Goal: Task Accomplishment & Management: Manage account settings

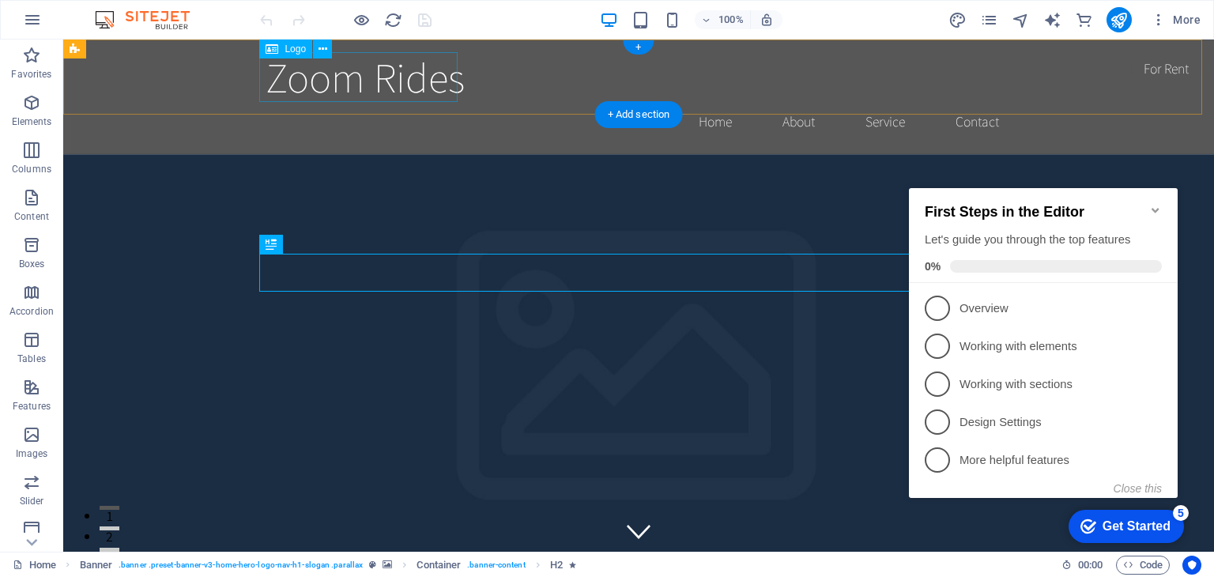
click at [307, 69] on div "Zoom Rides" at bounding box center [638, 77] width 746 height 50
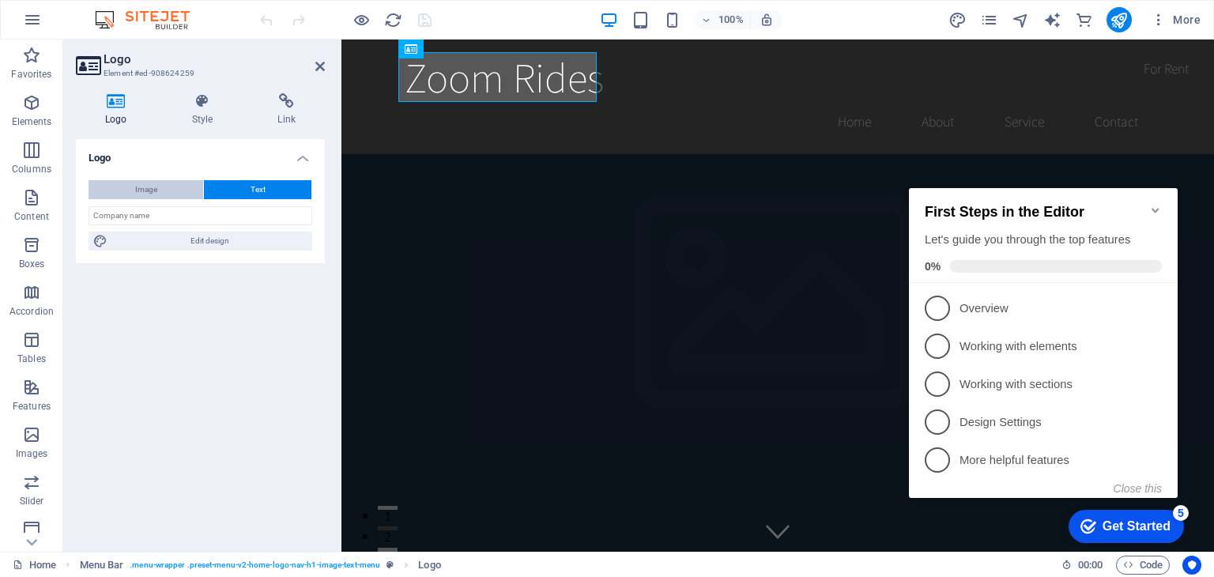
click at [166, 190] on button "Image" at bounding box center [145, 189] width 115 height 19
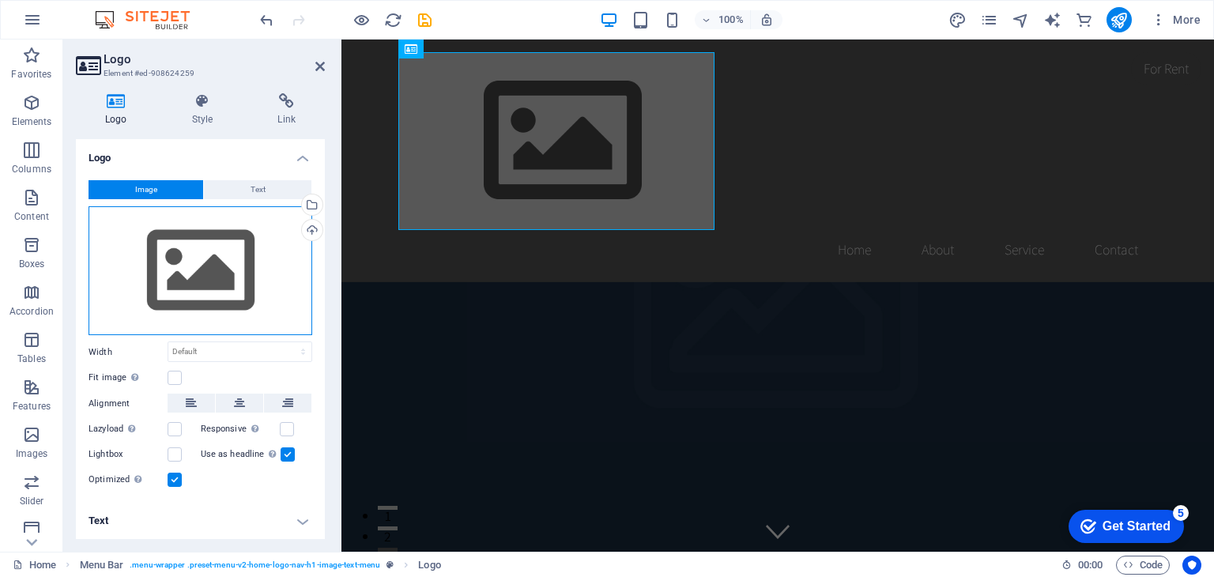
click at [180, 250] on div "Drag files here, click to choose files or select files from Files or our free s…" at bounding box center [200, 271] width 224 height 130
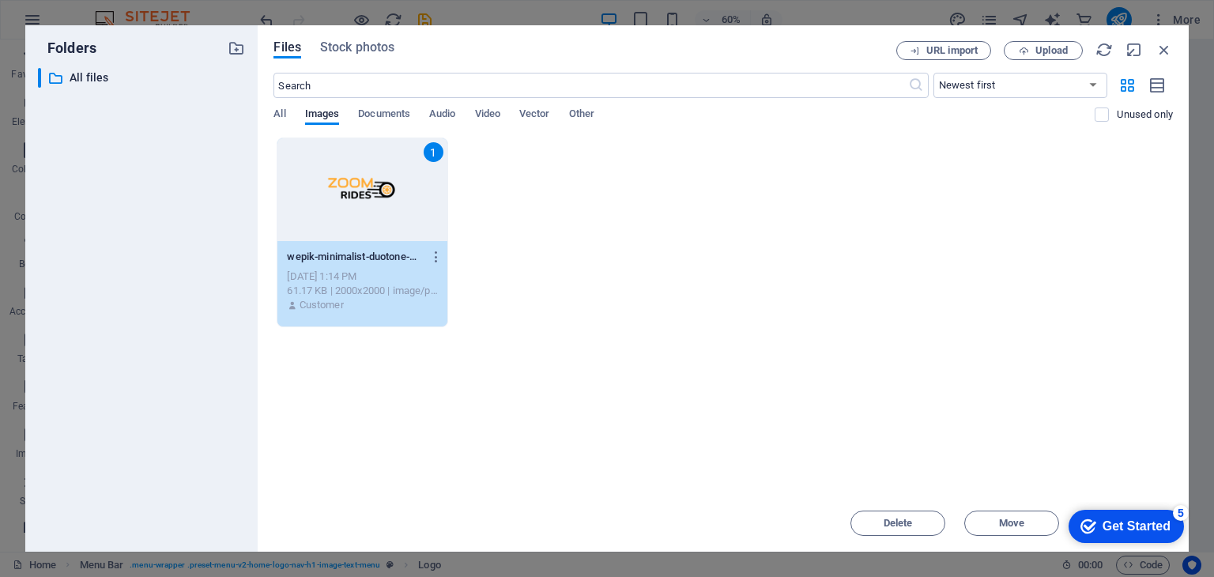
click at [1086, 519] on icon "Get Started 5 items remaining, 0% complete" at bounding box center [1088, 526] width 16 height 14
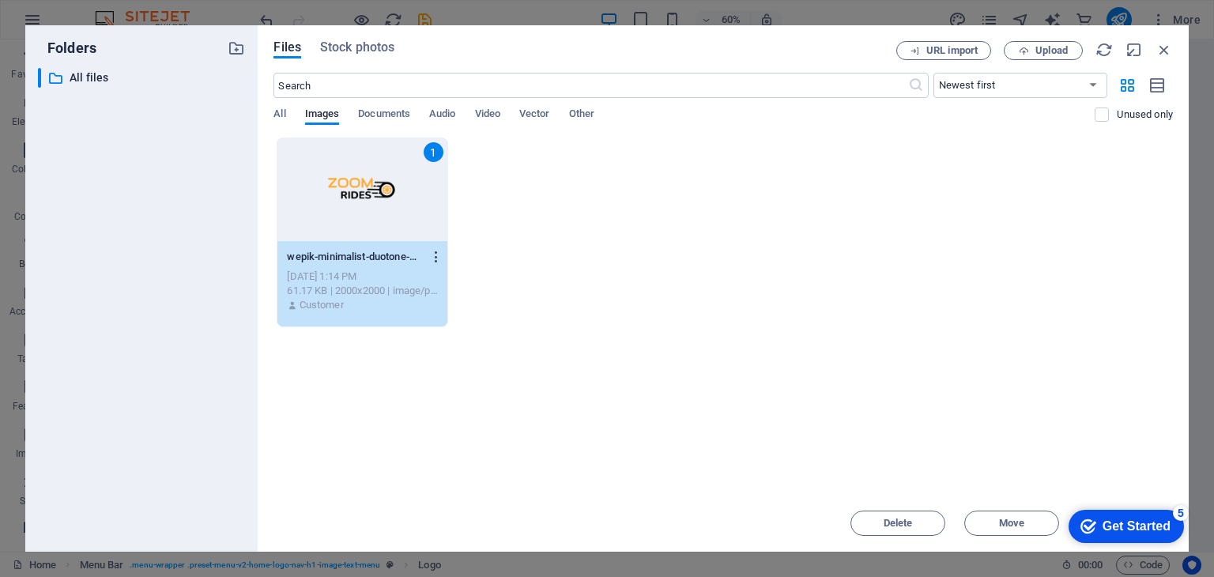
click at [434, 260] on icon "button" at bounding box center [436, 257] width 15 height 14
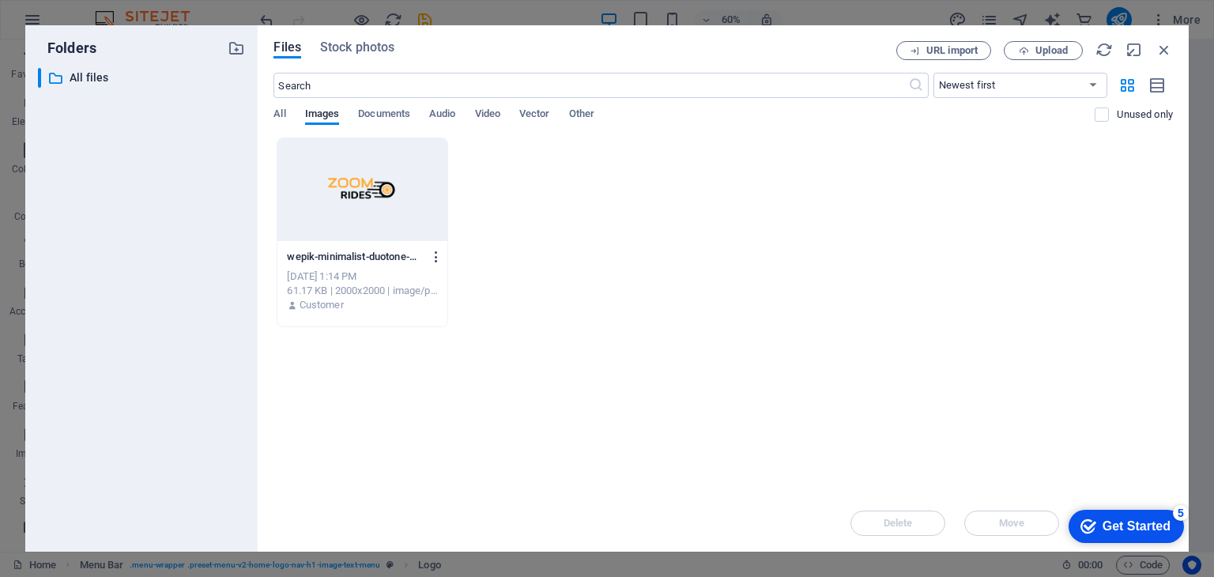
click at [434, 260] on icon "button" at bounding box center [436, 257] width 15 height 14
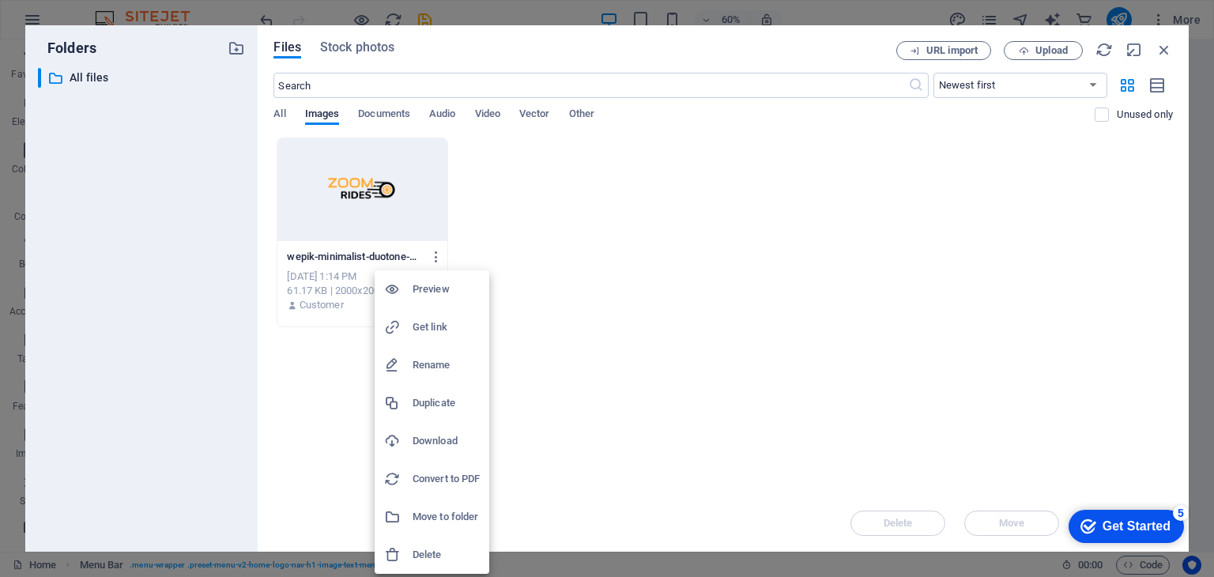
click at [405, 197] on div at bounding box center [607, 288] width 1214 height 577
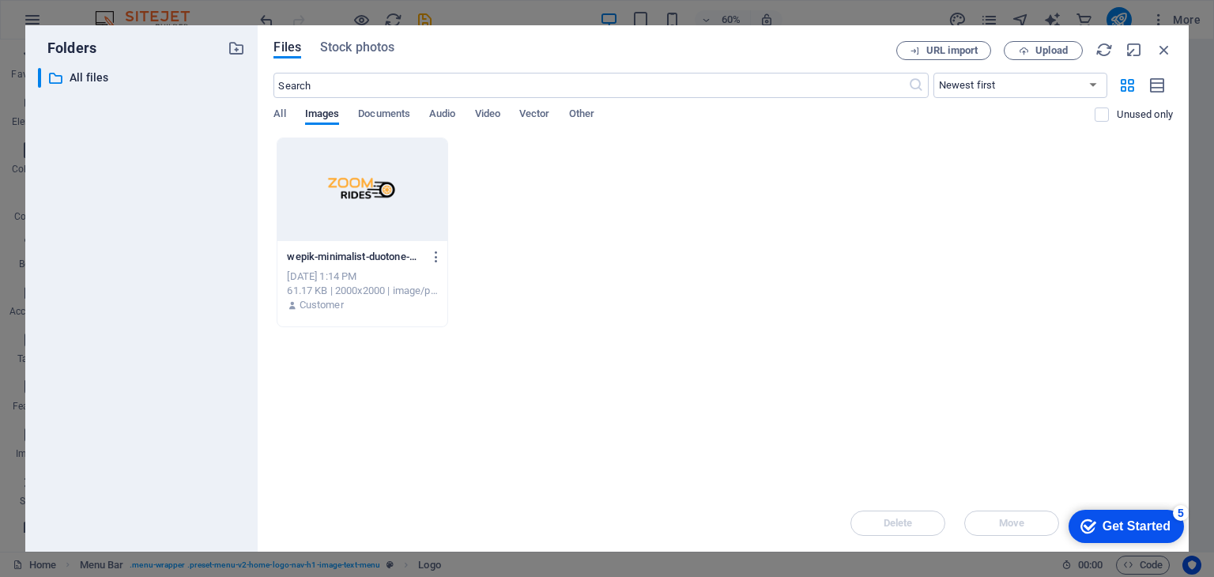
click at [0, 0] on div "Preview Get link Rename Duplicate Download Convert to PDF Move to folder Delete" at bounding box center [0, 0] width 0 height 0
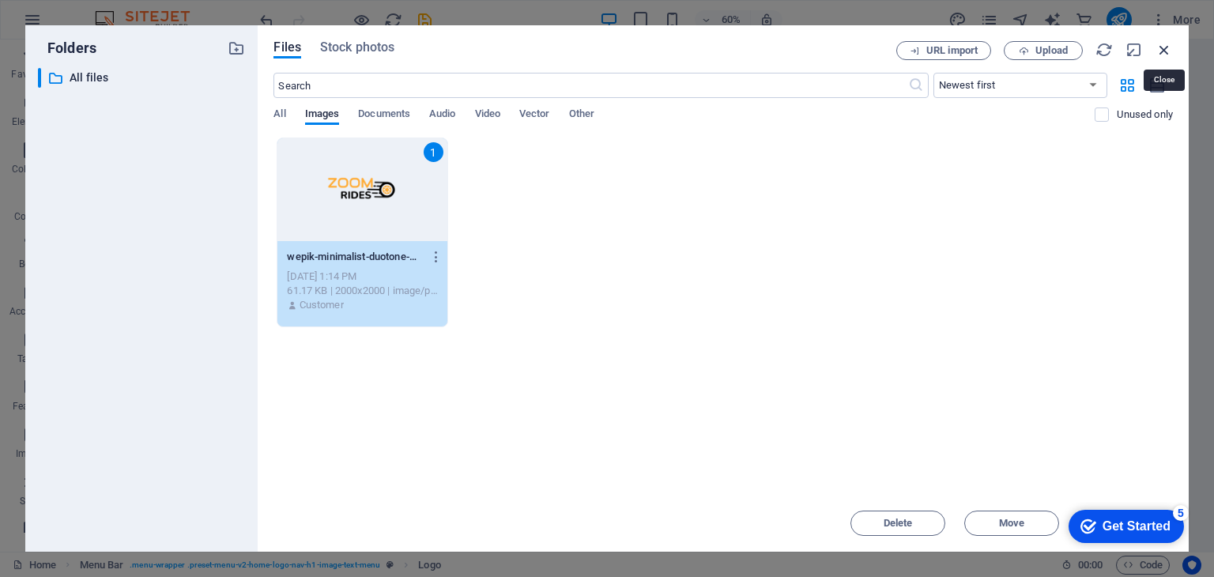
click at [1164, 48] on icon "button" at bounding box center [1163, 49] width 17 height 17
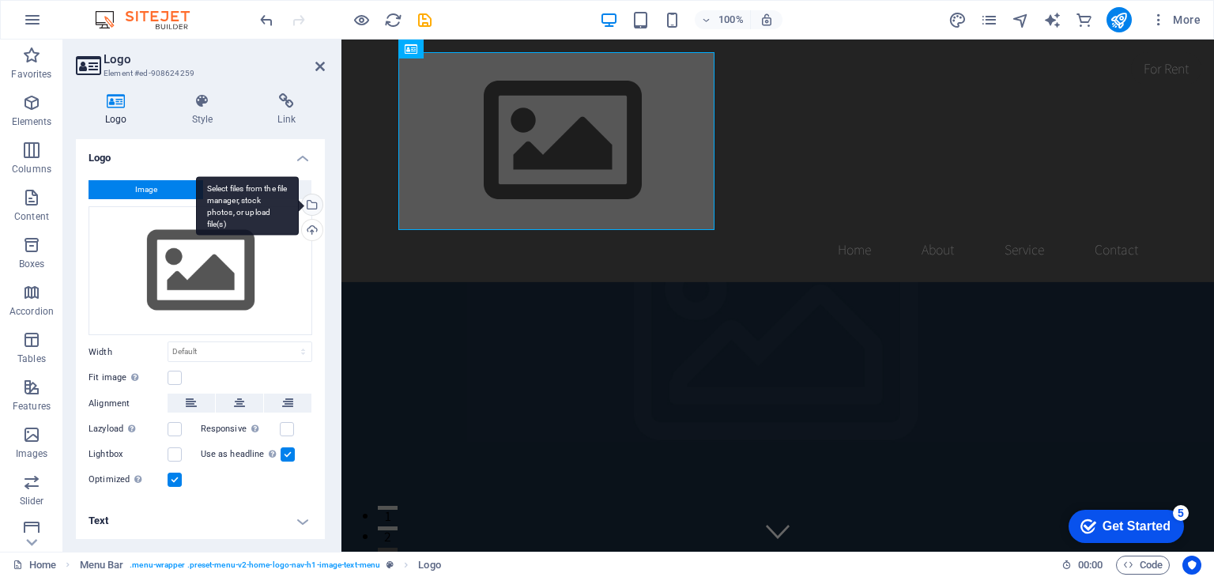
click at [311, 213] on div "Select files from the file manager, stock photos, or upload file(s)" at bounding box center [311, 206] width 24 height 24
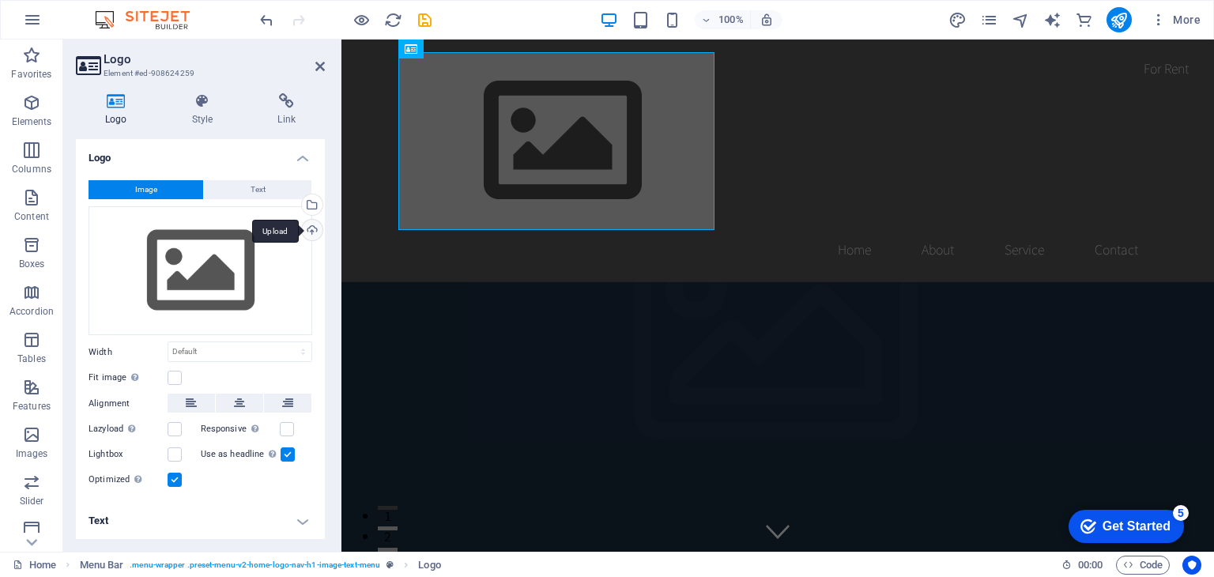
click at [308, 232] on div "Upload" at bounding box center [311, 232] width 24 height 24
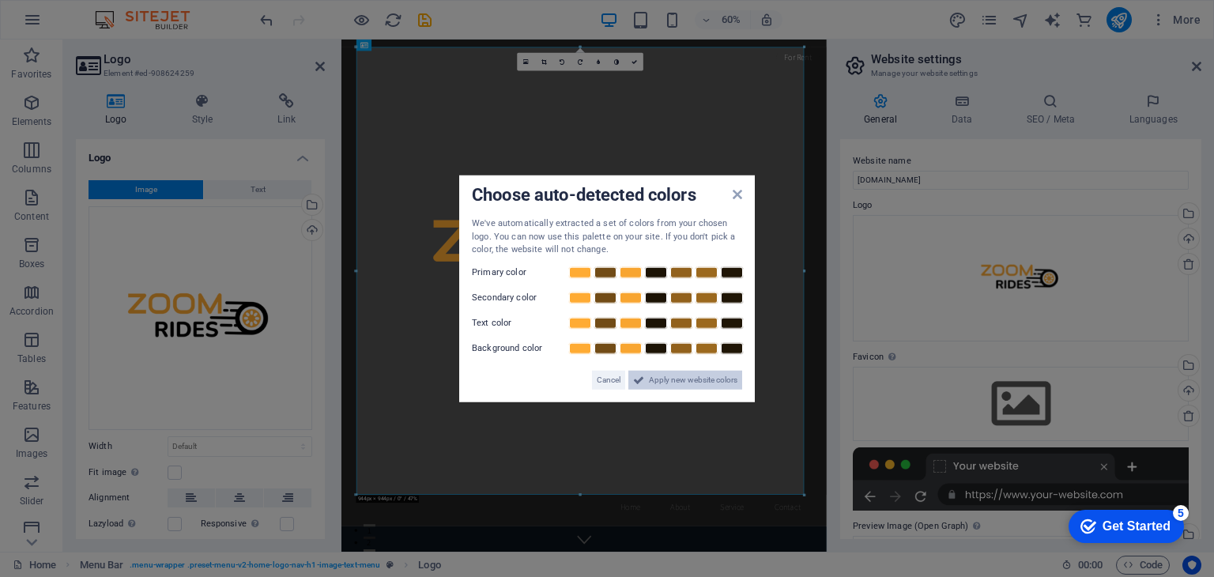
click at [664, 379] on span "Apply new website colors" at bounding box center [693, 379] width 88 height 19
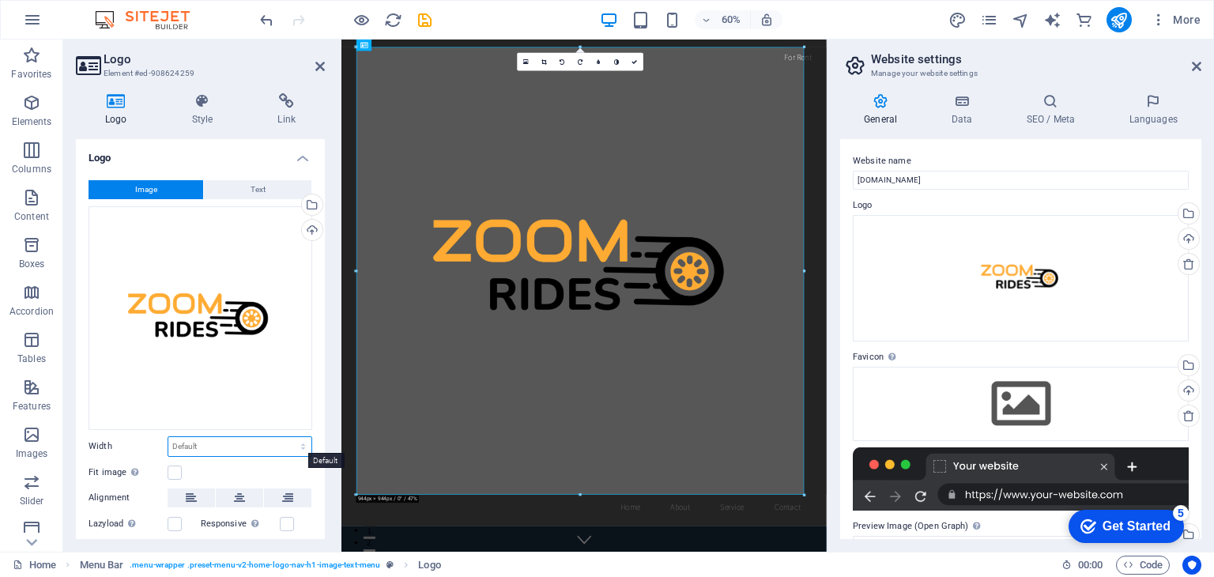
click at [214, 441] on select "Default auto px rem % em vh vw" at bounding box center [239, 446] width 143 height 19
click at [168, 437] on select "Default auto px rem % em vh vw" at bounding box center [239, 446] width 143 height 19
select select "DISABLED_OPTION_VALUE"
click at [177, 467] on label at bounding box center [175, 472] width 14 height 14
click at [0, 0] on input "Fit image Automatically fit image to a fixed width and height" at bounding box center [0, 0] width 0 height 0
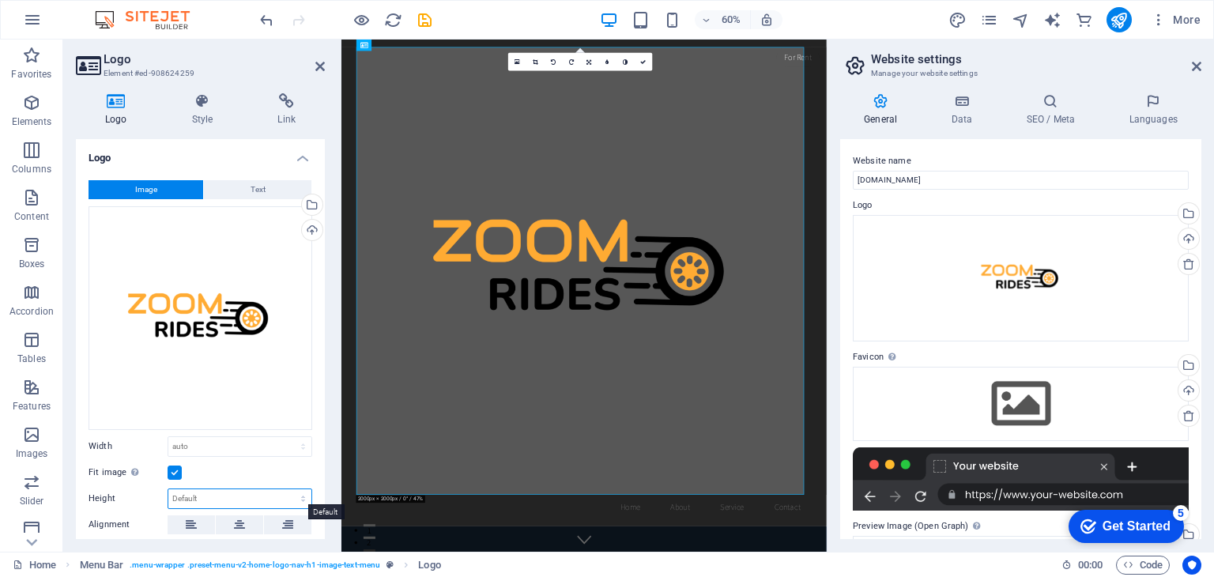
click at [210, 493] on select "Default auto px" at bounding box center [239, 498] width 143 height 19
click at [168, 489] on select "Default auto px" at bounding box center [239, 498] width 143 height 19
select select "DISABLED_OPTION_VALUE"
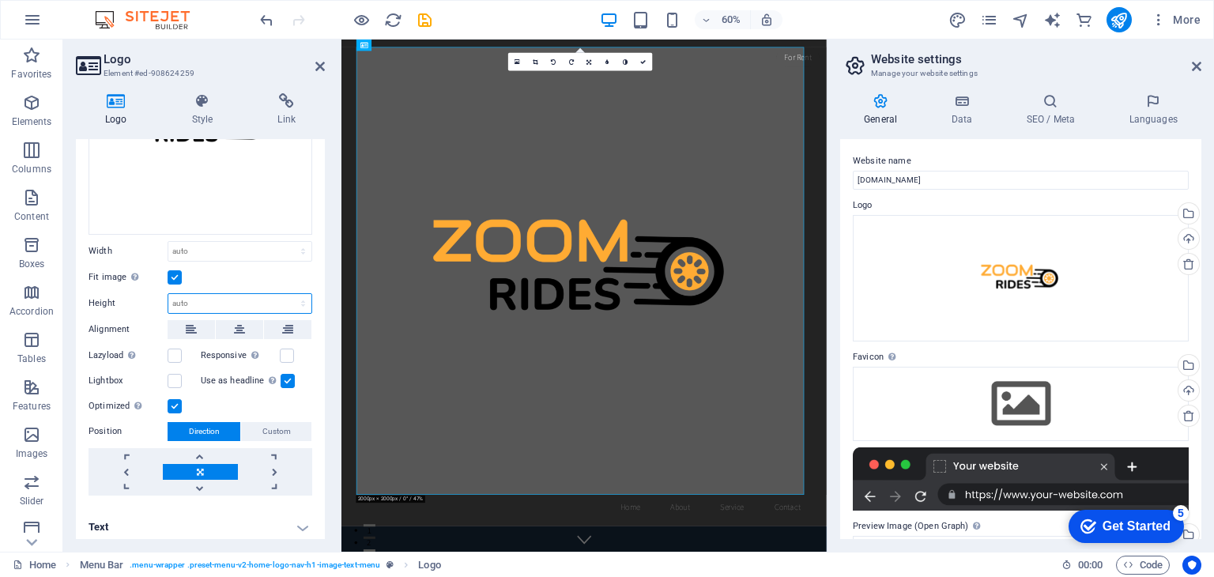
scroll to position [198, 0]
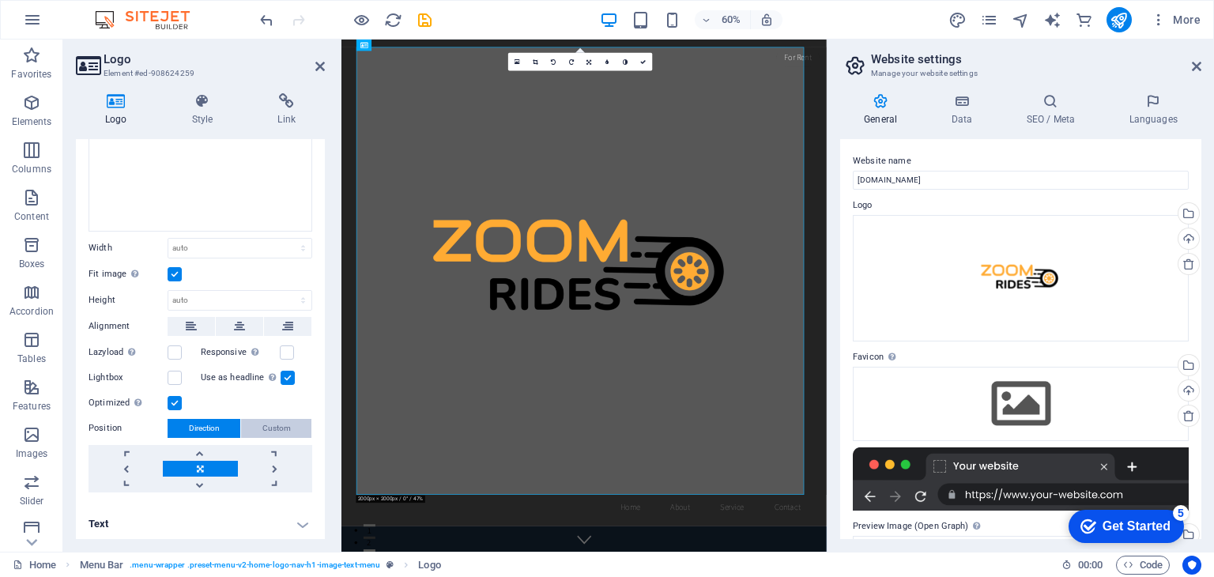
click at [259, 425] on button "Custom" at bounding box center [276, 428] width 70 height 19
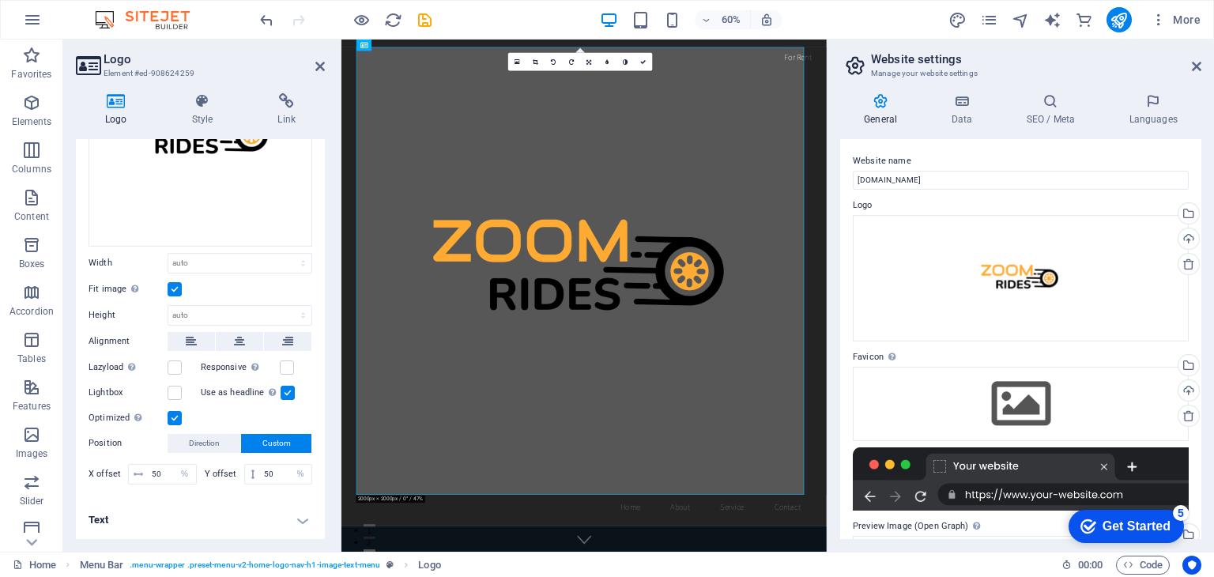
scroll to position [179, 0]
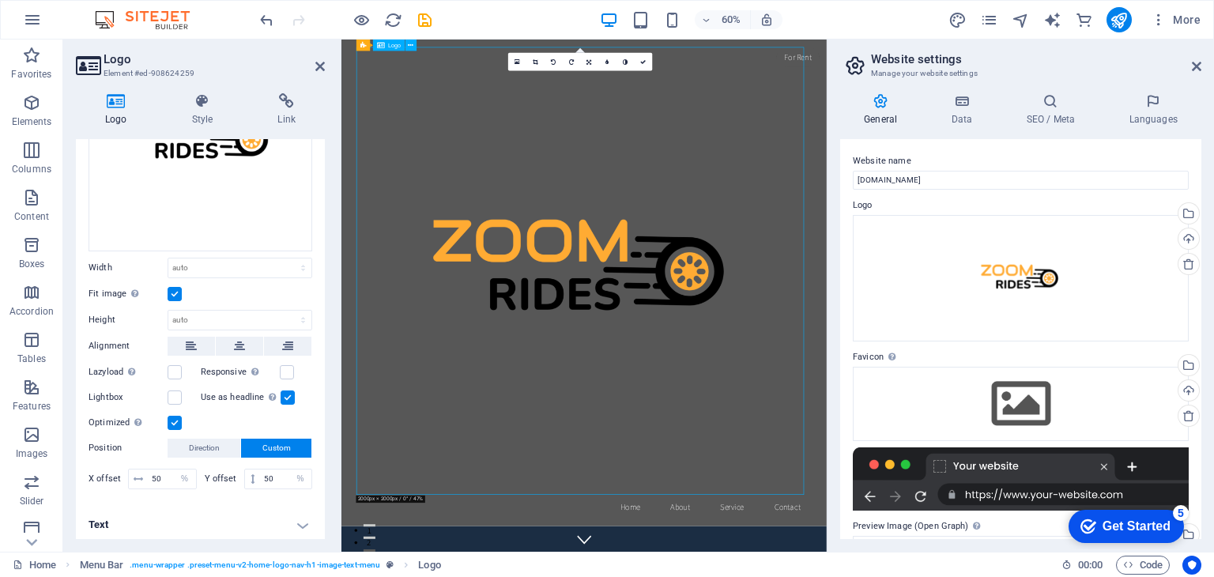
drag, startPoint x: 567, startPoint y: 403, endPoint x: 619, endPoint y: 281, distance: 132.4
click at [619, 281] on div at bounding box center [746, 425] width 746 height 746
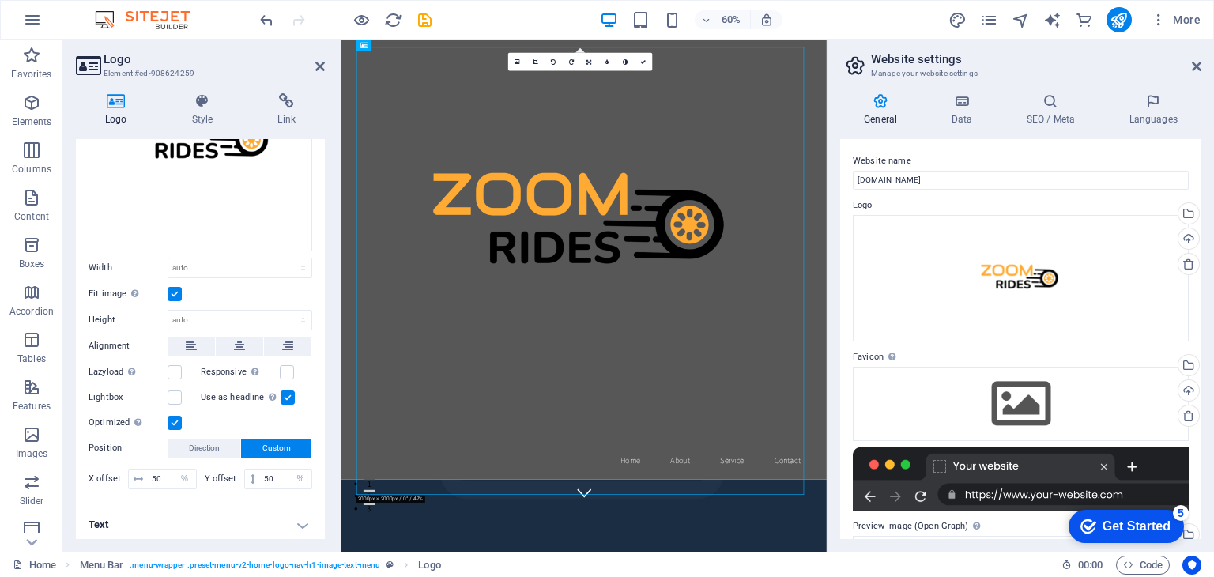
scroll to position [0, 0]
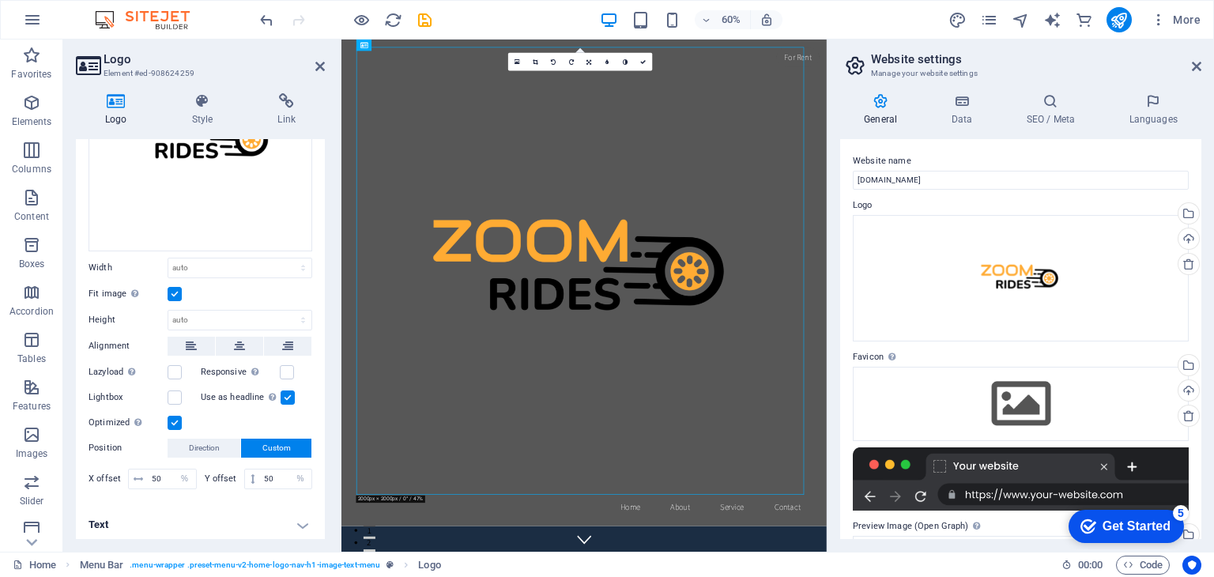
drag, startPoint x: 1143, startPoint y: 68, endPoint x: 1162, endPoint y: 72, distance: 20.1
click at [201, 109] on h4 "Style" at bounding box center [206, 109] width 86 height 33
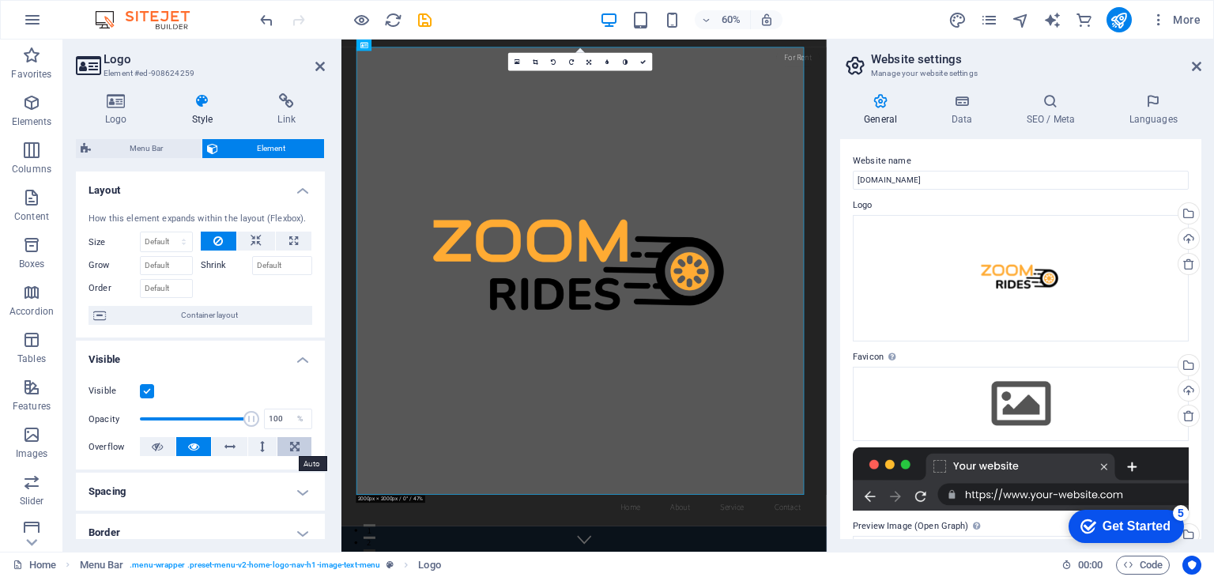
click at [295, 445] on icon at bounding box center [294, 446] width 9 height 19
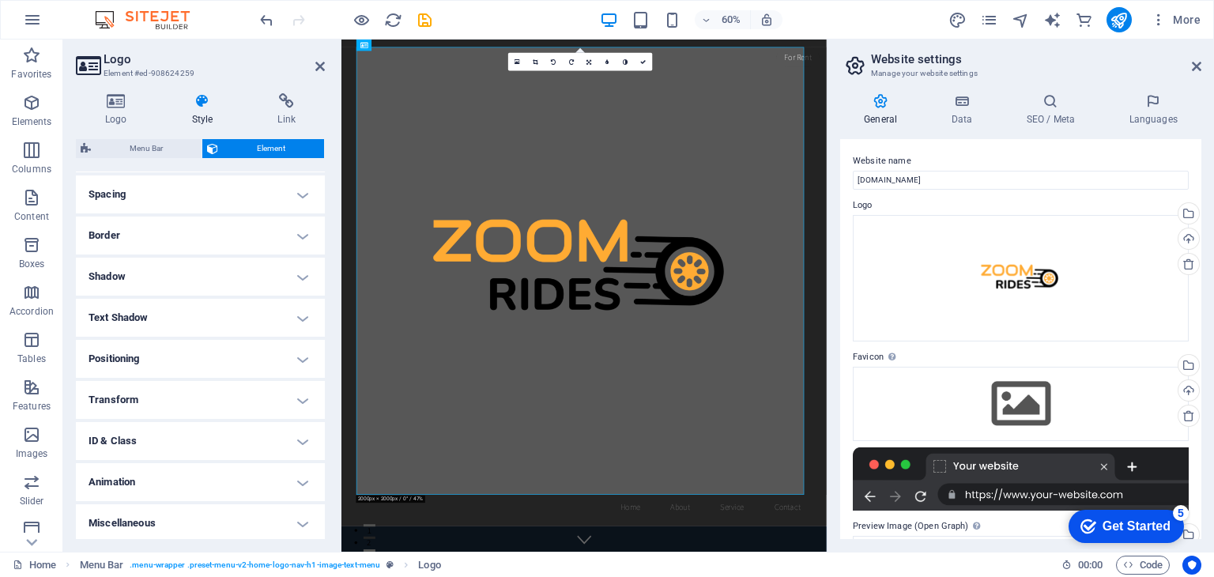
scroll to position [300, 0]
click at [480, 179] on div at bounding box center [746, 425] width 746 height 746
click at [591, 64] on icon at bounding box center [589, 62] width 5 height 6
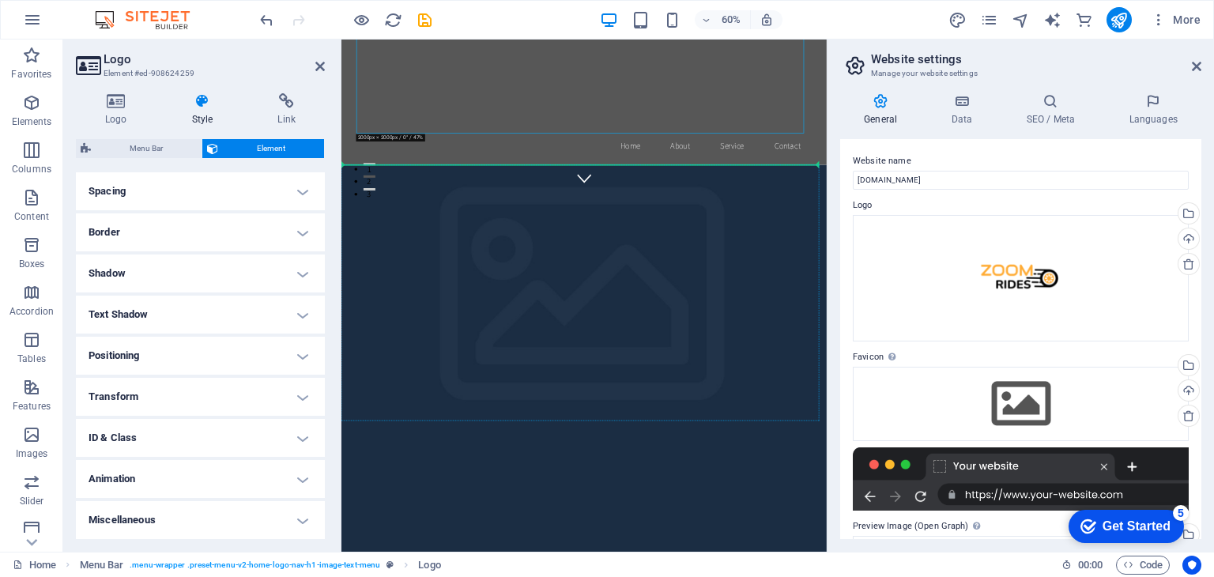
scroll to position [0, 0]
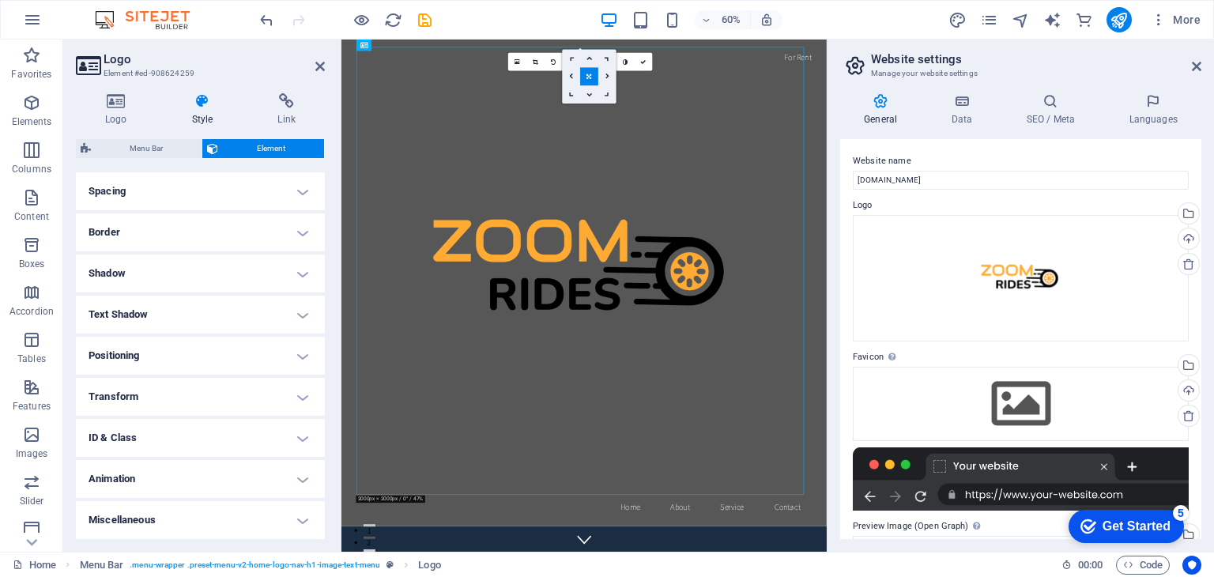
drag, startPoint x: 747, startPoint y: 199, endPoint x: 871, endPoint y: 155, distance: 131.0
click at [871, 155] on div at bounding box center [746, 425] width 746 height 746
click at [532, 58] on link at bounding box center [535, 62] width 18 height 18
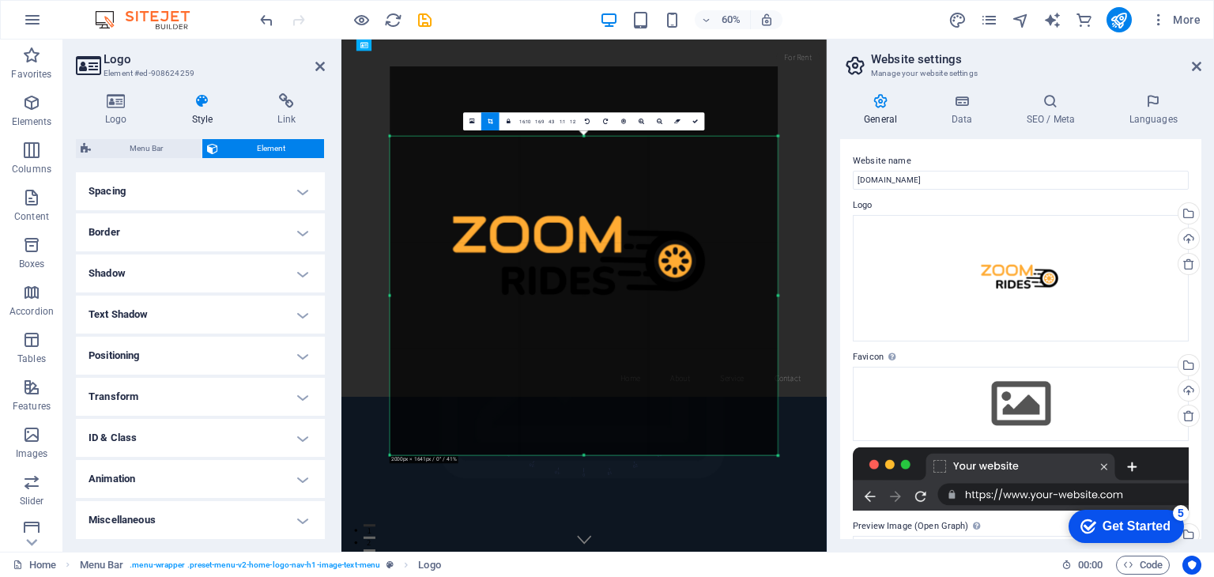
drag, startPoint x: 585, startPoint y: 100, endPoint x: 606, endPoint y: 216, distance: 118.1
click at [606, 216] on div "180 170 160 150 140 130 120 110 100 90 80 70 60 50 40 30 20 10 0 -10 -20 -30 -4…" at bounding box center [584, 295] width 388 height 319
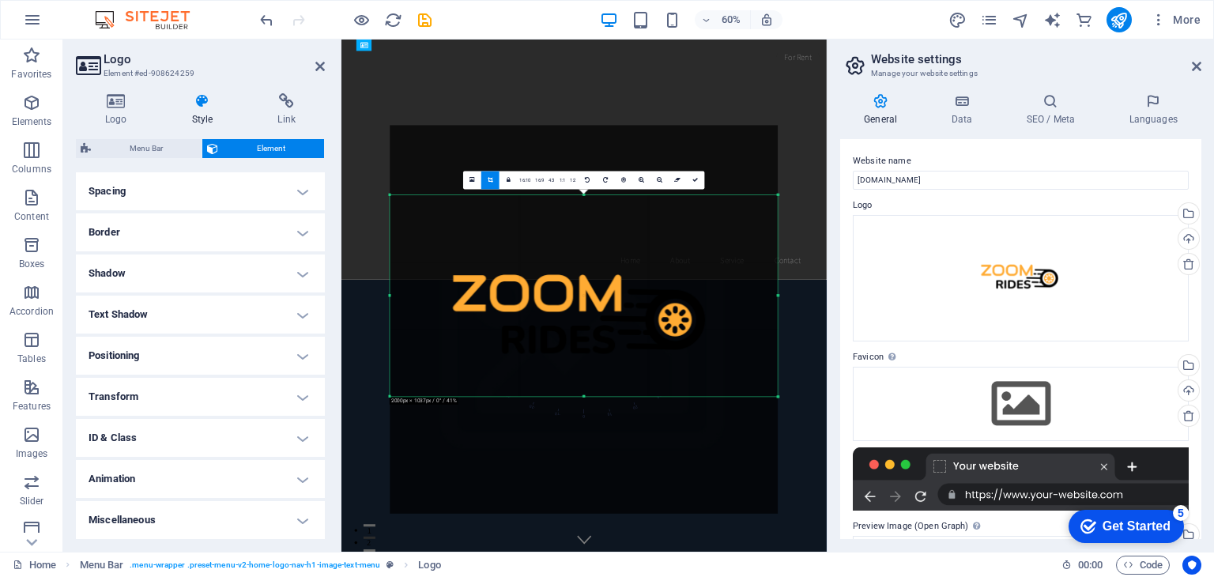
drag, startPoint x: 582, startPoint y: 454, endPoint x: 572, endPoint y: 259, distance: 195.4
click at [572, 259] on div "180 170 160 150 140 130 120 110 100 90 80 70 60 50 40 30 20 10 0 -10 -20 -30 -4…" at bounding box center [584, 295] width 388 height 201
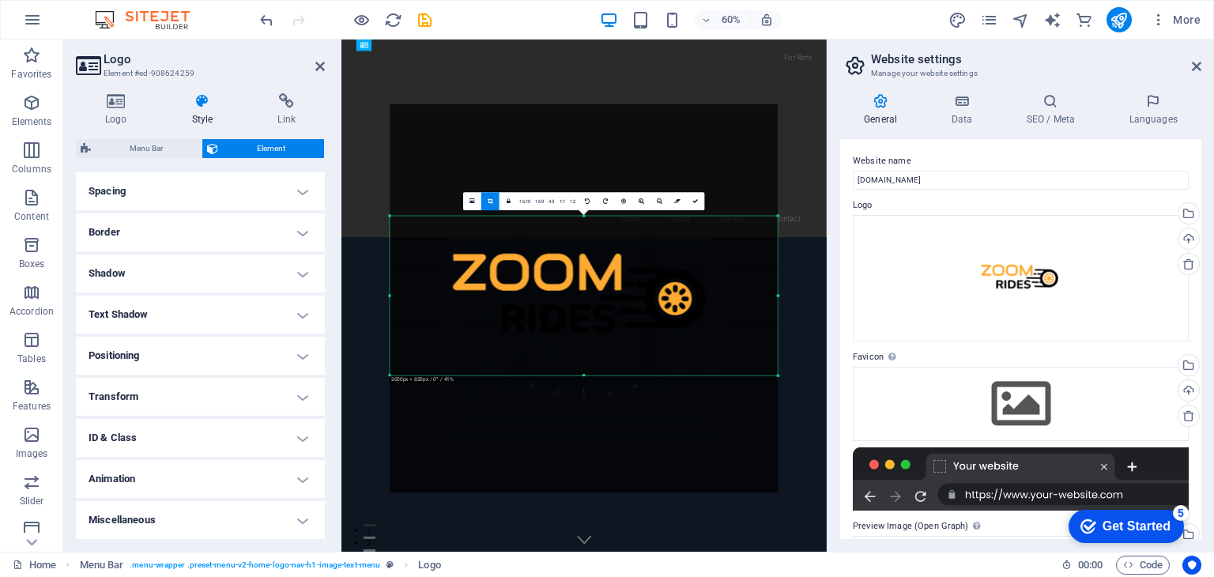
drag, startPoint x: 585, startPoint y: 194, endPoint x: 589, endPoint y: 264, distance: 70.4
click at [589, 264] on div "180 170 160 150 140 130 120 110 100 90 80 70 60 50 40 30 20 10 0 -10 -20 -30 -4…" at bounding box center [584, 295] width 388 height 159
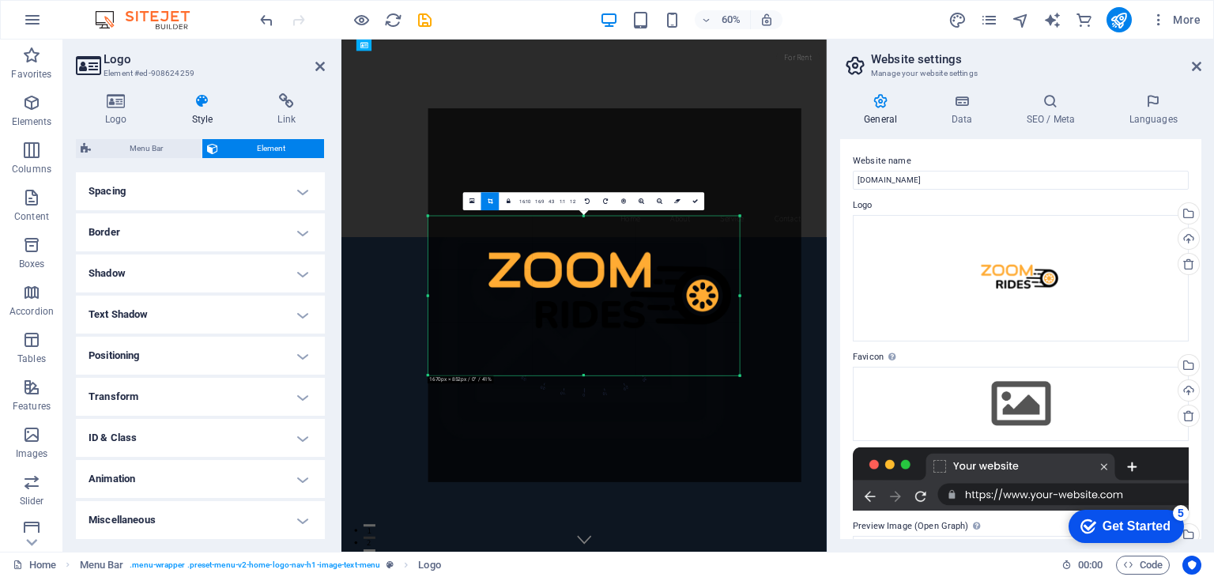
drag, startPoint x: 778, startPoint y: 299, endPoint x: 651, endPoint y: 308, distance: 127.6
click at [651, 308] on div "180 170 160 150 140 130 120 110 100 90 80 70 60 50 40 30 20 10 0 -10 -20 -30 -4…" at bounding box center [584, 295] width 312 height 159
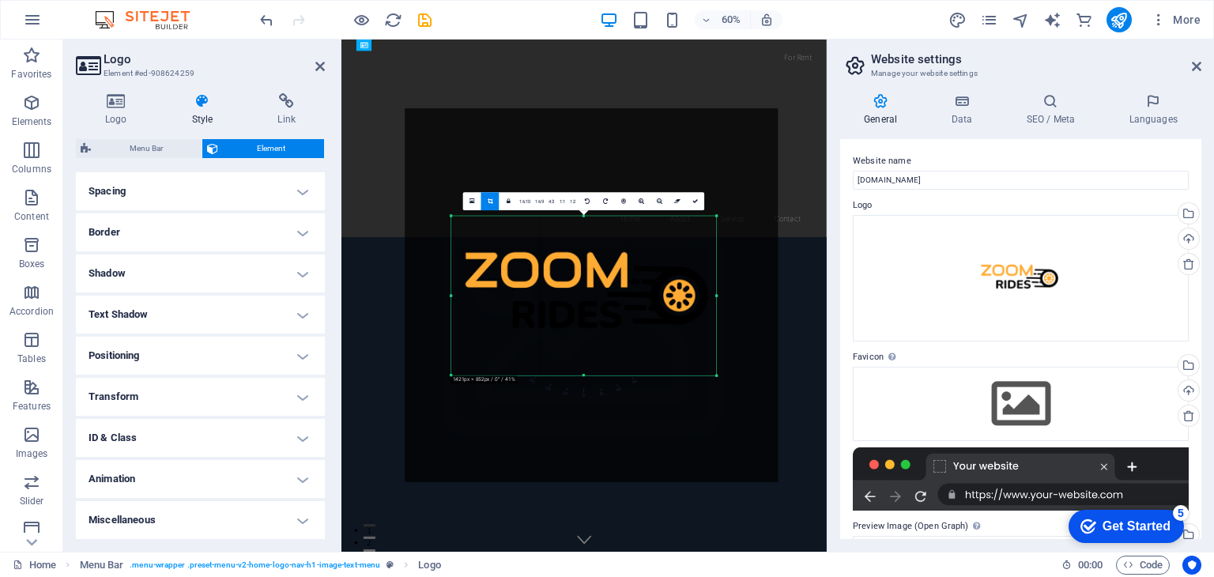
drag, startPoint x: 428, startPoint y: 297, endPoint x: 506, endPoint y: 301, distance: 77.5
click at [506, 301] on div "180 170 160 150 140 130 120 110 100 90 80 70 60 50 40 30 20 10 0 -10 -20 -30 -4…" at bounding box center [583, 295] width 265 height 159
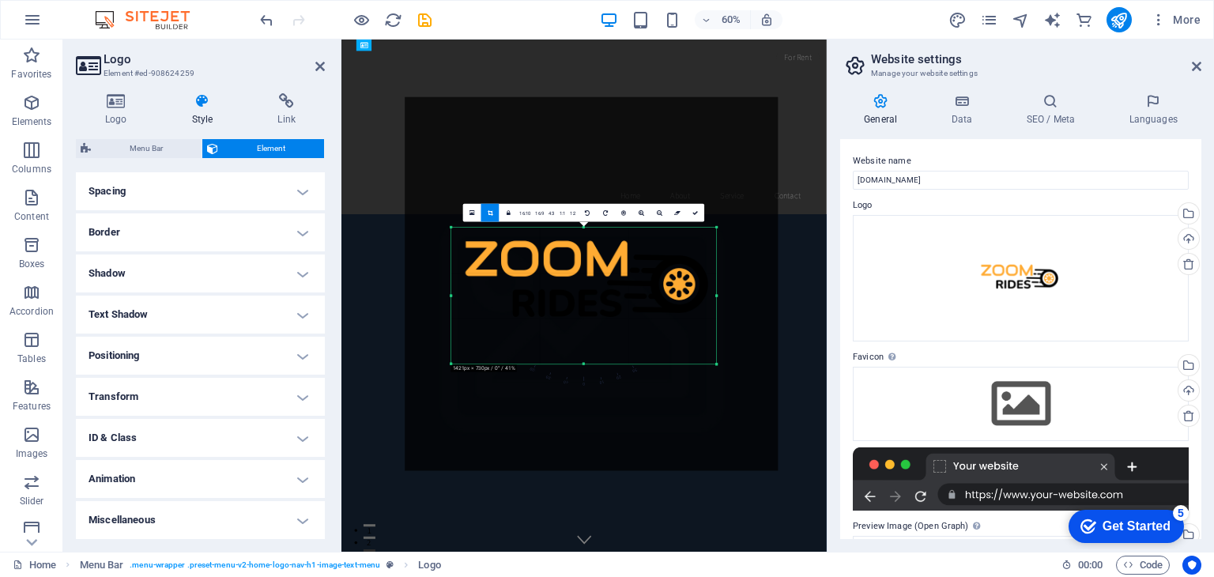
drag, startPoint x: 583, startPoint y: 215, endPoint x: 592, endPoint y: 253, distance: 38.9
click at [592, 253] on div "180 170 160 150 140 130 120 110 100 90 80 70 60 50 40 30 20 10 0 -10 -20 -30 -4…" at bounding box center [583, 296] width 265 height 137
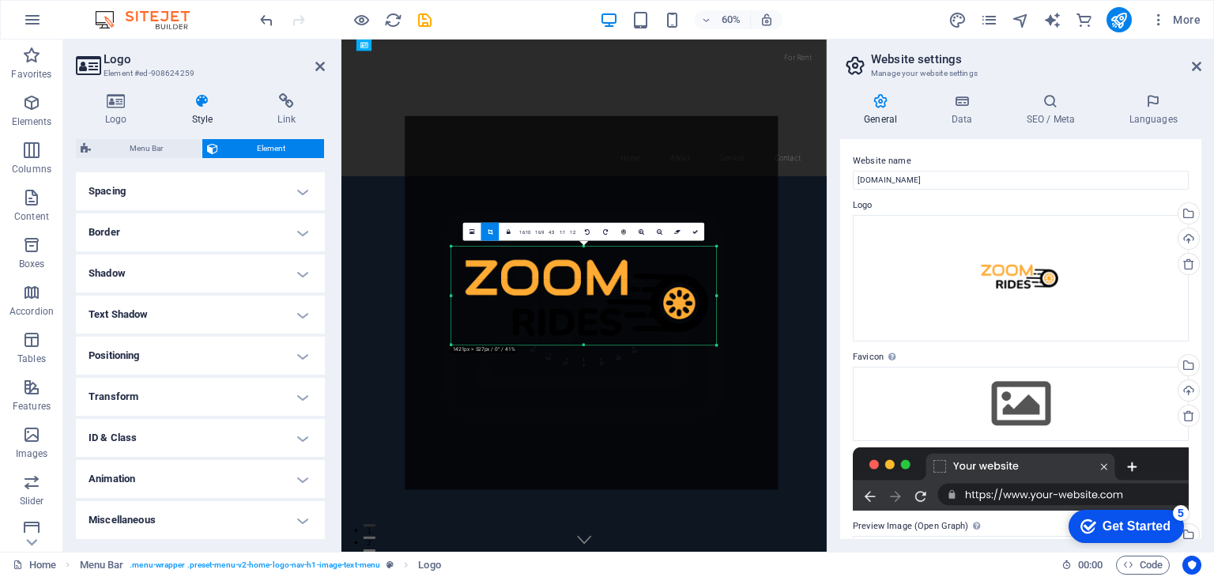
drag, startPoint x: 587, startPoint y: 364, endPoint x: 578, endPoint y: 301, distance: 63.8
click at [578, 301] on div "180 170 160 150 140 130 120 110 100 90 80 70 60 50 40 30 20 10 0 -10 -20 -30 -4…" at bounding box center [583, 296] width 265 height 99
click at [698, 225] on link at bounding box center [696, 232] width 18 height 18
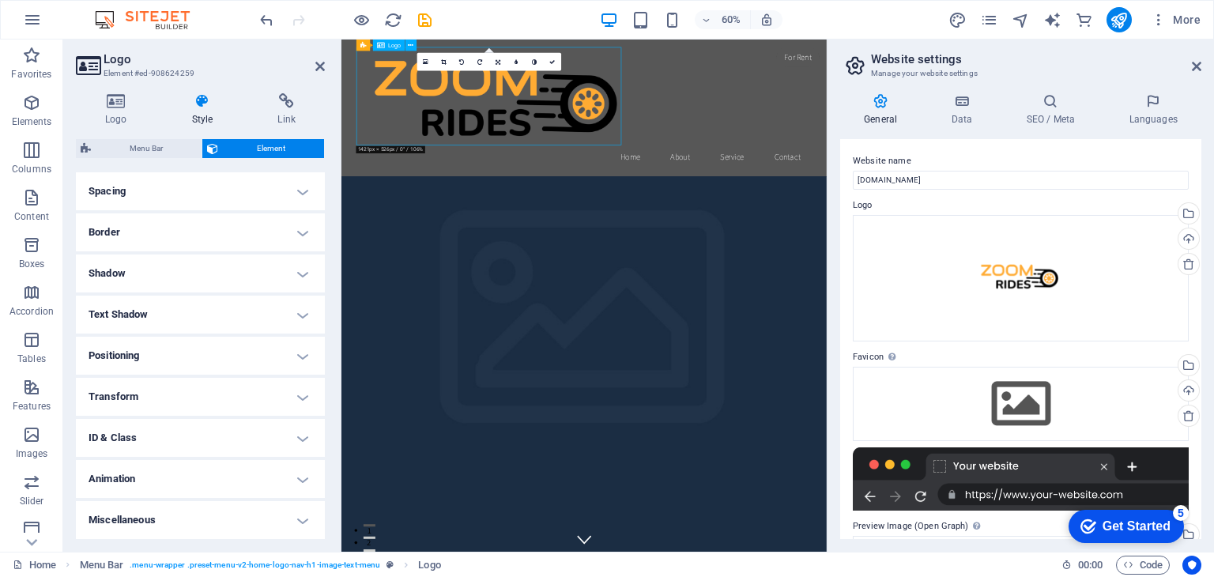
drag, startPoint x: 616, startPoint y: 119, endPoint x: 584, endPoint y: 163, distance: 54.4
click at [584, 163] on div at bounding box center [746, 134] width 746 height 164
click at [500, 58] on link at bounding box center [498, 62] width 18 height 18
click at [498, 73] on icon at bounding box center [497, 76] width 5 height 6
drag, startPoint x: 839, startPoint y: 113, endPoint x: 570, endPoint y: 124, distance: 269.7
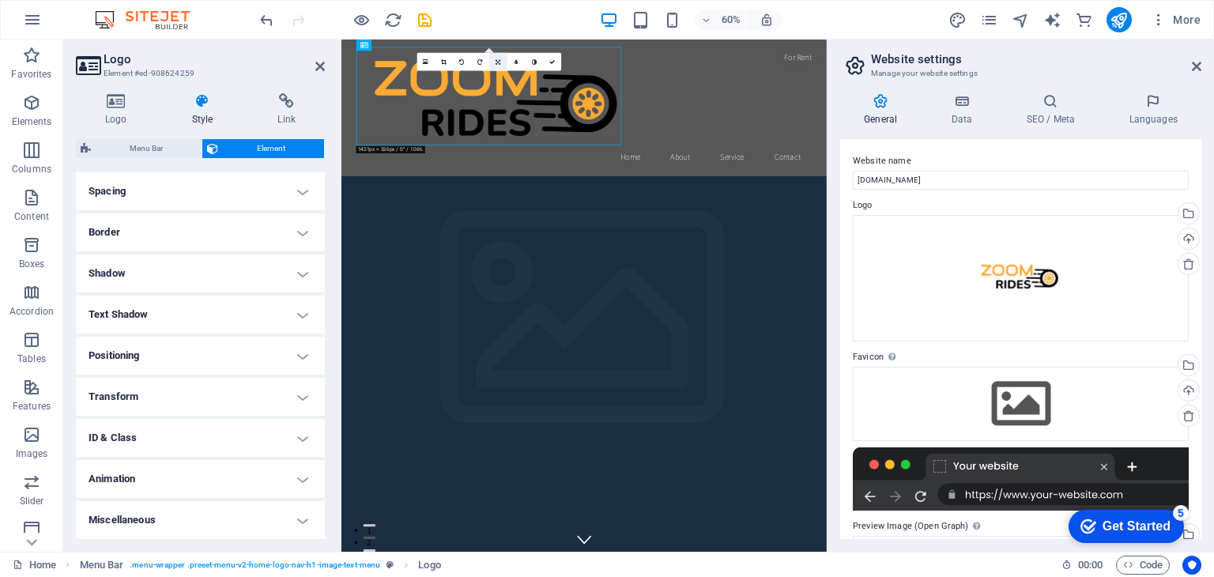
click at [499, 61] on icon at bounding box center [497, 62] width 5 height 6
click at [480, 74] on icon at bounding box center [480, 76] width 4 height 6
click at [480, 71] on div "16:10 16:9 4:3 1:1 1:2 0" at bounding box center [489, 62] width 144 height 18
drag, startPoint x: 589, startPoint y: 146, endPoint x: 388, endPoint y: 79, distance: 211.6
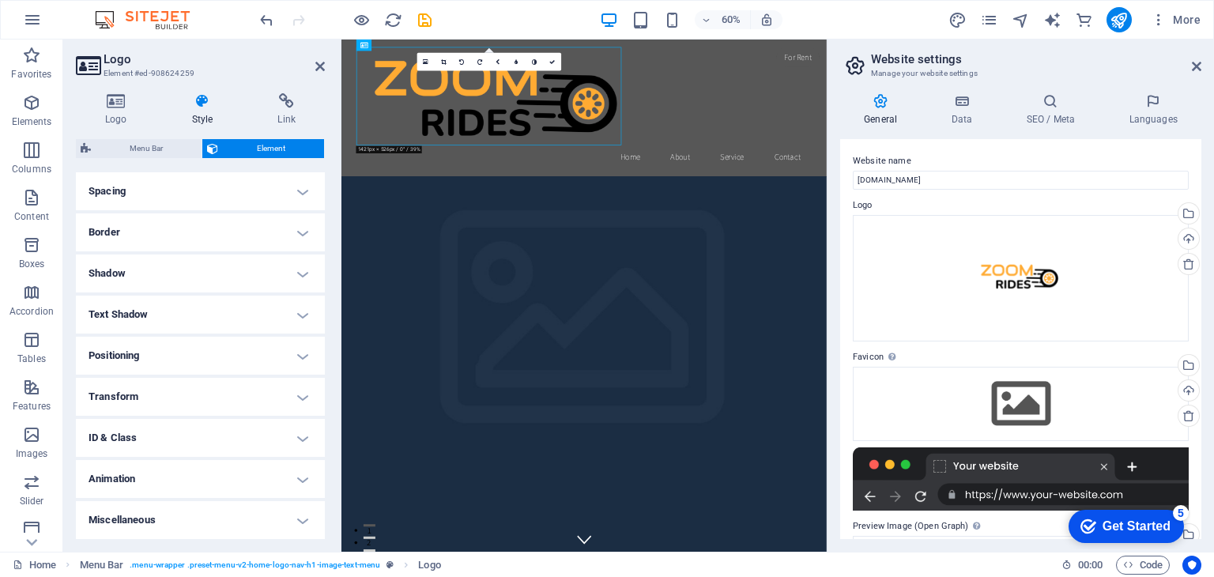
click at [388, 79] on div at bounding box center [746, 134] width 746 height 164
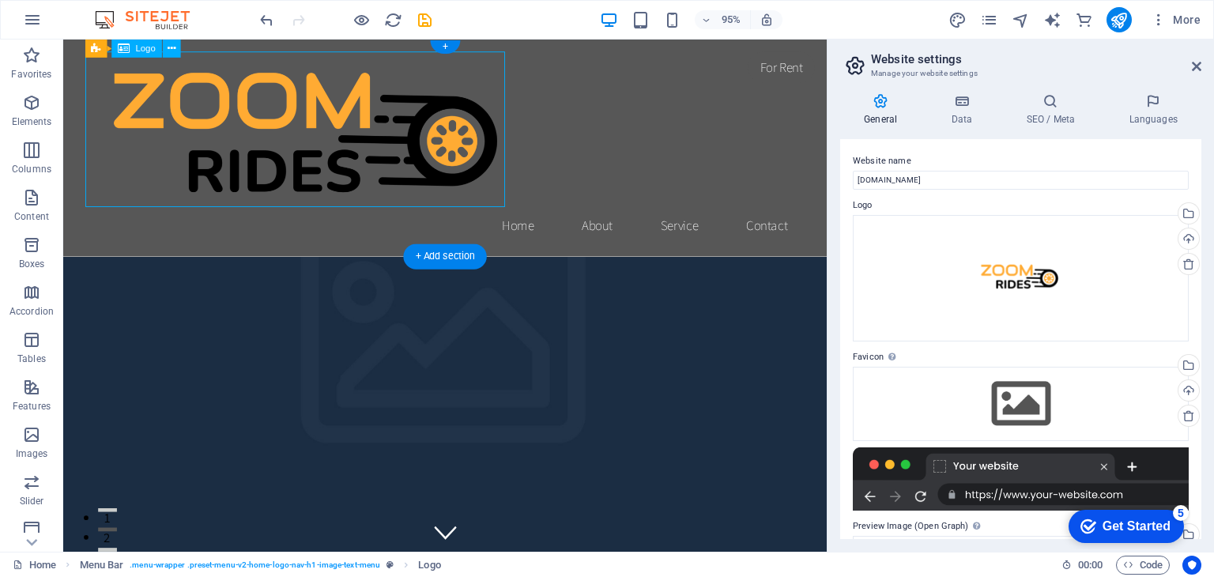
drag, startPoint x: 343, startPoint y: 119, endPoint x: 179, endPoint y: 171, distance: 172.7
click at [179, 171] on div at bounding box center [465, 134] width 746 height 164
click at [276, 151] on div at bounding box center [465, 134] width 746 height 164
click at [278, 169] on div at bounding box center [465, 134] width 746 height 164
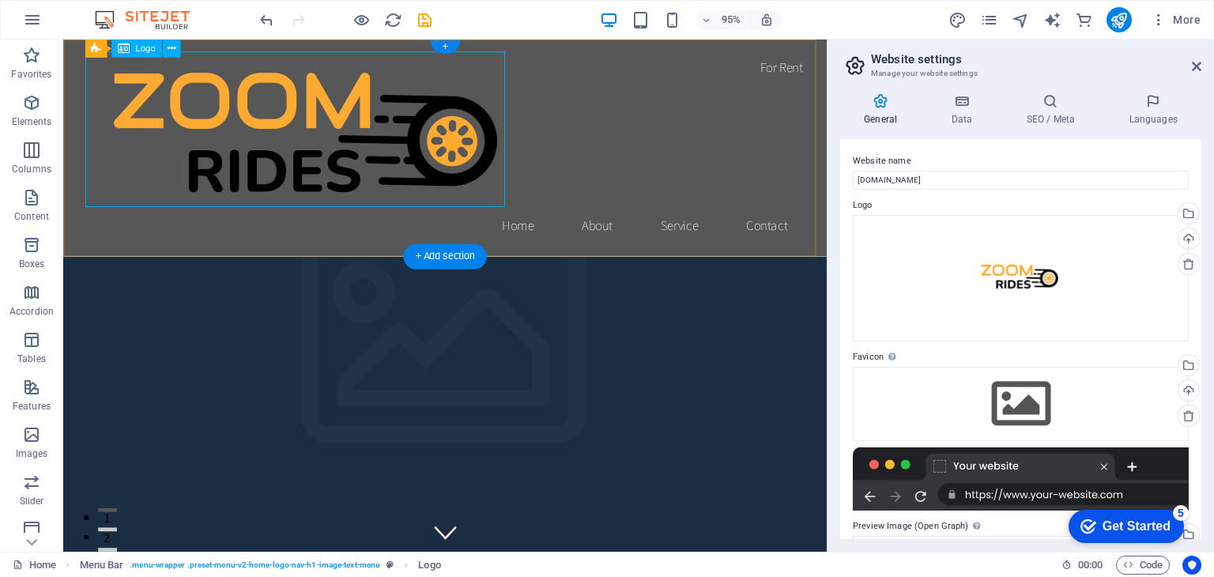
click at [228, 96] on div at bounding box center [465, 134] width 746 height 164
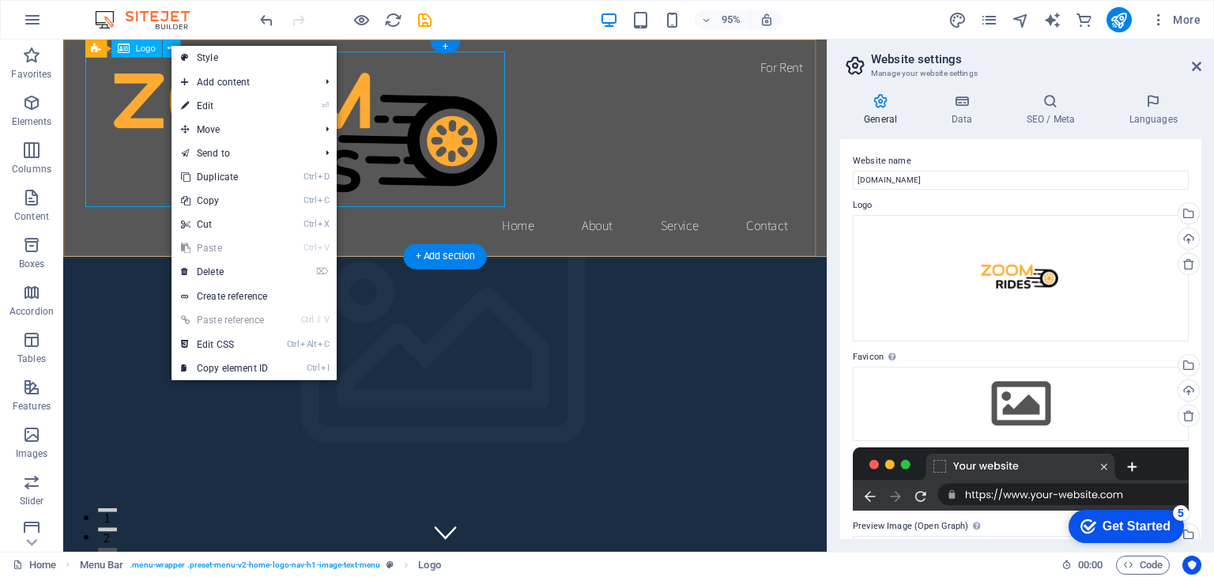
click at [410, 102] on div at bounding box center [465, 134] width 746 height 164
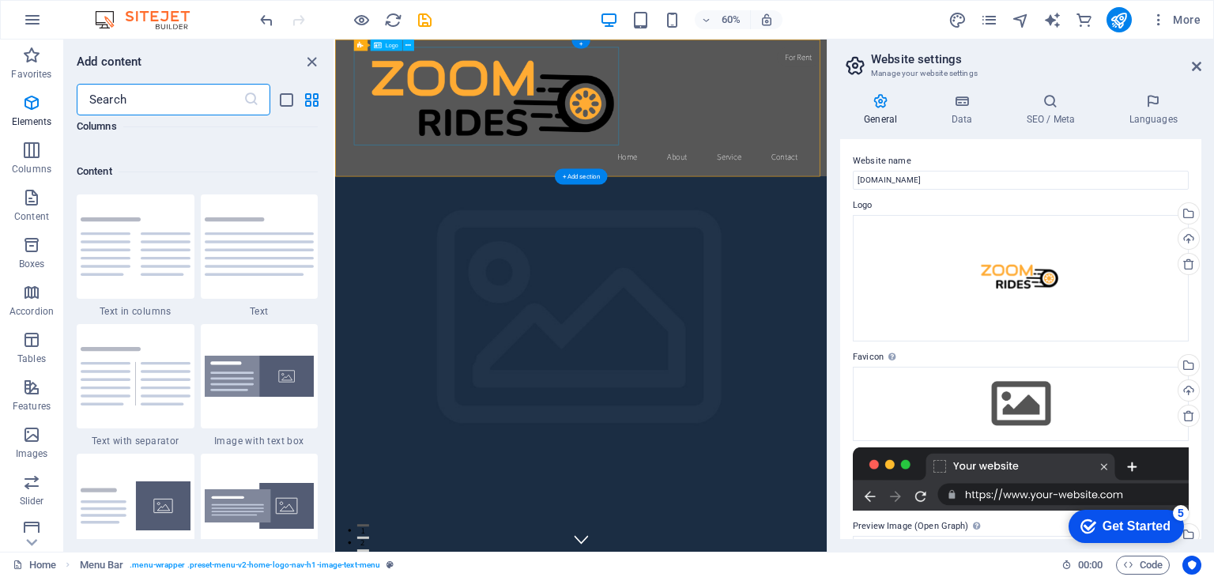
scroll to position [2765, 0]
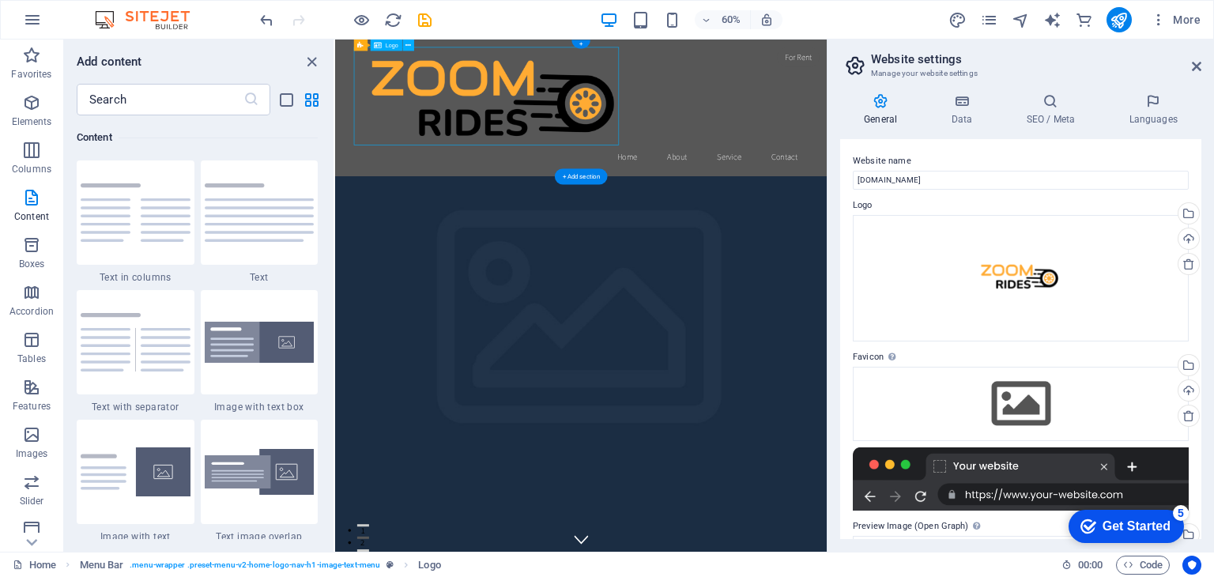
drag, startPoint x: 577, startPoint y: 117, endPoint x: 407, endPoint y: 207, distance: 192.3
click at [407, 207] on div at bounding box center [745, 134] width 746 height 164
click at [0, 0] on div "Logo" at bounding box center [0, 0] width 0 height 0
drag, startPoint x: 511, startPoint y: 105, endPoint x: 472, endPoint y: 121, distance: 41.8
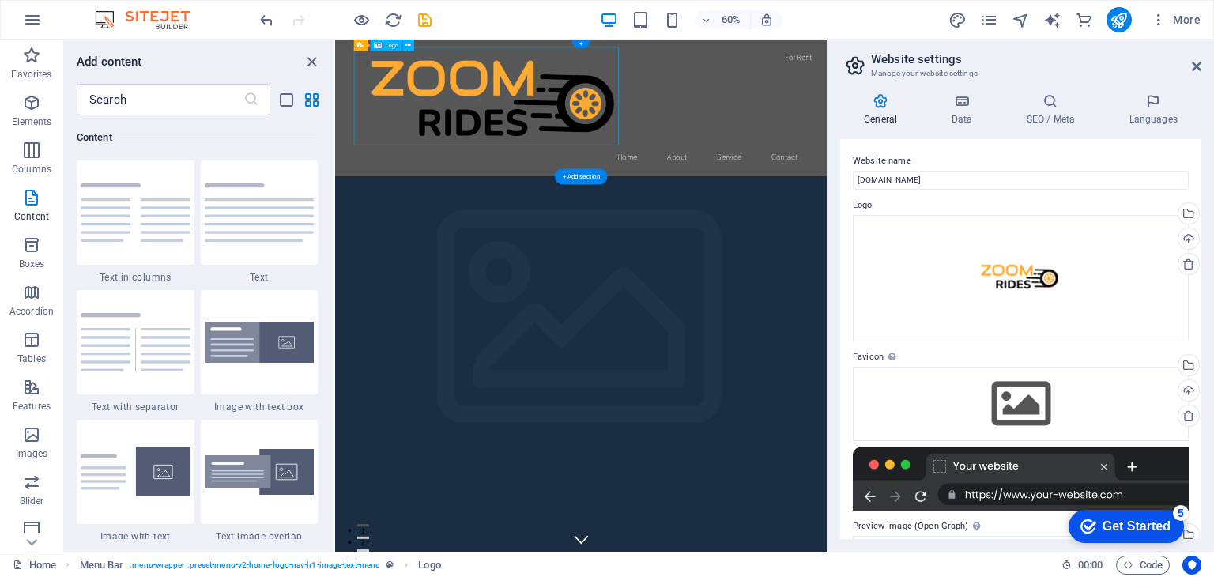
click at [472, 121] on div at bounding box center [745, 134] width 746 height 164
click at [500, 120] on div at bounding box center [745, 134] width 746 height 164
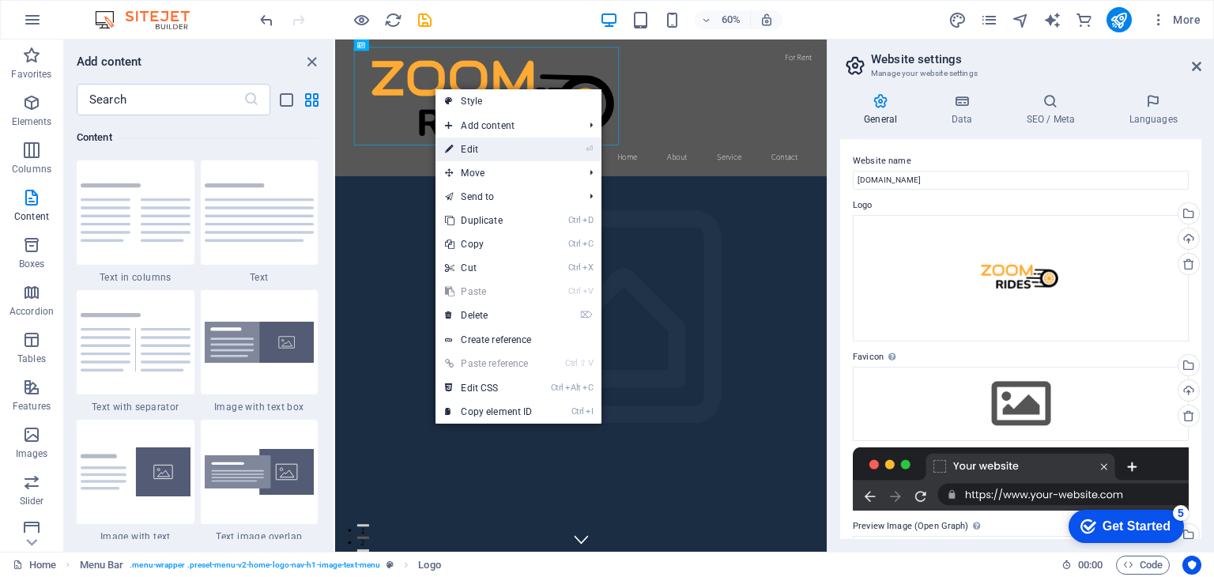
click at [493, 153] on link "⏎ Edit" at bounding box center [488, 149] width 106 height 24
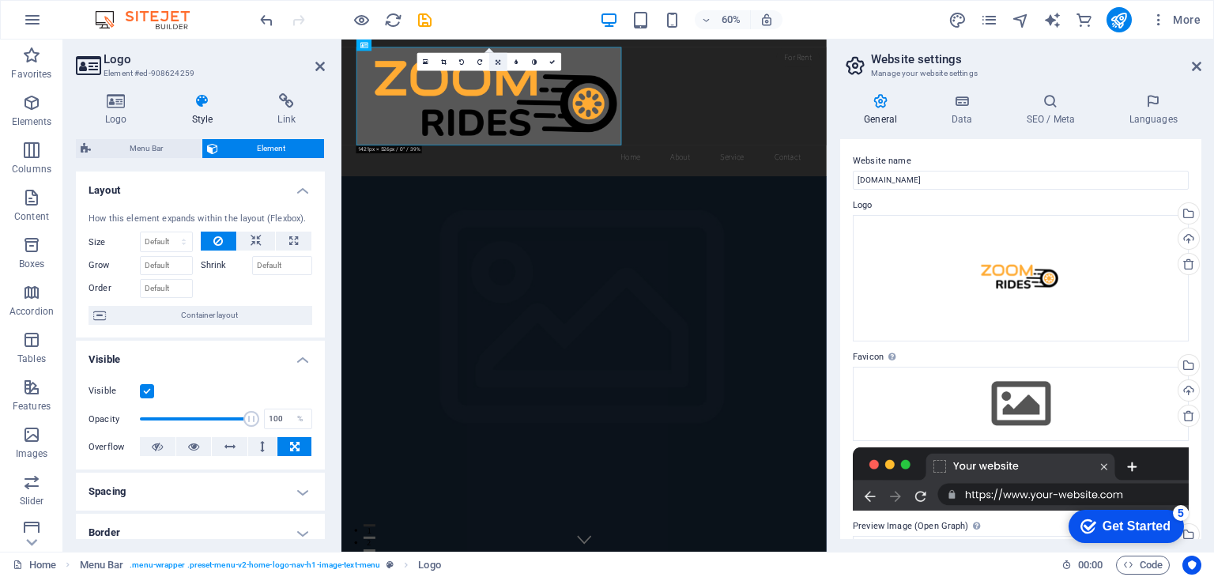
click at [496, 61] on icon at bounding box center [497, 62] width 5 height 6
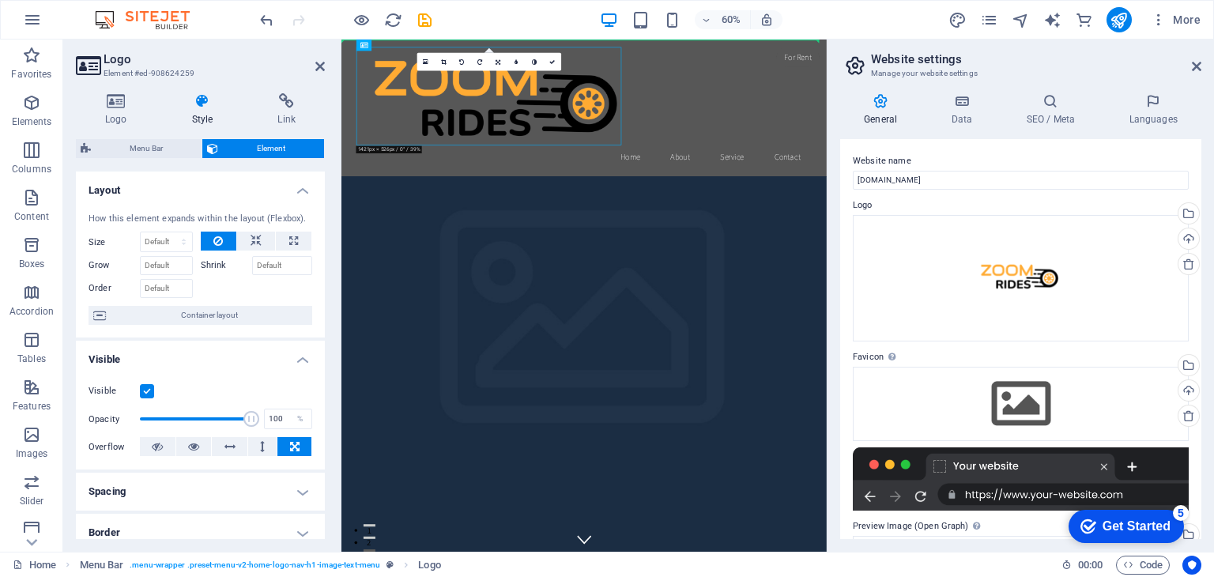
drag, startPoint x: 593, startPoint y: 108, endPoint x: 542, endPoint y: 36, distance: 88.4
click at [167, 243] on select "Default auto px % 1/1 1/2 1/3 1/4 1/5 1/6 1/7 1/8 1/9 1/10" at bounding box center [166, 241] width 51 height 19
click at [141, 232] on select "Default auto px % 1/1 1/2 1/3 1/4 1/5 1/6 1/7 1/8 1/9 1/10" at bounding box center [166, 241] width 51 height 19
select select "DISABLED_OPTION_VALUE"
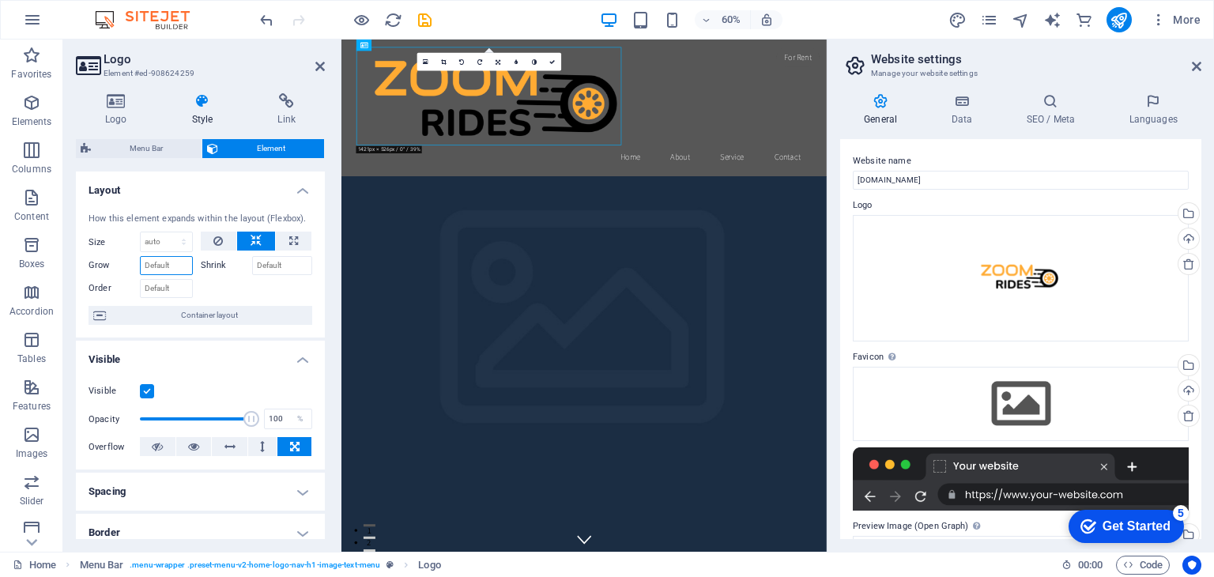
click at [171, 271] on input "Grow" at bounding box center [166, 265] width 53 height 19
click at [165, 263] on input "Grow" at bounding box center [166, 265] width 53 height 19
click at [162, 282] on input "Order" at bounding box center [166, 288] width 53 height 19
click at [289, 235] on icon at bounding box center [293, 241] width 9 height 19
type input "100"
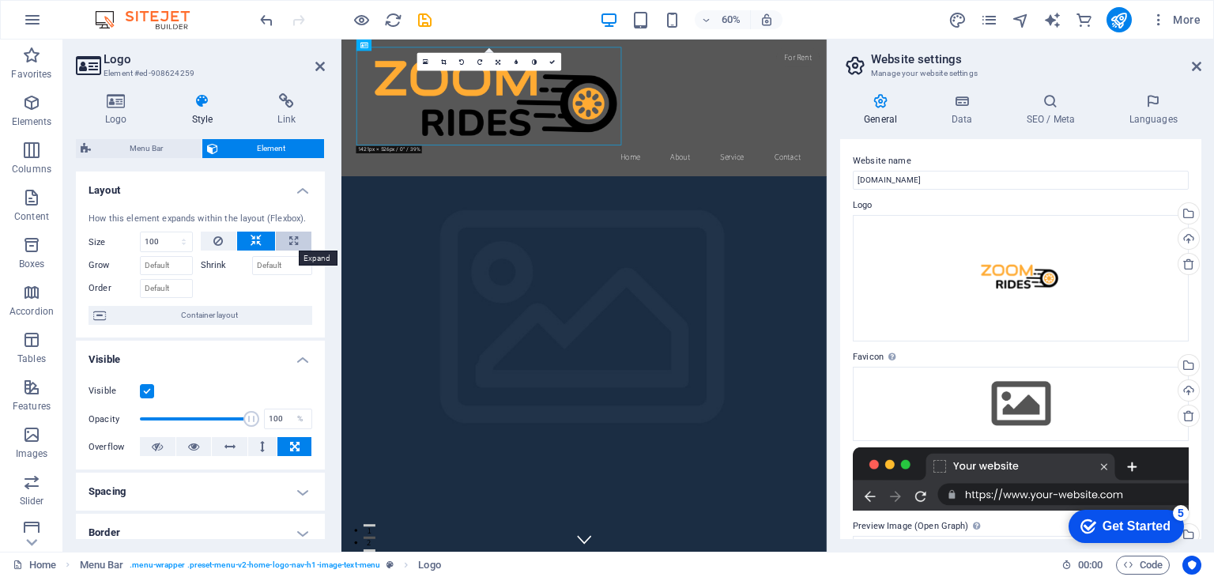
select select "%"
click at [220, 235] on icon at bounding box center [217, 241] width 9 height 19
select select "DISABLED_OPTION_VALUE"
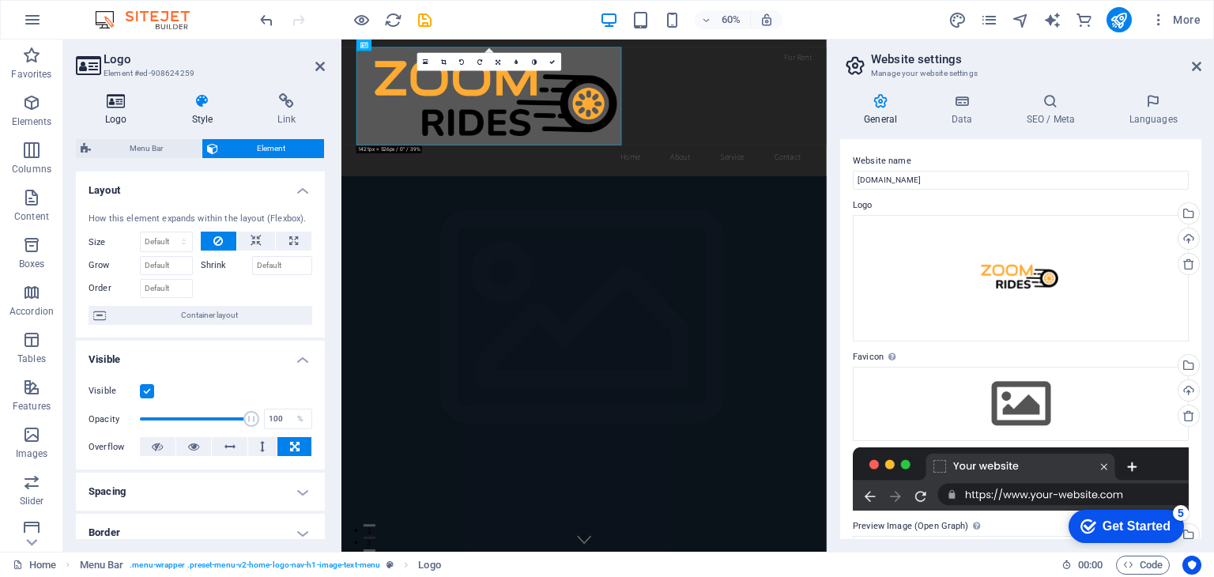
click at [125, 114] on h4 "Logo" at bounding box center [119, 109] width 87 height 33
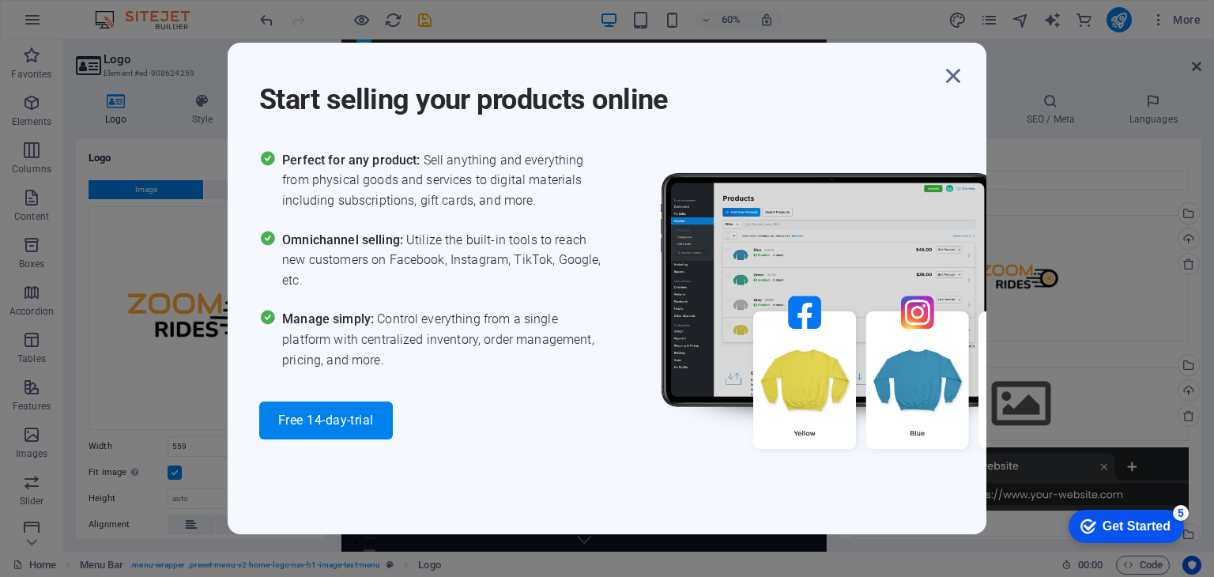
drag, startPoint x: 210, startPoint y: 317, endPoint x: 183, endPoint y: 265, distance: 59.0
click at [183, 265] on body "Zoom Rides Home Favorites Elements Columns Content Boxes Accordion Tables Featu…" at bounding box center [607, 288] width 1214 height 577
click at [951, 73] on icon "button" at bounding box center [953, 76] width 28 height 28
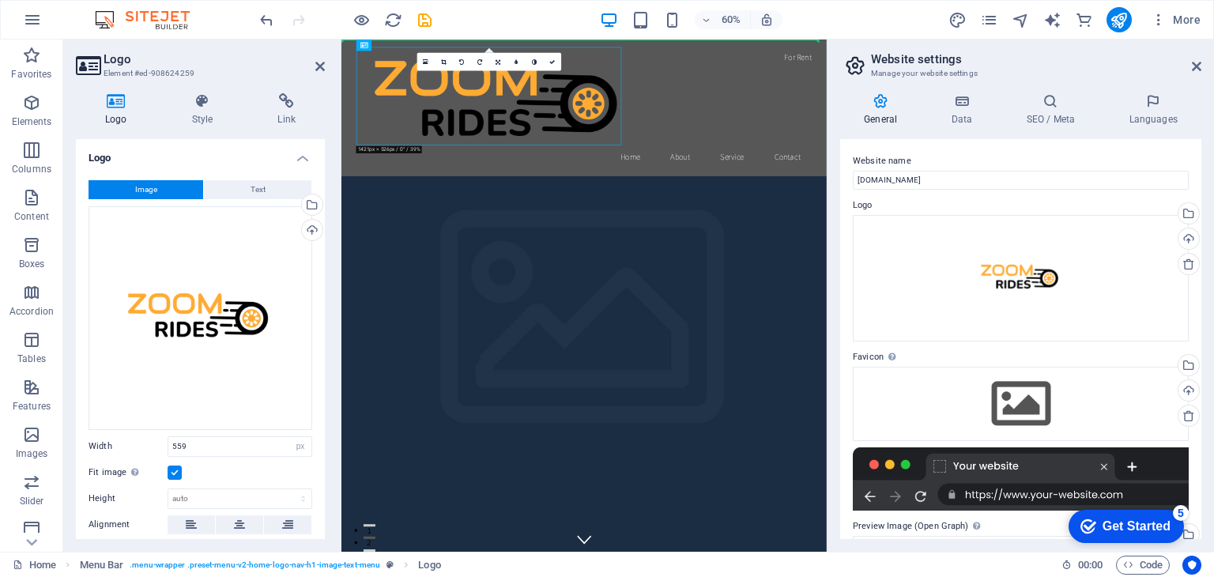
drag, startPoint x: 536, startPoint y: 140, endPoint x: 962, endPoint y: 105, distance: 427.3
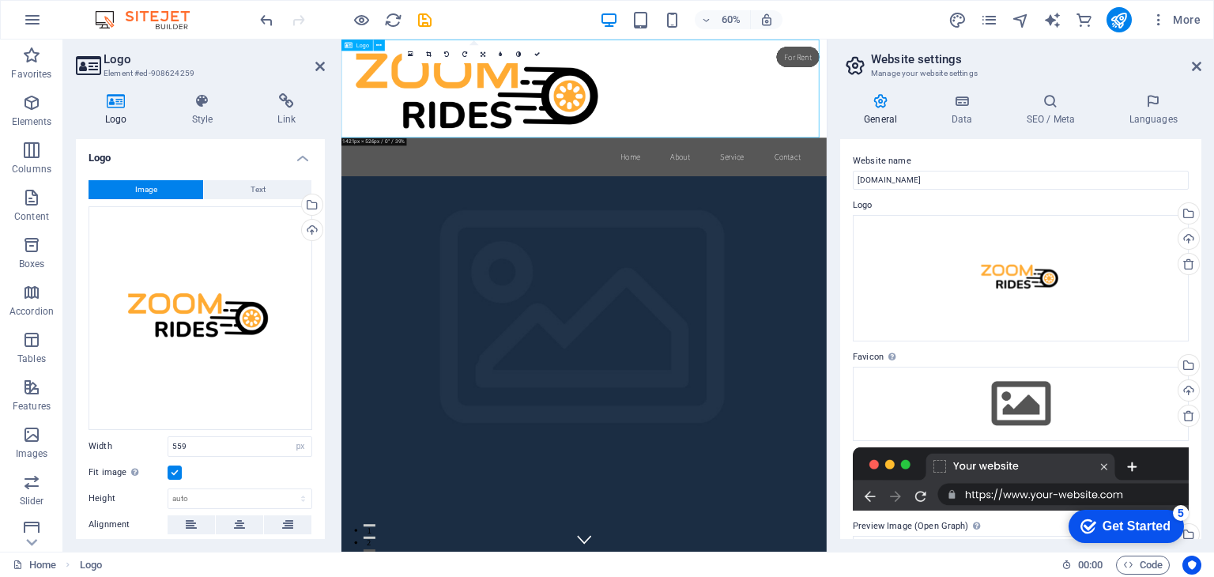
drag, startPoint x: 564, startPoint y: 115, endPoint x: 589, endPoint y: 194, distance: 82.0
click at [589, 194] on div at bounding box center [745, 122] width 808 height 164
click at [601, 149] on div at bounding box center [745, 122] width 808 height 164
click at [32, 104] on icon "button" at bounding box center [31, 102] width 19 height 19
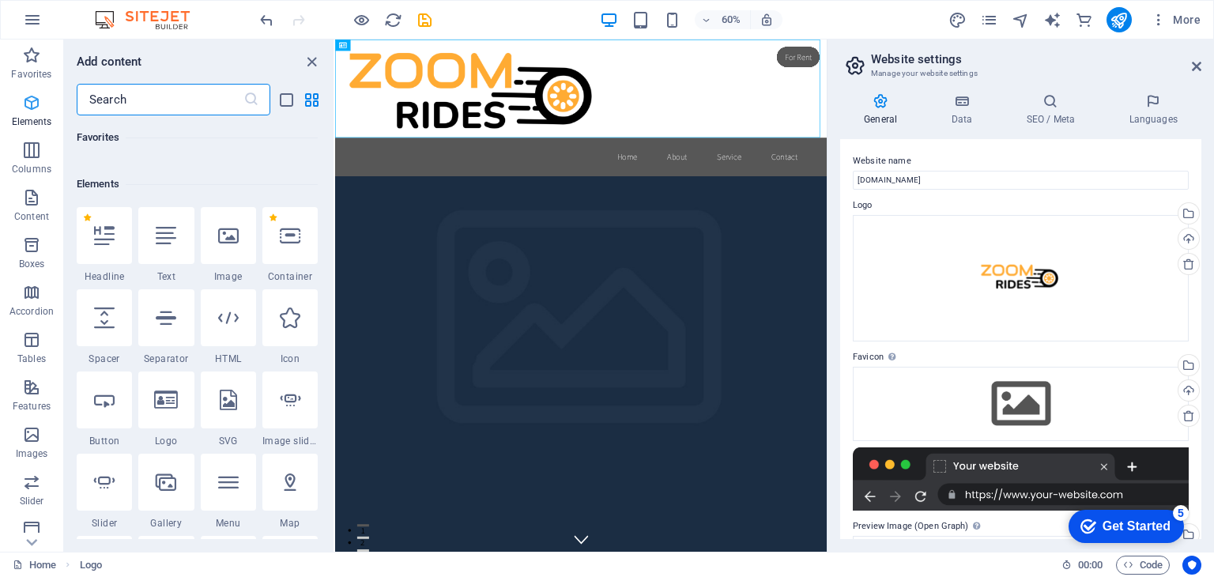
scroll to position [168, 0]
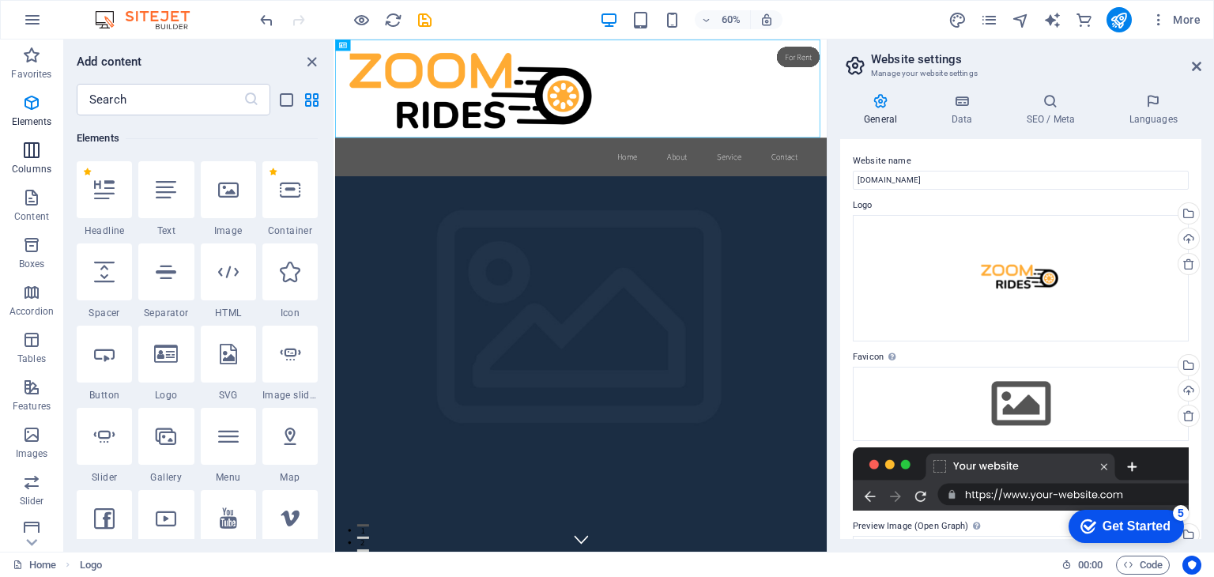
click at [28, 148] on icon "button" at bounding box center [31, 150] width 19 height 19
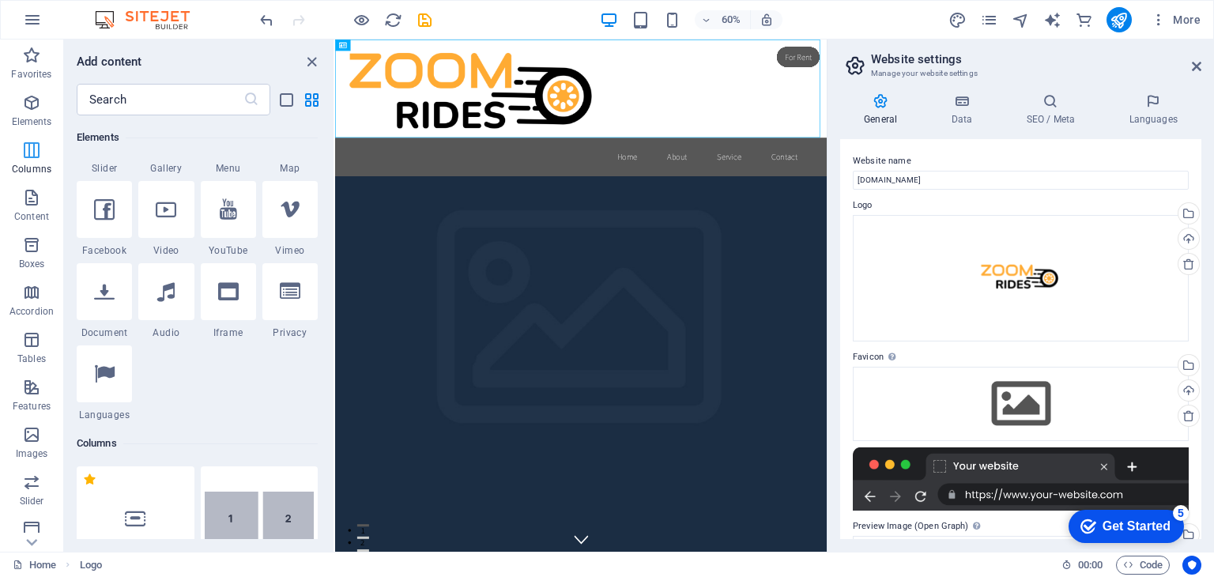
scroll to position [781, 0]
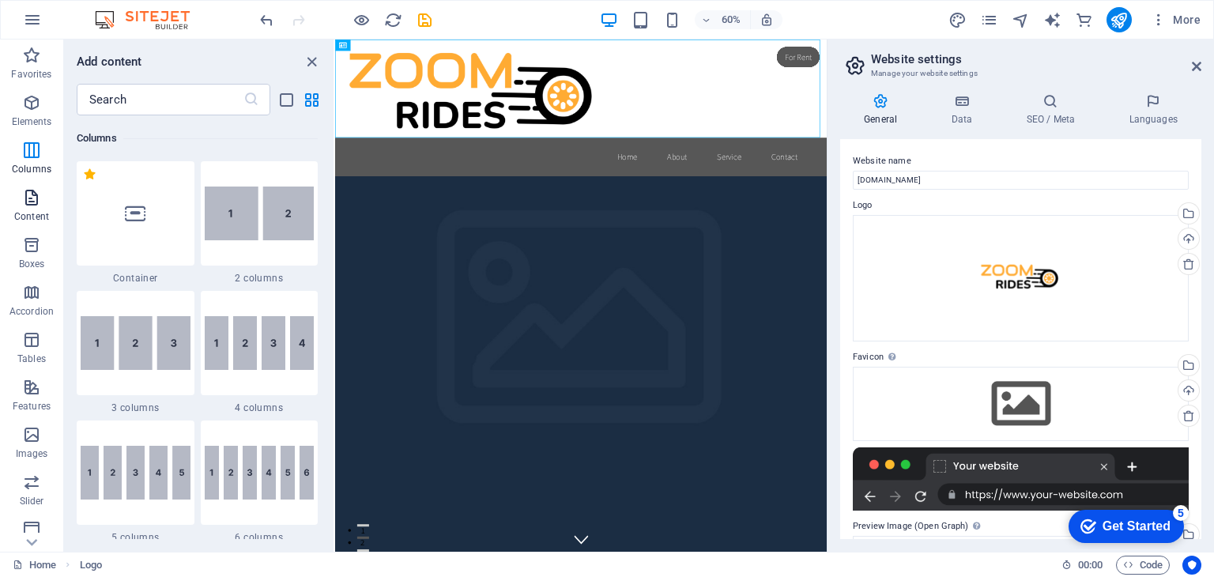
click at [25, 190] on icon "button" at bounding box center [31, 197] width 19 height 19
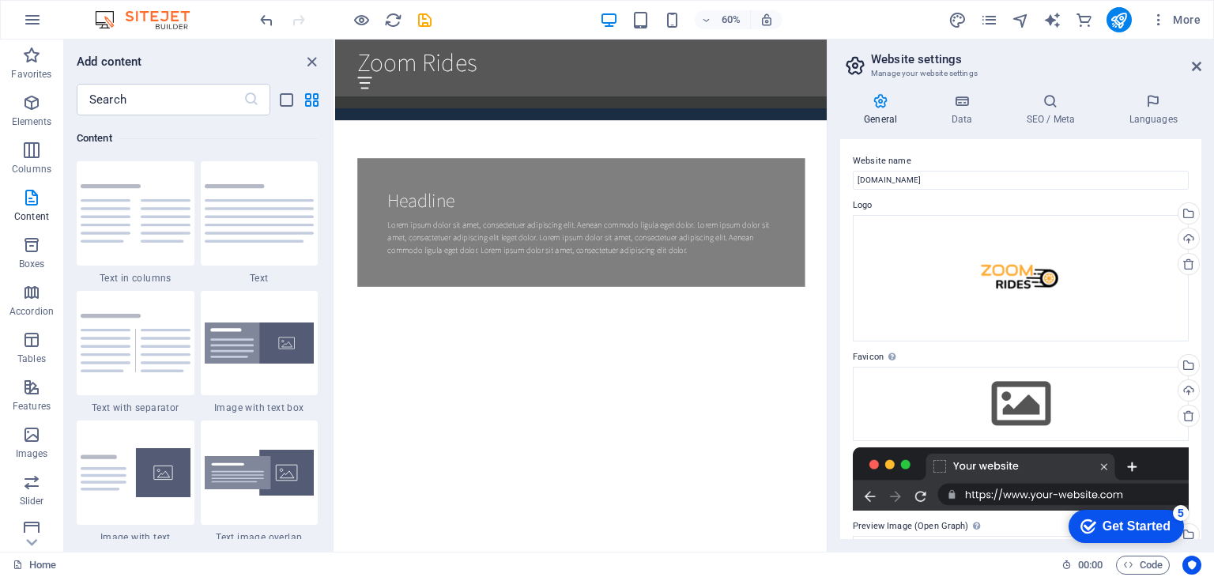
scroll to position [1665, 0]
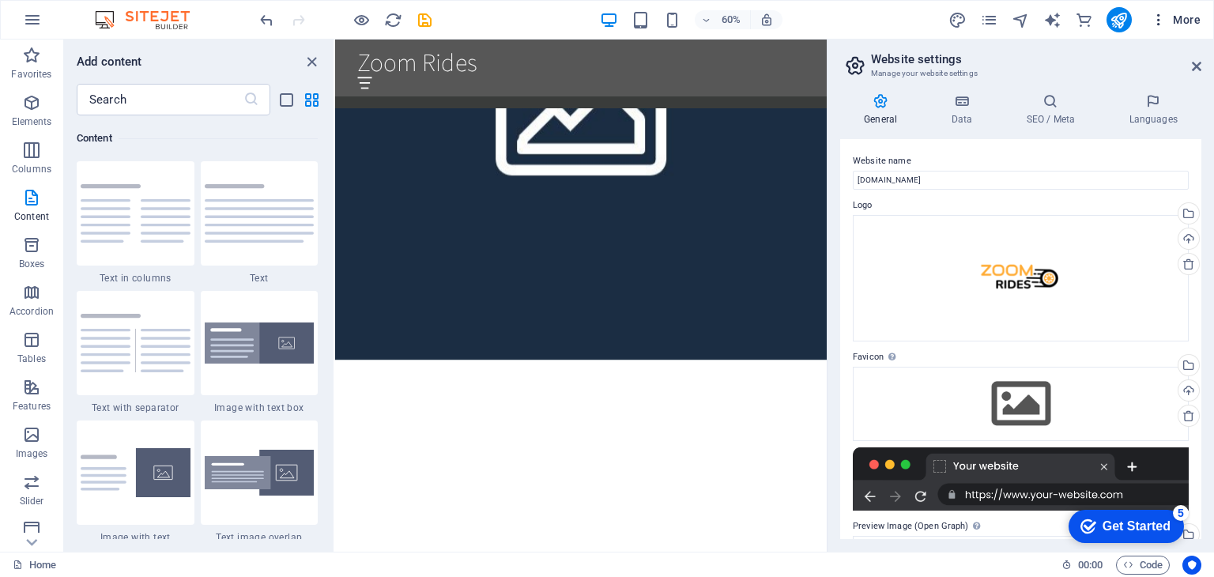
click at [1160, 18] on icon "button" at bounding box center [1158, 20] width 16 height 16
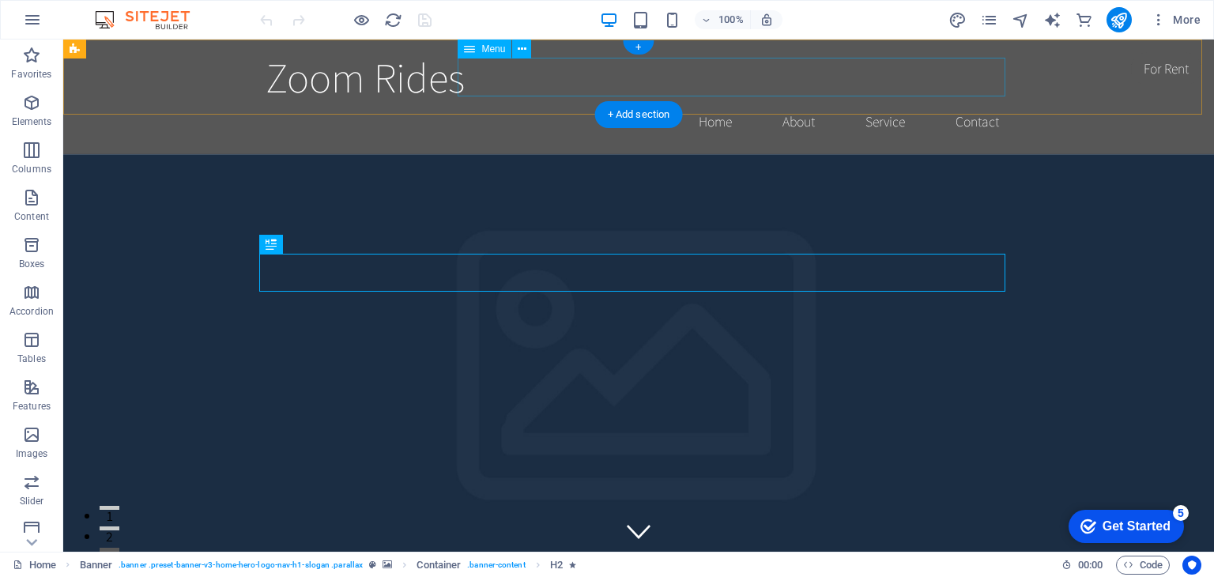
click at [869, 102] on nav "Home About Service Contact" at bounding box center [638, 122] width 746 height 40
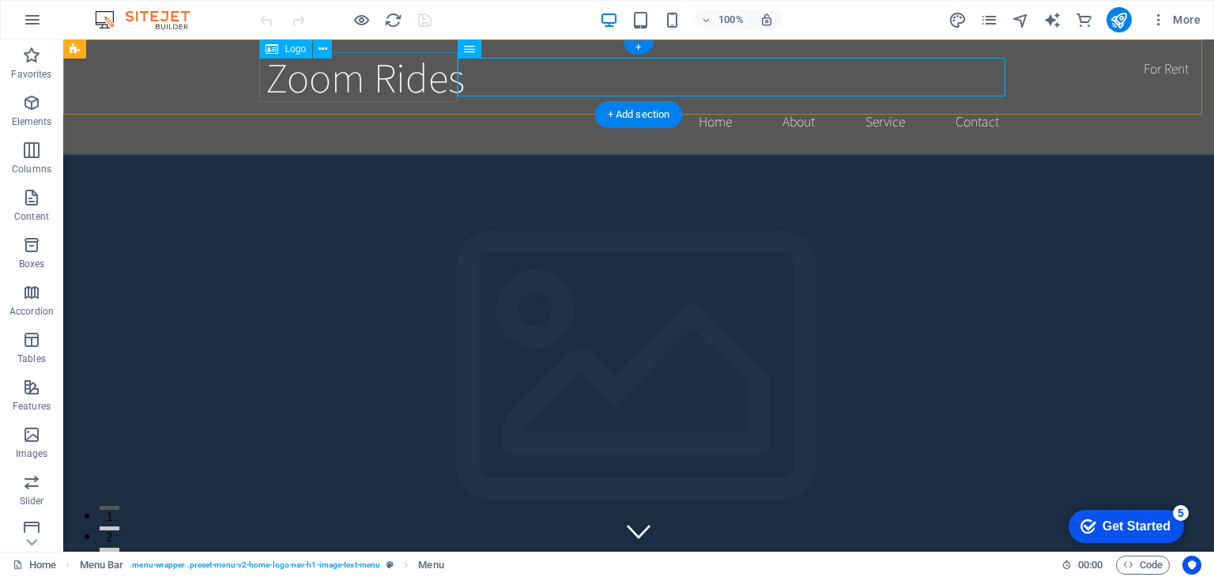
click at [288, 80] on div "Zoom Rides" at bounding box center [638, 77] width 746 height 50
click at [327, 83] on div "Zoom Rides" at bounding box center [638, 77] width 746 height 50
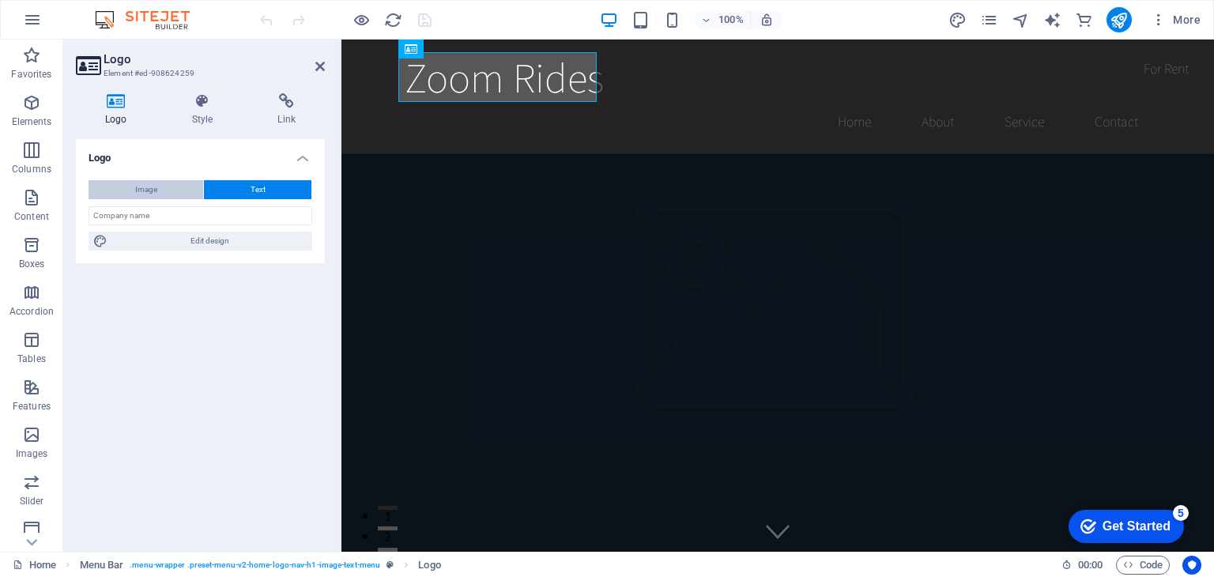
click at [164, 190] on button "Image" at bounding box center [145, 189] width 115 height 19
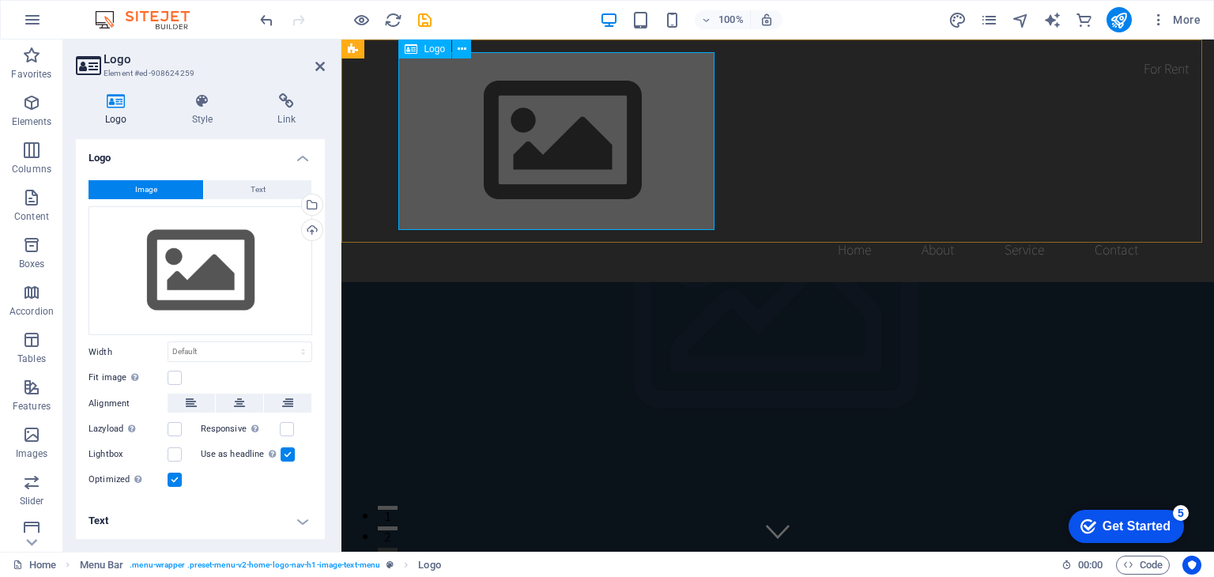
click at [418, 50] on div "Logo" at bounding box center [424, 49] width 53 height 19
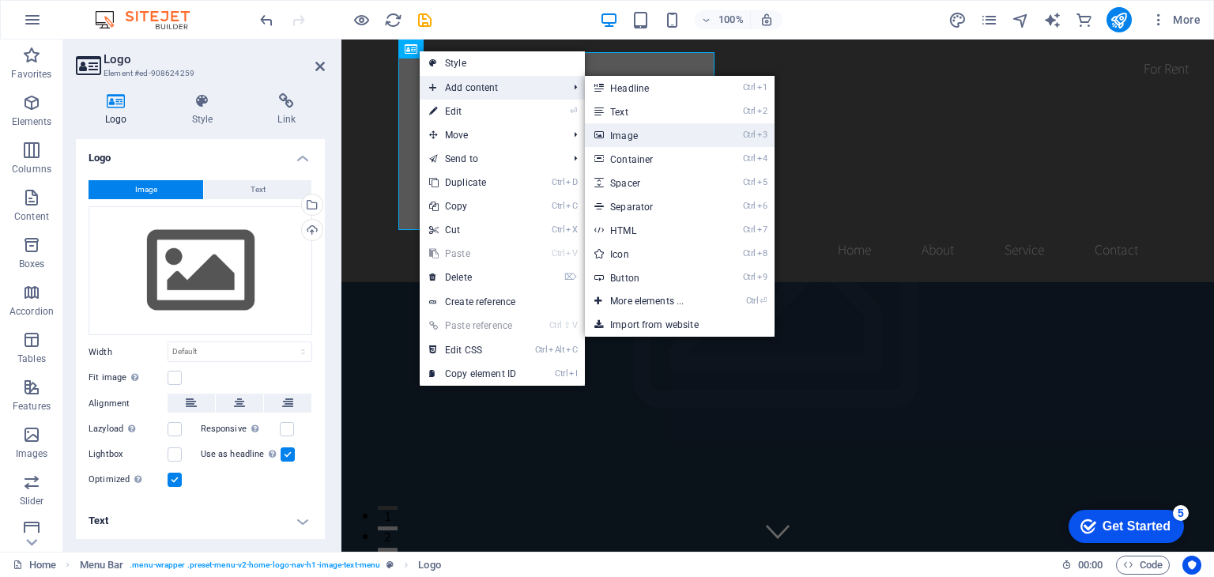
click at [634, 134] on link "Ctrl 3 Image" at bounding box center [650, 135] width 130 height 24
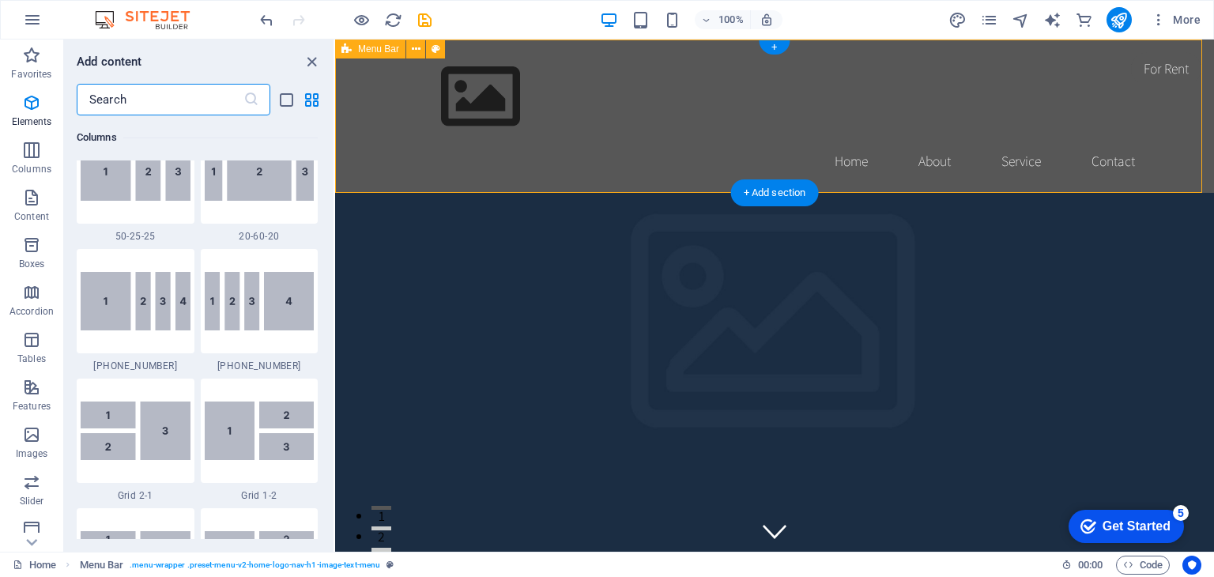
scroll to position [2765, 0]
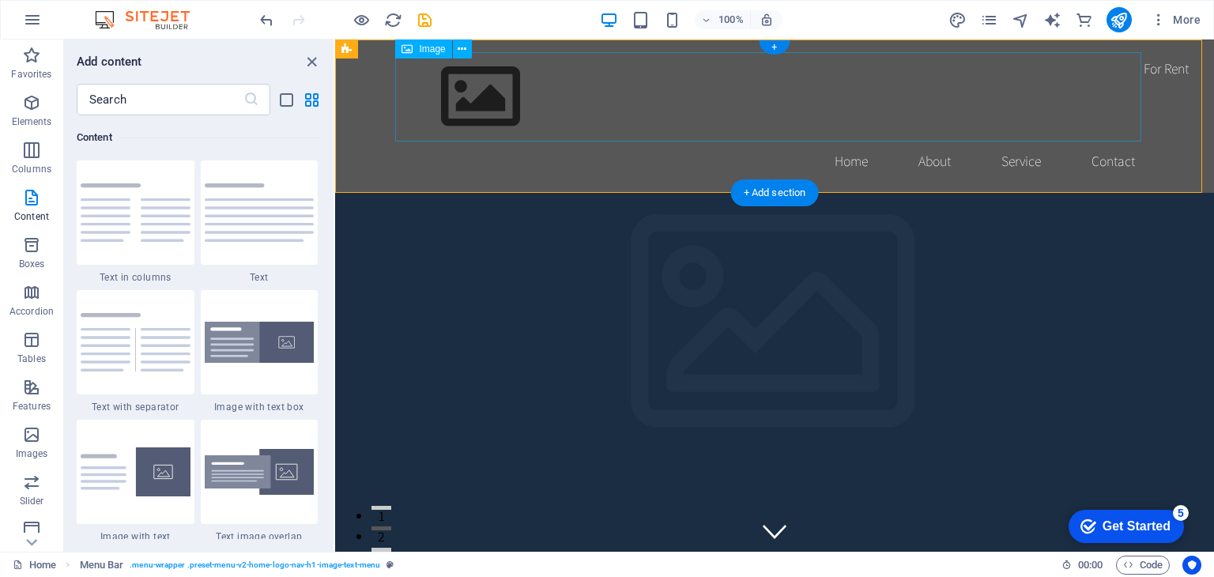
click at [471, 99] on figure at bounding box center [774, 96] width 746 height 89
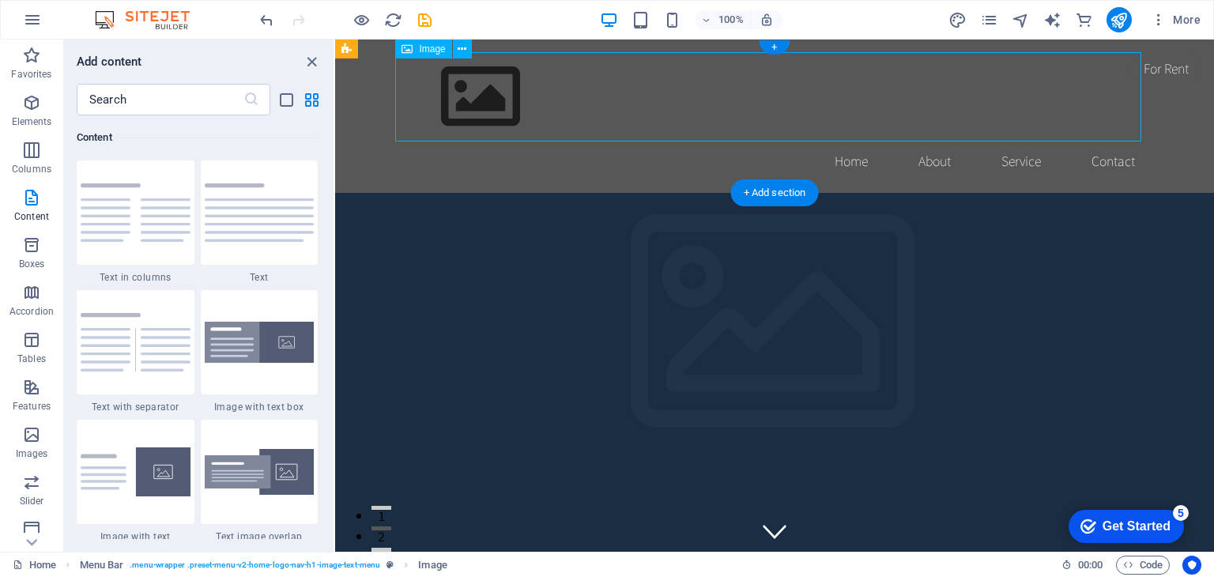
click at [471, 99] on figure at bounding box center [774, 96] width 746 height 89
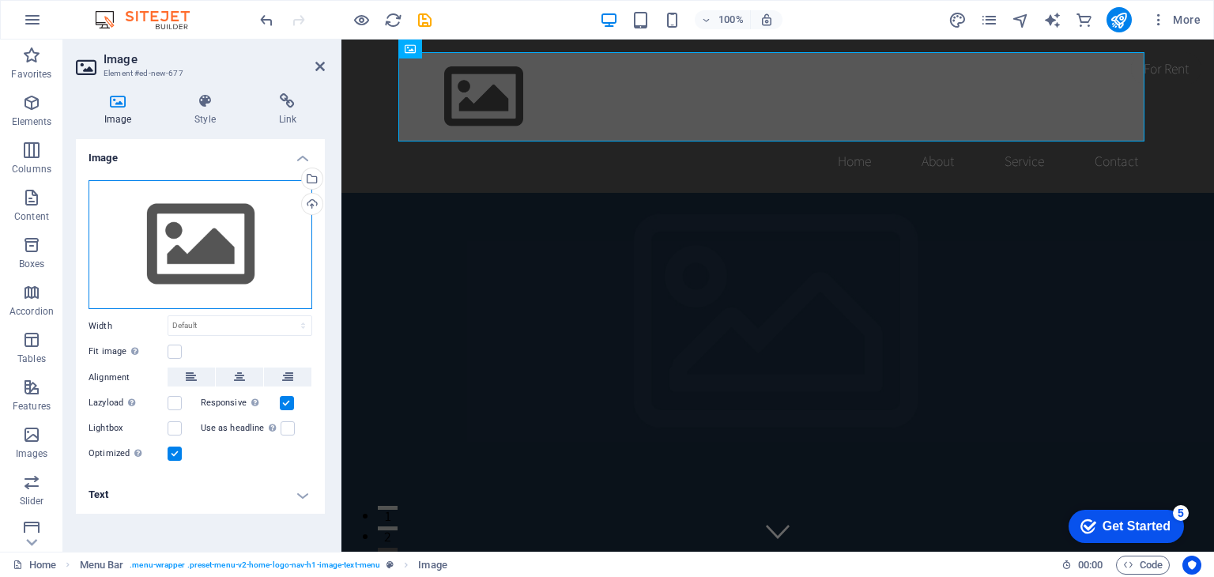
click at [180, 235] on div "Drag files here, click to choose files or select files from Files or our free s…" at bounding box center [200, 245] width 224 height 130
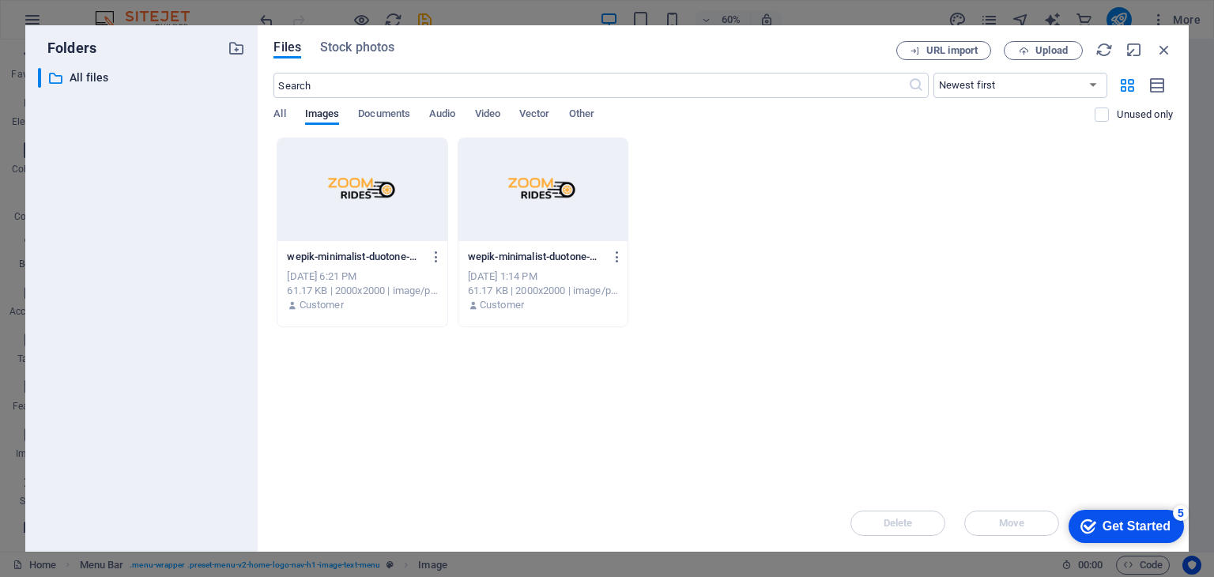
click at [406, 186] on div at bounding box center [361, 189] width 169 height 103
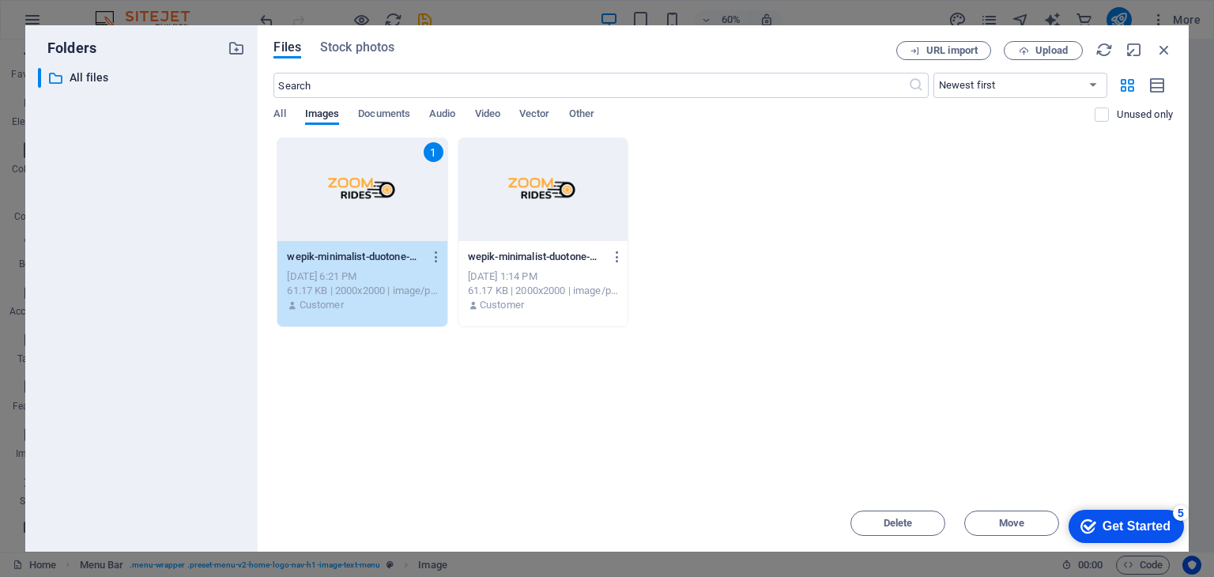
click at [1106, 530] on div "Get Started" at bounding box center [1136, 526] width 68 height 14
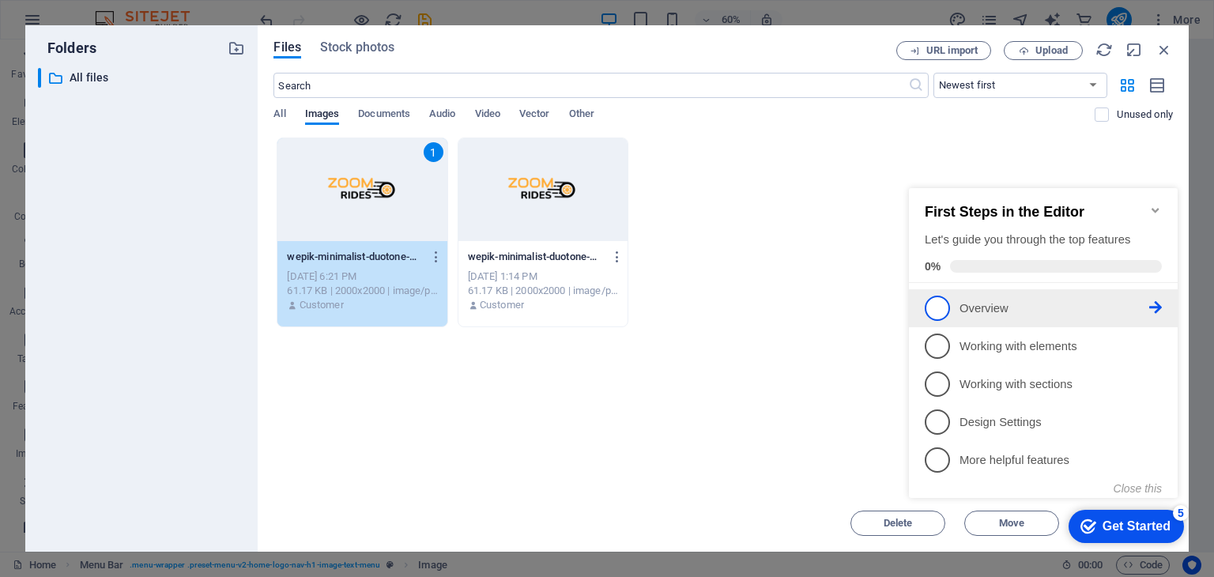
click at [989, 306] on p "Overview - incomplete" at bounding box center [1054, 308] width 190 height 17
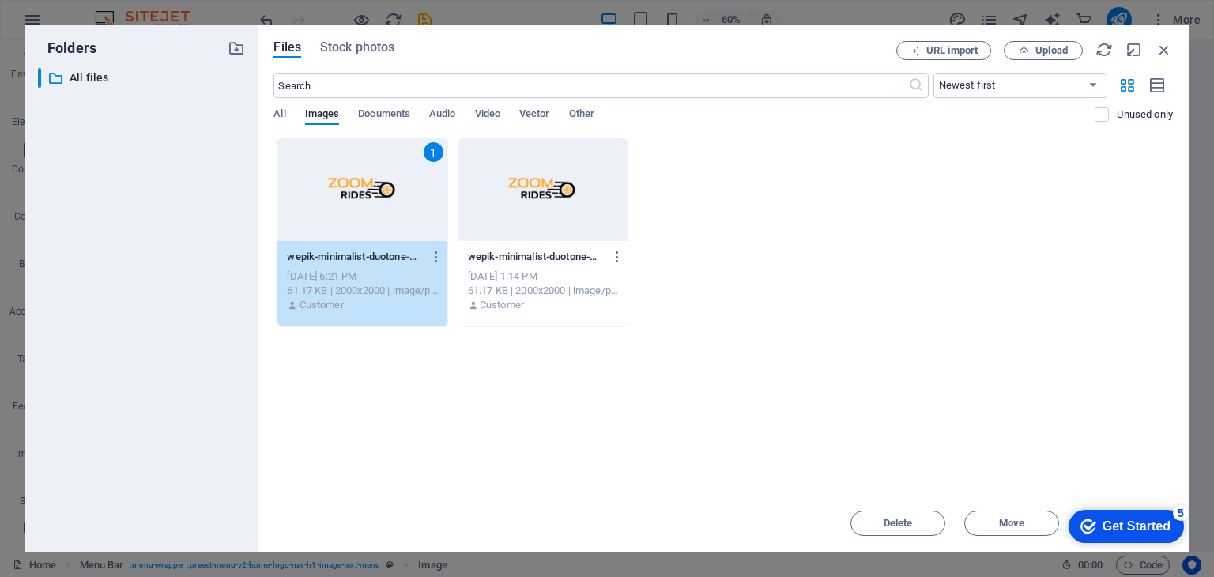
scroll to position [0, 0]
click at [1090, 524] on icon "checkmark" at bounding box center [1088, 526] width 16 height 16
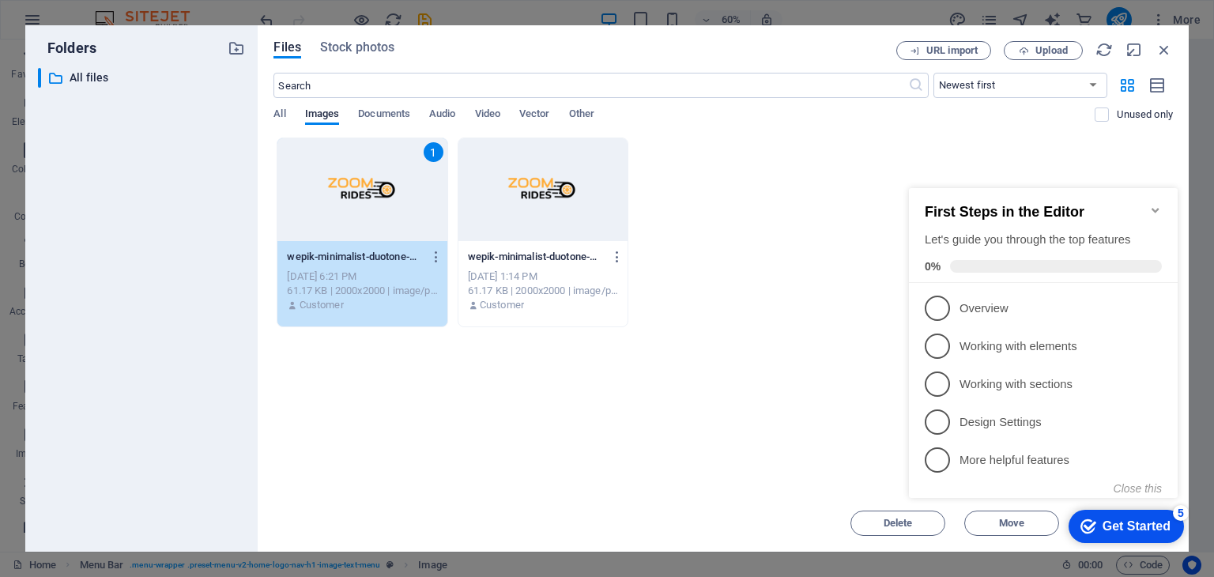
click at [1090, 524] on icon "checkmark" at bounding box center [1088, 526] width 16 height 16
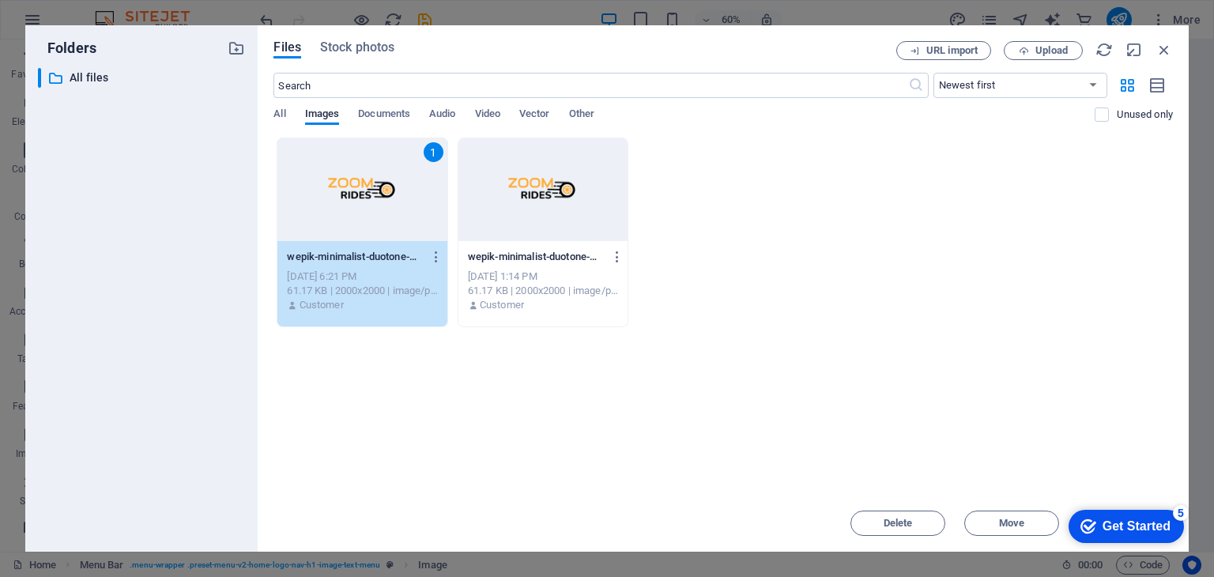
click at [1090, 524] on icon "checkmark" at bounding box center [1088, 526] width 16 height 16
click at [1080, 525] on icon "Get Started 5 items remaining, 0% complete" at bounding box center [1088, 526] width 16 height 14
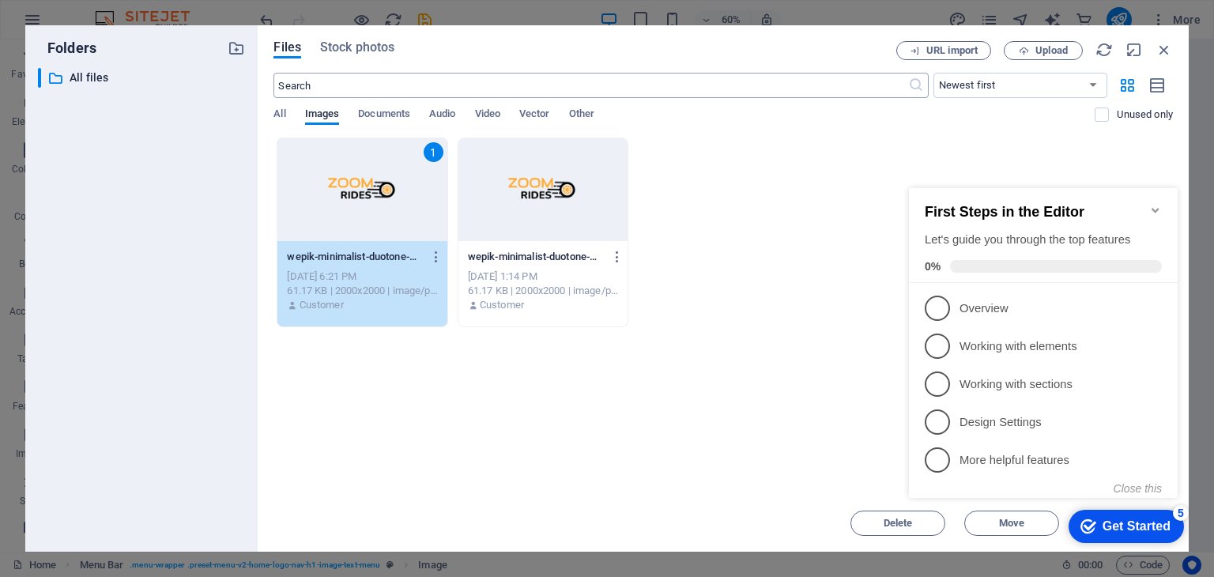
drag, startPoint x: 408, startPoint y: 47, endPoint x: 673, endPoint y: 82, distance: 267.0
click at [621, 84] on div "Files Stock photos URL import Upload ​ Newest first Oldest first Name (A-Z) Nam…" at bounding box center [722, 288] width 899 height 495
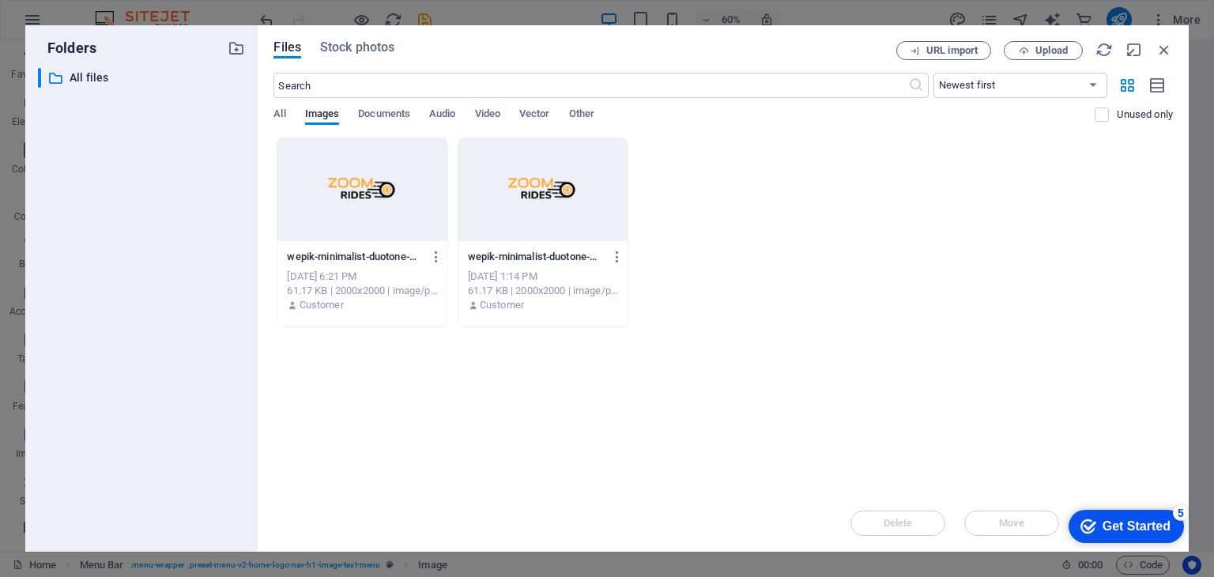
drag, startPoint x: 1138, startPoint y: 36, endPoint x: 1128, endPoint y: 69, distance: 34.5
click at [1128, 69] on div "Files Stock photos URL import Upload ​ Newest first Oldest first Name (A-Z) Nam…" at bounding box center [723, 288] width 931 height 526
click at [1133, 47] on icon "button" at bounding box center [1133, 49] width 17 height 17
select select "image"
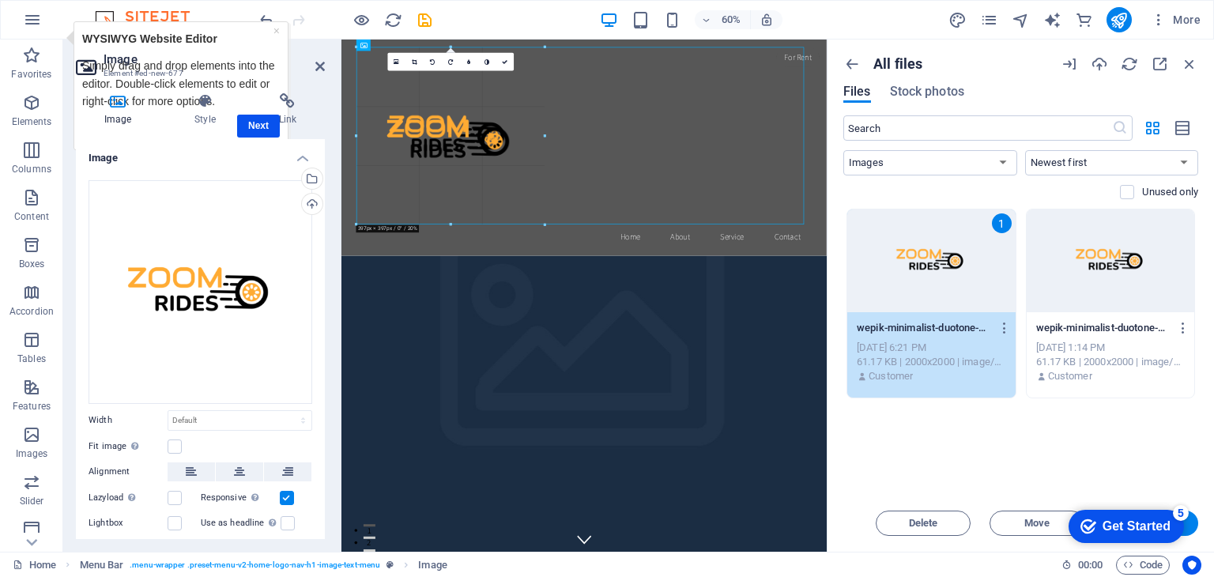
drag, startPoint x: 804, startPoint y: 48, endPoint x: 354, endPoint y: 138, distance: 459.3
type input "374"
select select "px"
drag, startPoint x: 526, startPoint y: 182, endPoint x: 774, endPoint y: 72, distance: 270.6
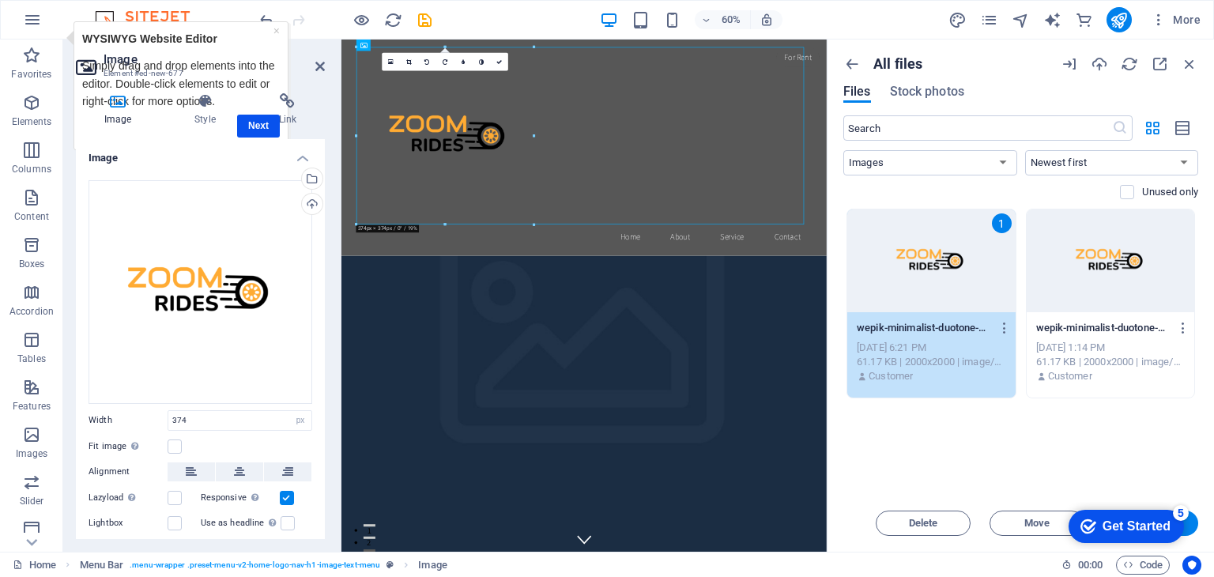
click at [715, 156] on figure at bounding box center [746, 200] width 746 height 296
click at [410, 63] on icon at bounding box center [409, 62] width 6 height 6
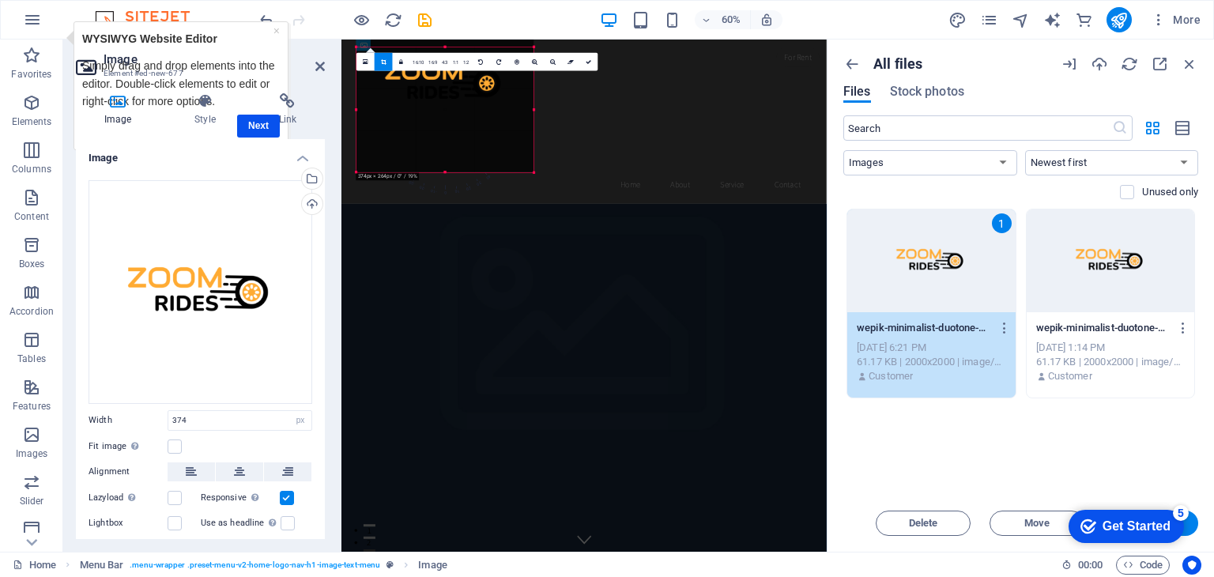
drag, startPoint x: 444, startPoint y: 45, endPoint x: 459, endPoint y: 133, distance: 89.0
click at [459, 133] on div "180 170 160 150 140 130 120 110 100 90 80 70 60 50 40 30 20 10 0 -10 -20 -30 -4…" at bounding box center [444, 109] width 177 height 125
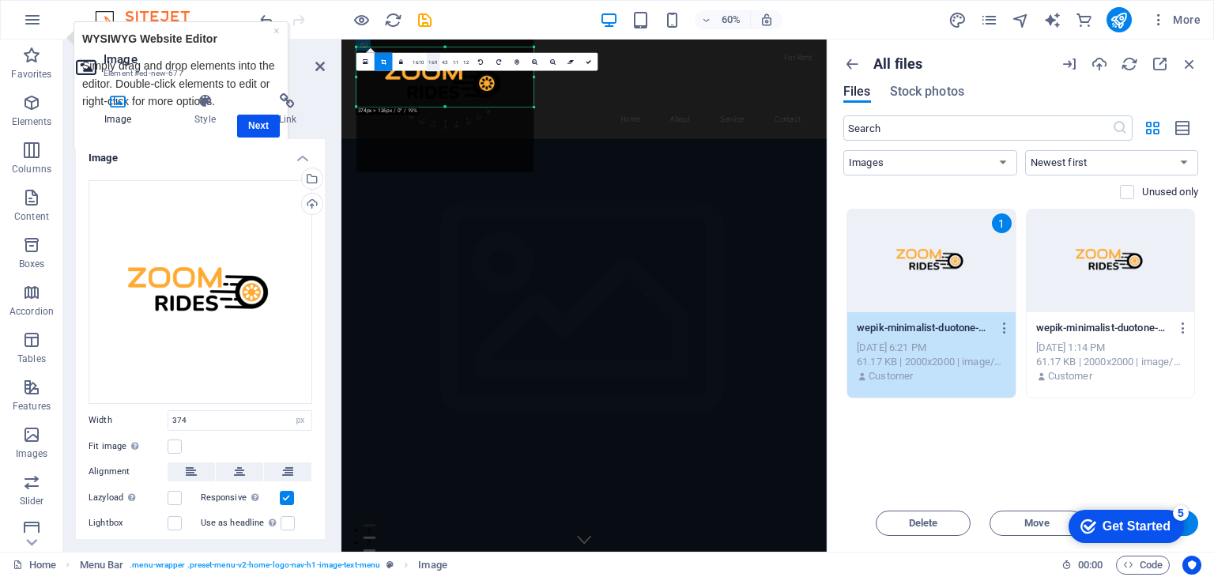
drag, startPoint x: 443, startPoint y: 171, endPoint x: 430, endPoint y: 62, distance: 109.1
click at [430, 62] on div "180 170 160 150 140 130 120 110 100 90 80 70 60 50 40 30 20 10 0 -10 -20 -30 -4…" at bounding box center [444, 77] width 177 height 60
drag, startPoint x: 356, startPoint y: 74, endPoint x: 395, endPoint y: 77, distance: 39.6
click at [395, 77] on div "180 170 160 150 140 130 120 110 100 90 80 70 60 50 40 30 20 10 0 -10 -20 -30 -4…" at bounding box center [433, 77] width 155 height 60
drag, startPoint x: 510, startPoint y: 82, endPoint x: 454, endPoint y: 83, distance: 56.1
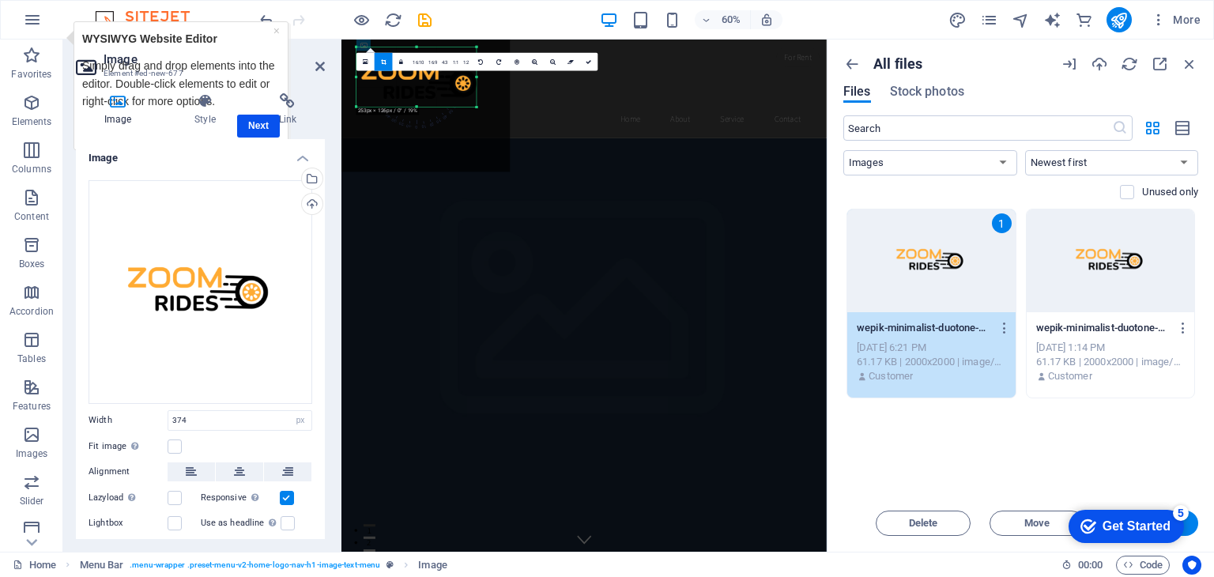
click at [454, 83] on div "180 170 160 150 140 130 120 110 100 90 80 70 60 50 40 30 20 10 0 -10 -20 -30 -4…" at bounding box center [416, 77] width 120 height 60
click at [361, 62] on link at bounding box center [365, 62] width 18 height 18
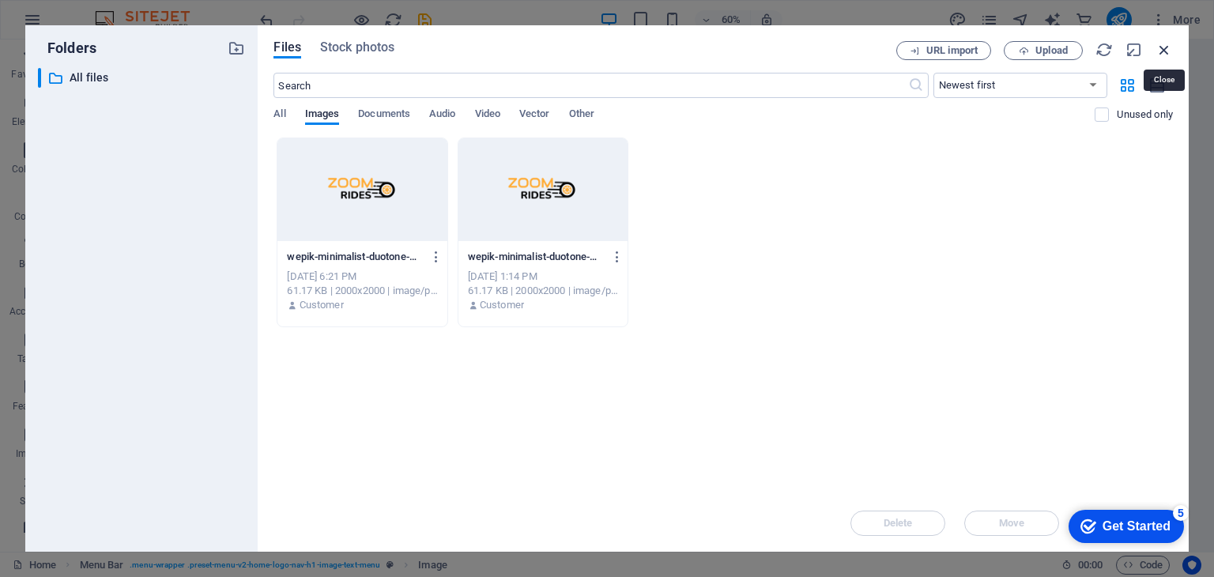
click at [1165, 47] on icon "button" at bounding box center [1163, 49] width 17 height 17
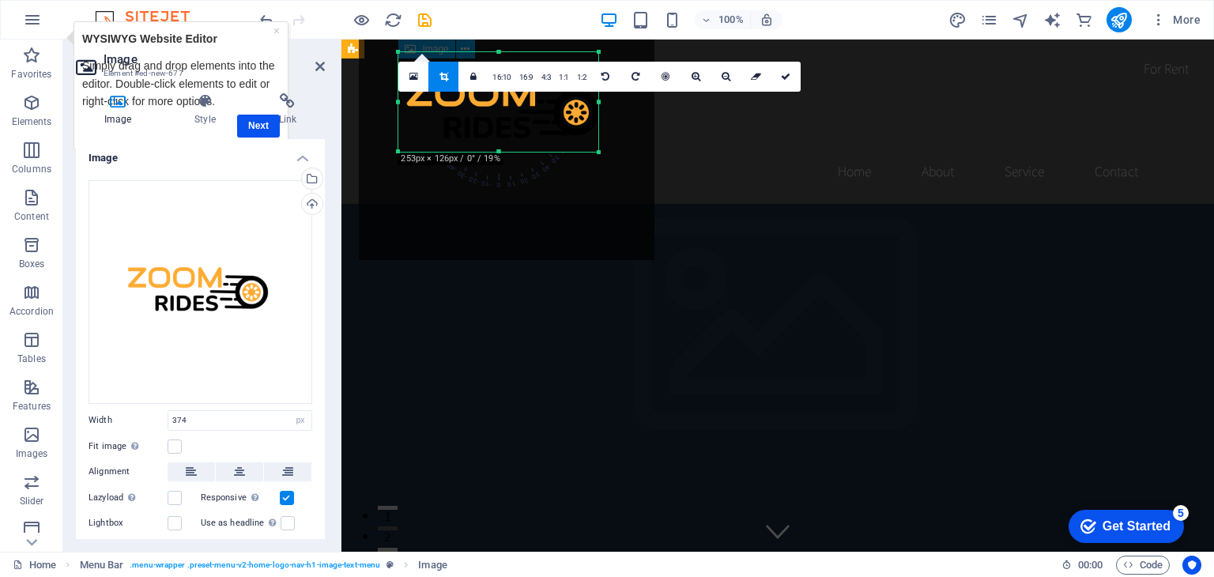
click at [708, 138] on figure at bounding box center [778, 102] width 746 height 100
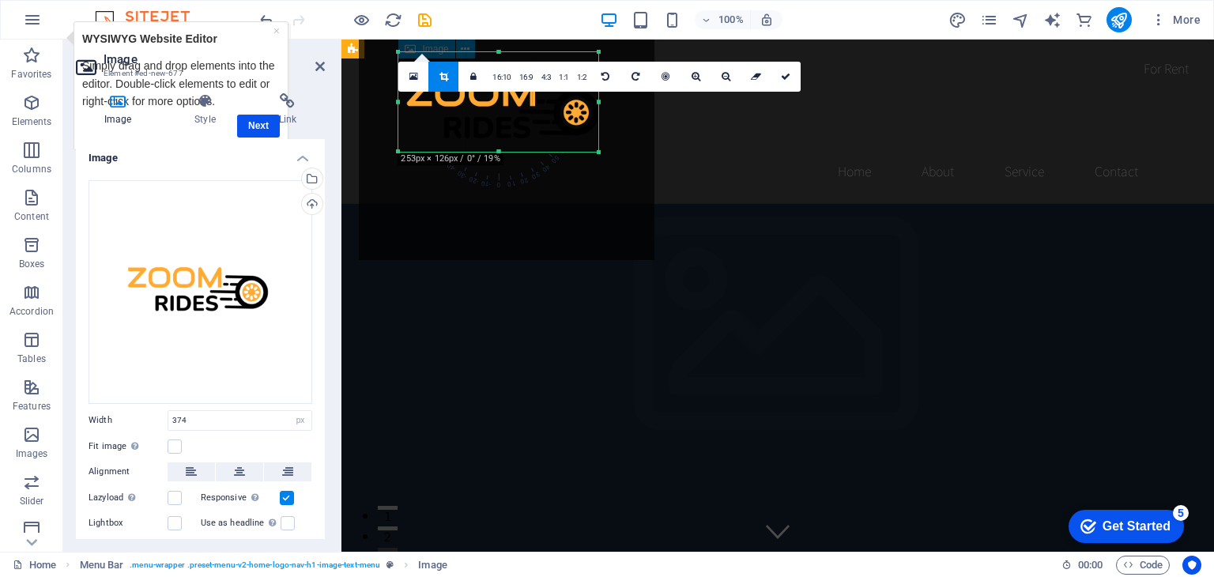
click at [708, 138] on figure at bounding box center [778, 102] width 746 height 100
click at [782, 77] on icon at bounding box center [785, 76] width 9 height 9
type input "253"
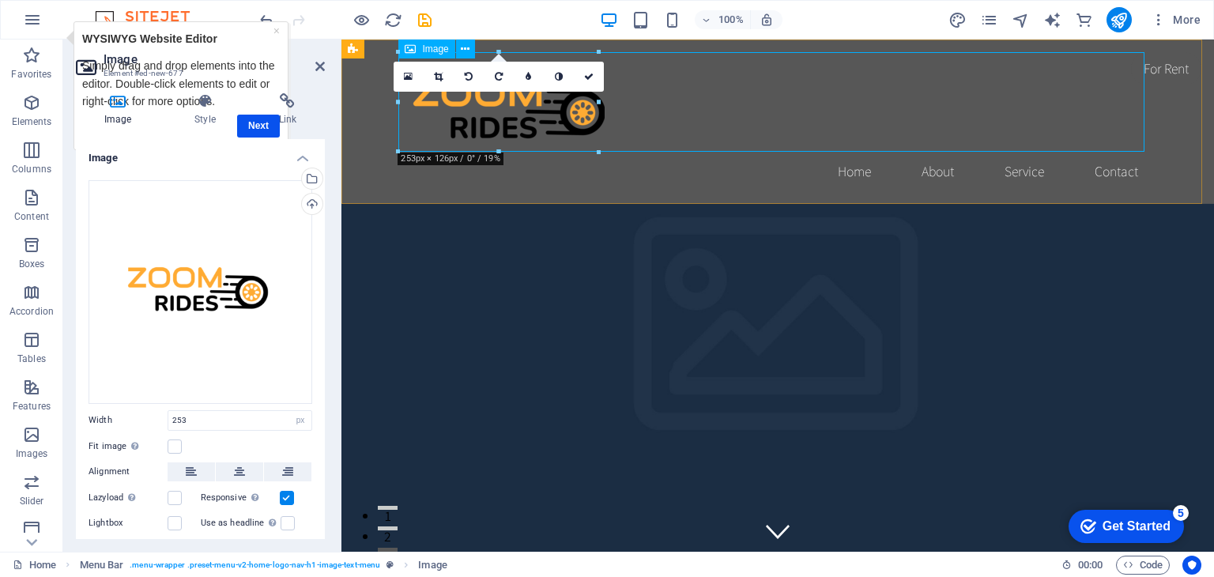
click at [701, 96] on figure at bounding box center [778, 102] width 746 height 100
click at [664, 173] on nav "Home About Service Contact" at bounding box center [778, 172] width 746 height 40
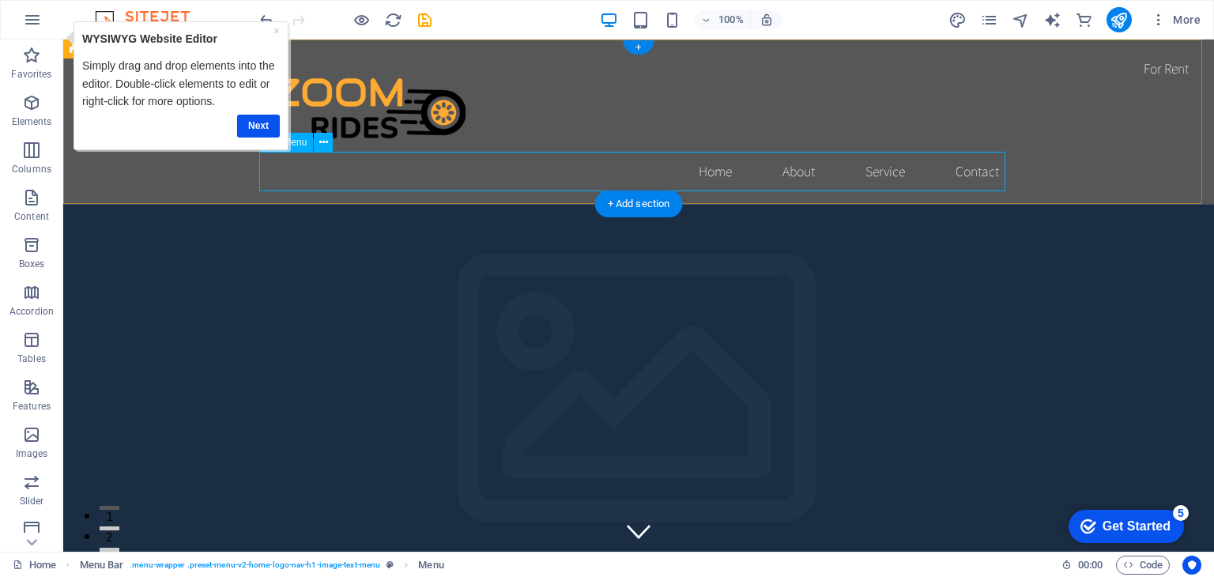
click at [704, 174] on nav "Home About Service Contact" at bounding box center [638, 172] width 746 height 40
click at [695, 168] on nav "Home About Service Contact" at bounding box center [638, 172] width 746 height 40
select select
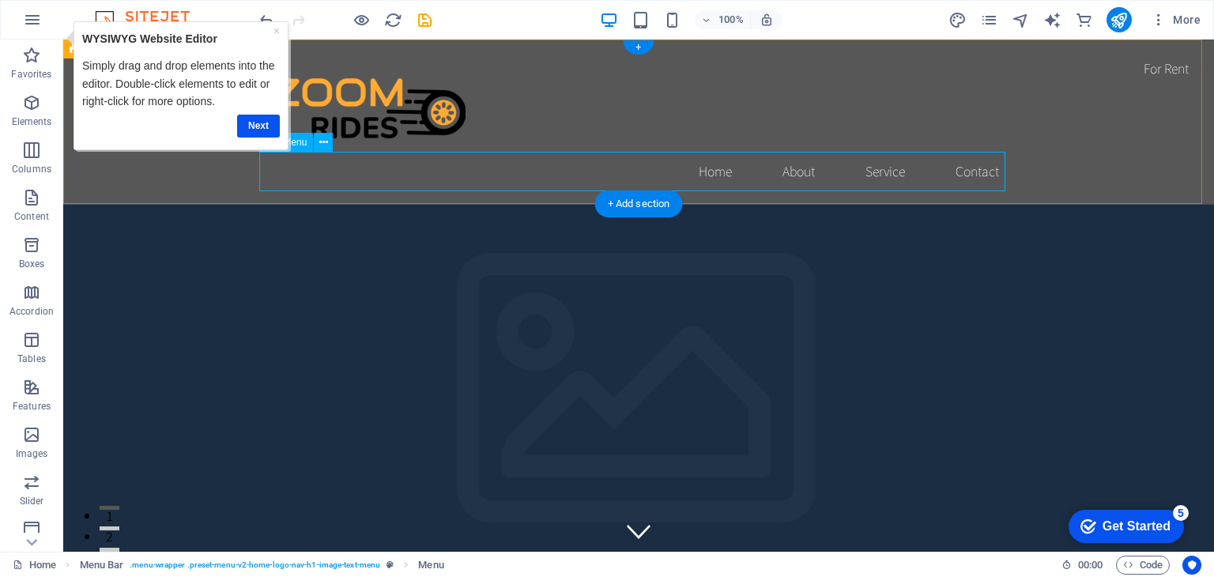
select select
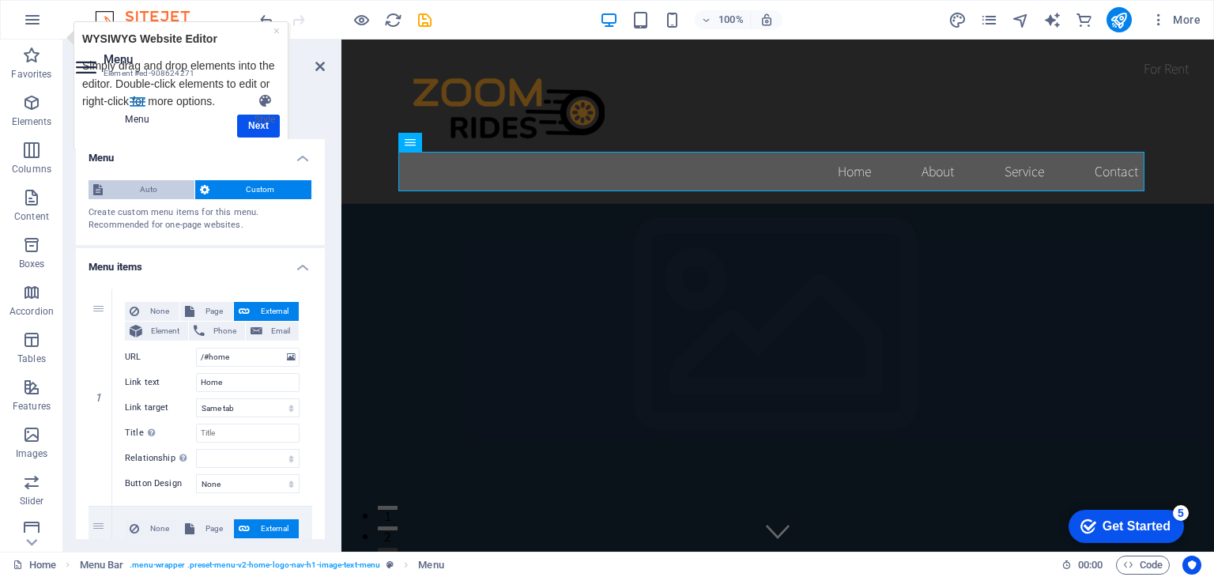
click at [147, 195] on span "Auto" at bounding box center [148, 189] width 82 height 19
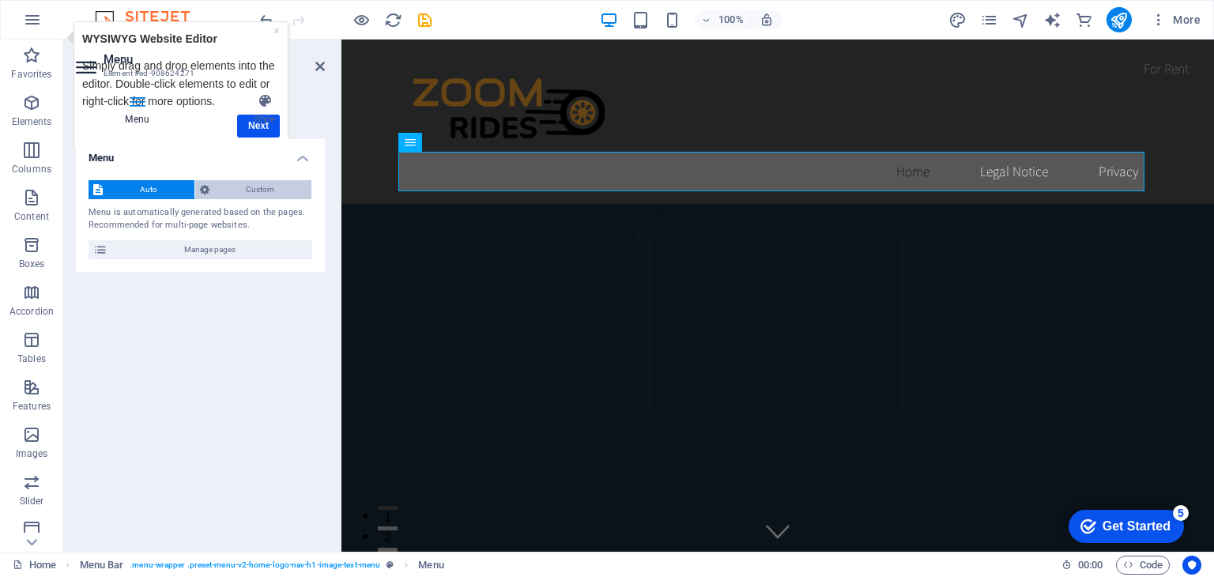
click at [243, 184] on span "Custom" at bounding box center [260, 189] width 93 height 19
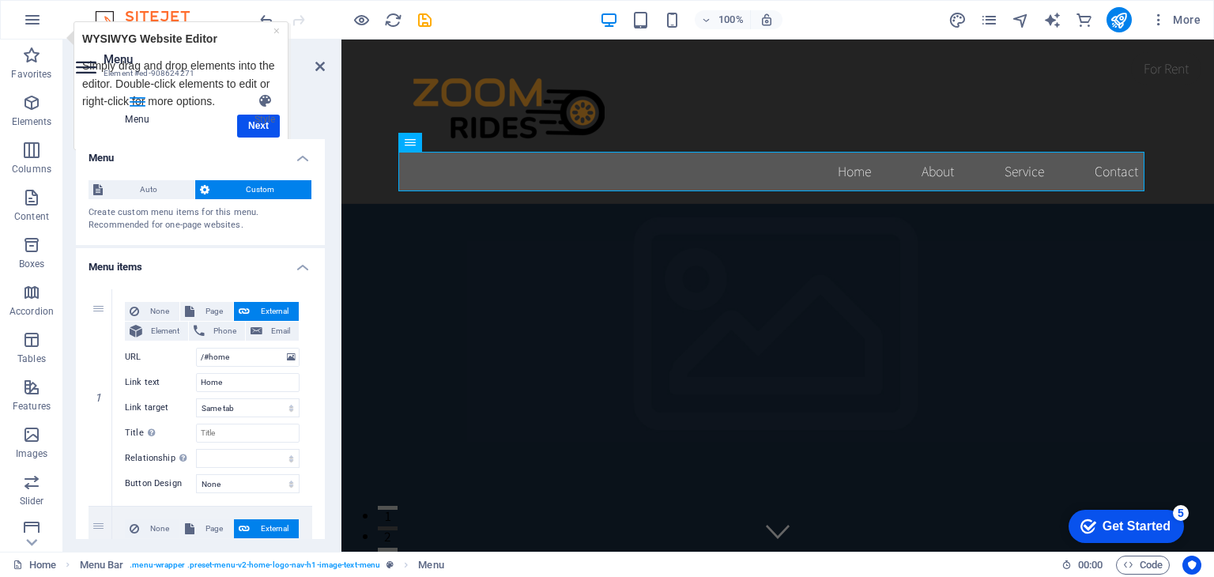
drag, startPoint x: 325, startPoint y: 270, endPoint x: 320, endPoint y: 311, distance: 41.4
click at [320, 311] on div "Menu Style Menu Auto Custom Create custom menu items for this menu. Recommended…" at bounding box center [200, 316] width 274 height 471
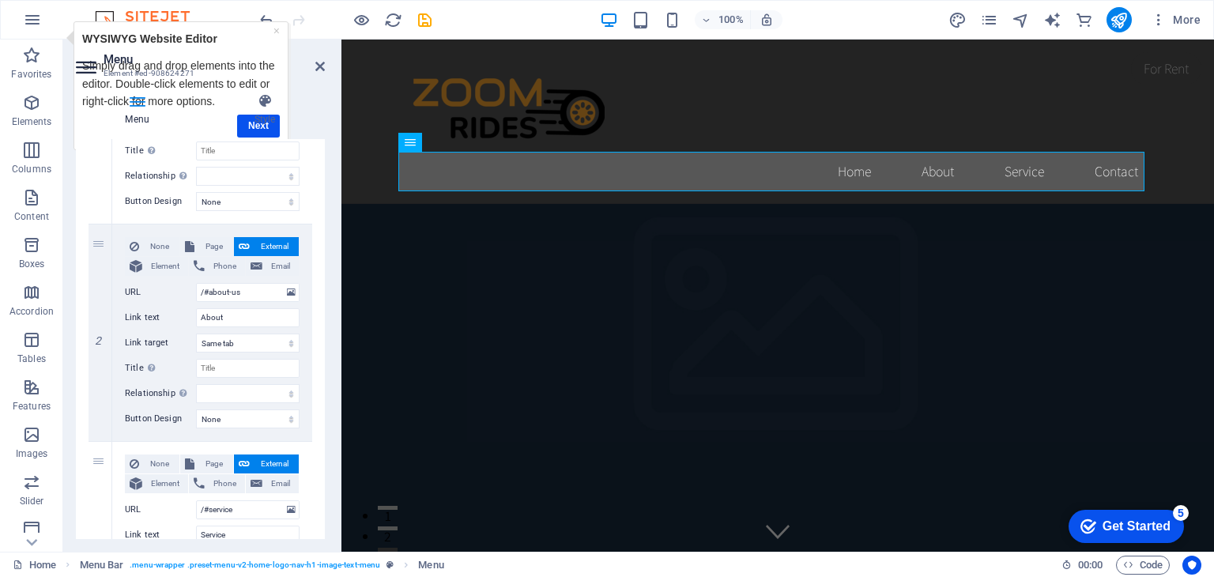
scroll to position [291, 0]
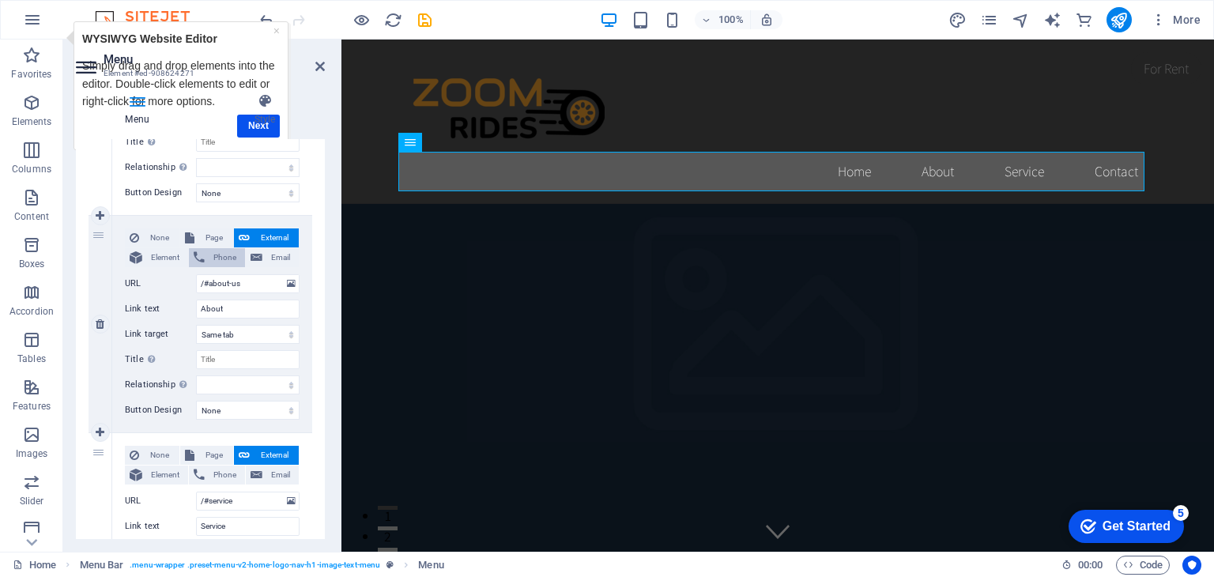
click at [221, 259] on span "Phone" at bounding box center [224, 257] width 31 height 19
select select
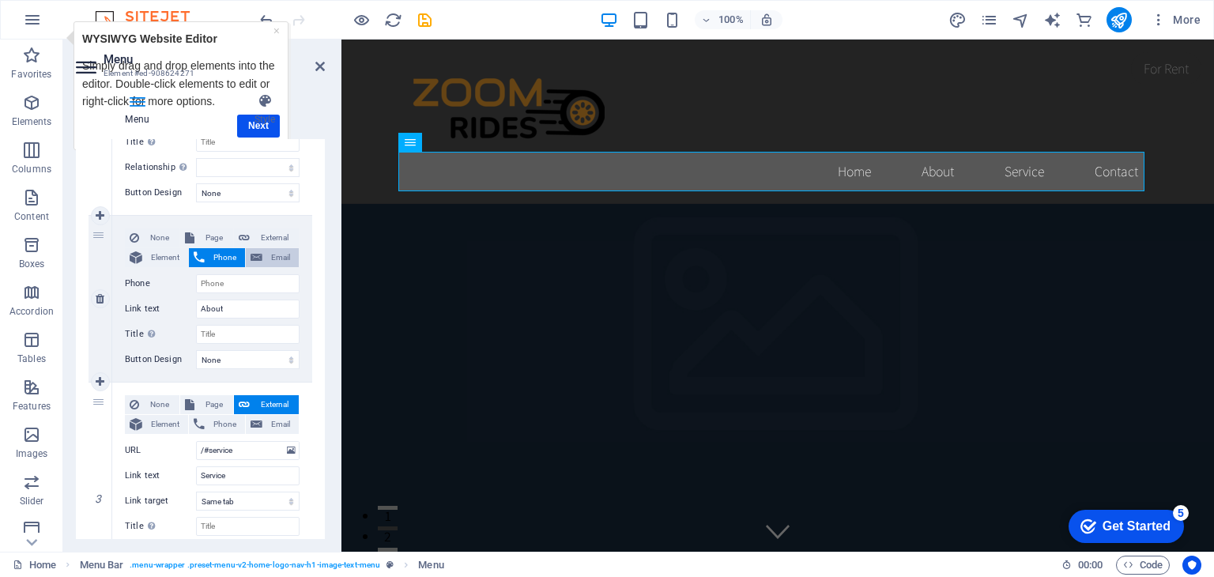
click at [258, 258] on icon at bounding box center [256, 257] width 12 height 19
select select
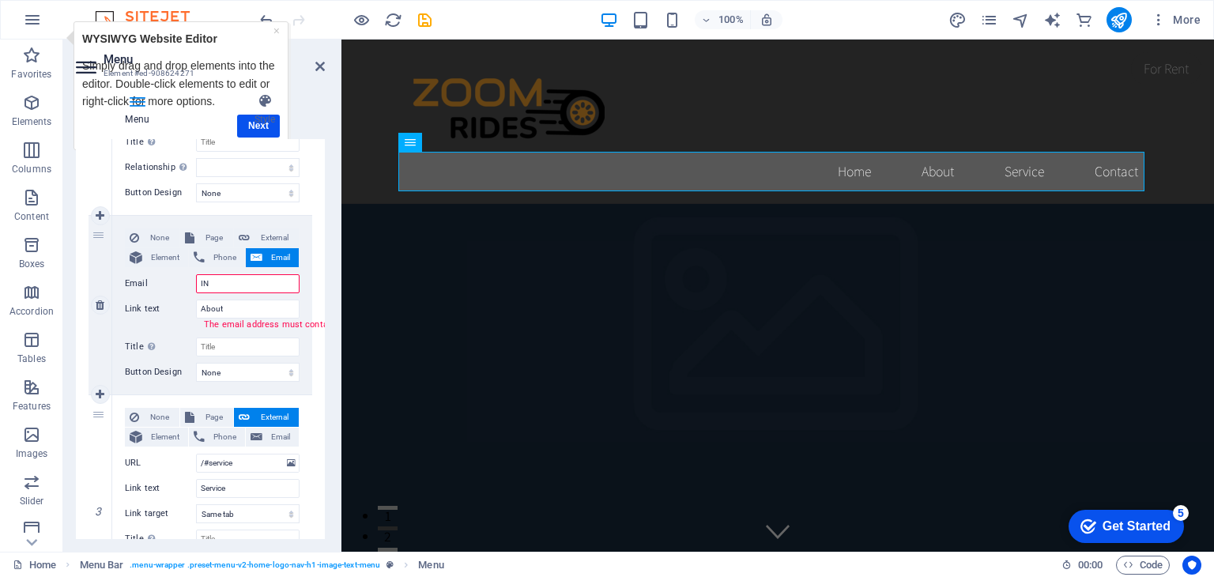
type input "I"
select select
type input "info@zoomrides.co.zm"
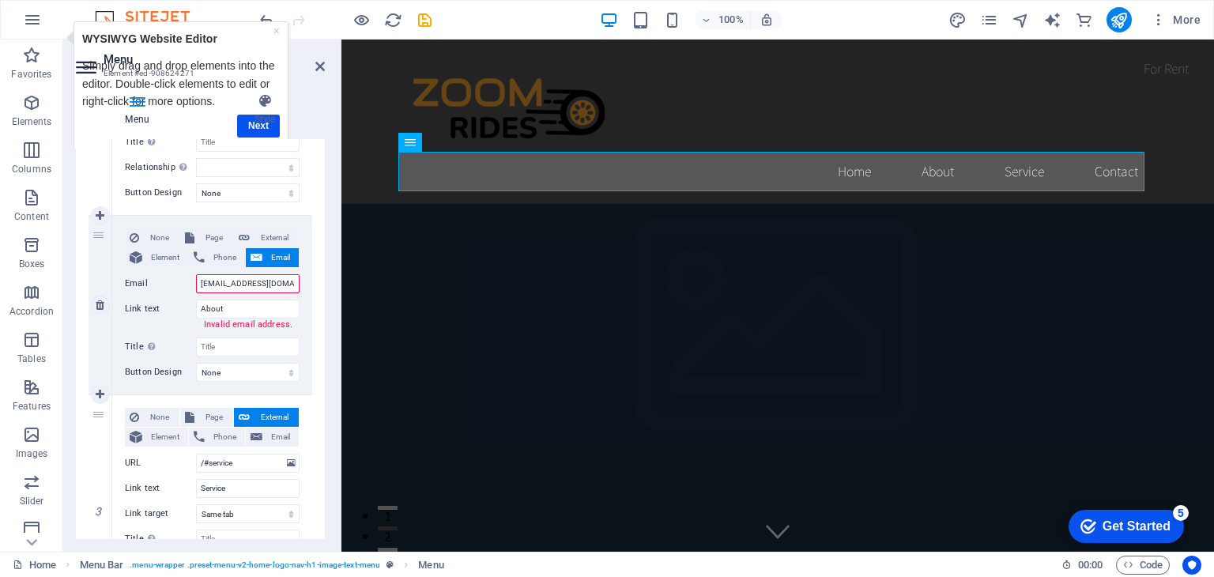
select select
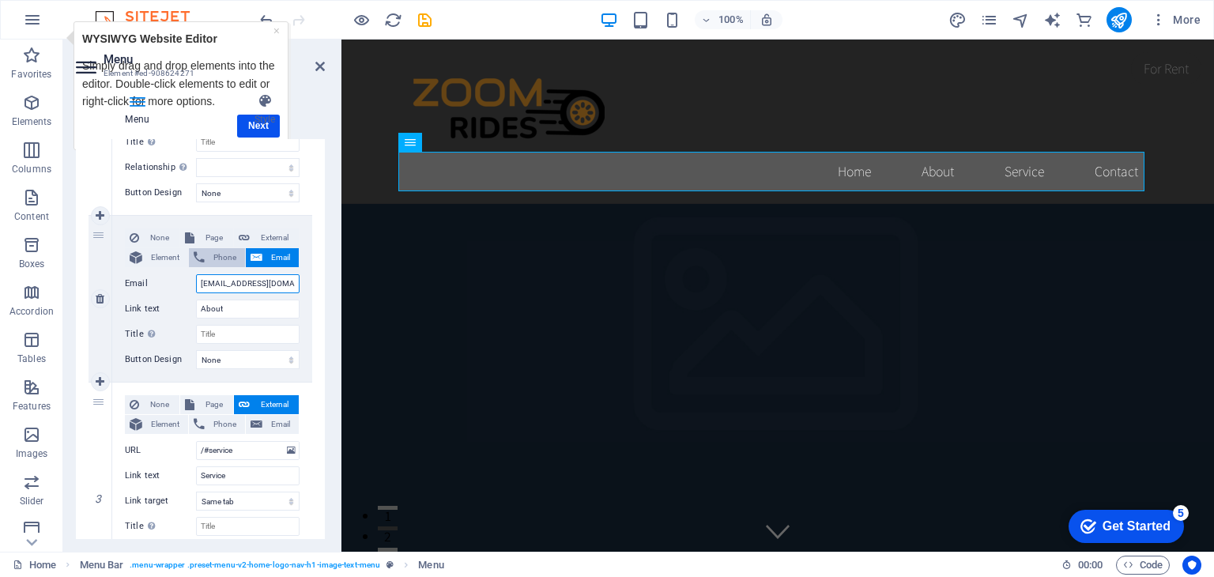
type input "info@zoomrides.co.zm"
click at [205, 263] on button "Phone" at bounding box center [217, 257] width 56 height 19
select select
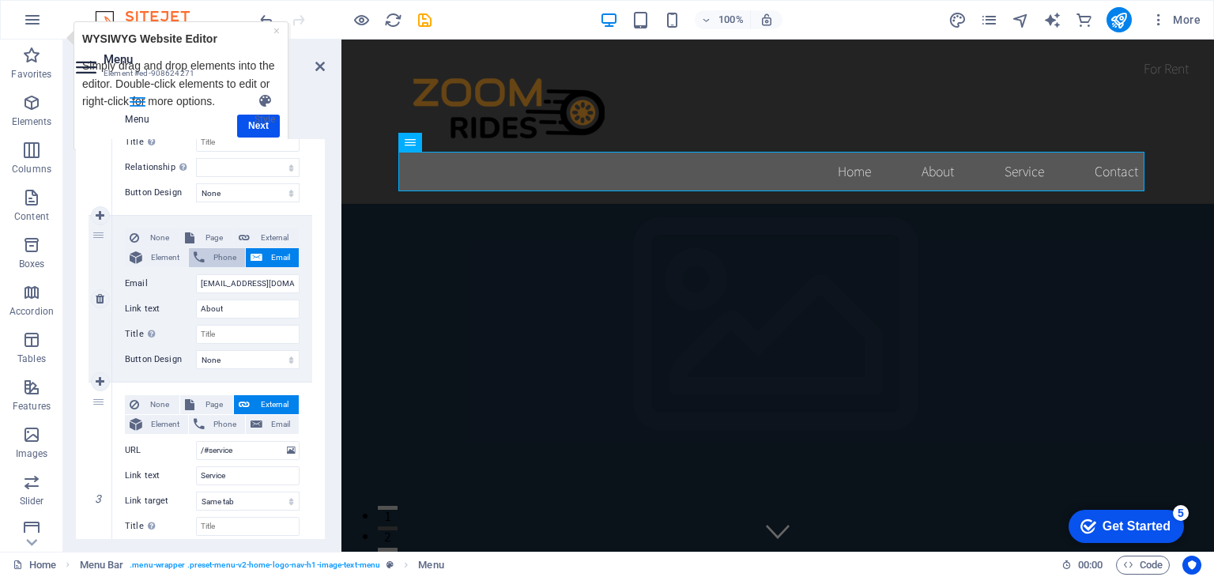
select select
click at [215, 236] on span "Page" at bounding box center [213, 237] width 29 height 19
select select
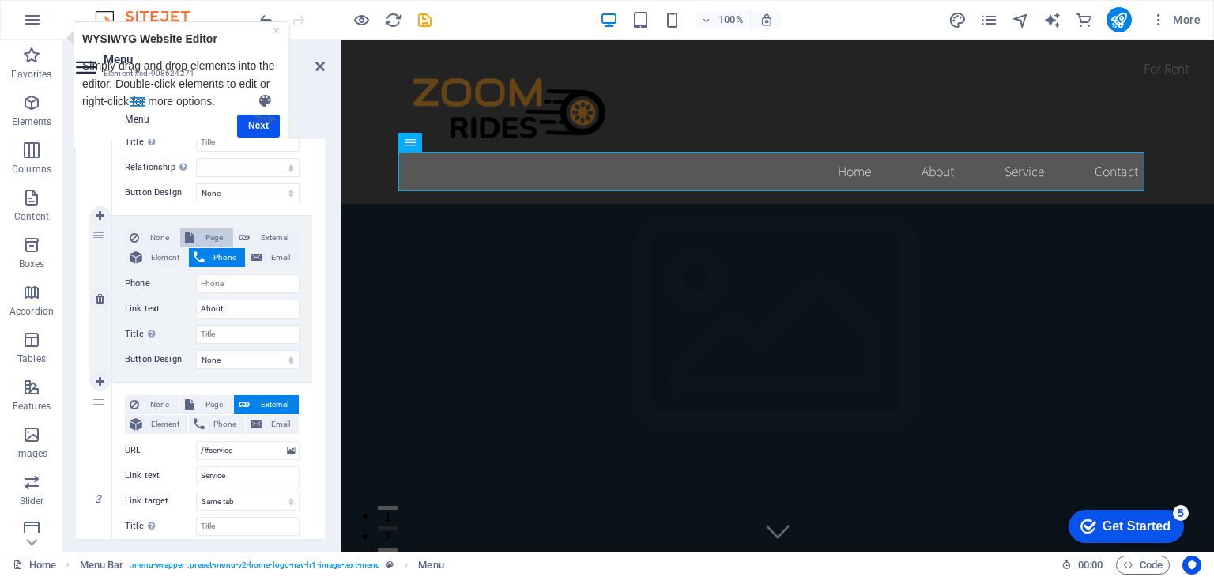
select select
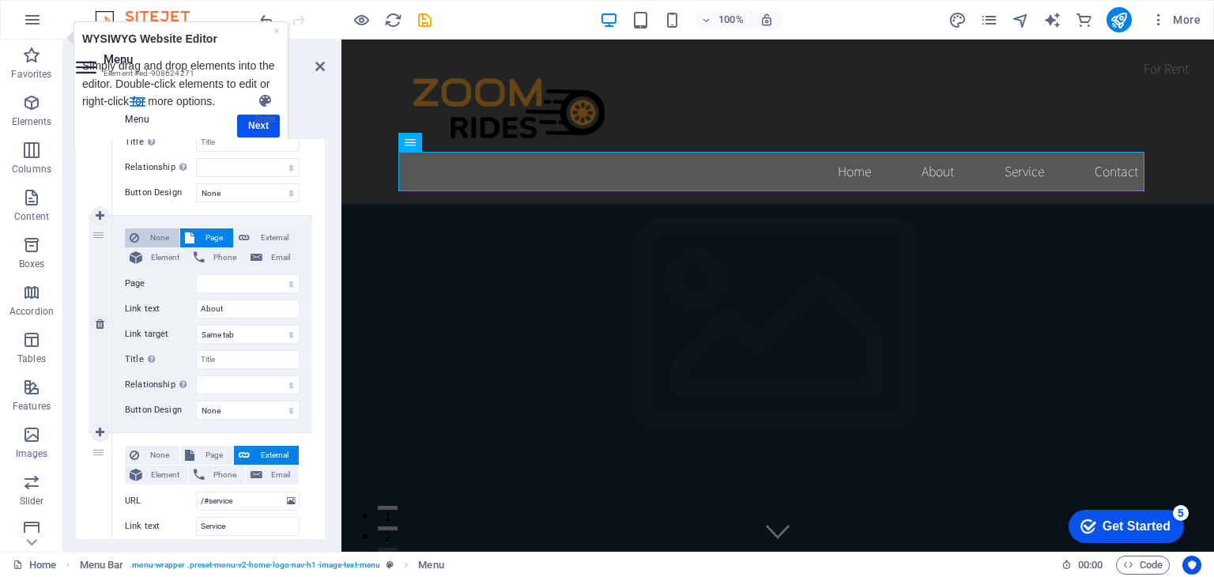
click at [165, 235] on span "None" at bounding box center [159, 237] width 31 height 19
select select
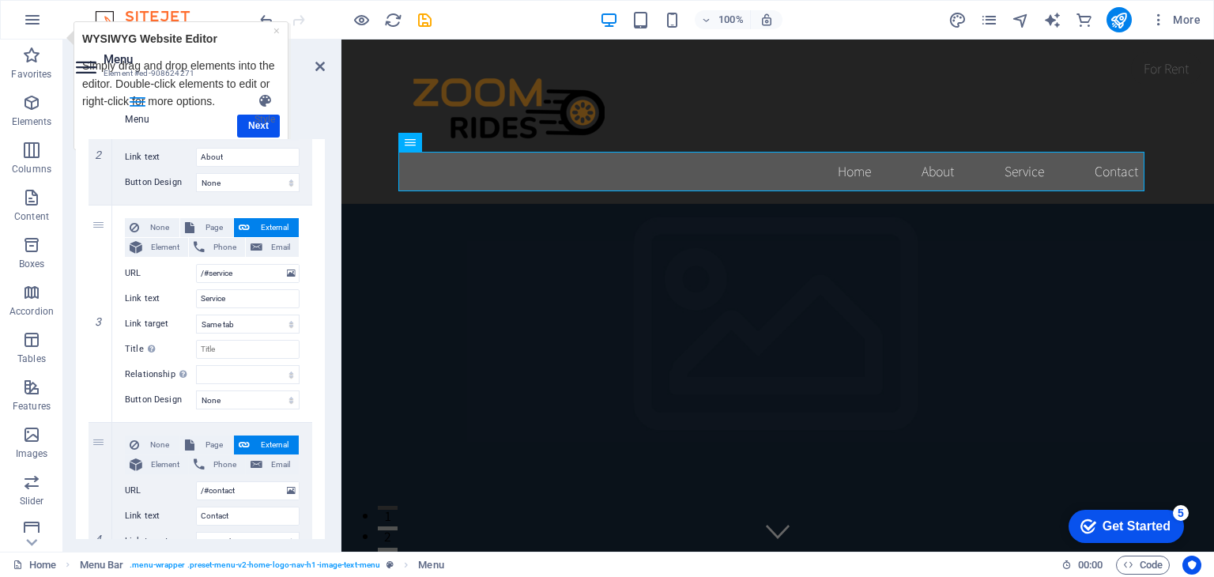
scroll to position [561, 0]
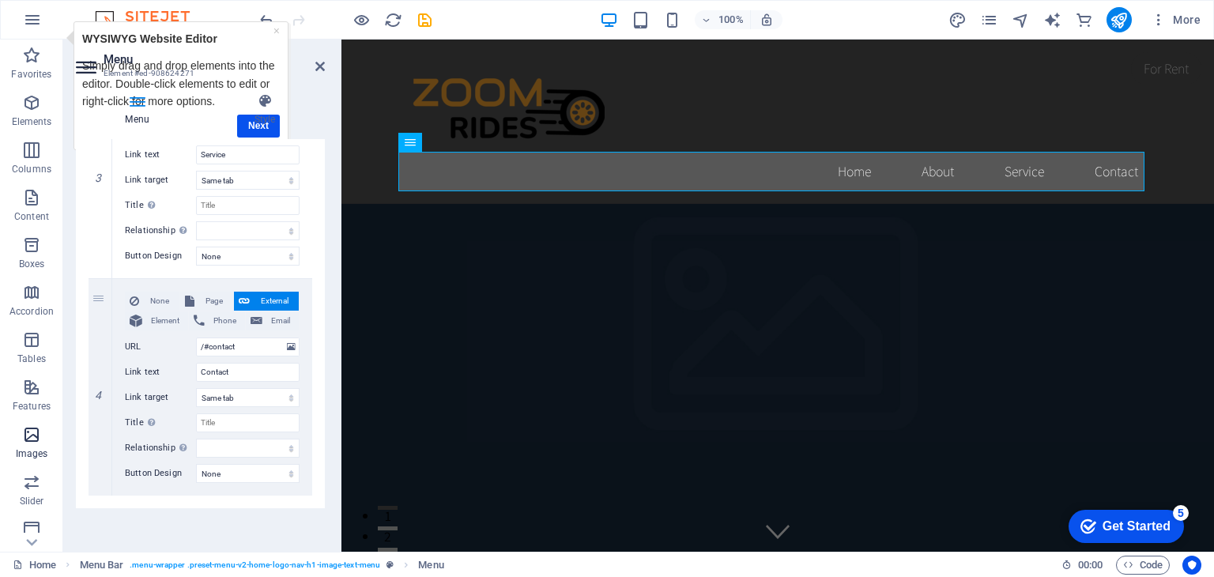
click at [36, 441] on icon "button" at bounding box center [31, 434] width 19 height 19
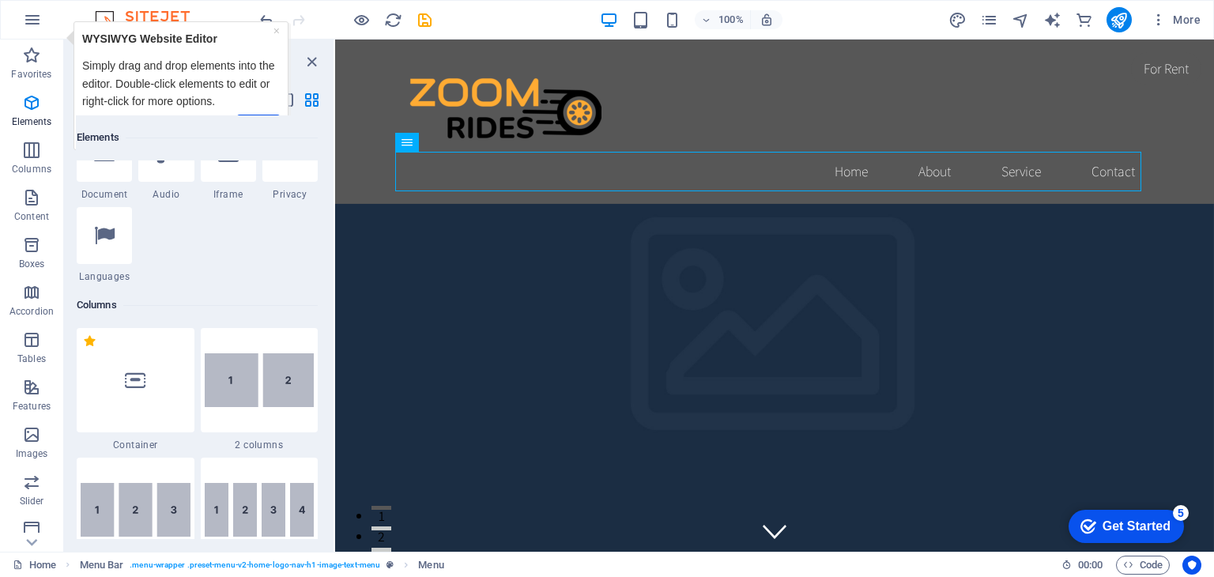
scroll to position [0, 0]
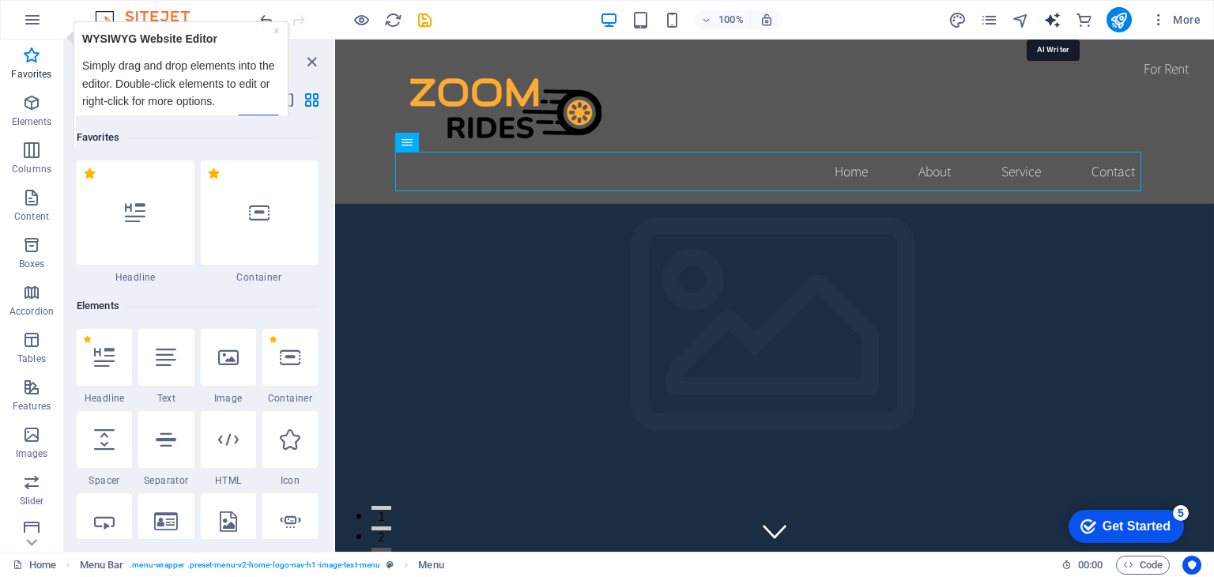
click at [1052, 14] on icon "text_generator" at bounding box center [1052, 20] width 18 height 18
select select "English"
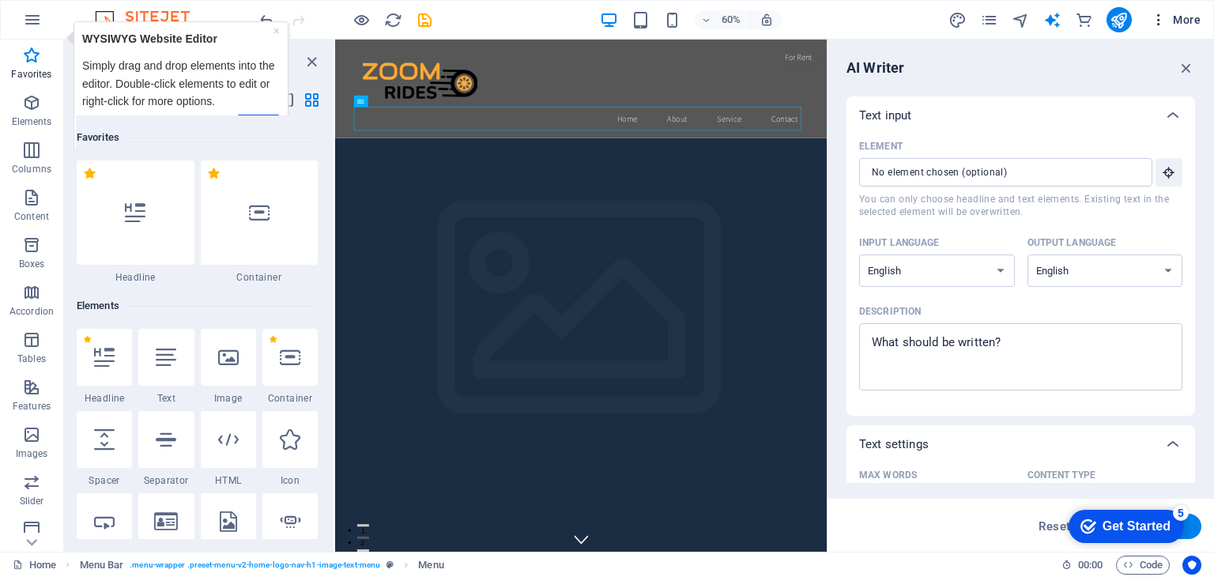
click at [1189, 17] on span "More" at bounding box center [1175, 20] width 50 height 16
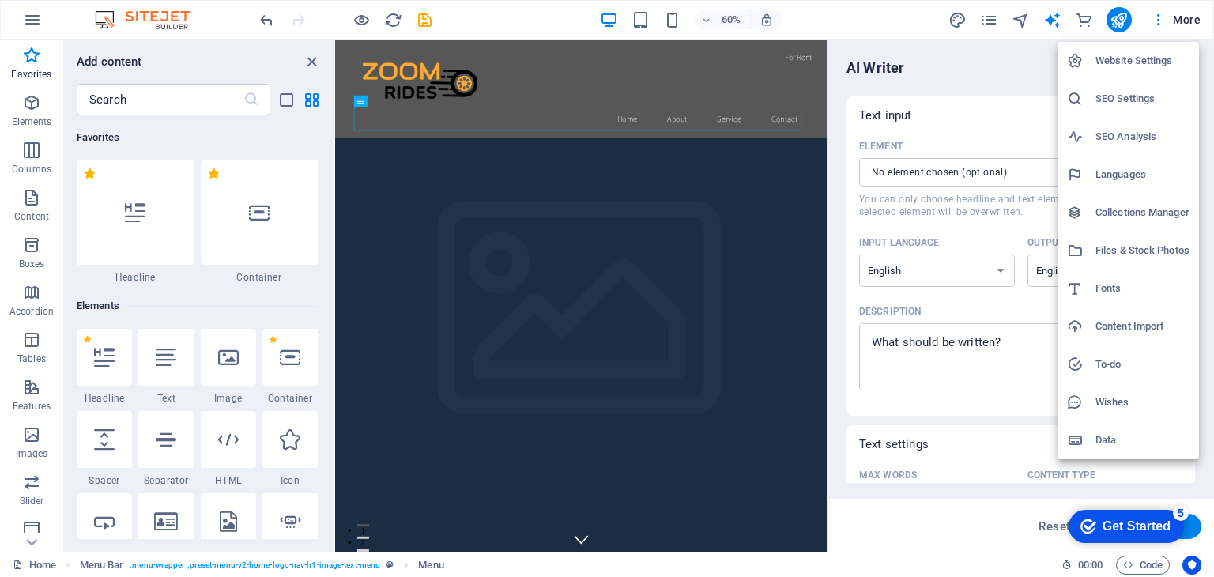
click at [1156, 21] on div at bounding box center [607, 288] width 1214 height 577
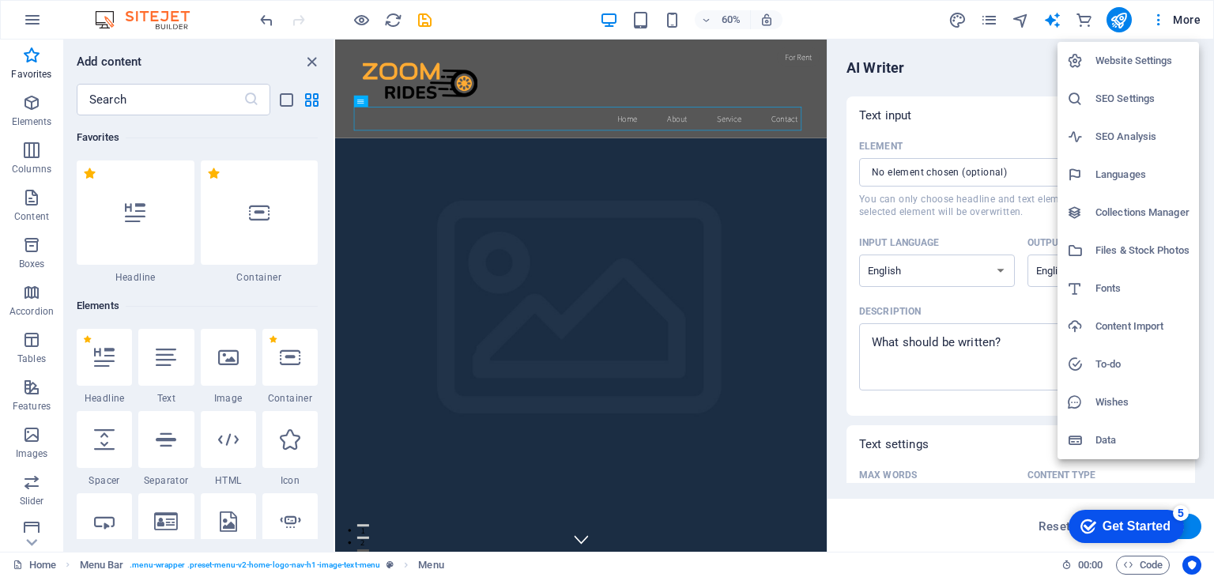
click at [1052, 23] on div at bounding box center [607, 288] width 1214 height 577
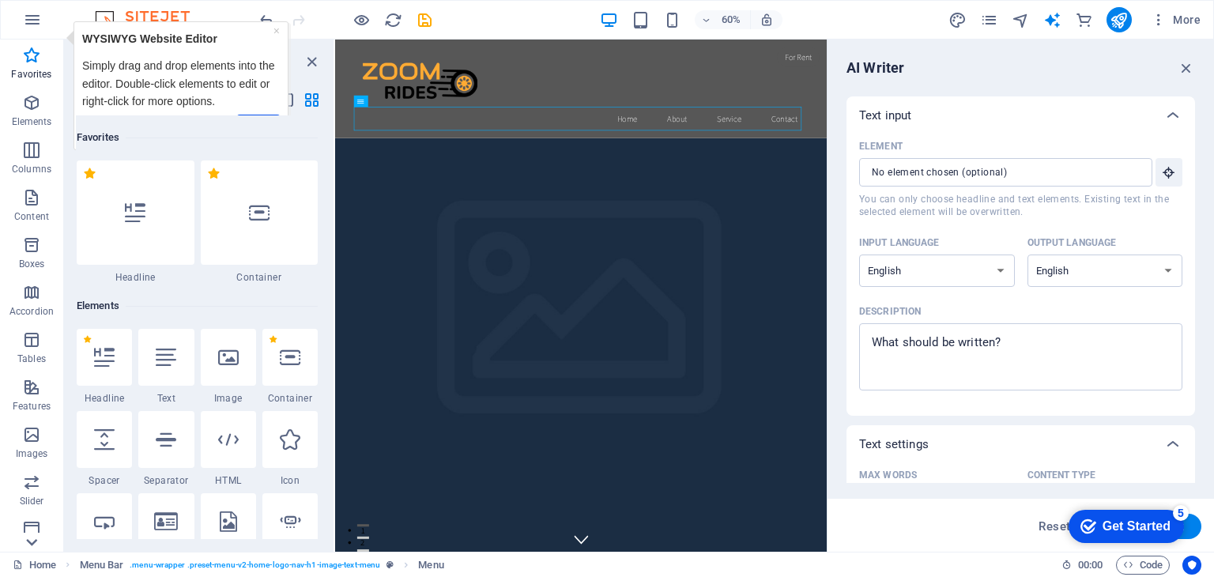
click at [32, 540] on icon at bounding box center [32, 542] width 22 height 22
click at [1188, 67] on icon "button" at bounding box center [1185, 67] width 17 height 17
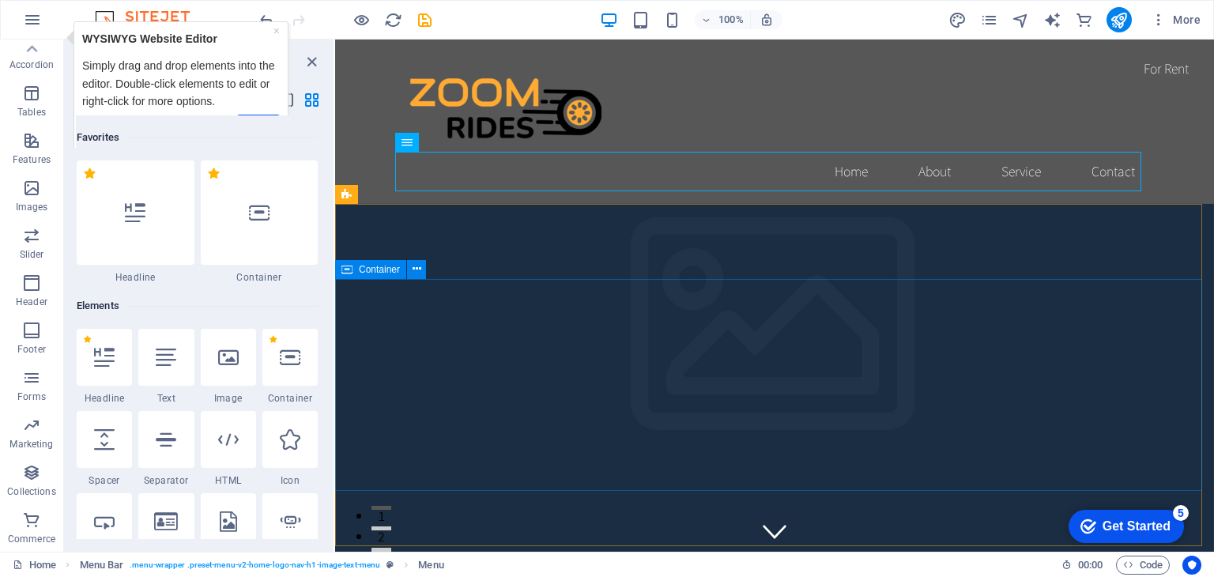
click at [0, 0] on span "Container" at bounding box center [0, 0] width 0 height 0
click at [32, 55] on icon at bounding box center [32, 49] width 22 height 22
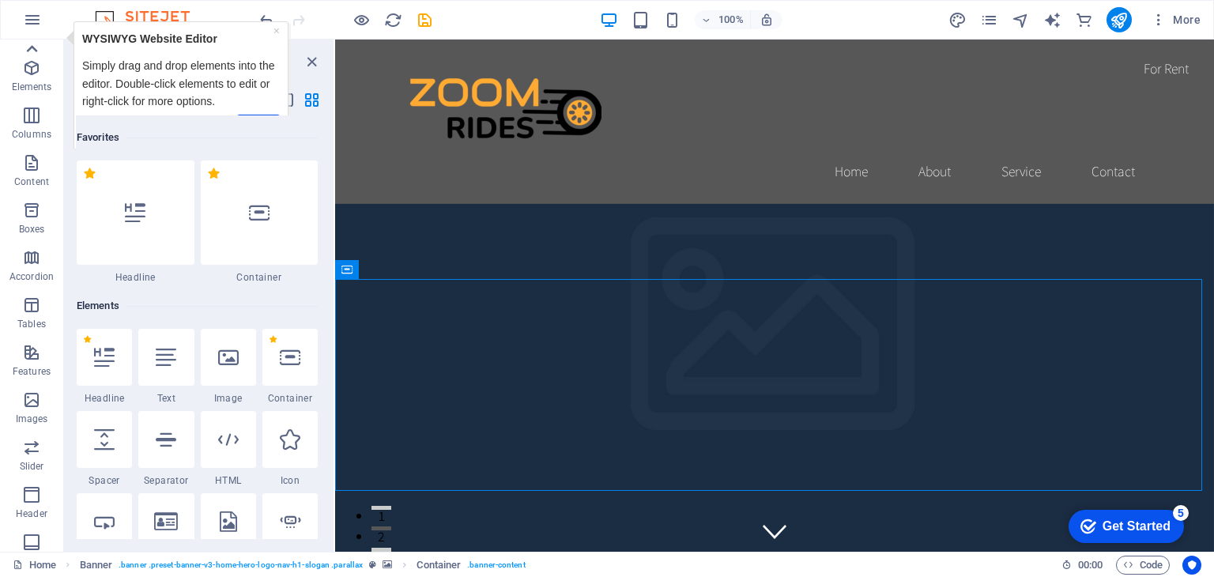
scroll to position [0, 0]
click at [32, 55] on icon "button" at bounding box center [31, 55] width 19 height 19
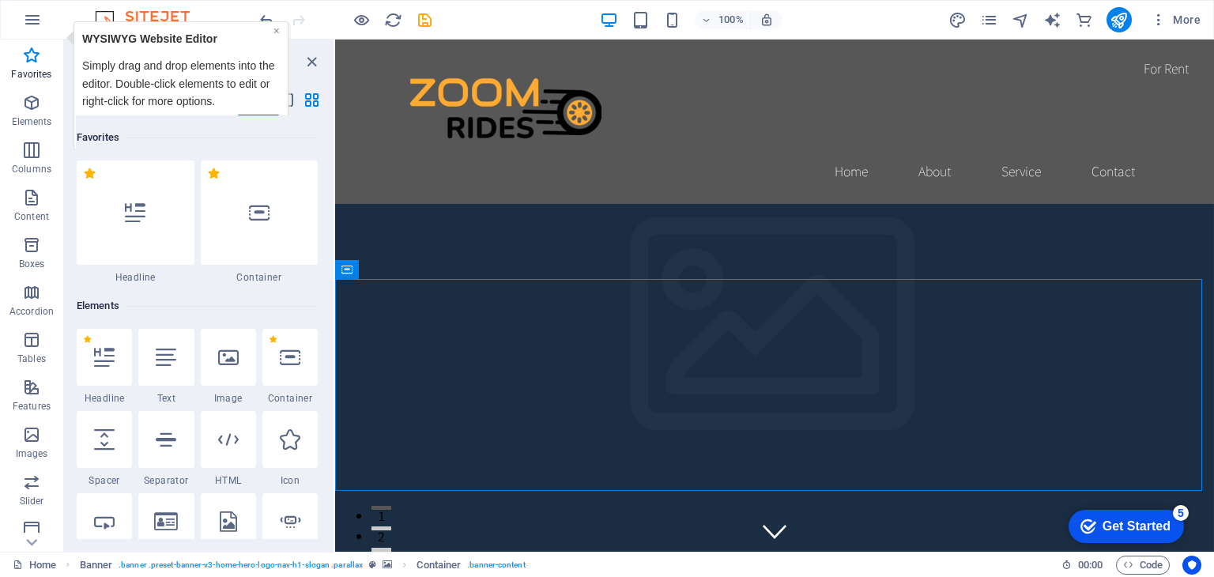
click at [277, 29] on link "×" at bounding box center [276, 30] width 6 height 13
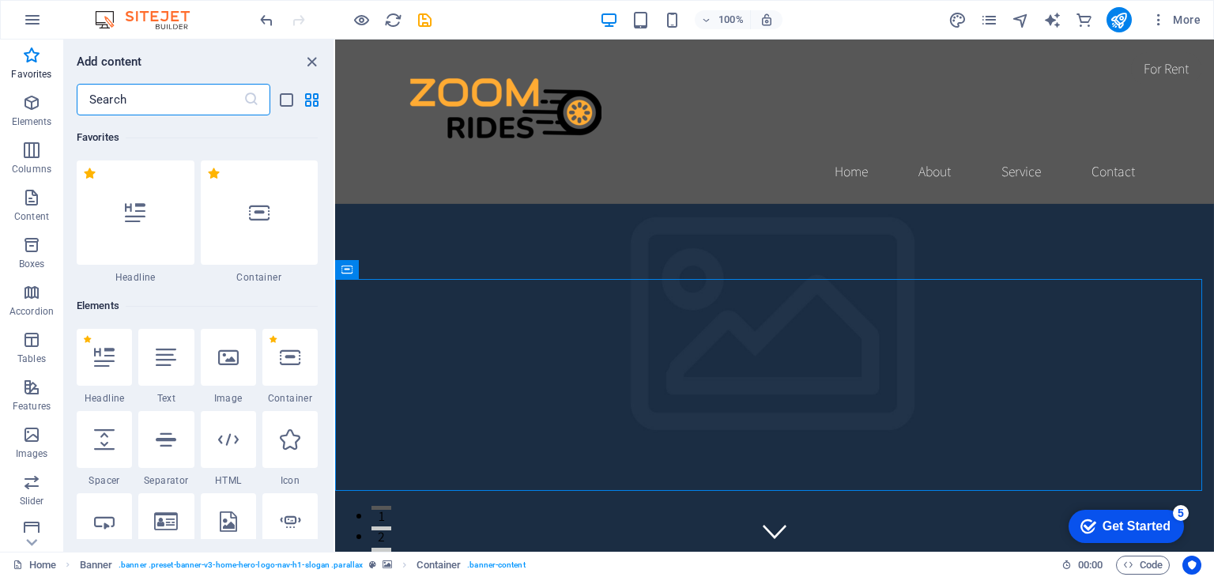
click at [207, 101] on input "text" at bounding box center [160, 100] width 167 height 32
click at [292, 100] on icon "list-view" at bounding box center [286, 100] width 18 height 18
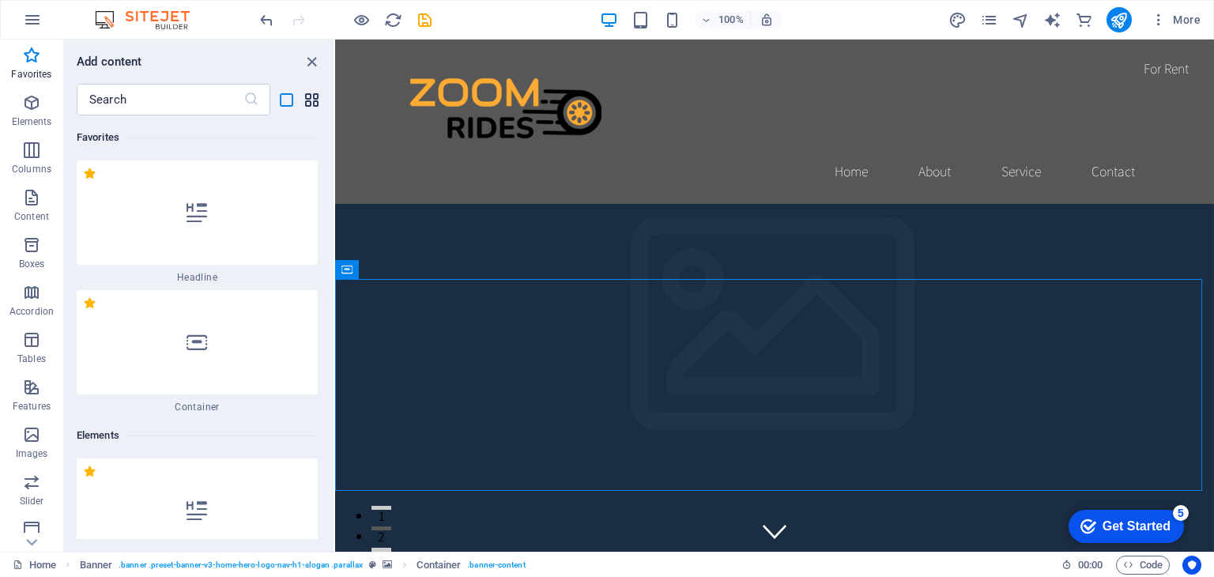
click at [314, 100] on icon "grid-view" at bounding box center [312, 100] width 18 height 18
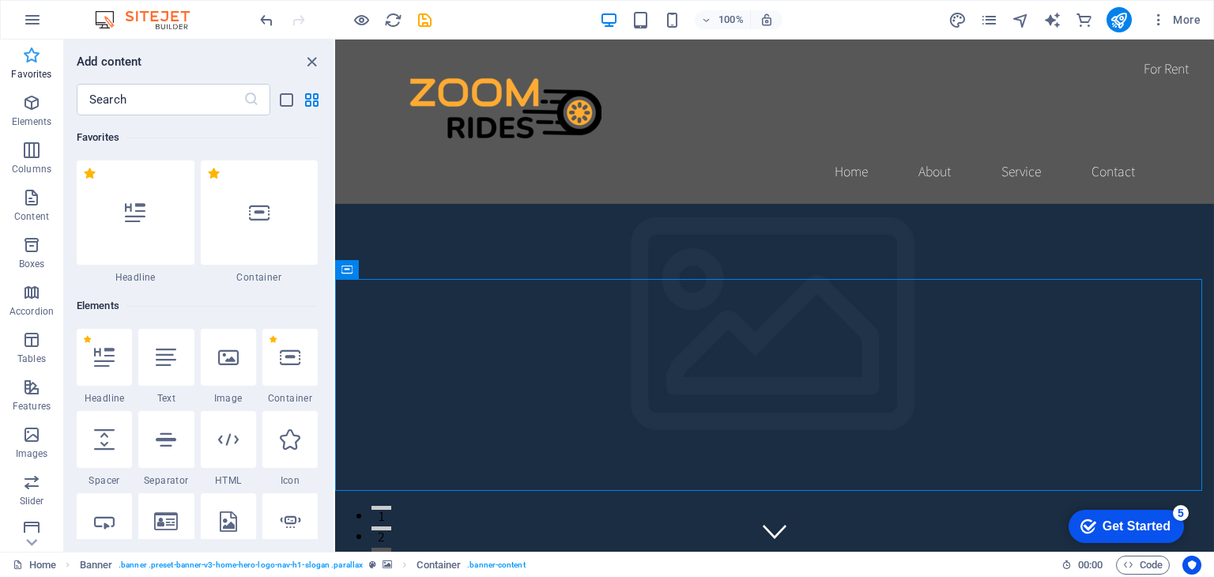
click at [35, 52] on icon "button" at bounding box center [31, 55] width 19 height 19
click at [31, 61] on icon "button" at bounding box center [31, 55] width 19 height 19
click at [142, 98] on input "text" at bounding box center [160, 100] width 167 height 32
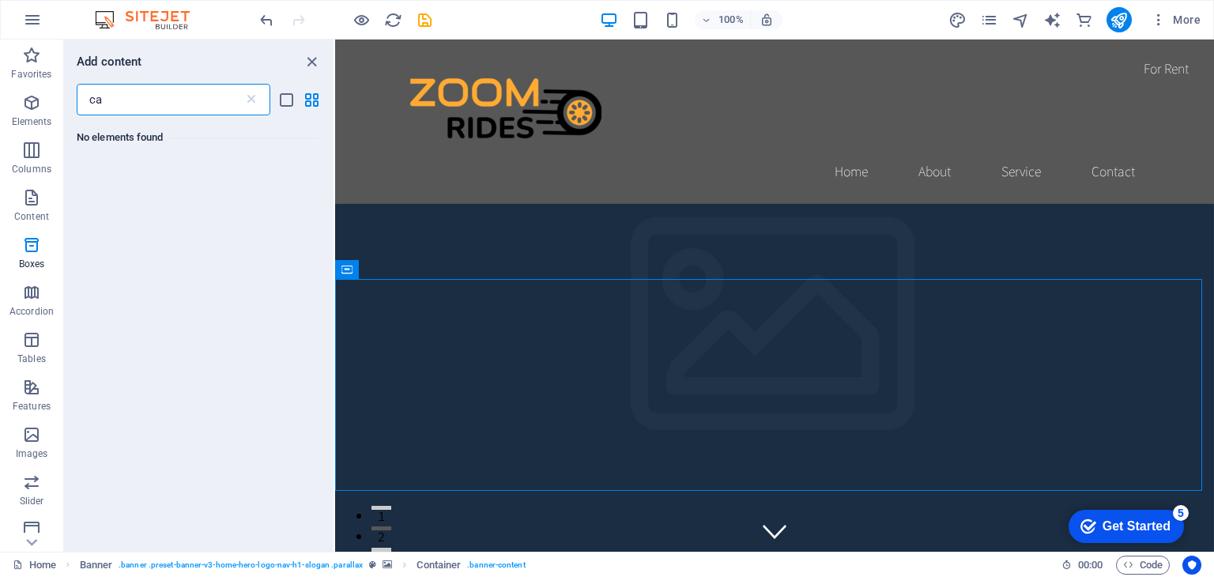
type input "c"
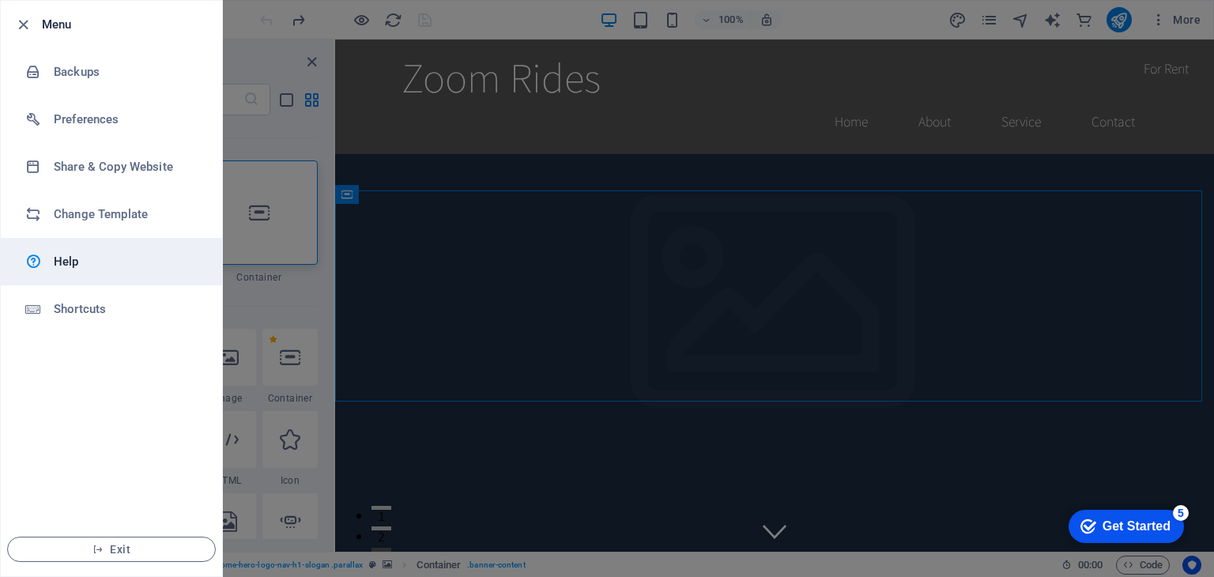
click at [70, 247] on link "Help" at bounding box center [111, 261] width 221 height 47
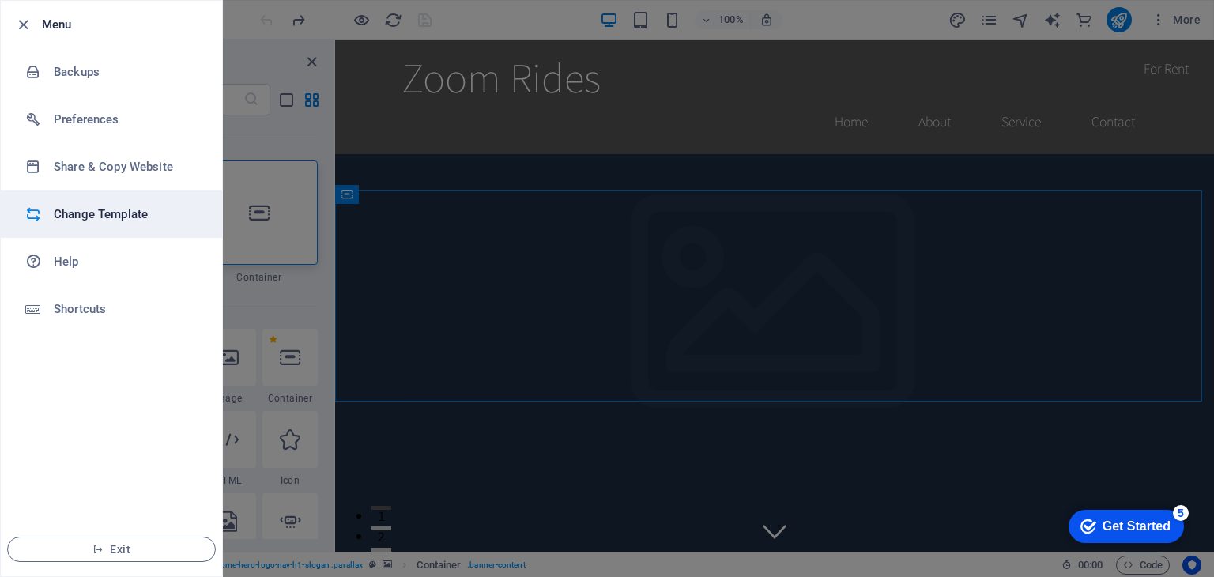
click at [98, 205] on h6 "Change Template" at bounding box center [127, 214] width 146 height 19
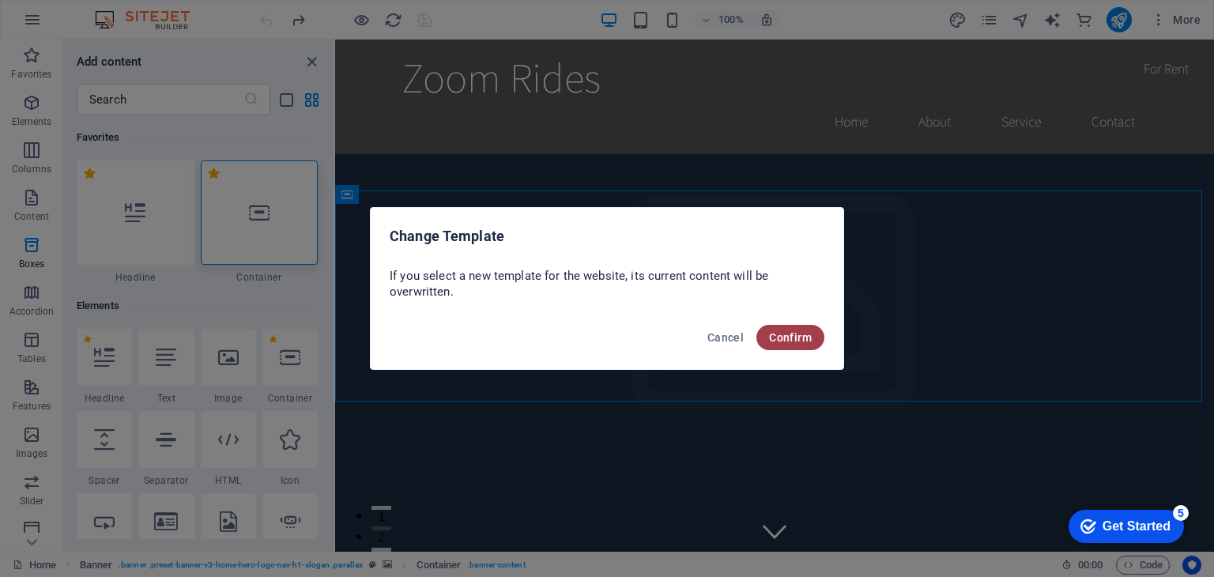
click at [777, 338] on span "Confirm" at bounding box center [790, 337] width 43 height 13
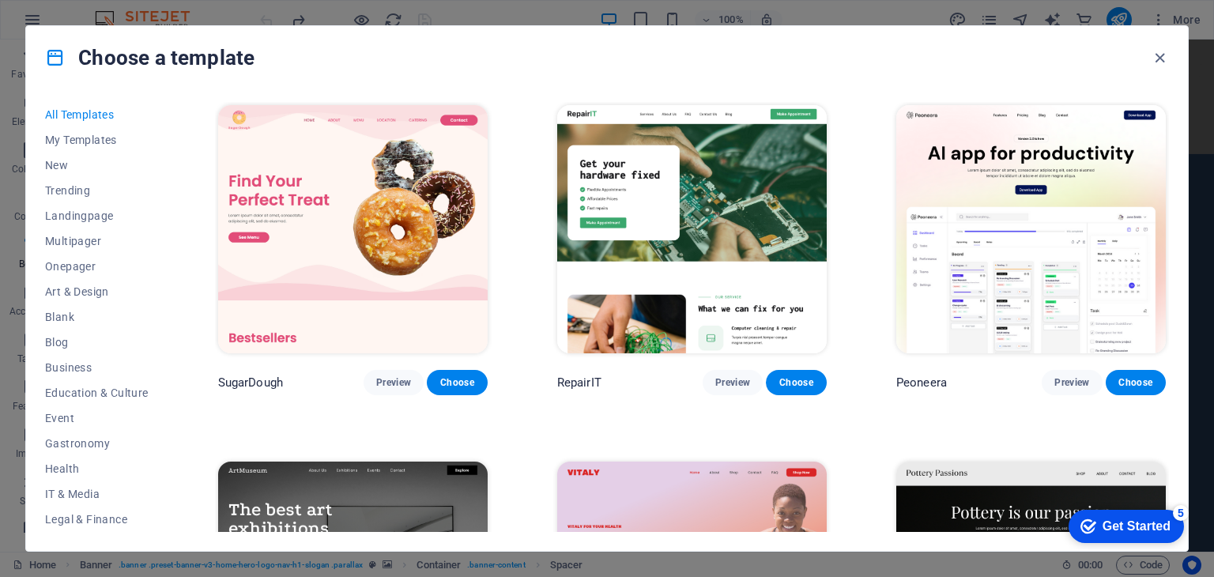
click at [1181, 334] on div "All Templates My Templates New Trending Landingpage Multipager Onepager Art & D…" at bounding box center [606, 319] width 1161 height 461
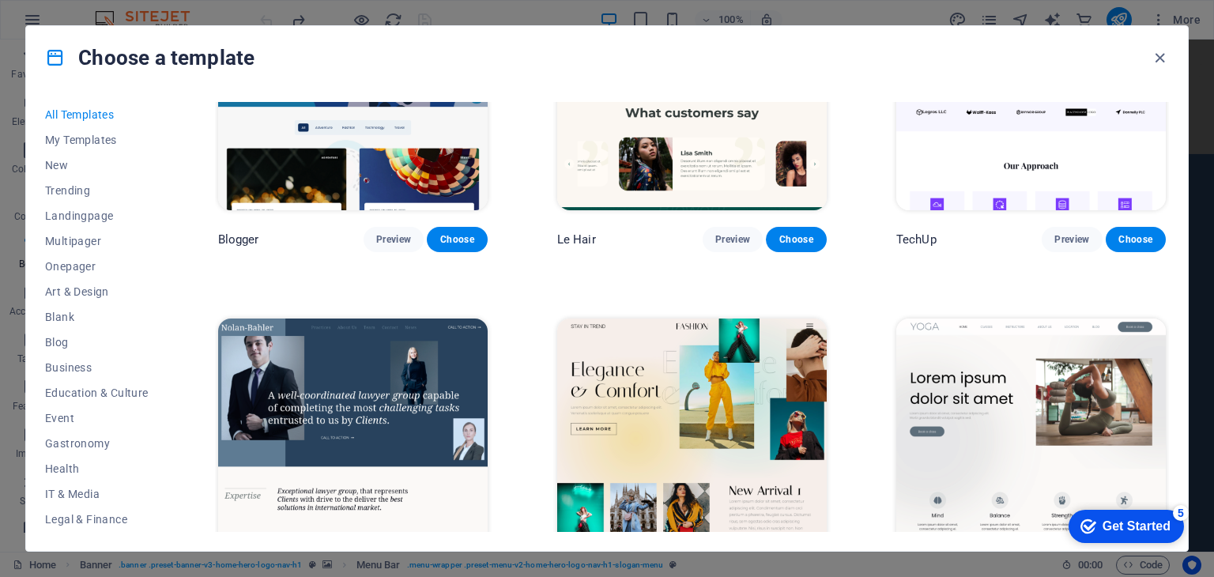
scroll to position [5941, 0]
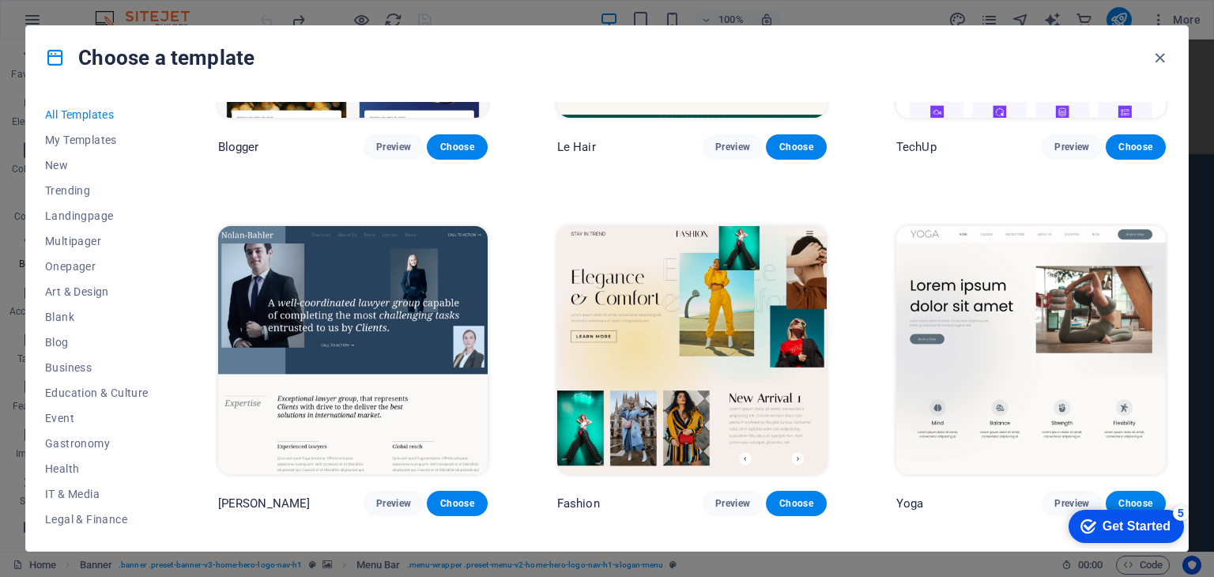
drag, startPoint x: 165, startPoint y: 175, endPoint x: 174, endPoint y: 264, distance: 88.9
click at [174, 264] on div "All Templates My Templates New Trending Landingpage Multipager Onepager Art & D…" at bounding box center [606, 319] width 1161 height 461
click at [69, 494] on span "Travel" at bounding box center [97, 494] width 104 height 13
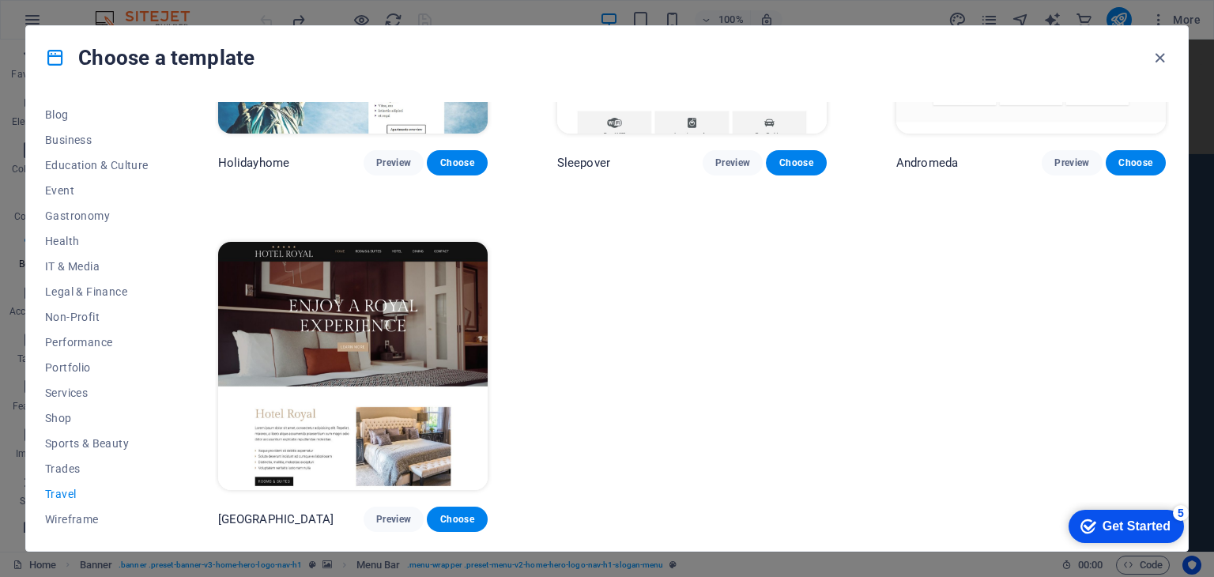
scroll to position [572, 0]
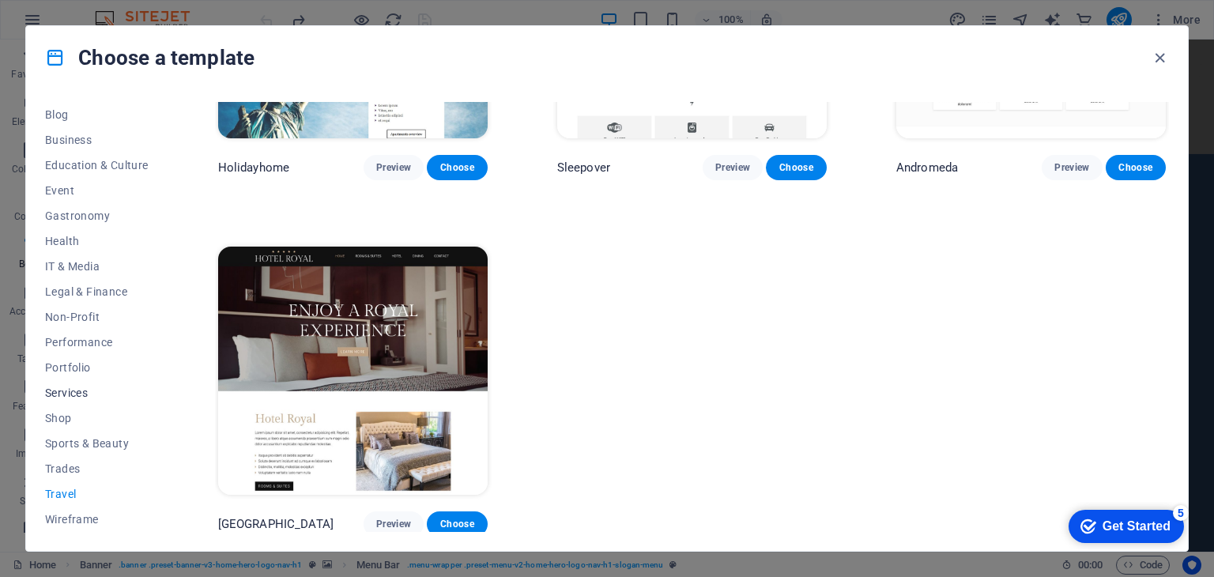
click at [87, 397] on span "Services" at bounding box center [97, 392] width 104 height 13
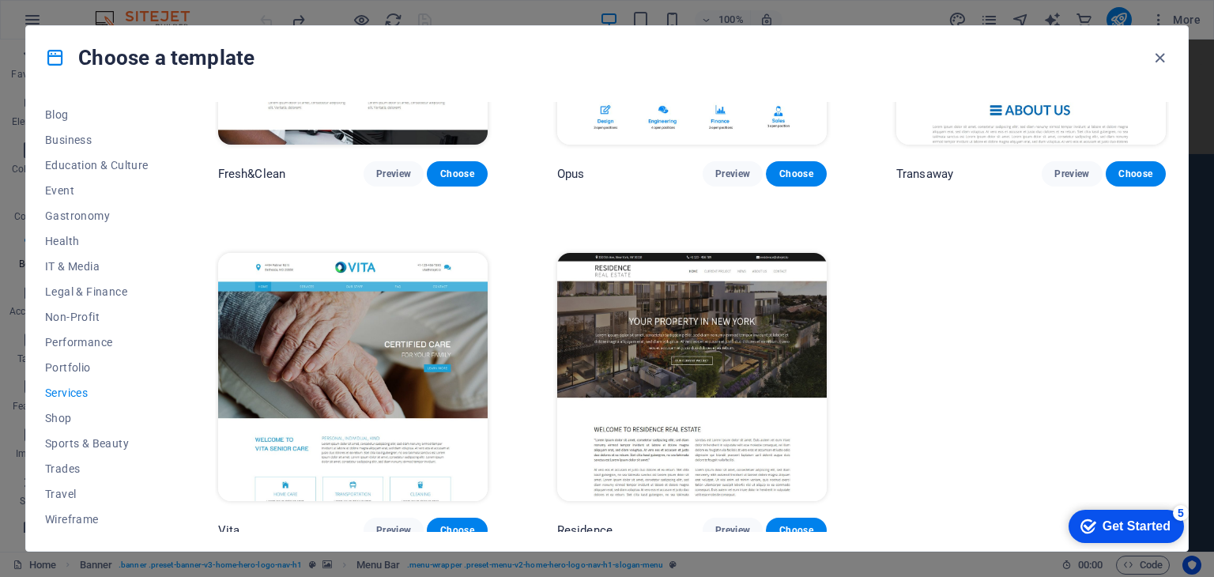
drag, startPoint x: 1164, startPoint y: 481, endPoint x: 1157, endPoint y: 431, distance: 50.3
click at [70, 500] on button "Travel" at bounding box center [97, 493] width 104 height 25
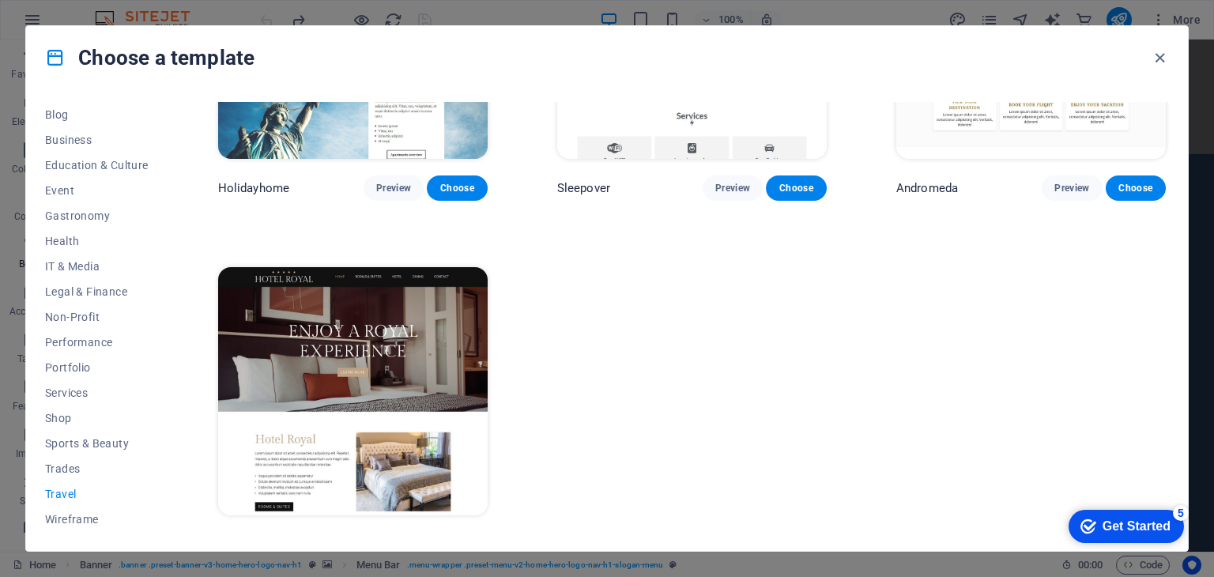
scroll to position [572, 0]
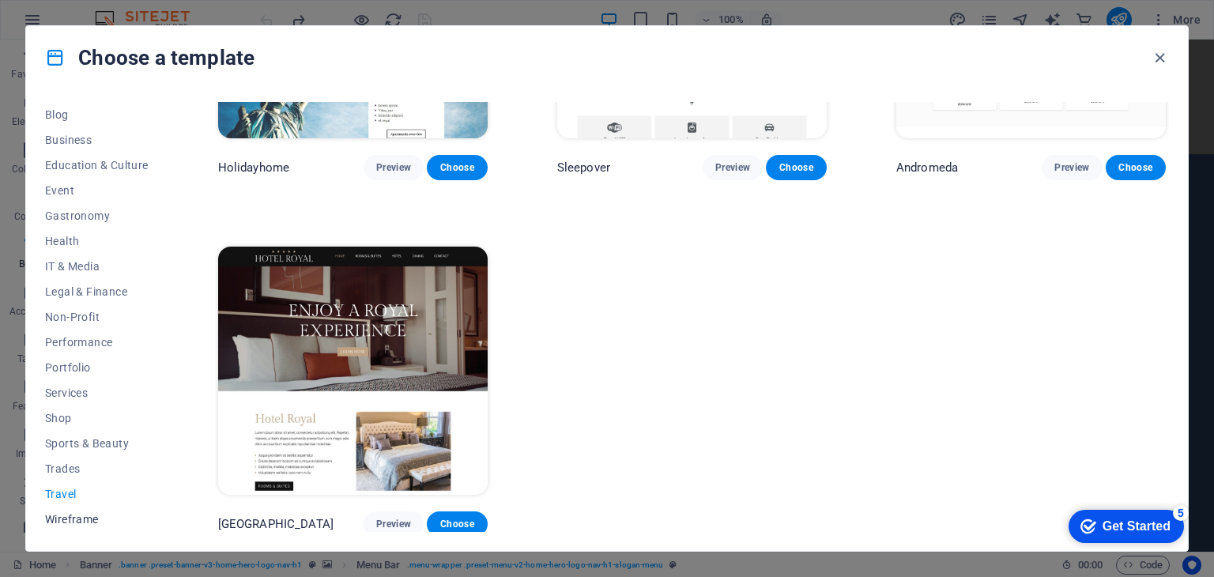
click at [60, 521] on span "Wireframe" at bounding box center [97, 519] width 104 height 13
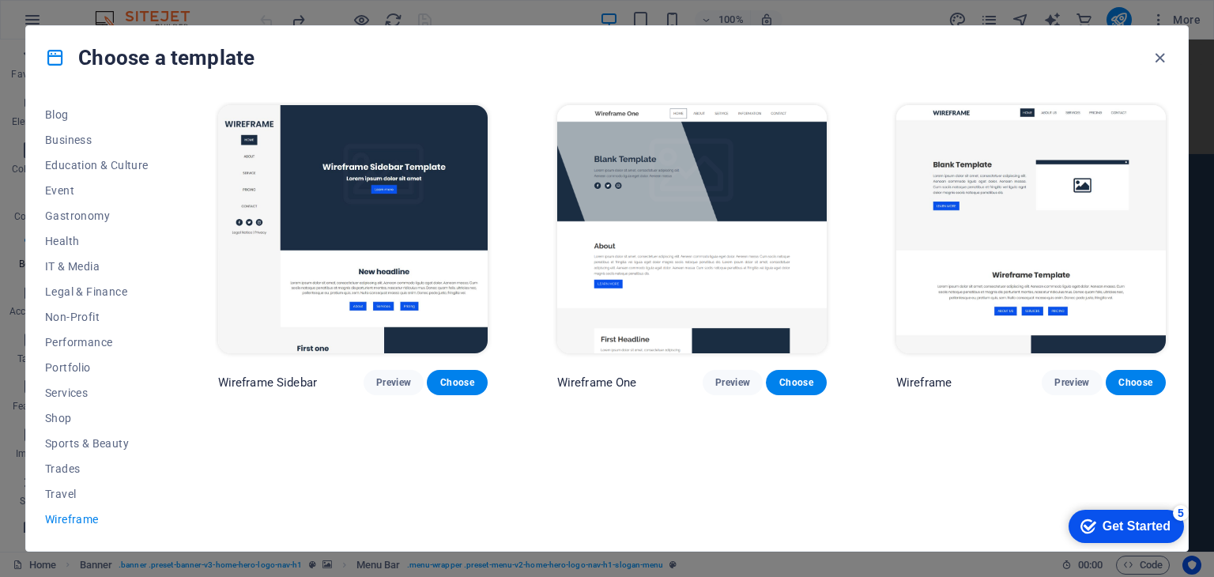
scroll to position [0, 0]
click at [60, 465] on span "Trades" at bounding box center [97, 468] width 104 height 13
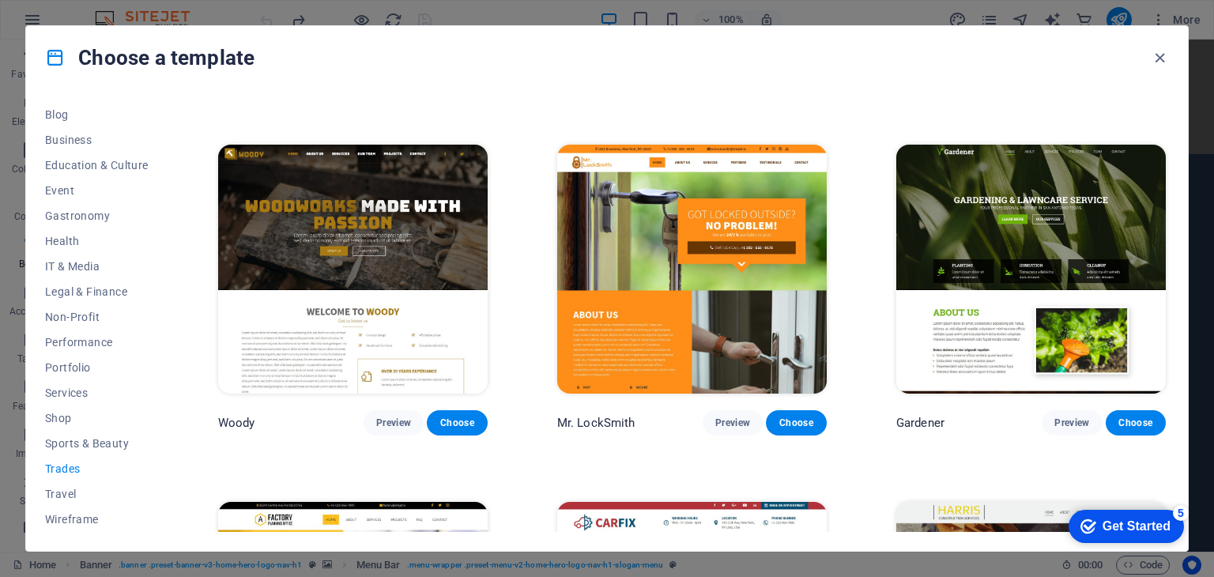
scroll to position [115, 0]
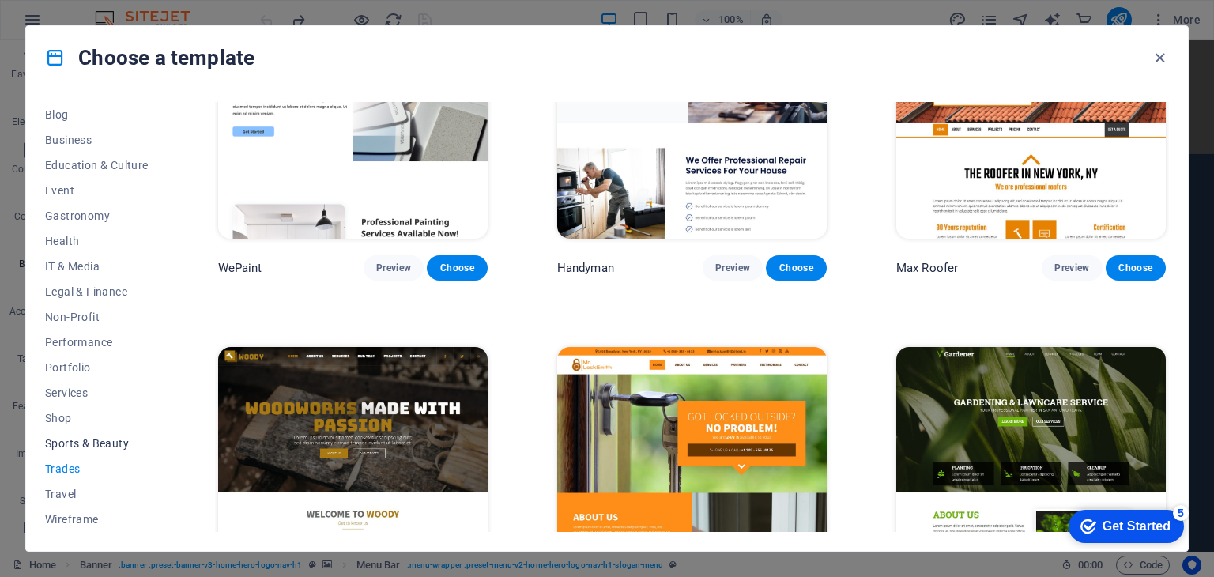
click at [97, 439] on span "Sports & Beauty" at bounding box center [97, 443] width 104 height 13
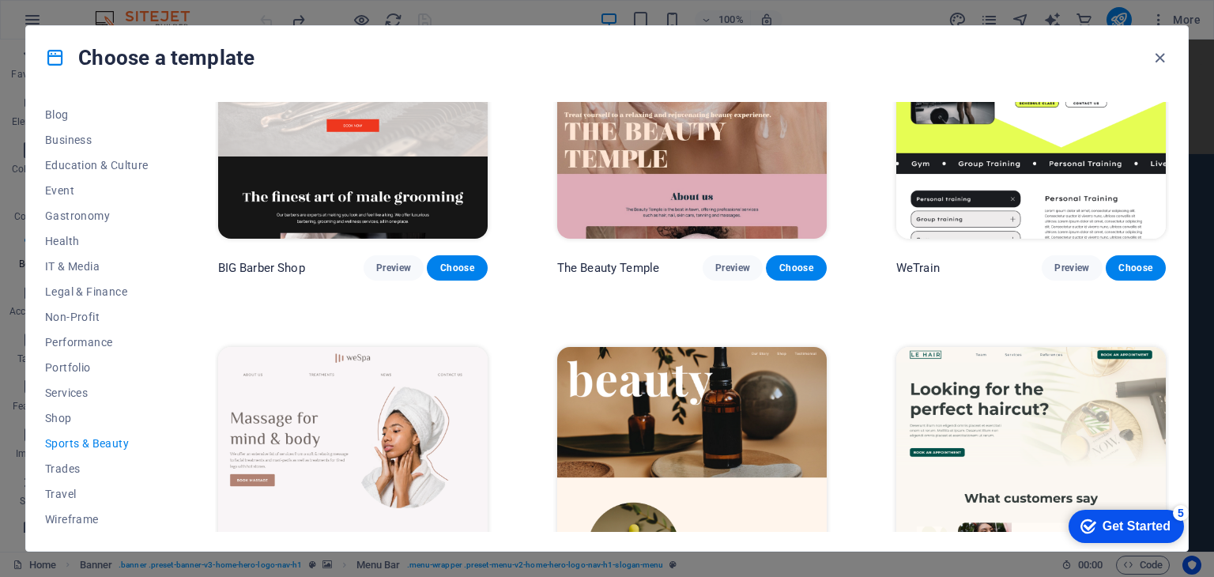
drag, startPoint x: 1169, startPoint y: 172, endPoint x: 1163, endPoint y: 245, distance: 72.9
click at [1163, 254] on div "All Templates My Templates New Trending Landingpage Multipager Onepager Art & D…" at bounding box center [606, 319] width 1161 height 461
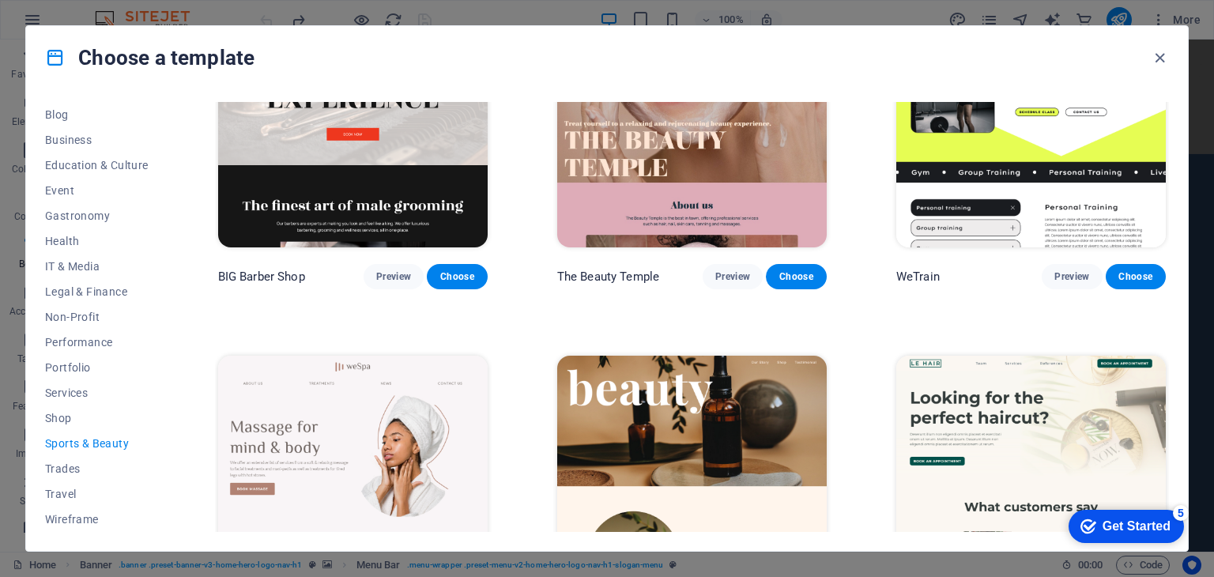
scroll to position [0, 0]
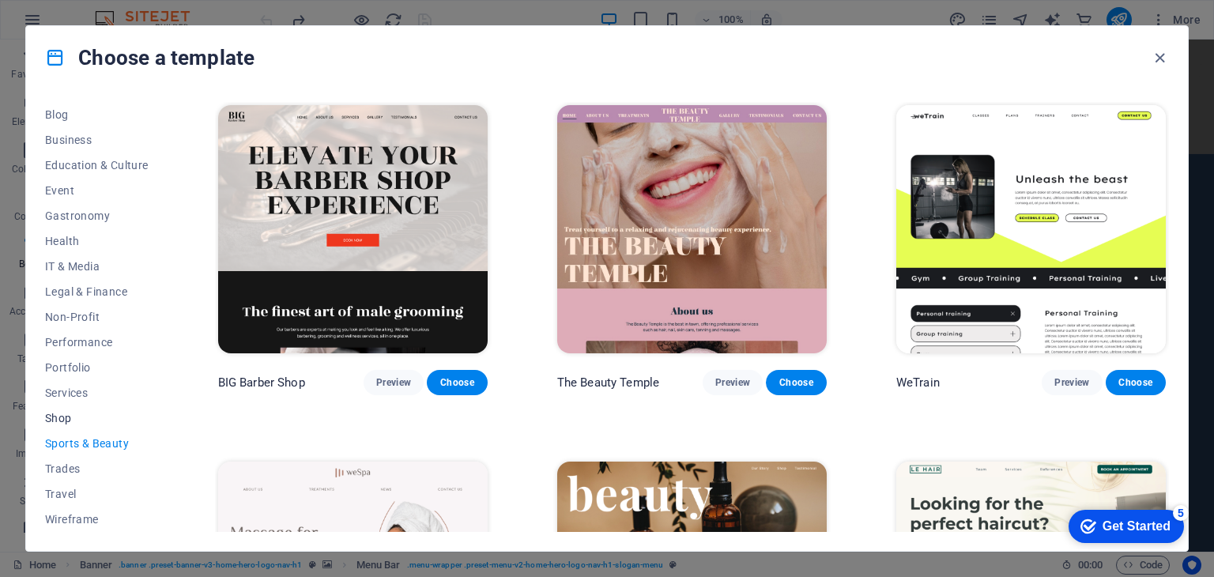
click at [57, 417] on span "Shop" at bounding box center [97, 418] width 104 height 13
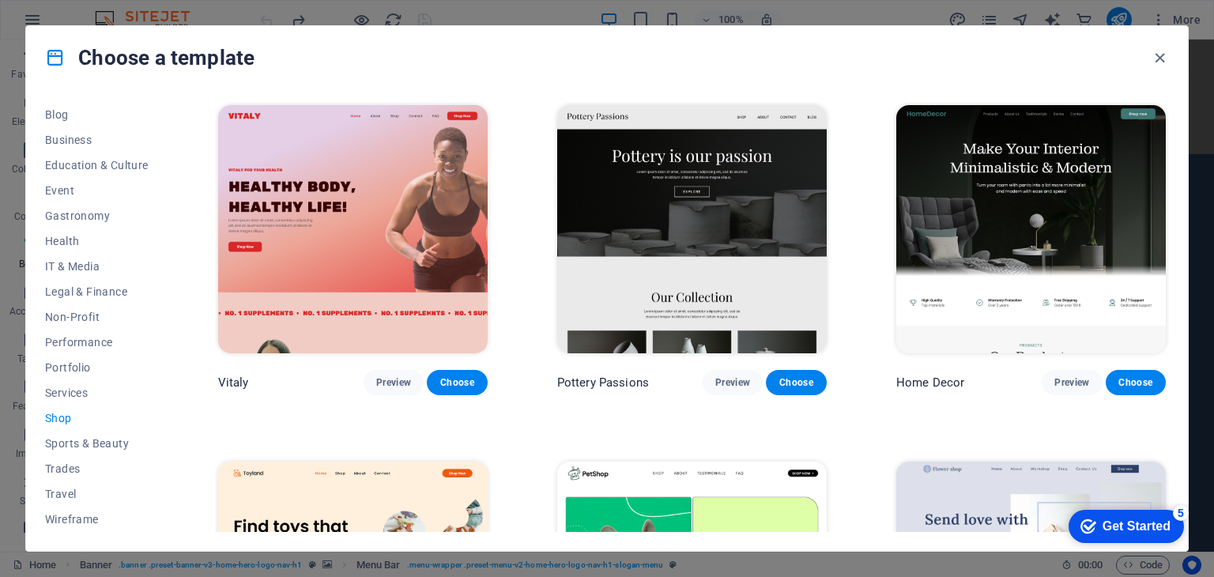
drag, startPoint x: 1165, startPoint y: 172, endPoint x: 1178, endPoint y: 285, distance: 113.8
click at [1178, 285] on div "All Templates My Templates New Trending Landingpage Multipager Onepager Art & D…" at bounding box center [606, 319] width 1161 height 461
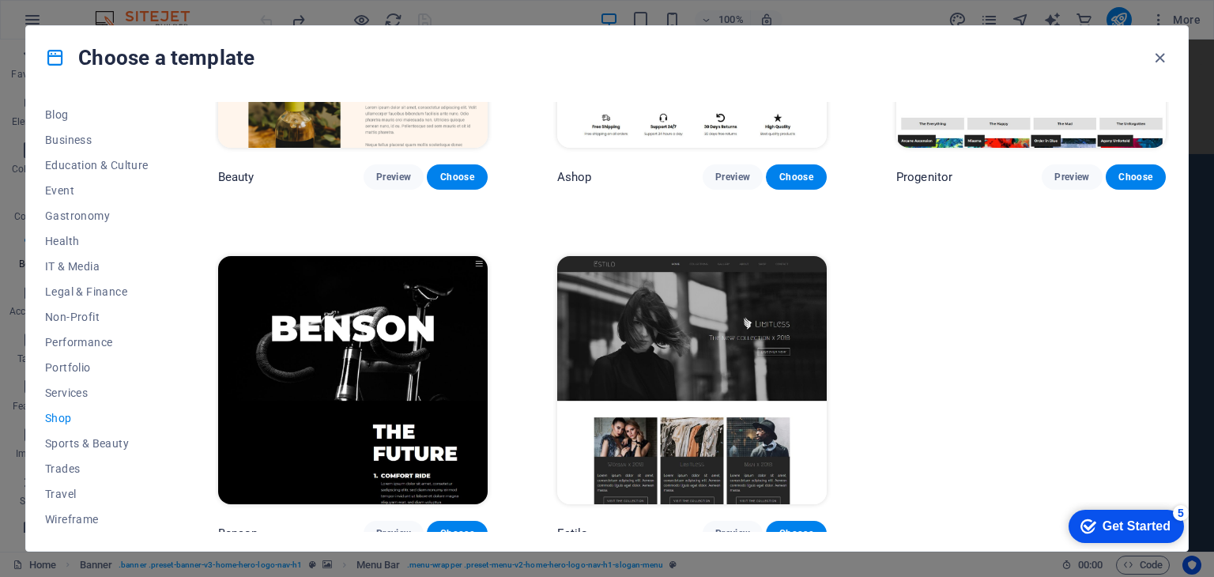
scroll to position [927, 0]
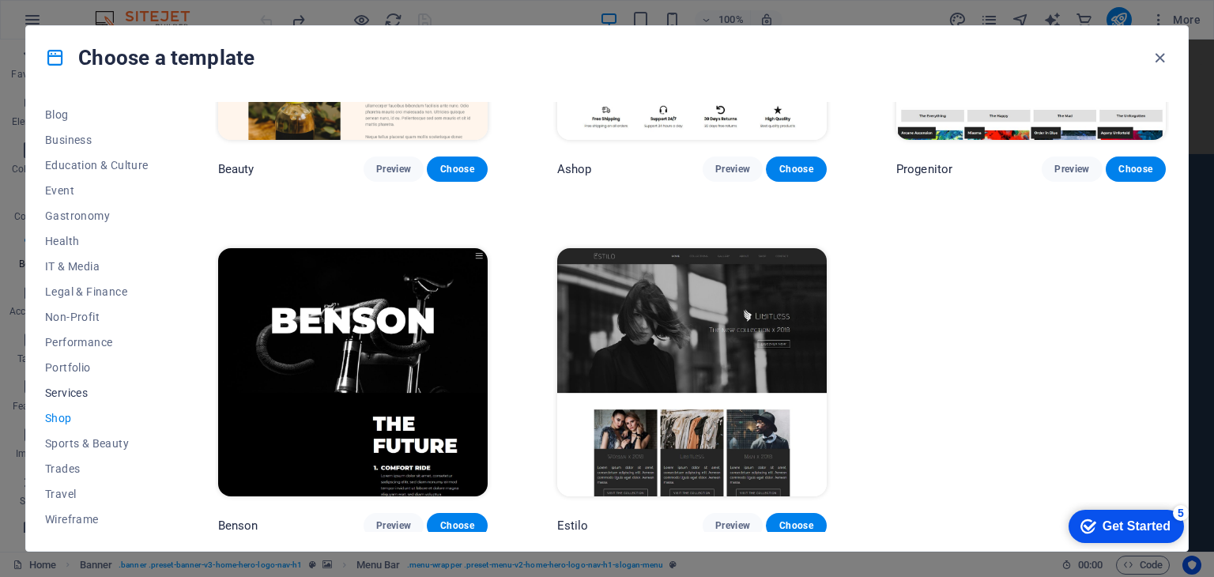
click at [68, 393] on span "Services" at bounding box center [97, 392] width 104 height 13
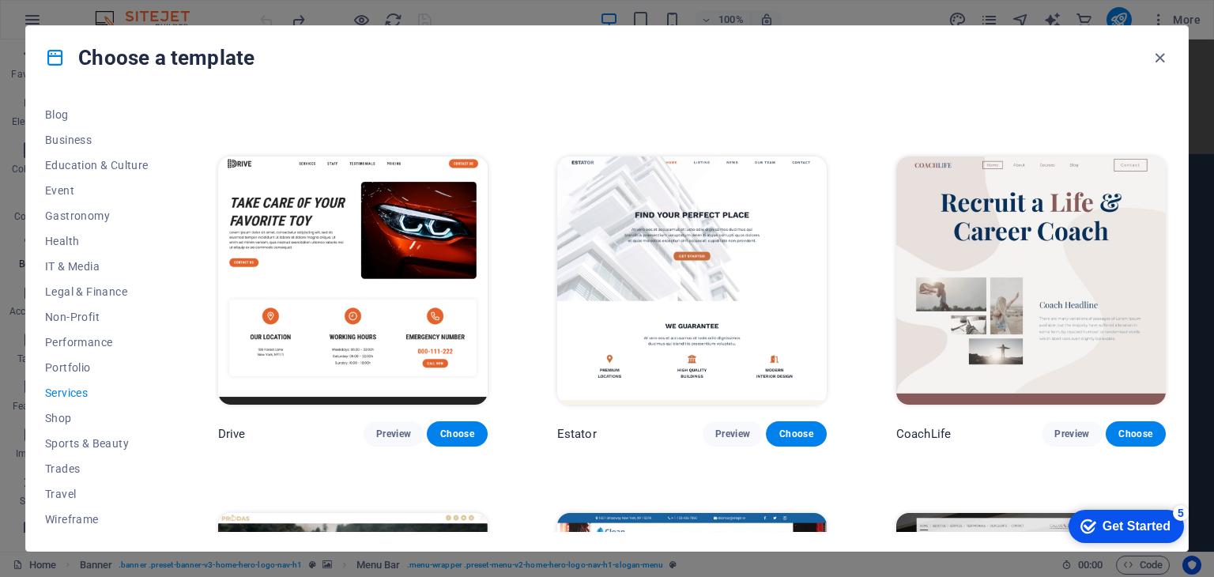
scroll to position [670, 0]
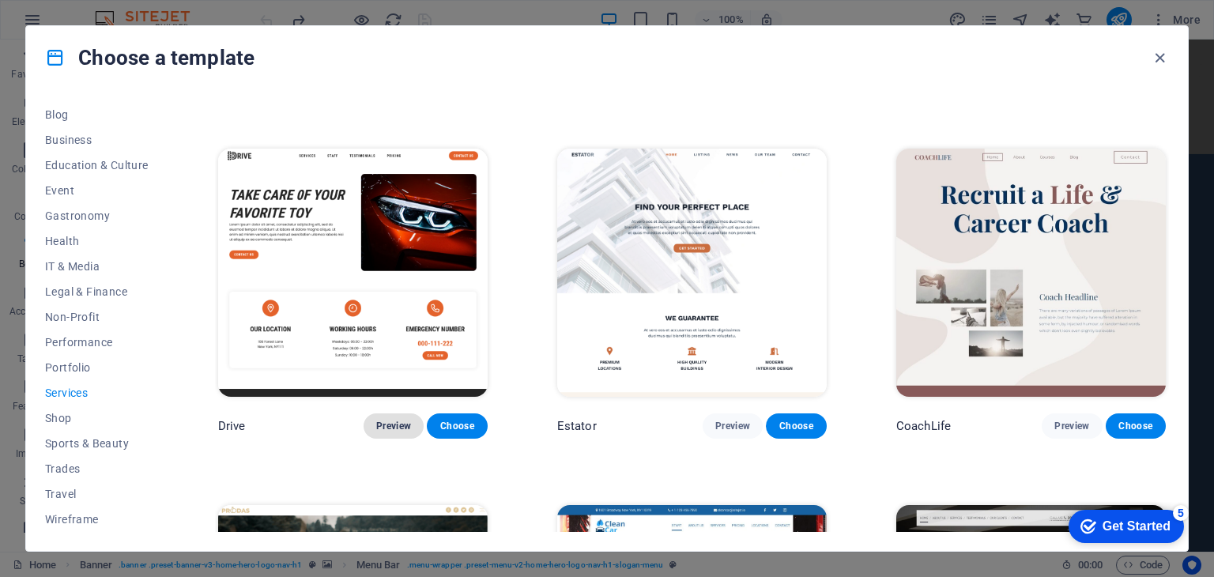
click at [384, 421] on span "Preview" at bounding box center [393, 426] width 35 height 13
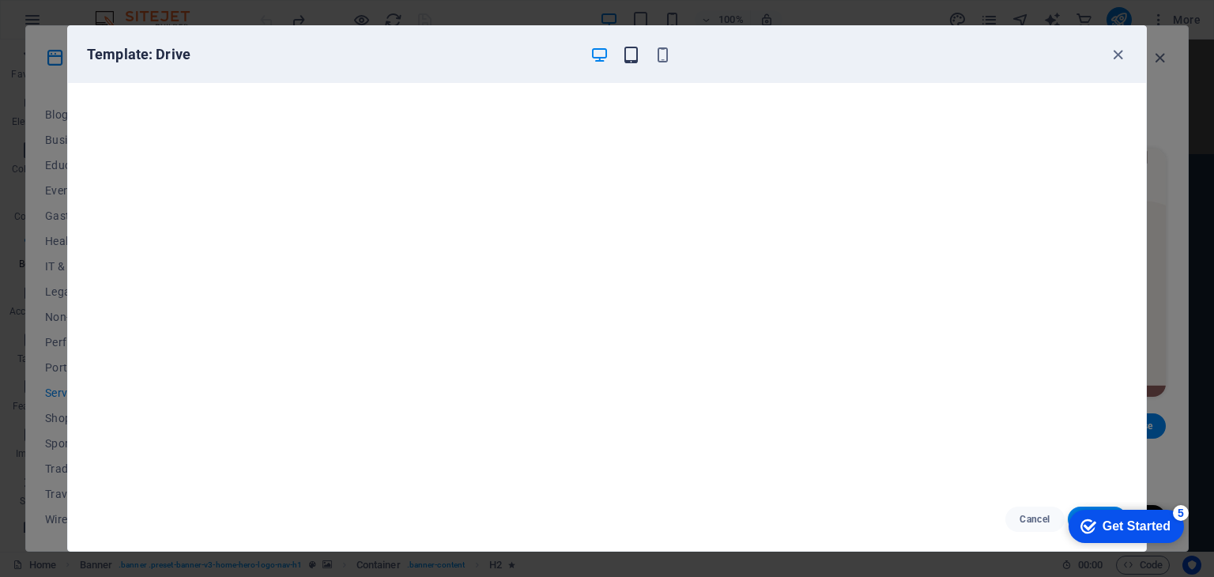
click at [638, 48] on icon "button" at bounding box center [631, 55] width 18 height 18
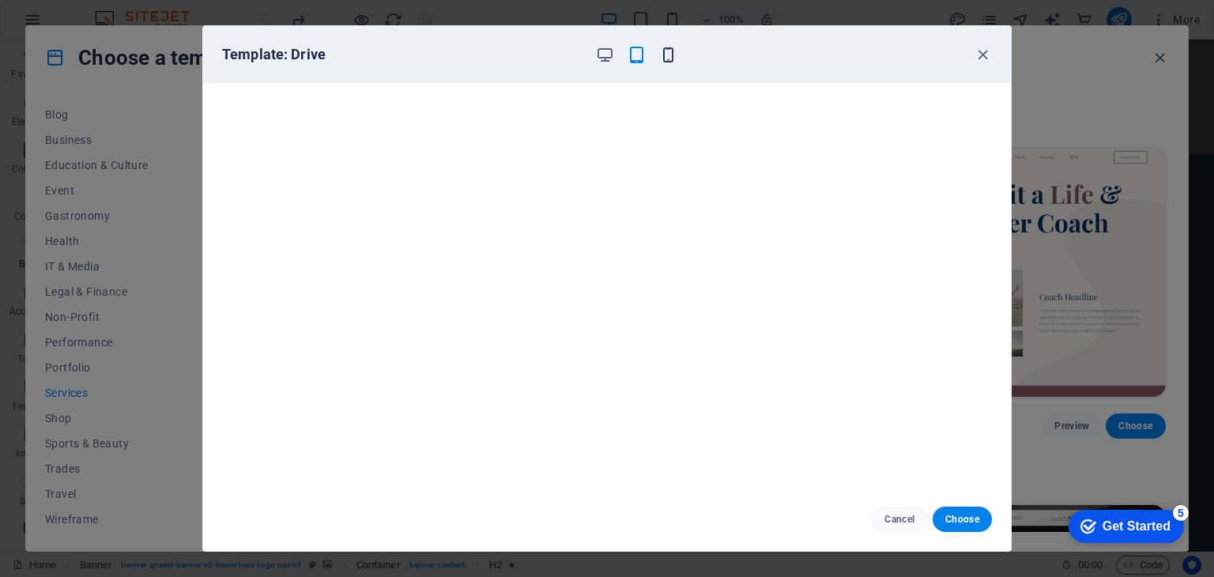
click at [667, 55] on icon "button" at bounding box center [668, 55] width 18 height 18
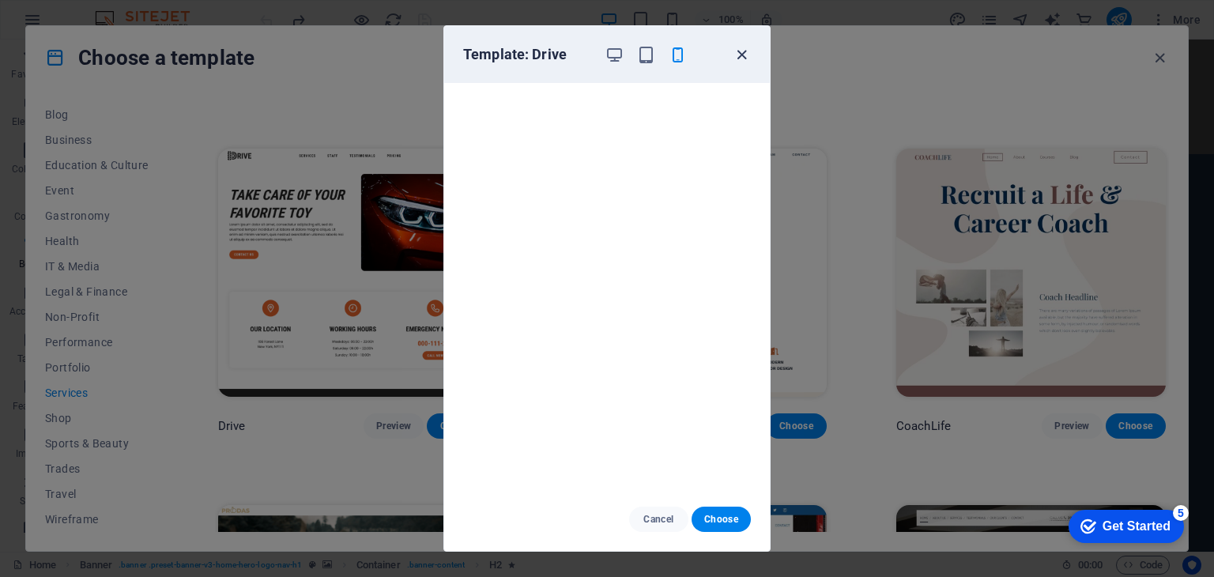
click at [739, 54] on icon "button" at bounding box center [741, 55] width 18 height 18
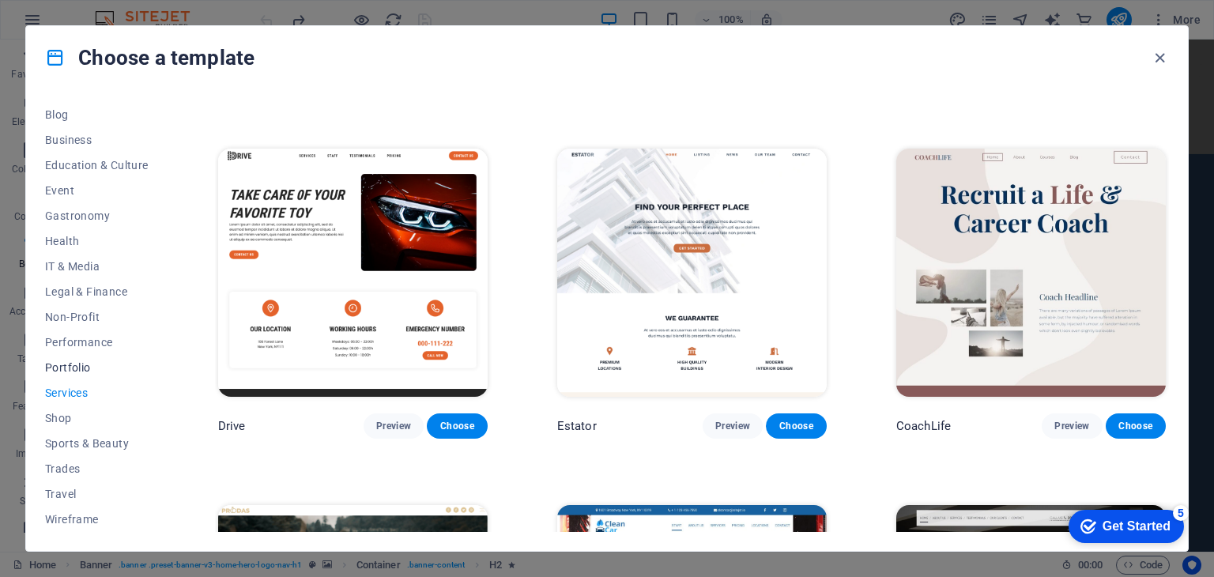
click at [74, 363] on span "Portfolio" at bounding box center [97, 367] width 104 height 13
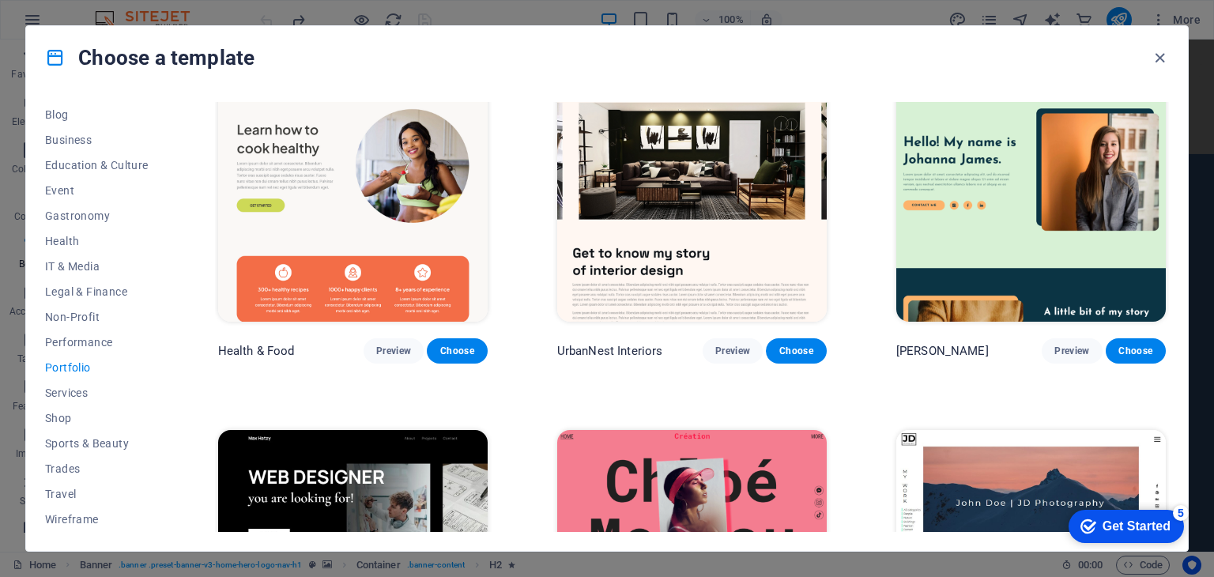
scroll to position [0, 0]
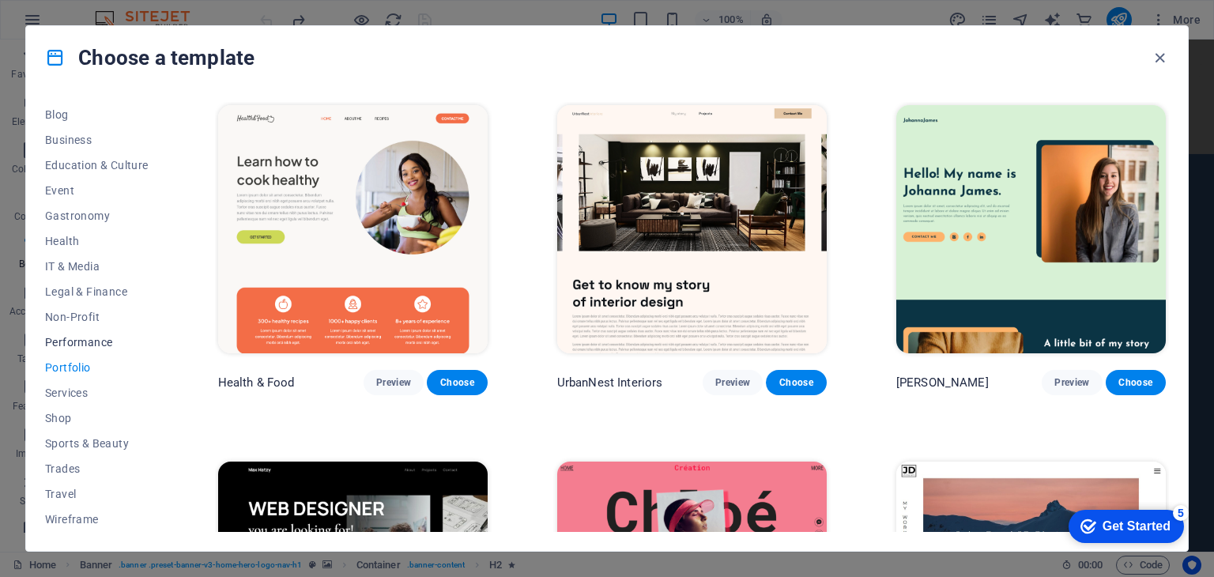
click at [61, 339] on span "Performance" at bounding box center [97, 342] width 104 height 13
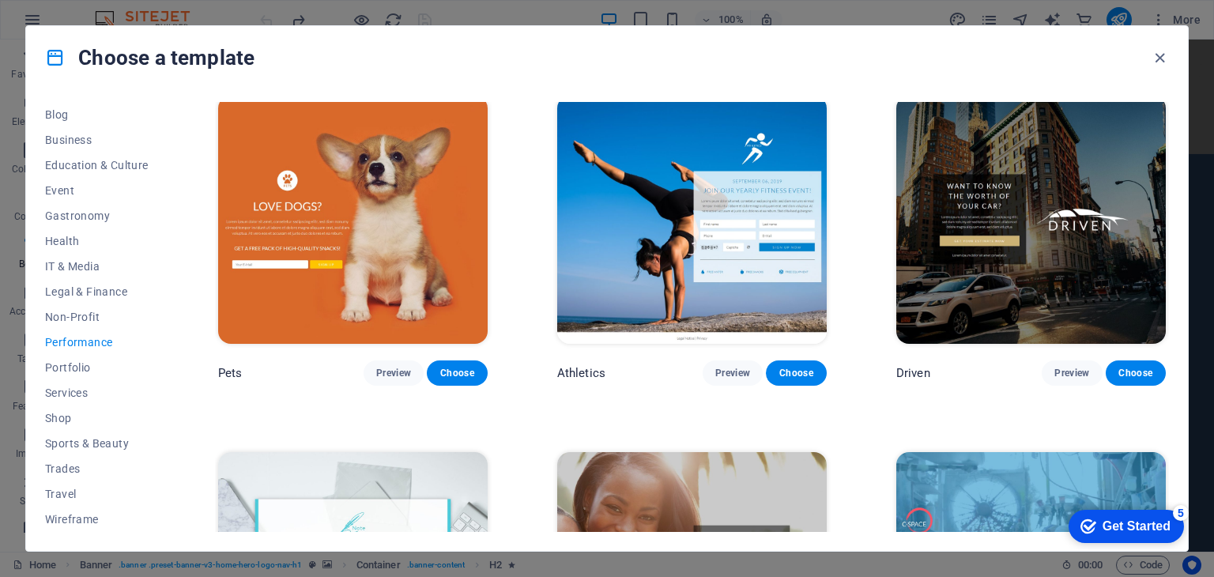
scroll to position [717, 0]
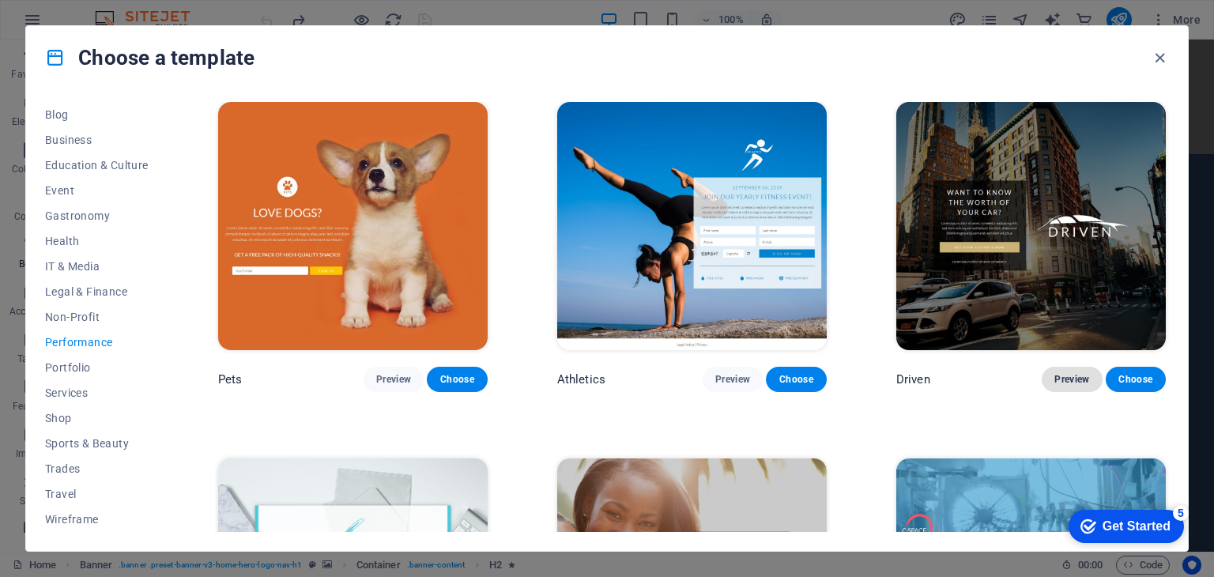
click at [1062, 374] on span "Preview" at bounding box center [1071, 379] width 35 height 13
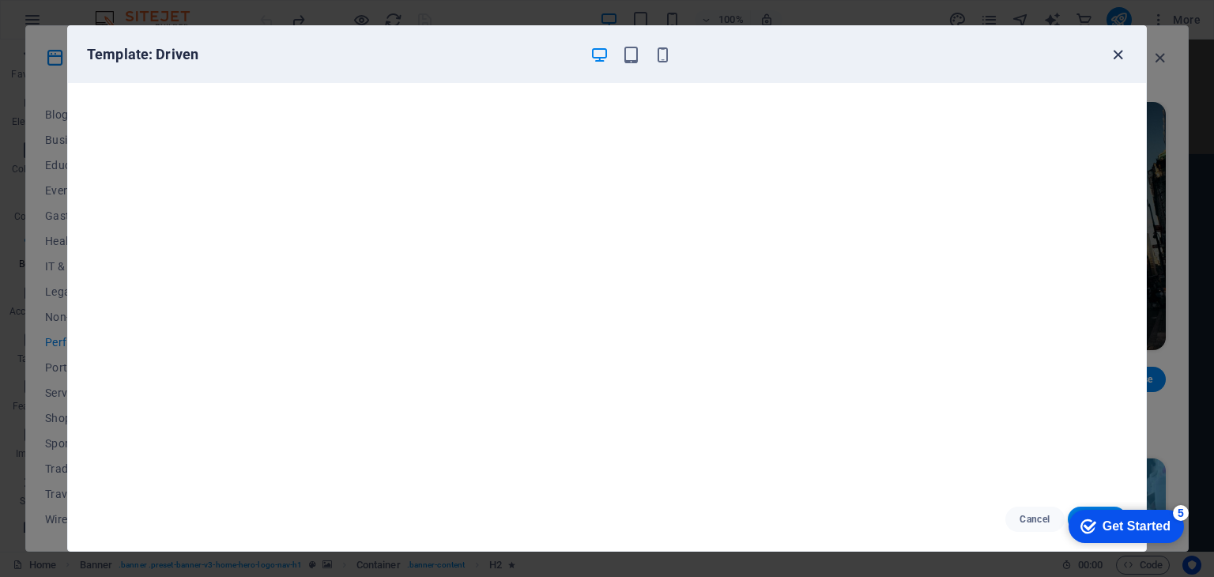
click at [1114, 58] on icon "button" at bounding box center [1118, 55] width 18 height 18
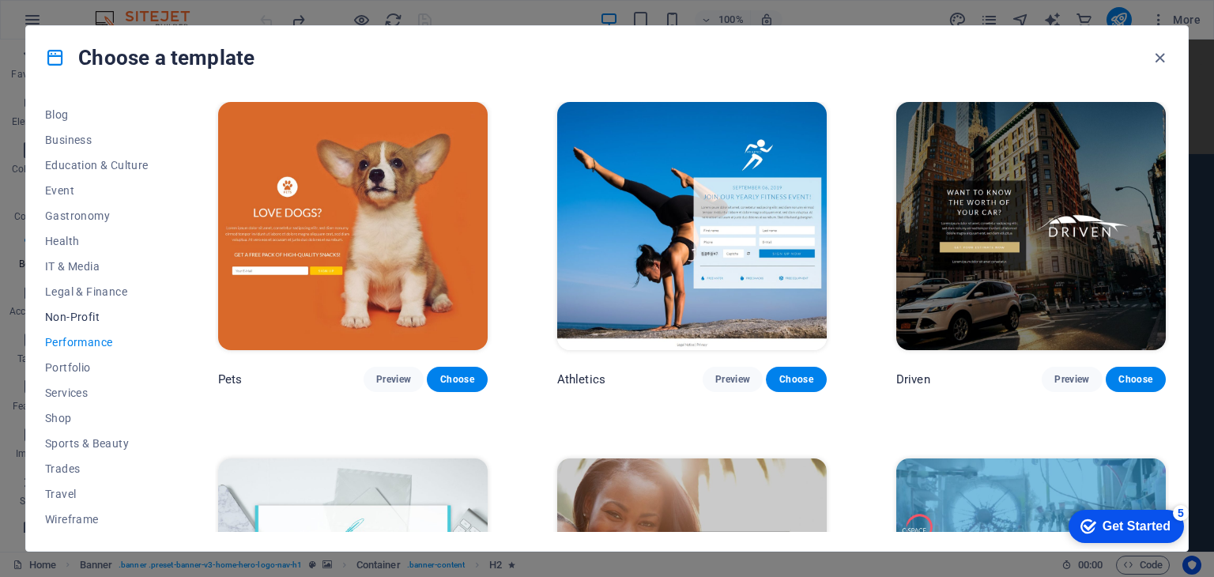
click at [95, 314] on span "Non-Profit" at bounding box center [97, 317] width 104 height 13
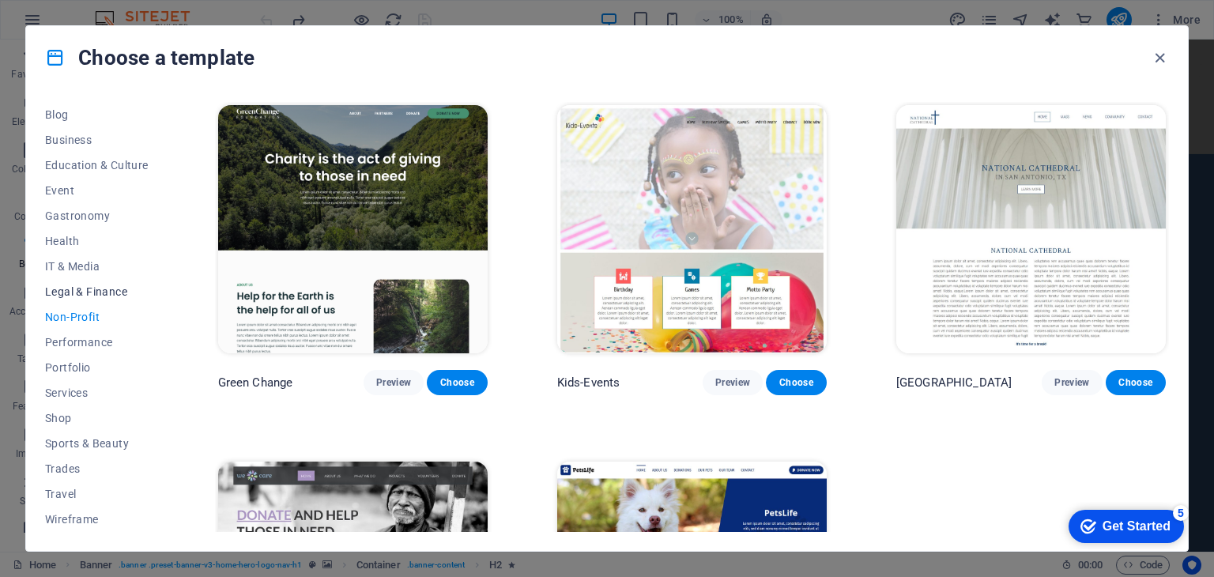
click at [89, 286] on span "Legal & Finance" at bounding box center [97, 291] width 104 height 13
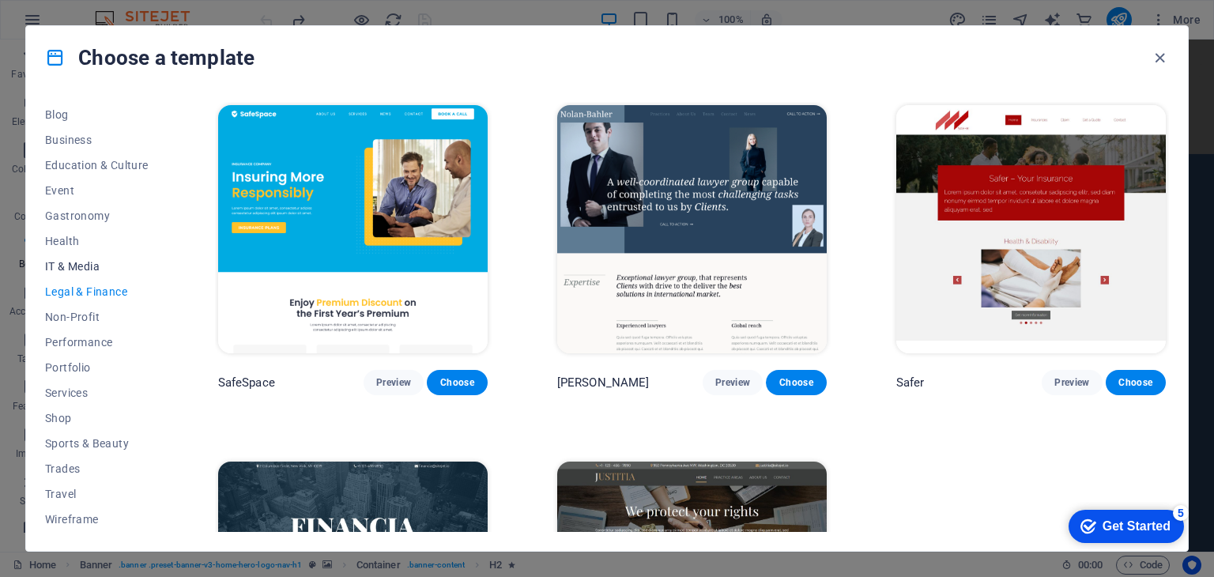
click at [74, 265] on span "IT & Media" at bounding box center [97, 266] width 104 height 13
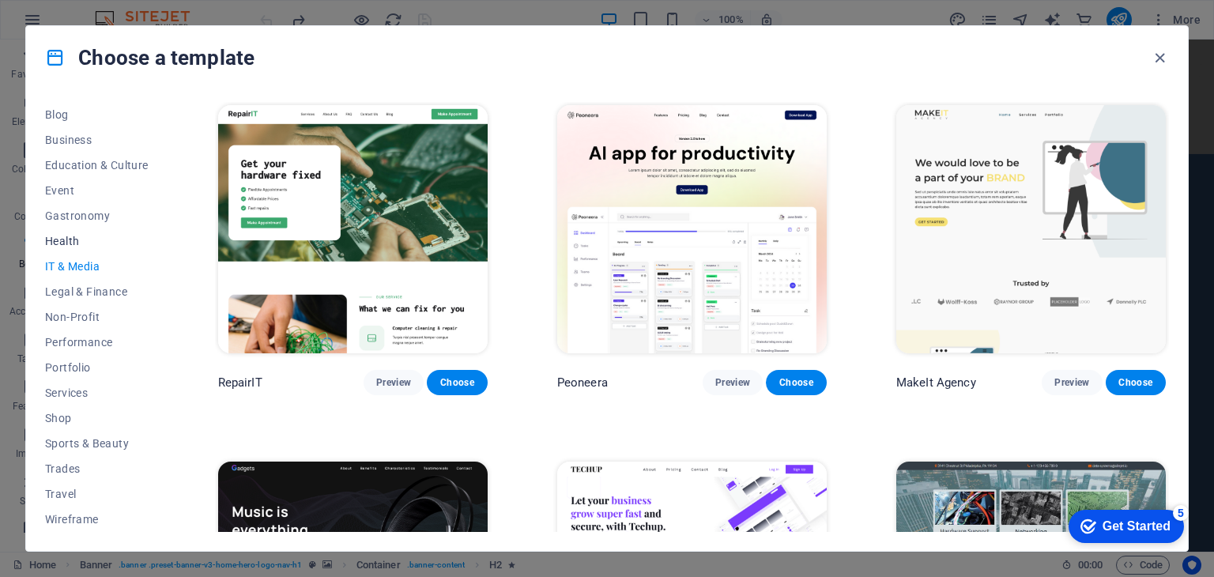
click at [71, 238] on span "Health" at bounding box center [97, 241] width 104 height 13
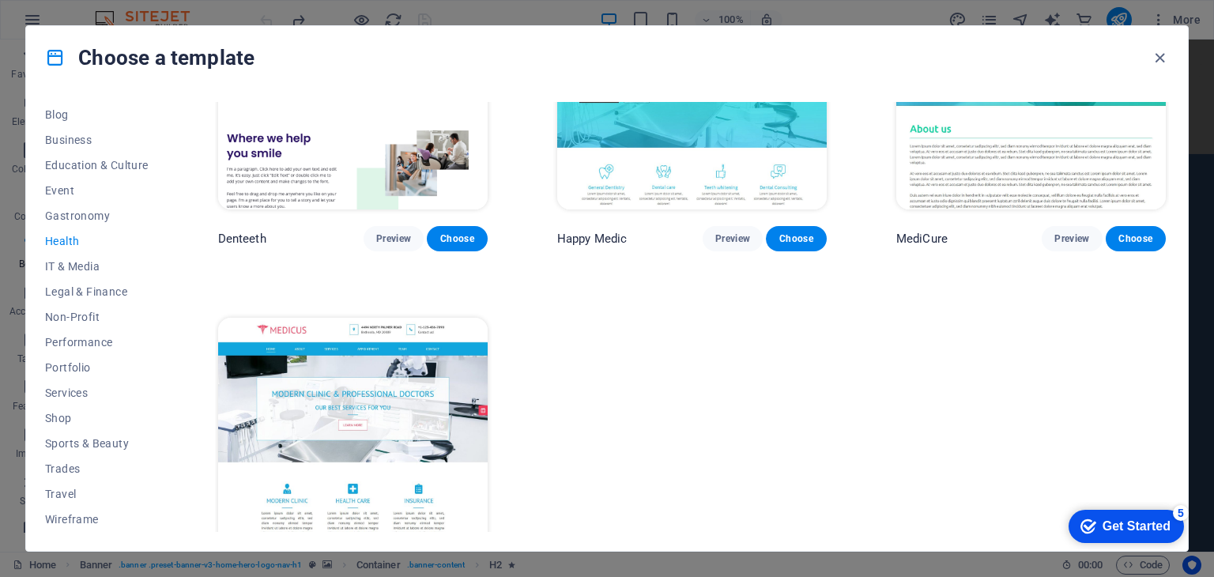
scroll to position [507, 0]
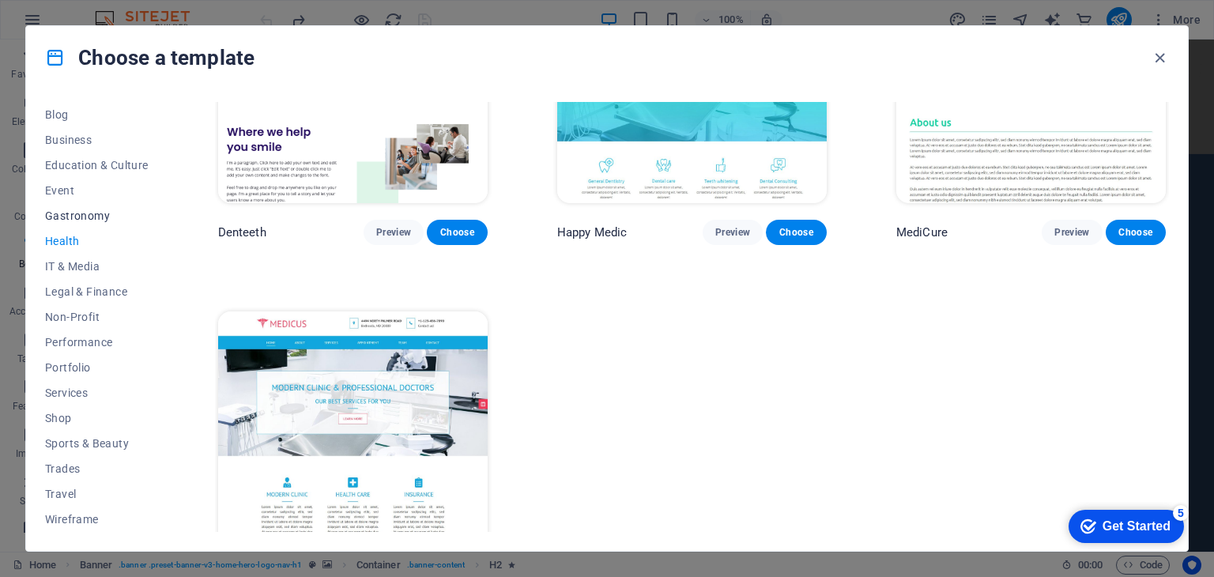
click at [76, 216] on span "Gastronomy" at bounding box center [97, 215] width 104 height 13
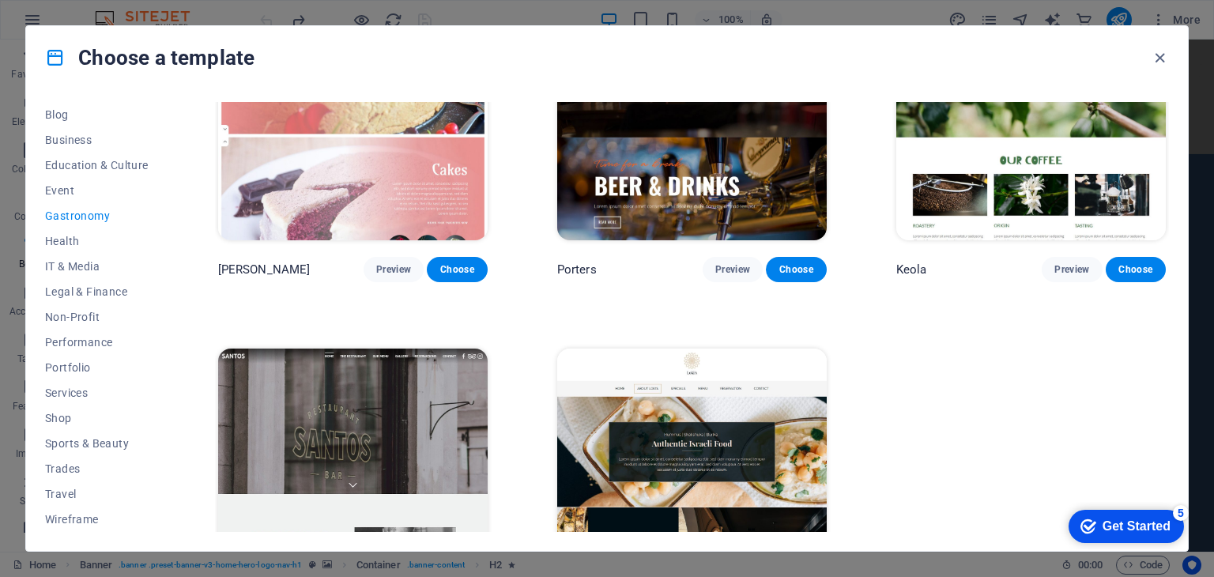
scroll to position [1637, 0]
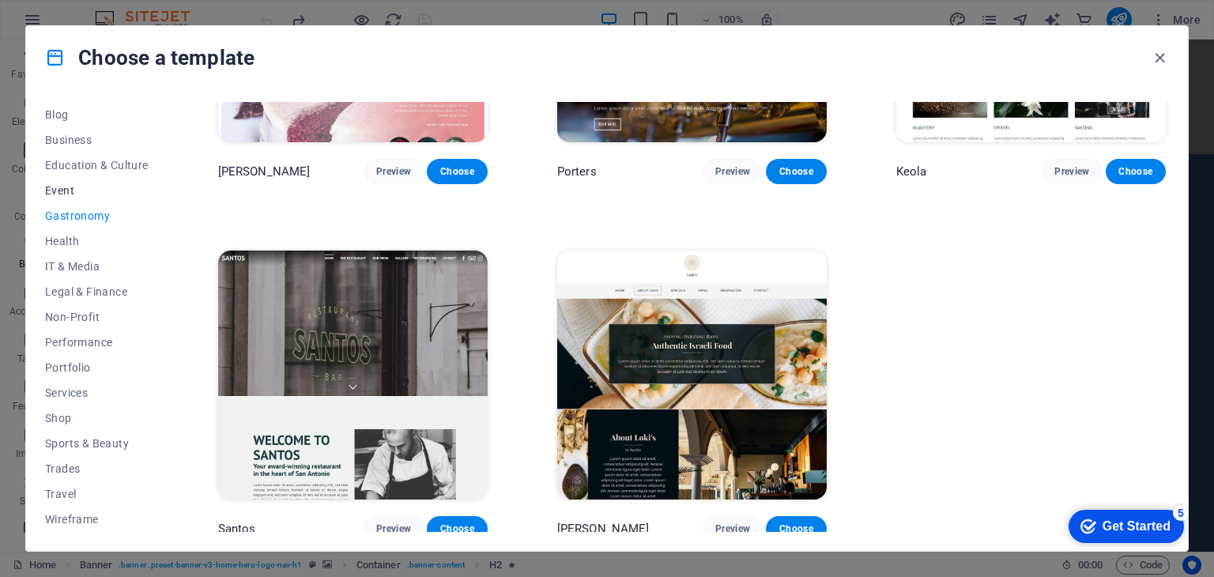
click at [59, 194] on span "Event" at bounding box center [97, 190] width 104 height 13
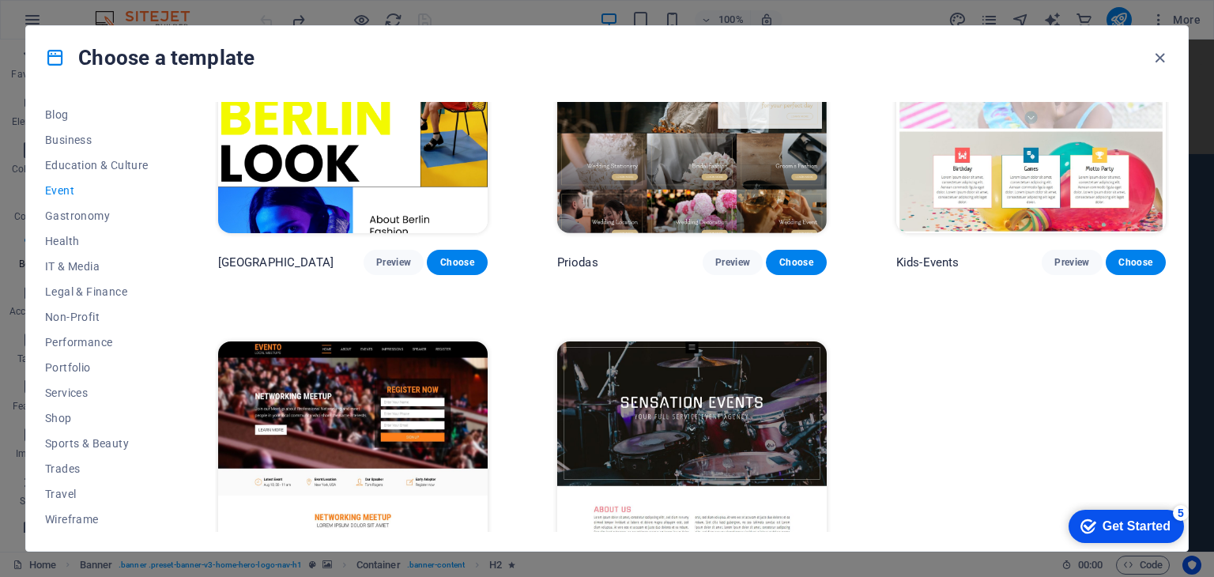
scroll to position [572, 0]
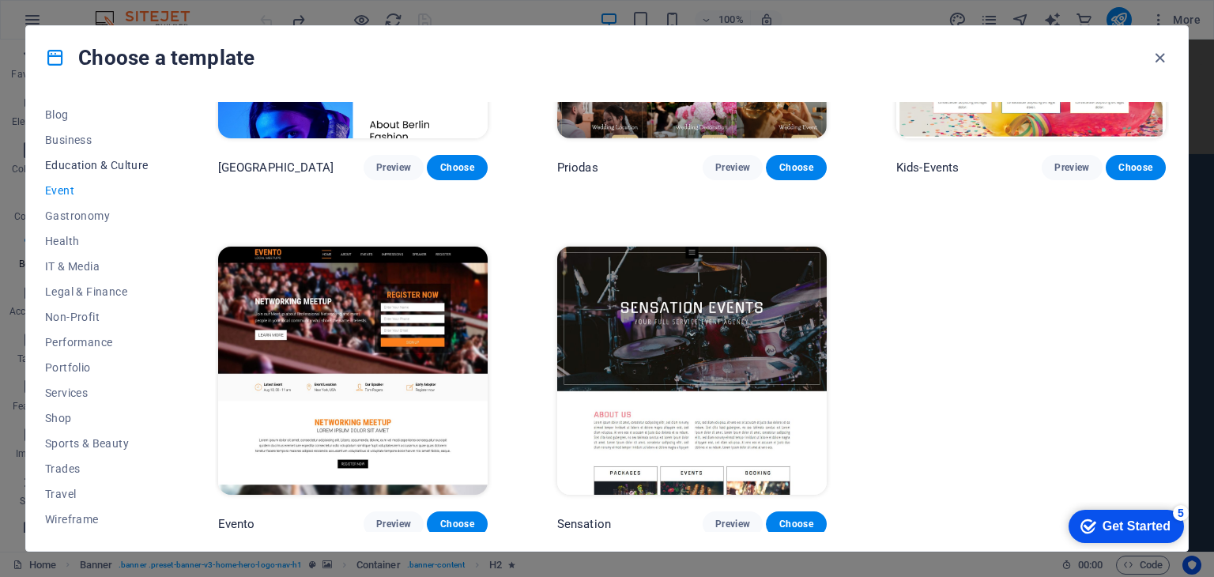
click at [128, 162] on span "Education & Culture" at bounding box center [97, 165] width 104 height 13
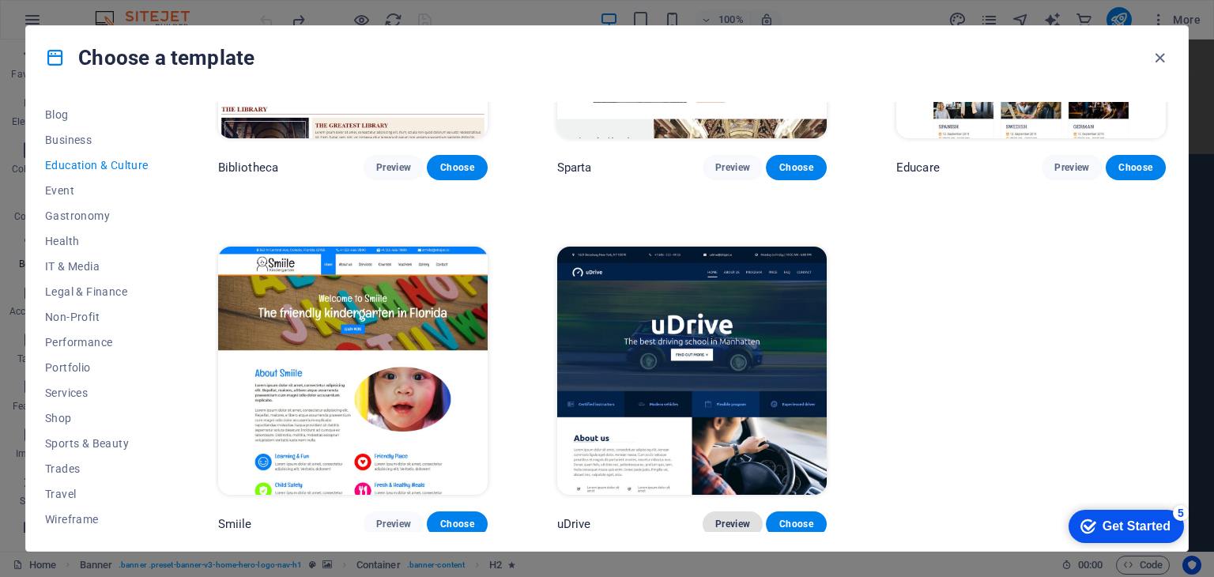
click at [728, 522] on span "Preview" at bounding box center [732, 524] width 35 height 13
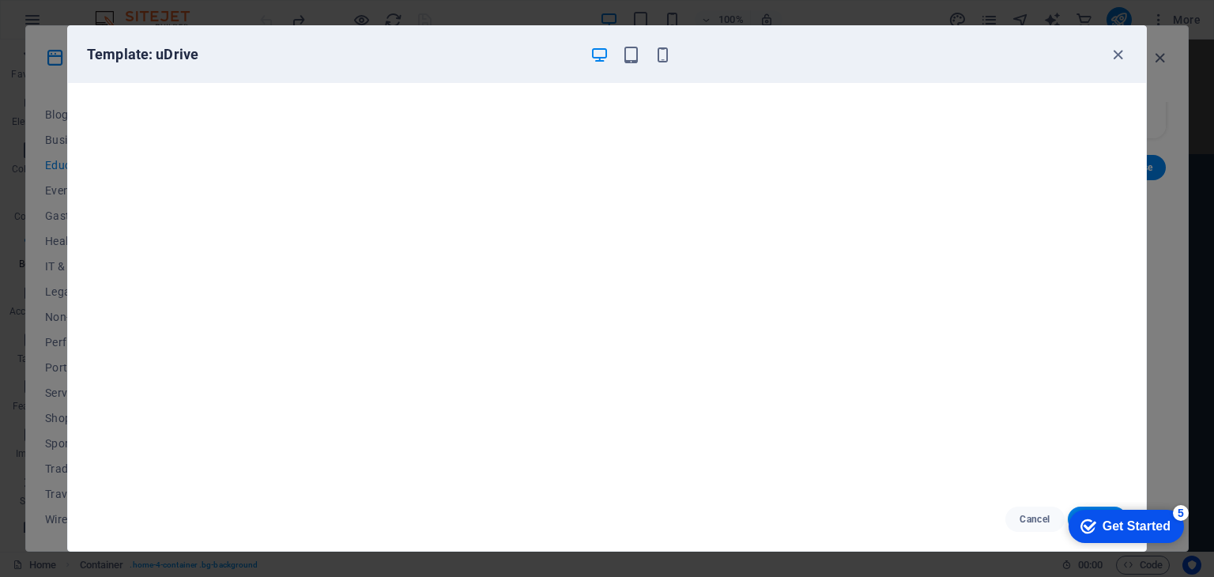
click at [1105, 55] on div "Template: uDrive" at bounding box center [597, 54] width 1021 height 19
click at [1117, 55] on icon "button" at bounding box center [1118, 55] width 18 height 18
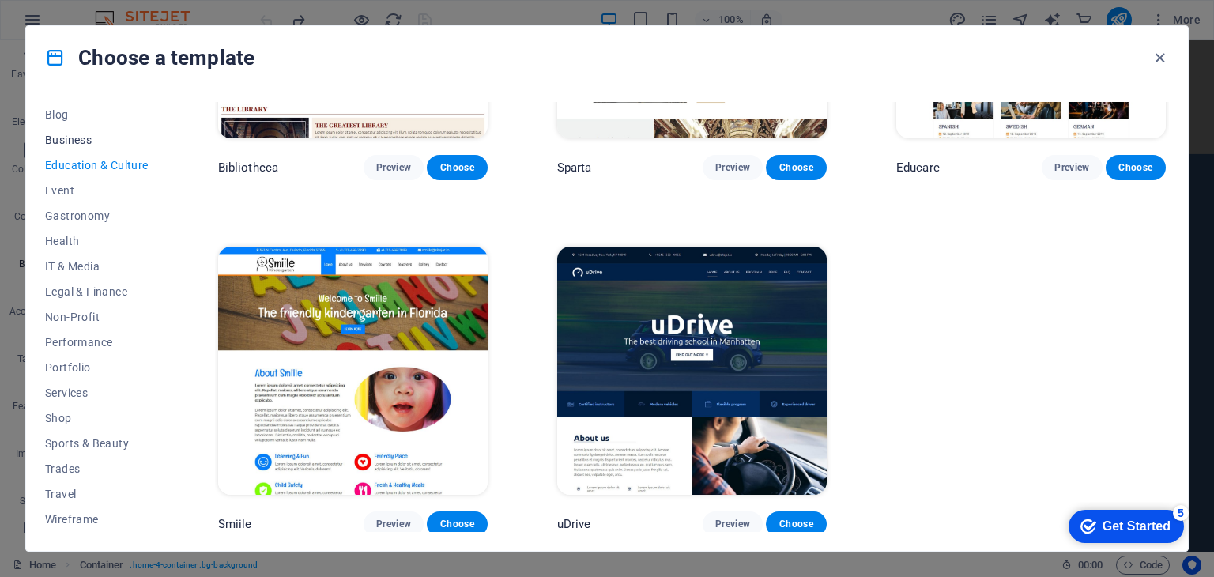
click at [81, 140] on span "Business" at bounding box center [97, 140] width 104 height 13
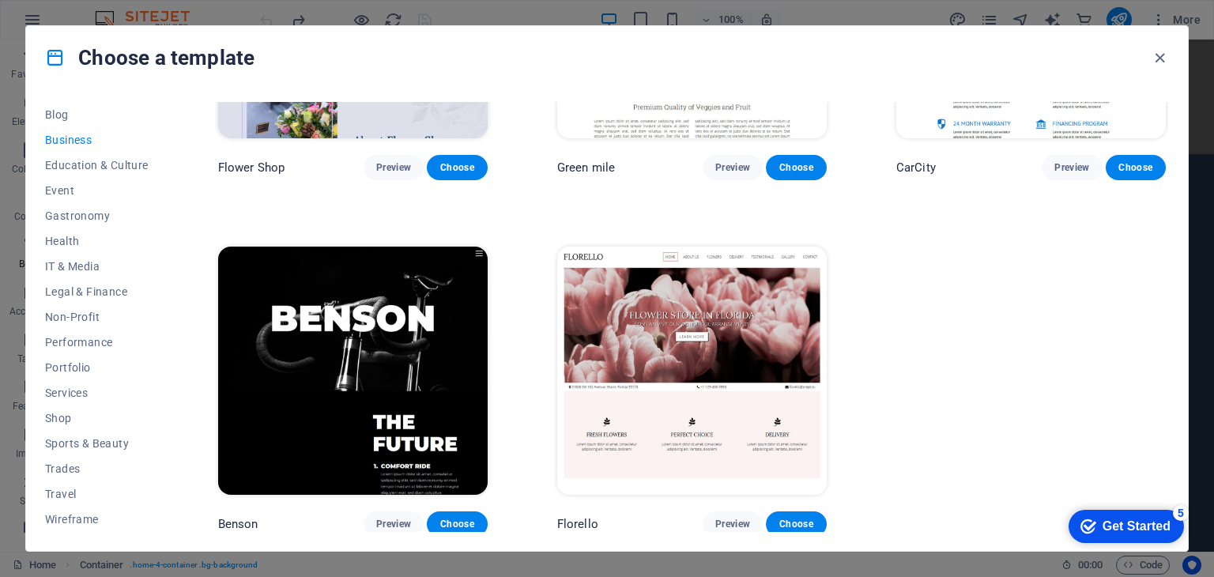
drag, startPoint x: 164, startPoint y: 261, endPoint x: 177, endPoint y: 259, distance: 12.7
click at [177, 259] on div "All Templates My Templates New Trending Landingpage Multipager Onepager Art & D…" at bounding box center [606, 319] width 1161 height 461
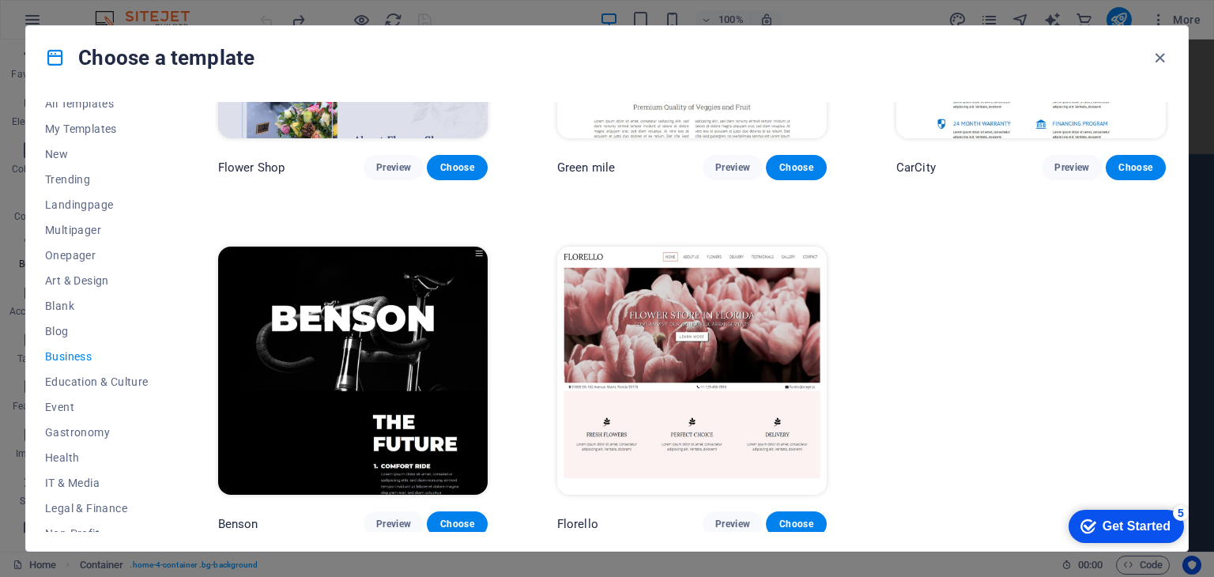
scroll to position [0, 0]
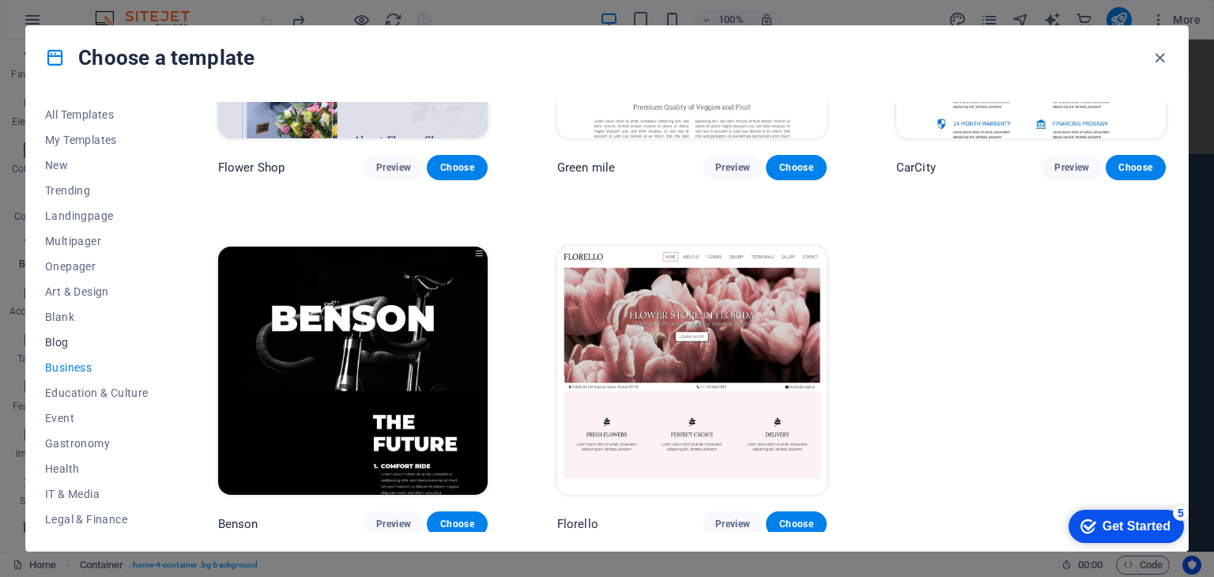
click at [61, 342] on span "Blog" at bounding box center [97, 342] width 104 height 13
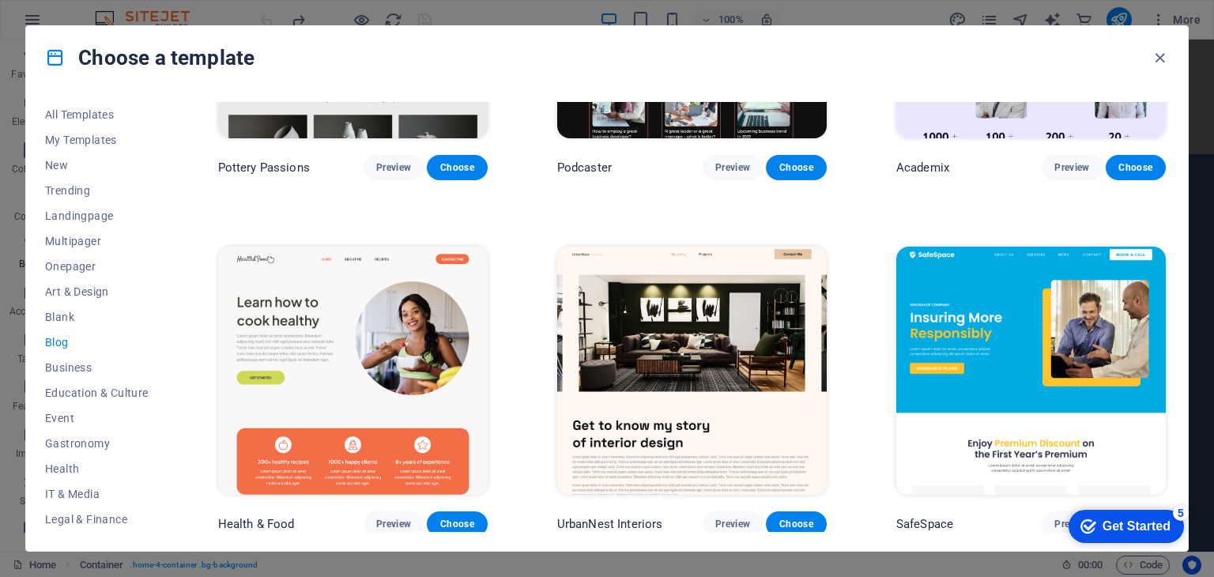
drag, startPoint x: 1169, startPoint y: 217, endPoint x: 1166, endPoint y: 178, distance: 39.6
click at [1166, 178] on div "All Templates My Templates New Trending Landingpage Multipager Onepager Art & D…" at bounding box center [606, 319] width 1161 height 461
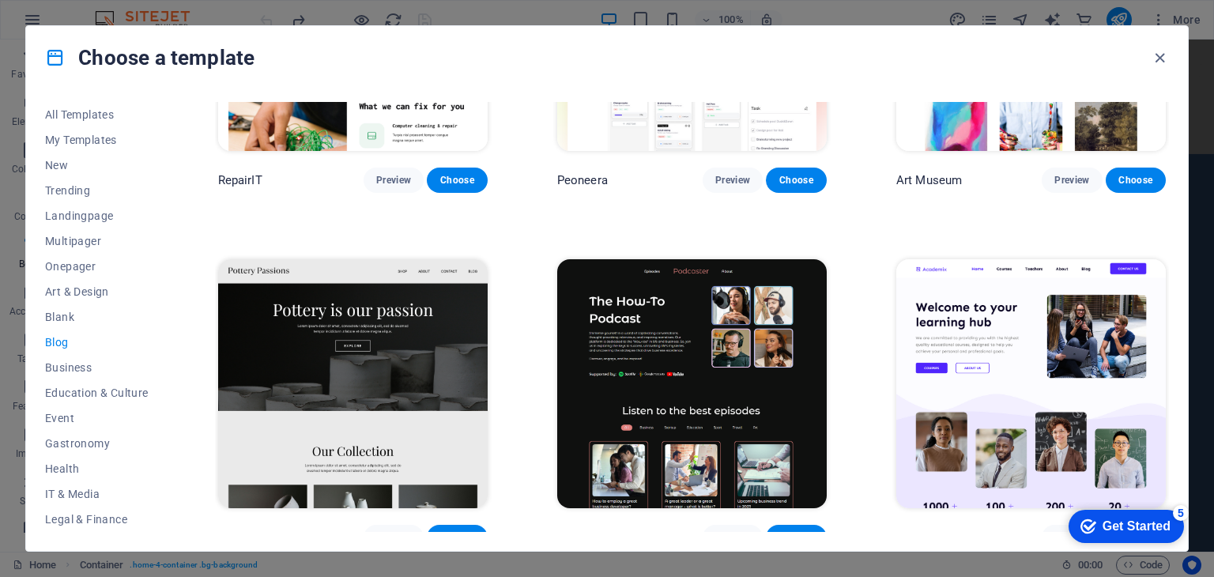
scroll to position [183, 0]
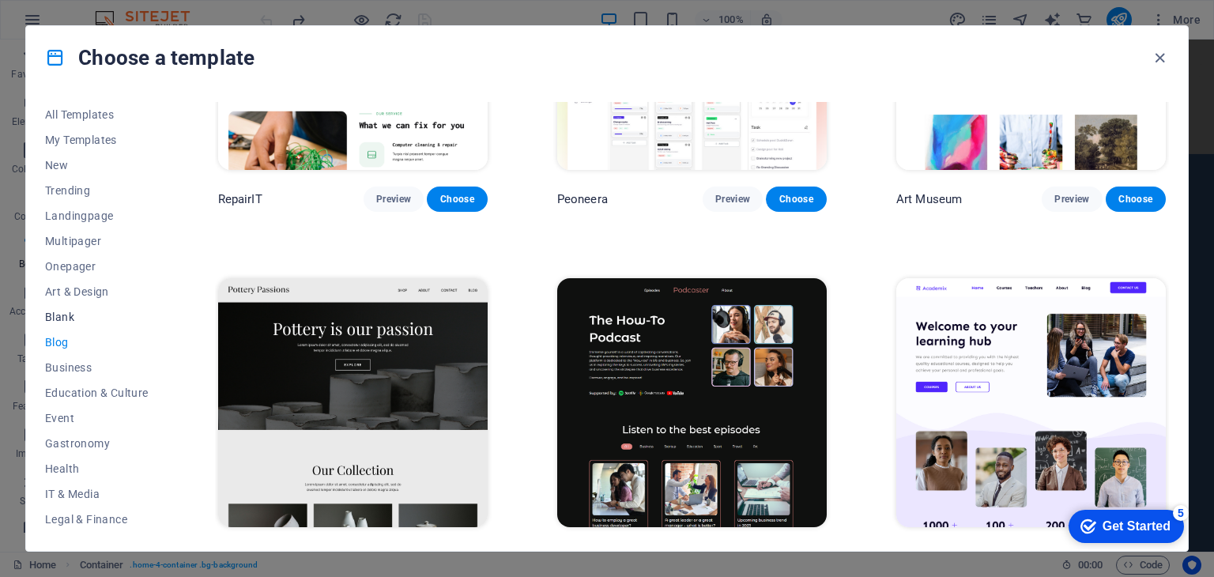
click at [65, 314] on span "Blank" at bounding box center [97, 317] width 104 height 13
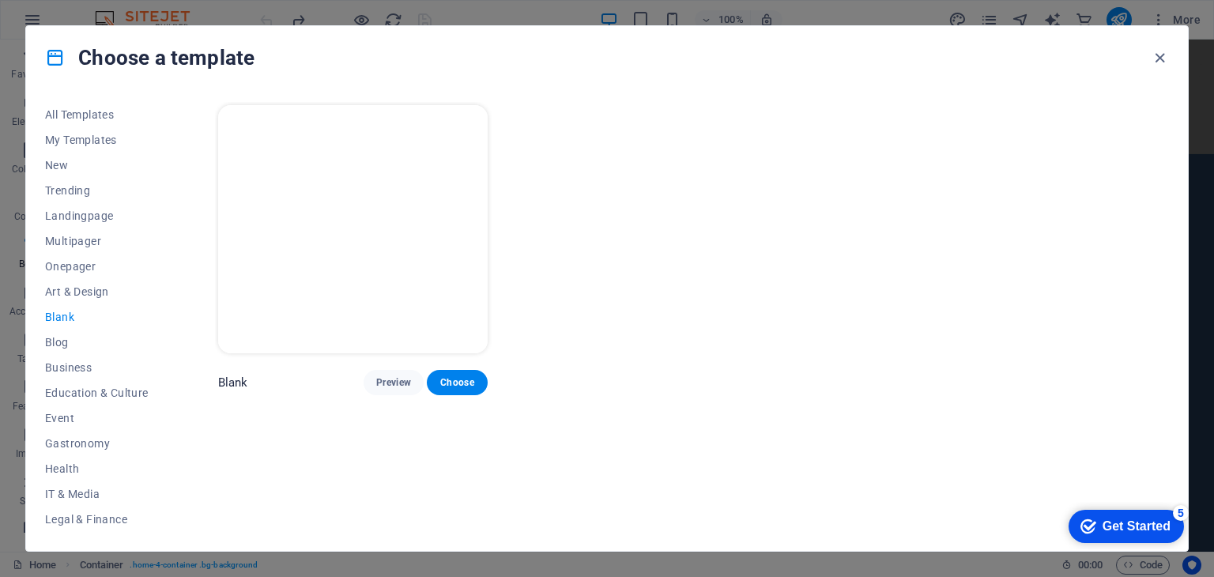
scroll to position [0, 0]
click at [386, 373] on button "Preview" at bounding box center [393, 382] width 60 height 25
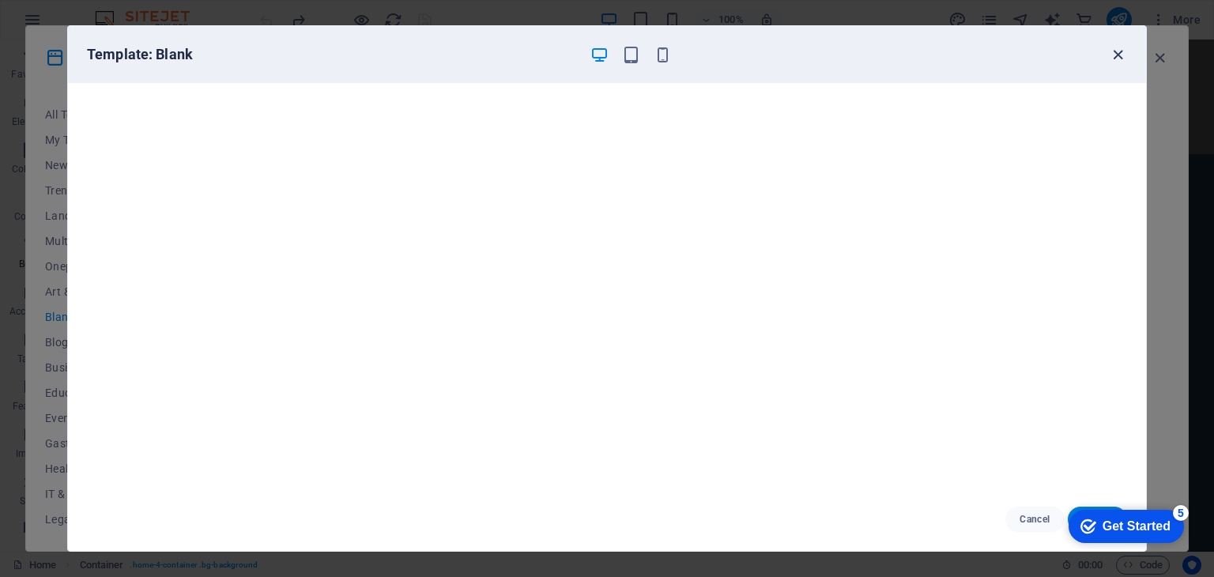
click at [1114, 56] on icon "button" at bounding box center [1118, 55] width 18 height 18
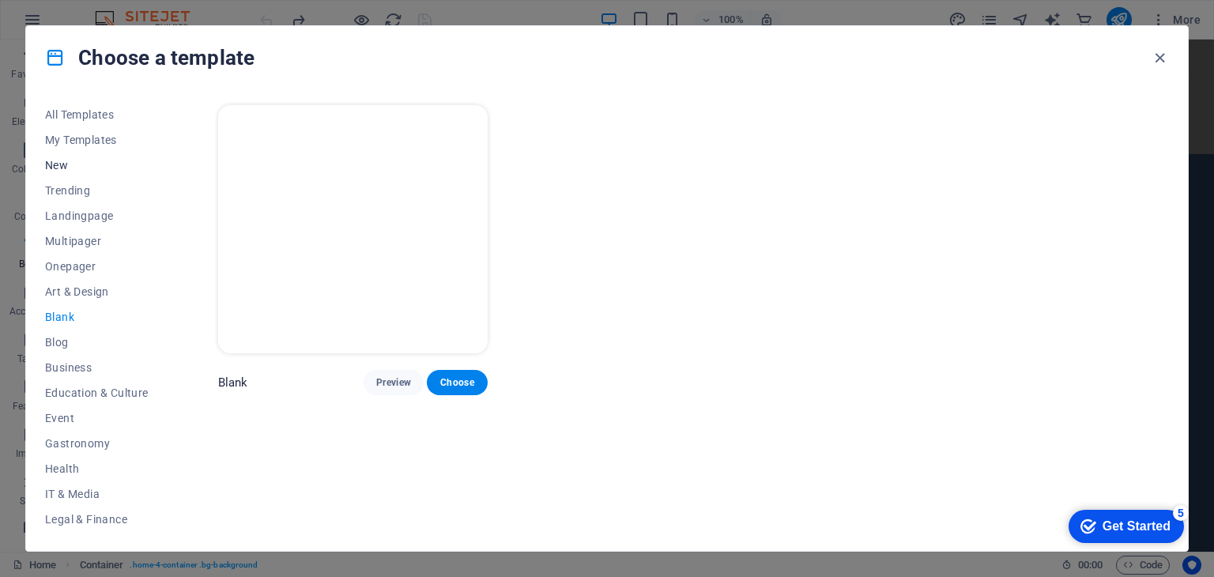
click at [57, 164] on span "New" at bounding box center [97, 165] width 104 height 13
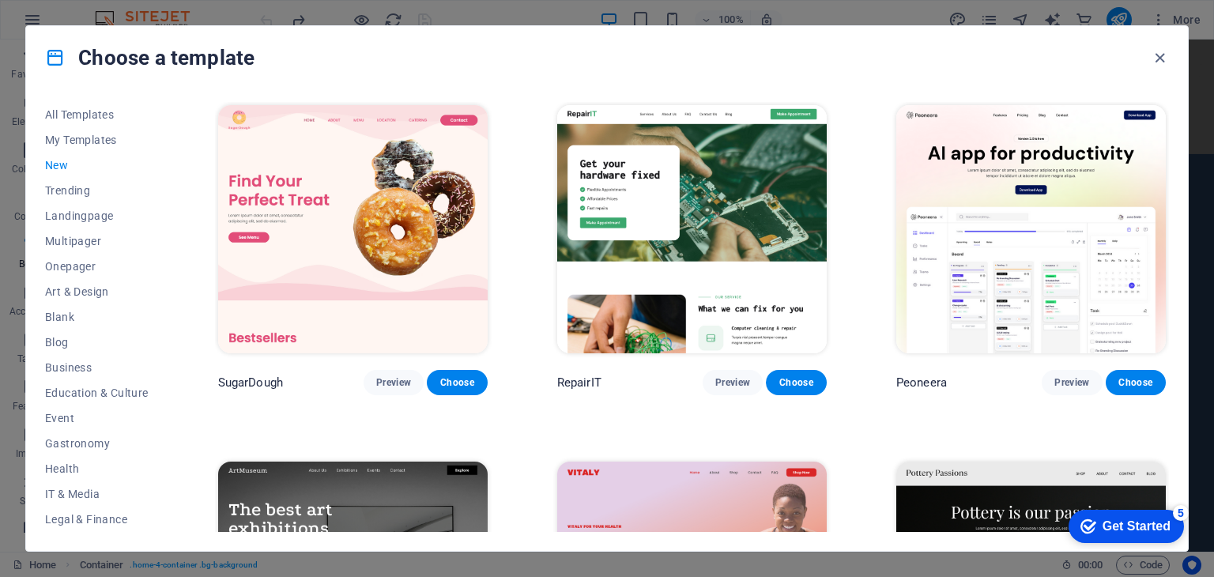
drag, startPoint x: 1169, startPoint y: 171, endPoint x: 1173, endPoint y: 222, distance: 51.5
click at [1173, 222] on div "All Templates My Templates New Trending Landingpage Multipager Onepager Art & D…" at bounding box center [606, 319] width 1161 height 461
click at [76, 187] on span "Trending" at bounding box center [97, 190] width 104 height 13
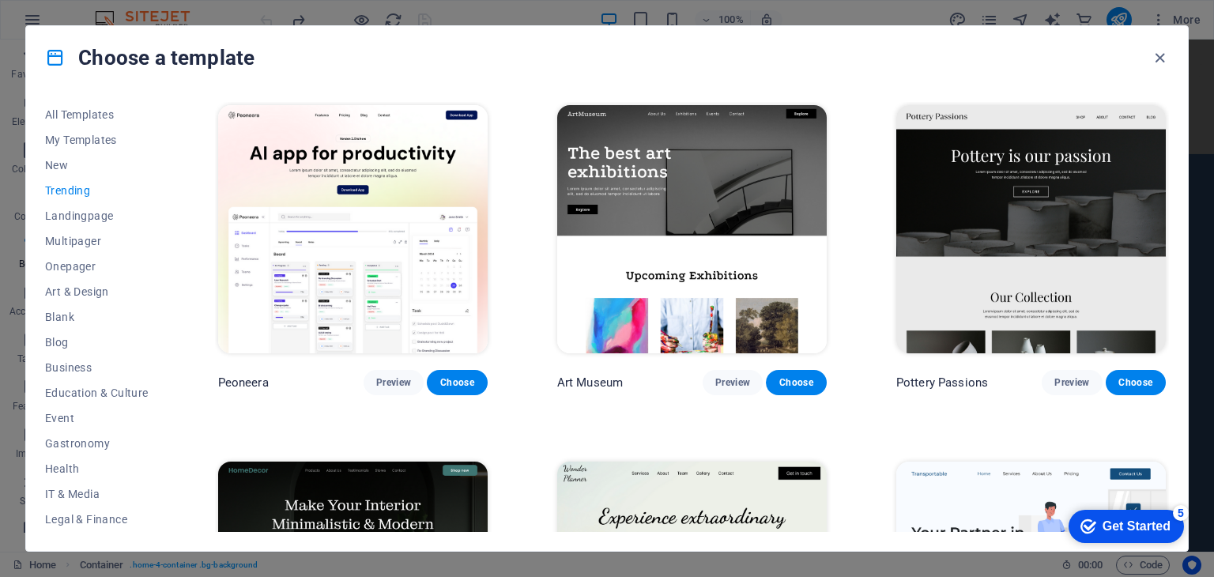
click at [77, 184] on span "Trending" at bounding box center [97, 190] width 104 height 13
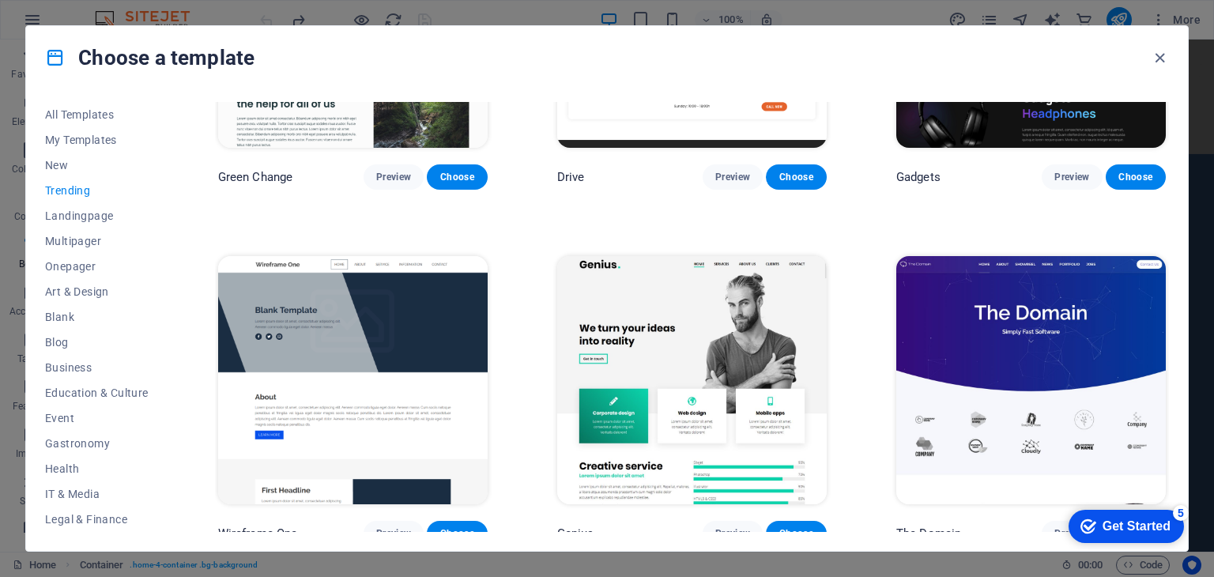
scroll to position [1269, 0]
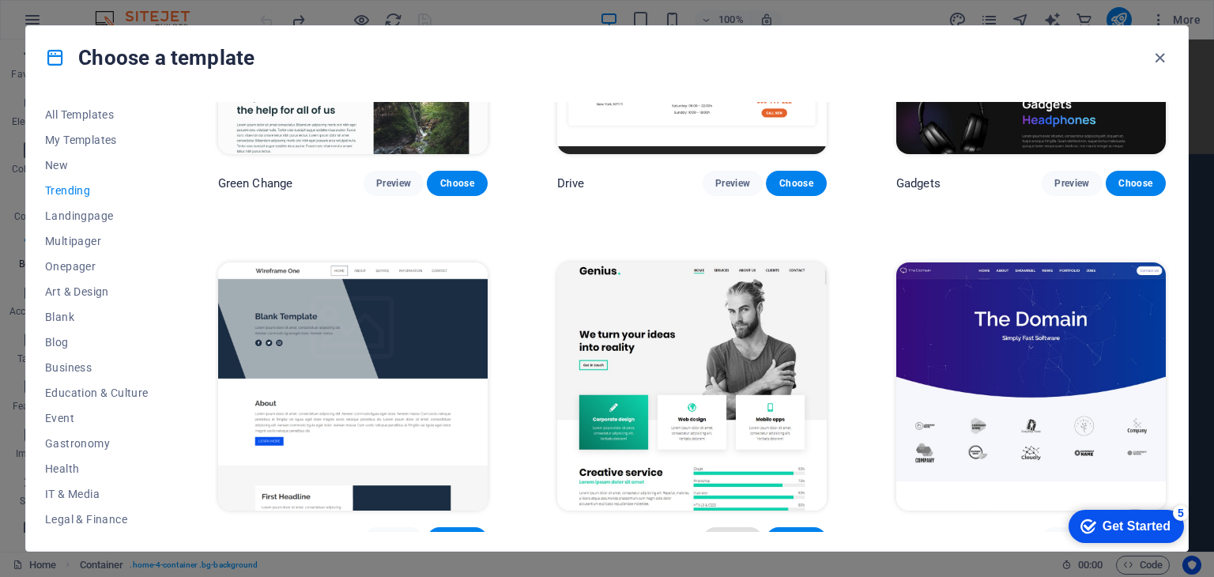
click at [744, 527] on button "Preview" at bounding box center [732, 539] width 60 height 25
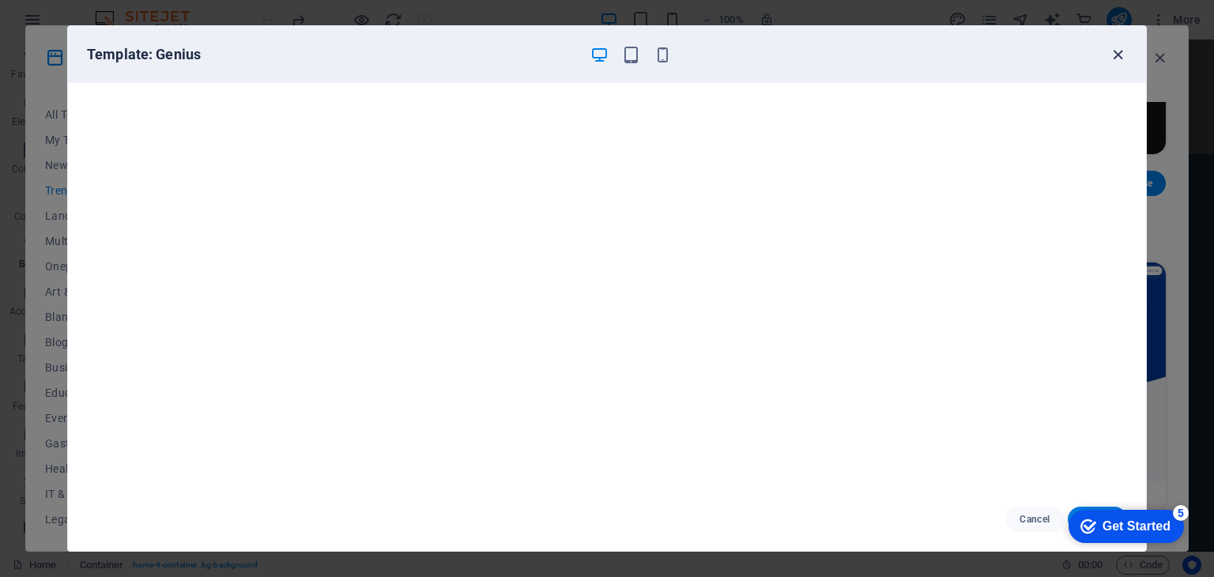
click at [1116, 52] on icon "button" at bounding box center [1118, 55] width 18 height 18
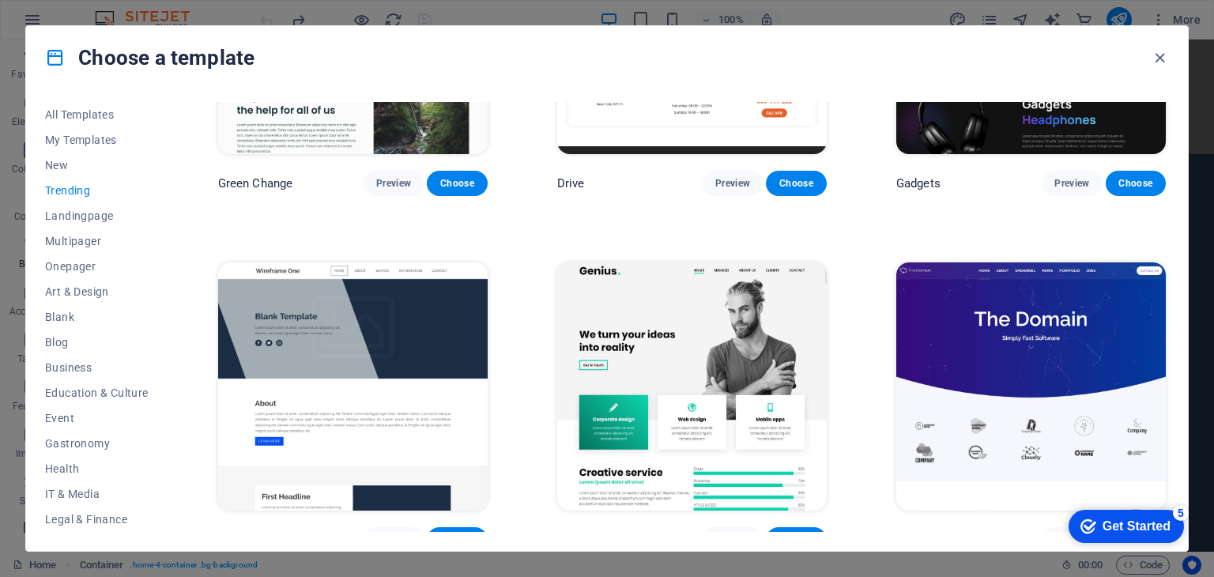
scroll to position [1282, 0]
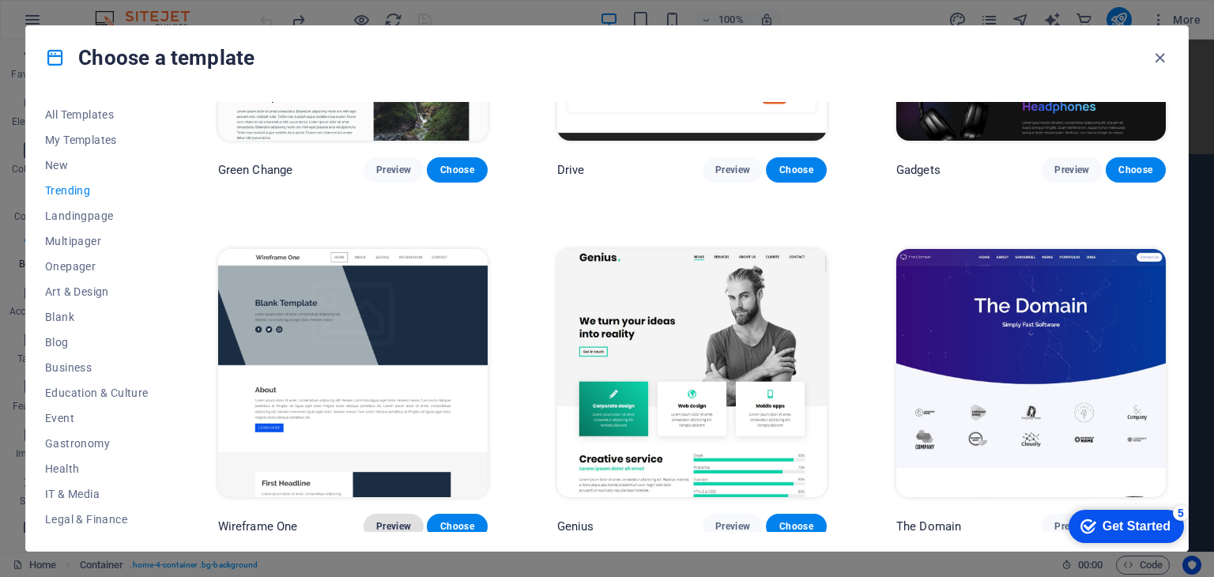
click at [390, 521] on span "Preview" at bounding box center [393, 526] width 35 height 13
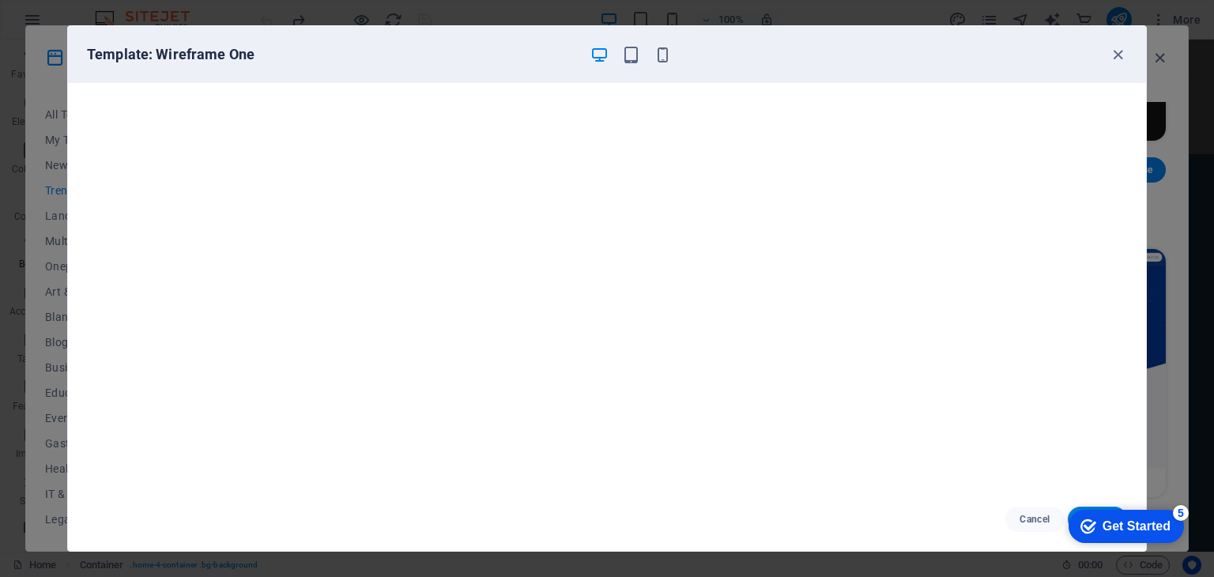
drag, startPoint x: 947, startPoint y: 45, endPoint x: 909, endPoint y: 89, distance: 58.3
click at [856, 36] on div "Template: Wireframe One" at bounding box center [607, 54] width 1078 height 57
click at [1163, 525] on div "Get Started" at bounding box center [1136, 526] width 68 height 14
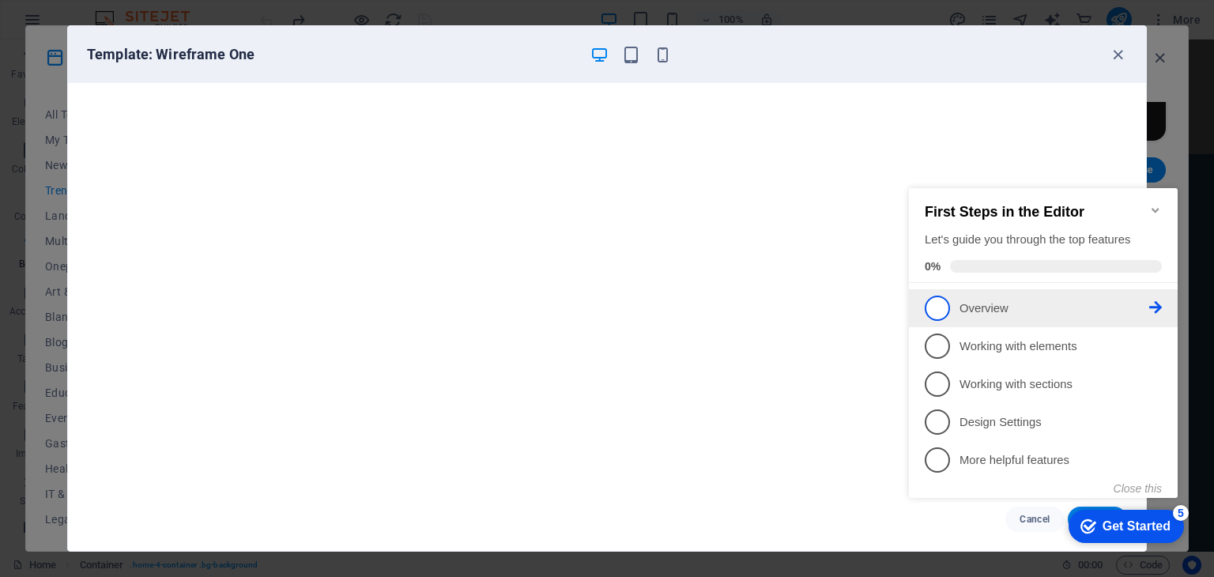
click at [1157, 303] on icon at bounding box center [1155, 307] width 13 height 13
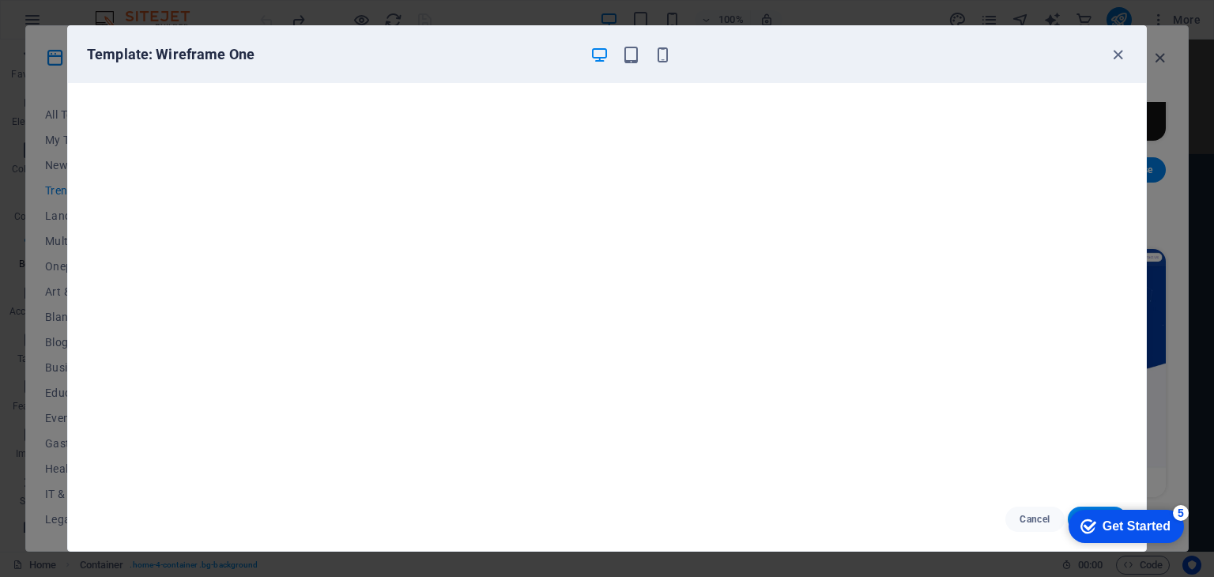
scroll to position [0, 0]
click at [1156, 514] on div "checkmark Get Started 5" at bounding box center [1125, 526] width 115 height 33
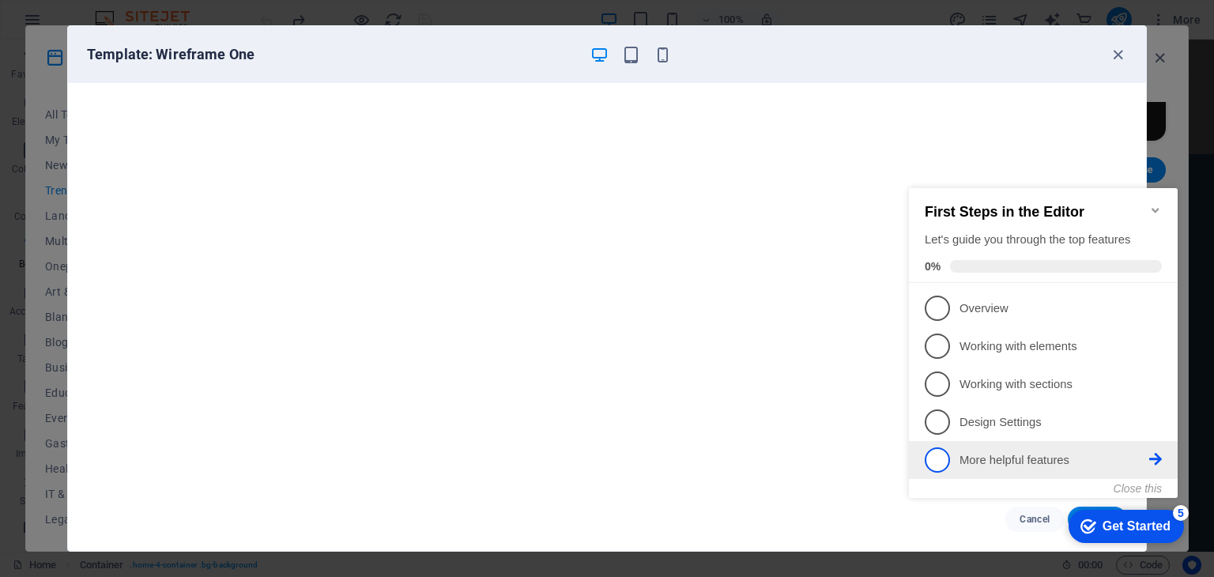
click at [1152, 456] on icon at bounding box center [1155, 459] width 13 height 13
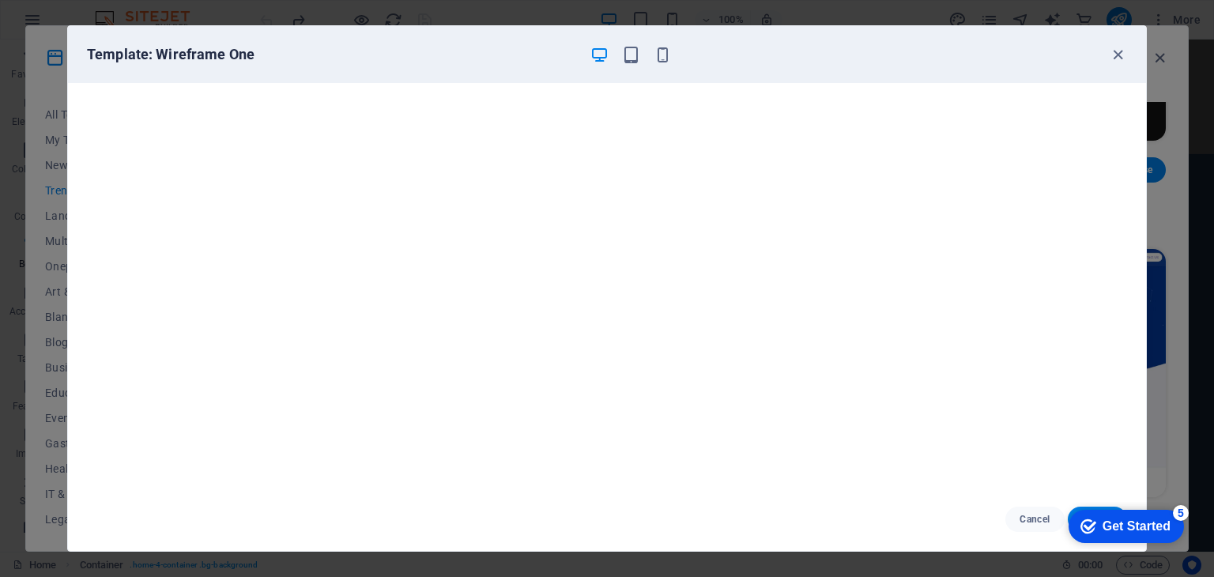
click at [1179, 505] on div "5" at bounding box center [1181, 513] width 16 height 16
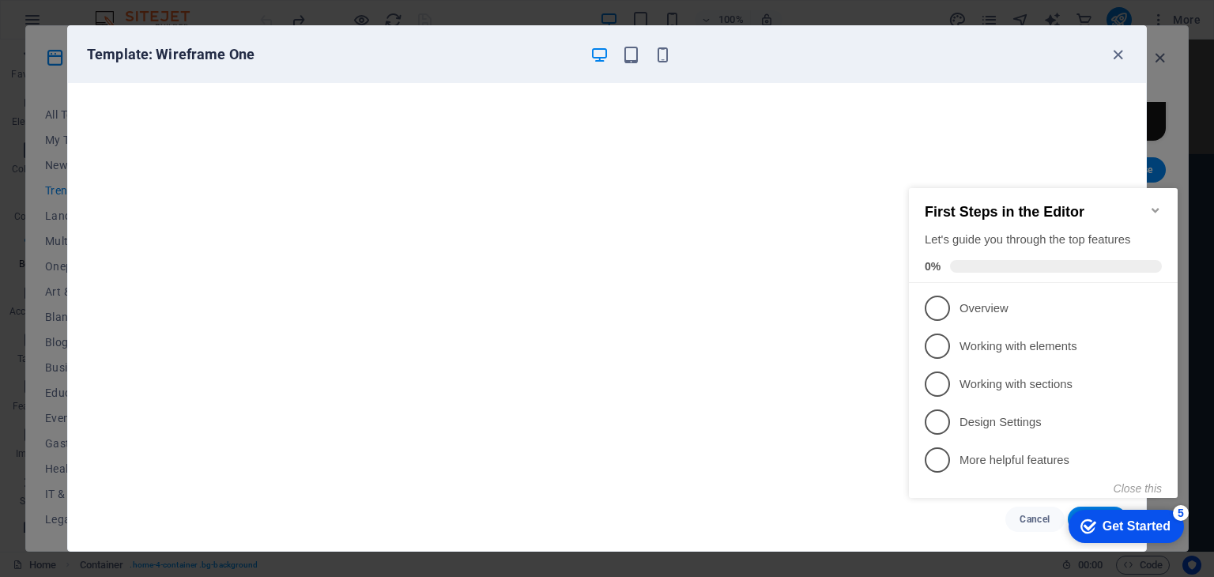
click at [1157, 204] on icon "Minimize checklist" at bounding box center [1155, 210] width 13 height 13
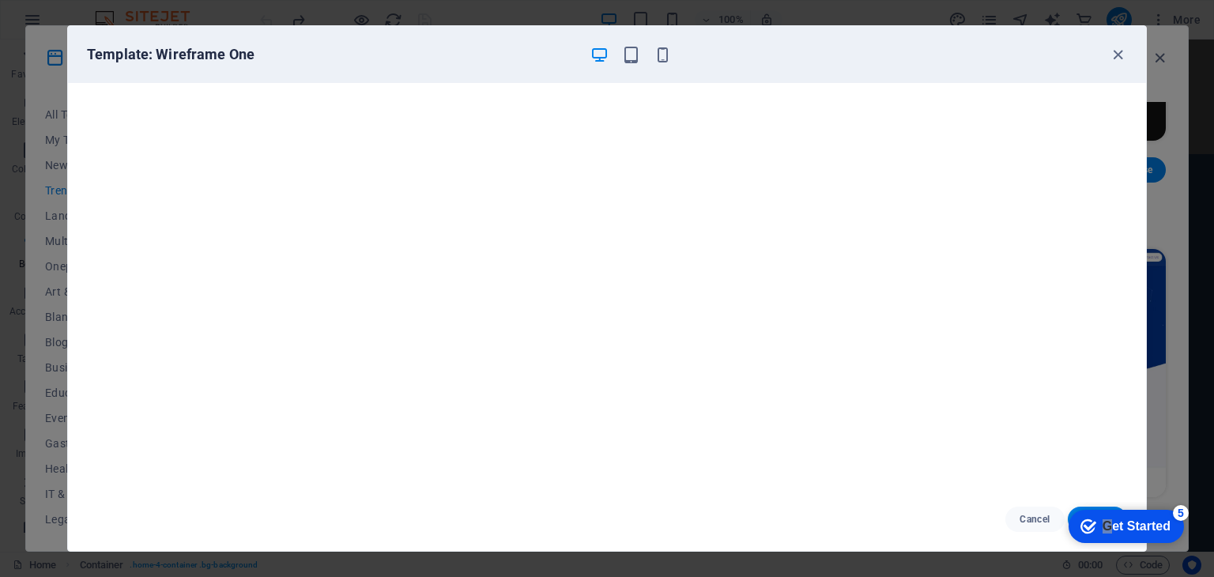
drag, startPoint x: 1107, startPoint y: 529, endPoint x: 1119, endPoint y: 446, distance: 83.8
click at [1119, 502] on html "checkmark Get Started 5 First Steps in the Editor Let's guide you through the t…" at bounding box center [1123, 525] width 134 height 47
drag, startPoint x: 945, startPoint y: 46, endPoint x: 894, endPoint y: 29, distance: 54.0
click at [894, 29] on div "Template: Wireframe One" at bounding box center [607, 54] width 1078 height 57
click at [630, 58] on icon "button" at bounding box center [631, 55] width 18 height 18
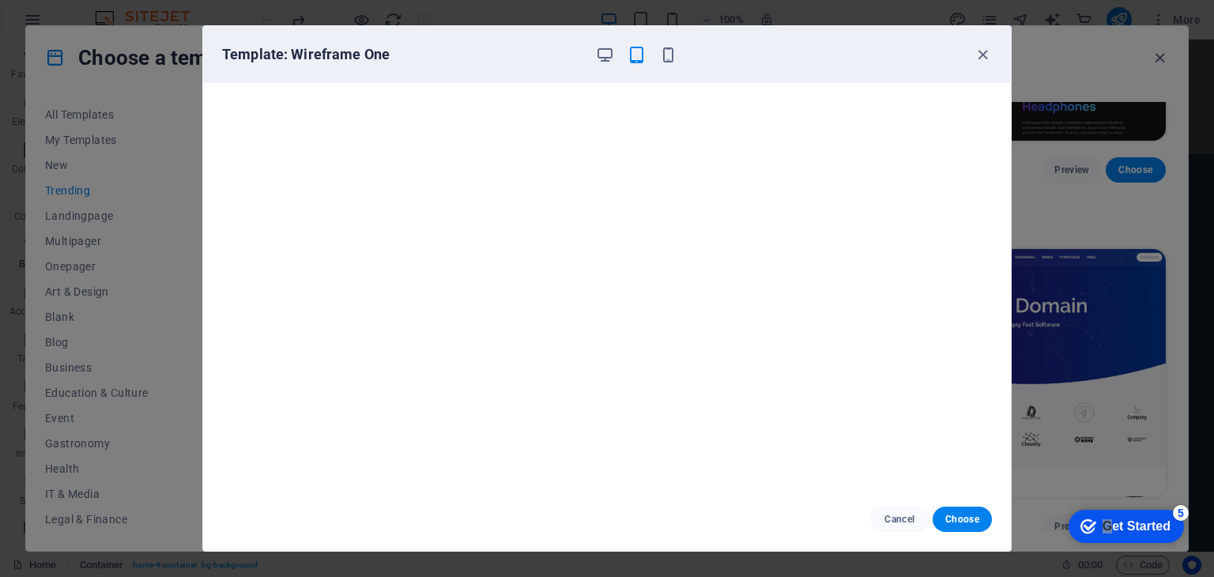
drag, startPoint x: 938, startPoint y: 27, endPoint x: 784, endPoint y: 62, distance: 158.1
click at [784, 62] on div "Template: Wireframe One" at bounding box center [607, 54] width 808 height 57
click at [671, 58] on icon "button" at bounding box center [668, 55] width 18 height 18
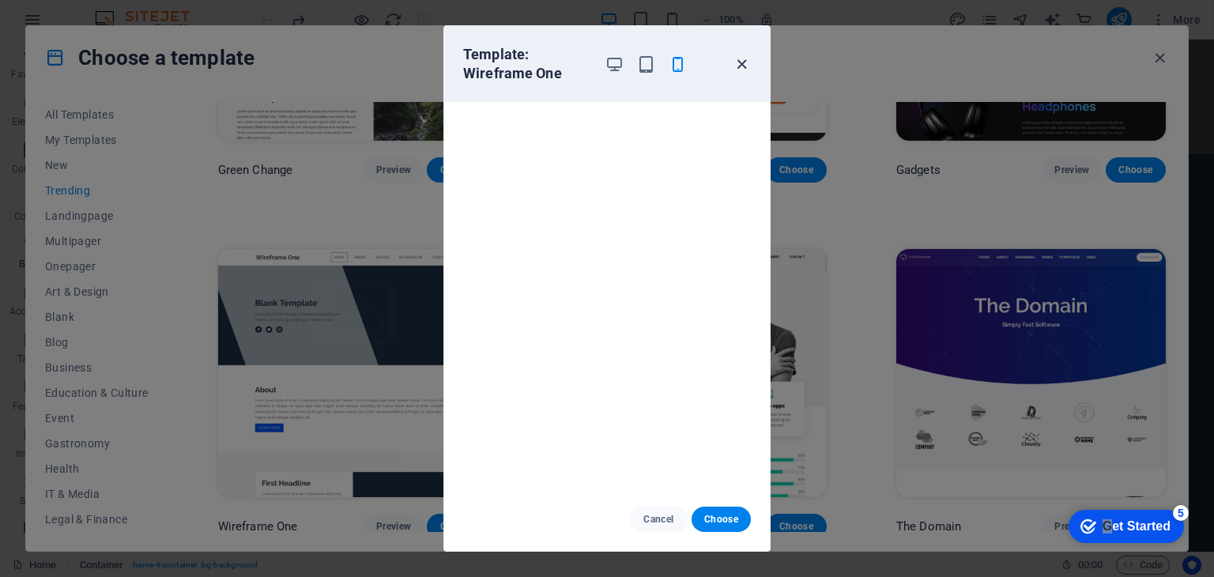
click at [741, 66] on icon "button" at bounding box center [741, 64] width 18 height 18
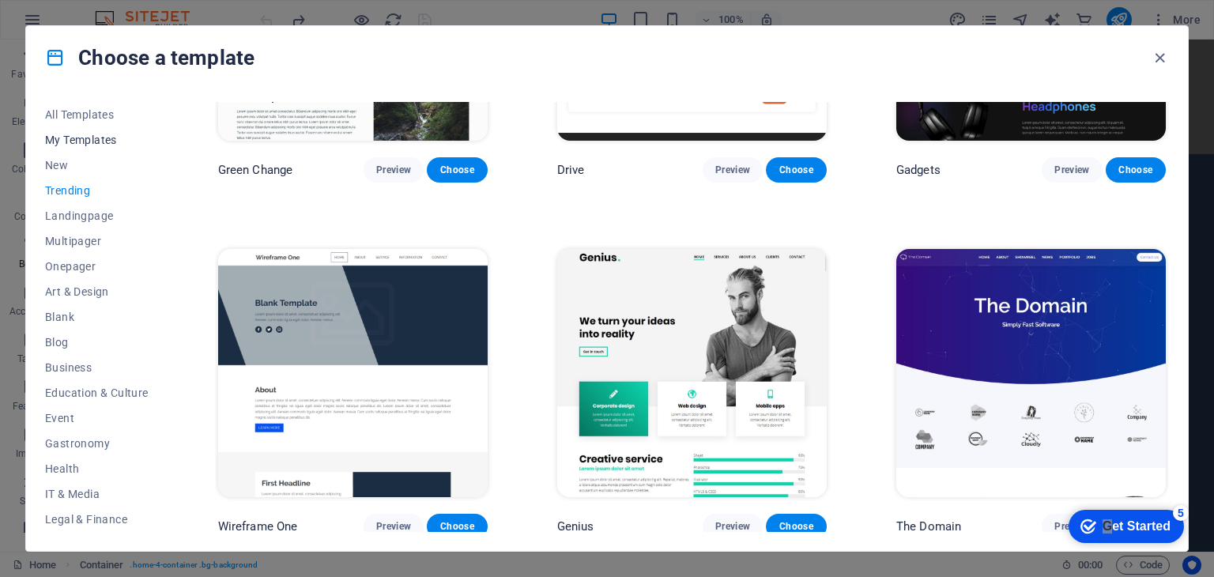
click at [82, 137] on span "My Templates" at bounding box center [97, 140] width 104 height 13
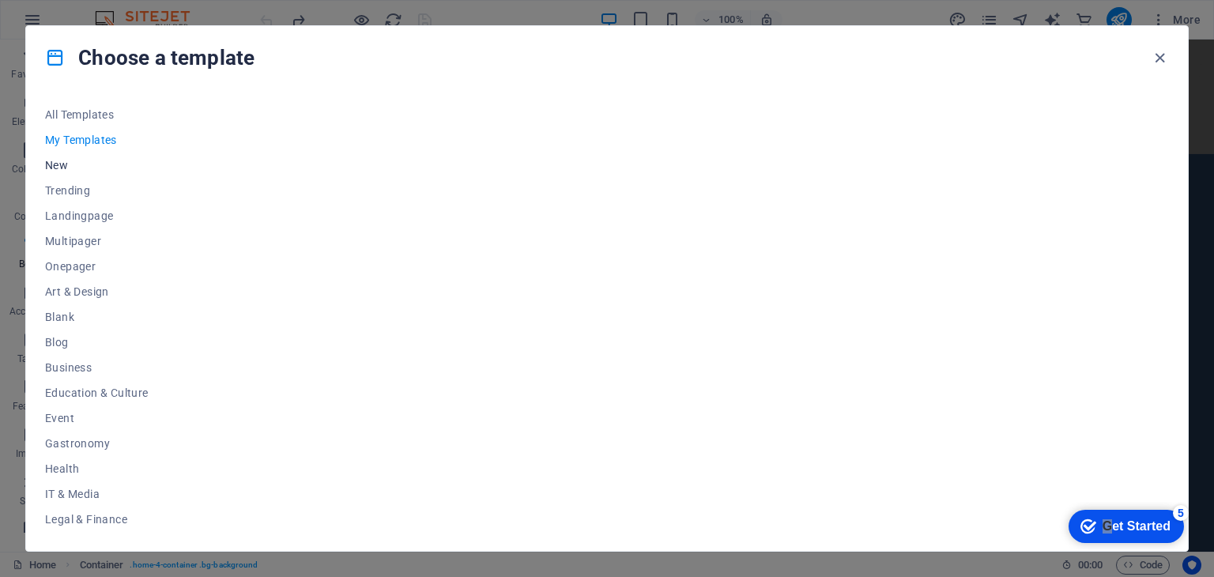
click at [55, 164] on span "New" at bounding box center [97, 165] width 104 height 13
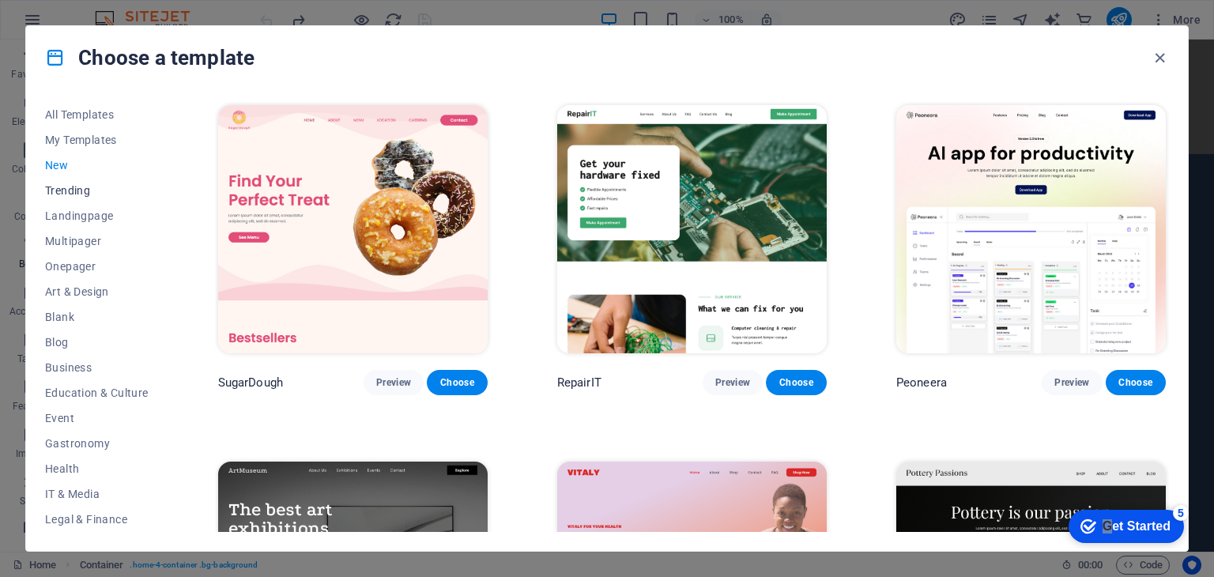
click at [65, 186] on span "Trending" at bounding box center [97, 190] width 104 height 13
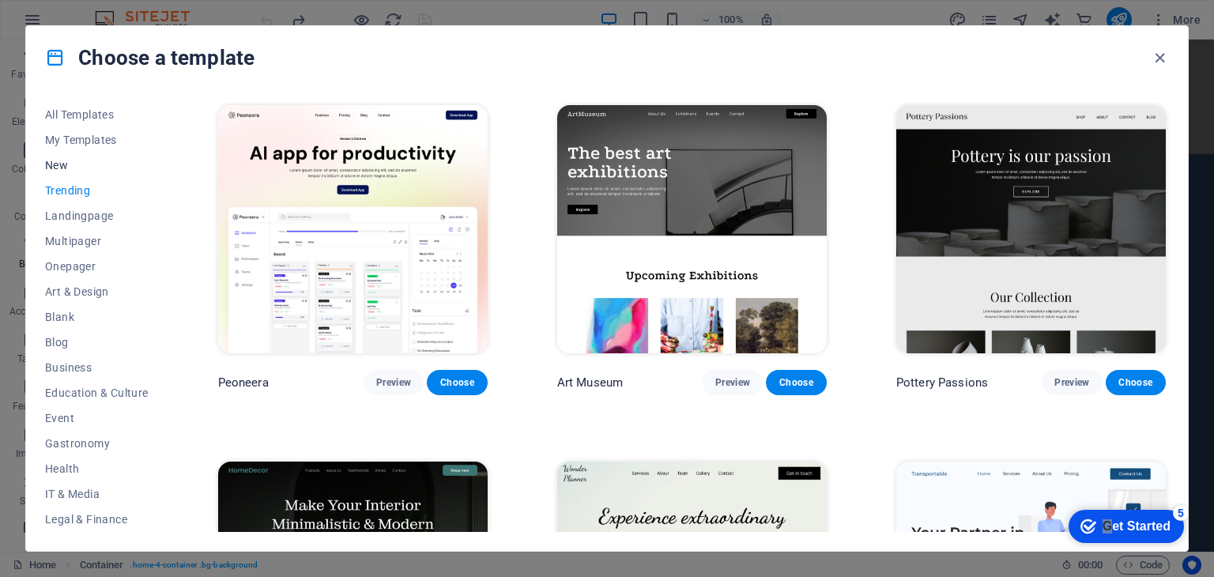
click at [63, 168] on span "New" at bounding box center [97, 165] width 104 height 13
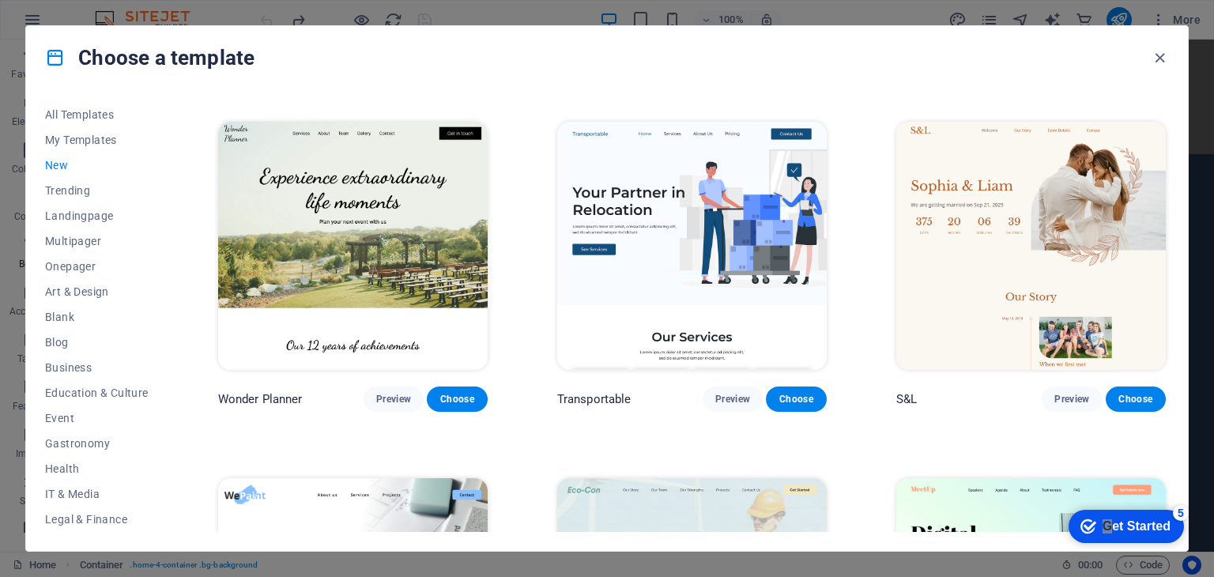
scroll to position [1060, 0]
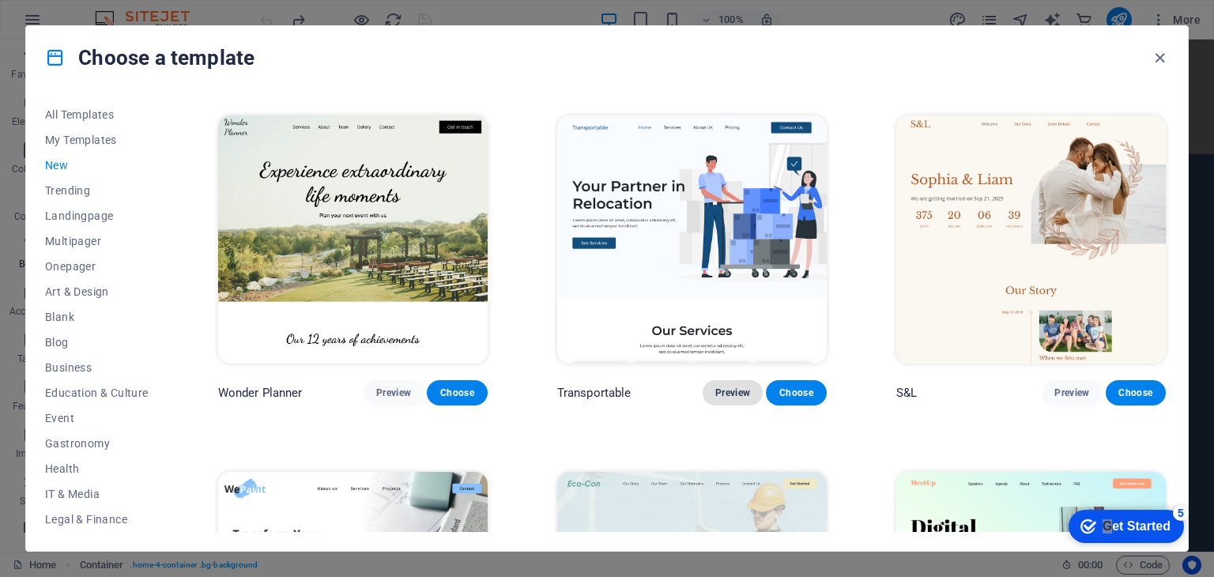
click at [725, 386] on span "Preview" at bounding box center [732, 392] width 35 height 13
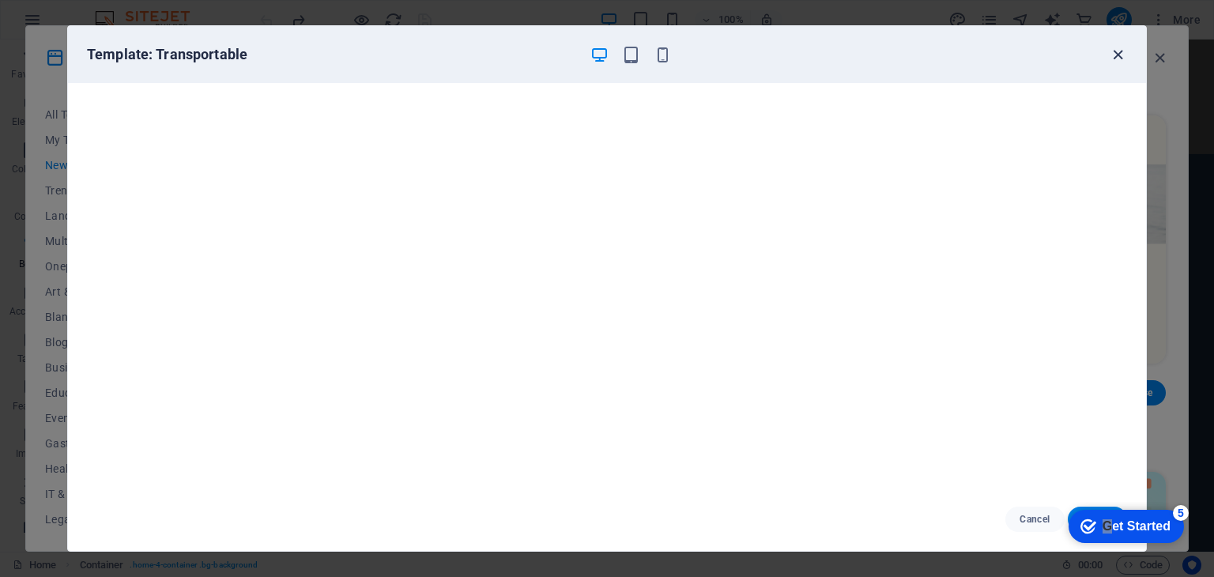
click at [1119, 51] on icon "button" at bounding box center [1118, 55] width 18 height 18
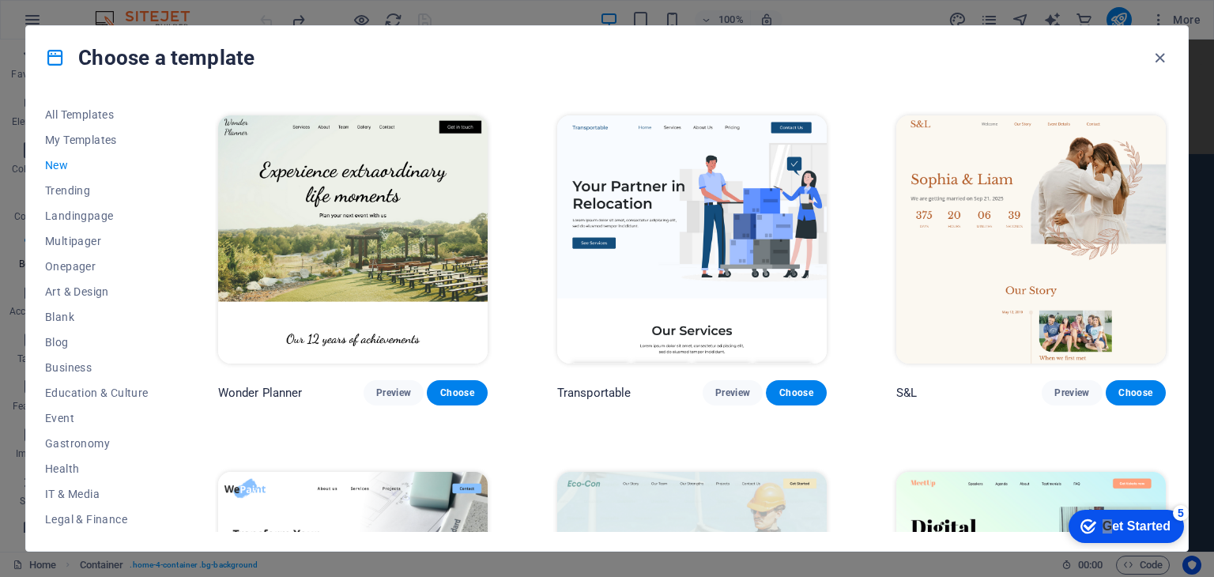
drag, startPoint x: 1169, startPoint y: 337, endPoint x: 1173, endPoint y: 382, distance: 44.4
click at [1173, 382] on div "All Templates My Templates New Trending Landingpage Multipager Onepager Art & D…" at bounding box center [606, 319] width 1161 height 461
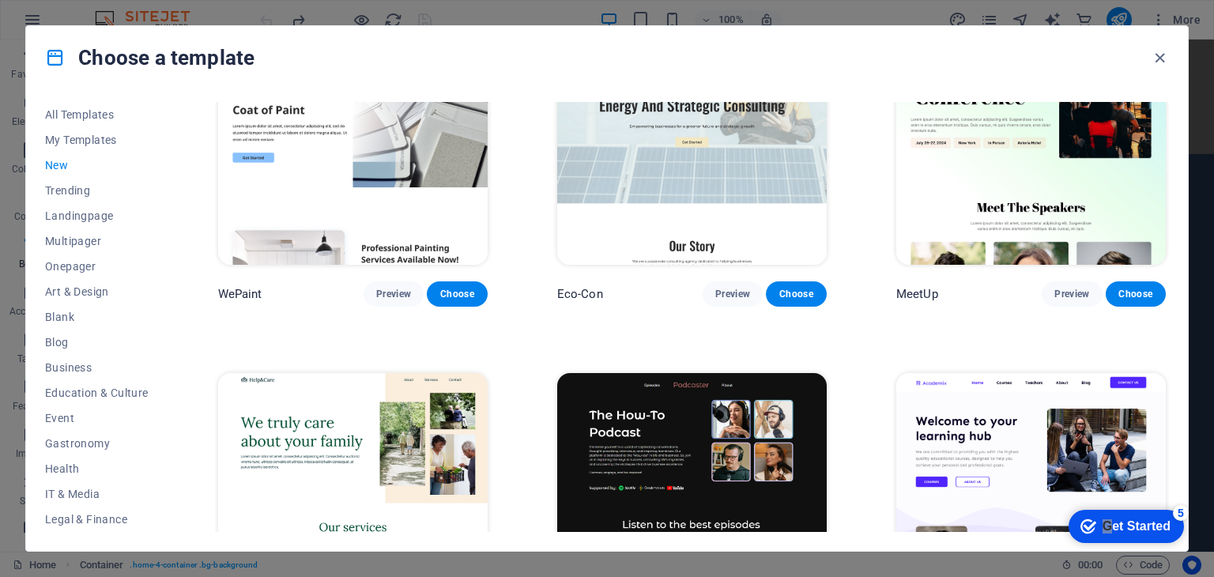
scroll to position [1509, 0]
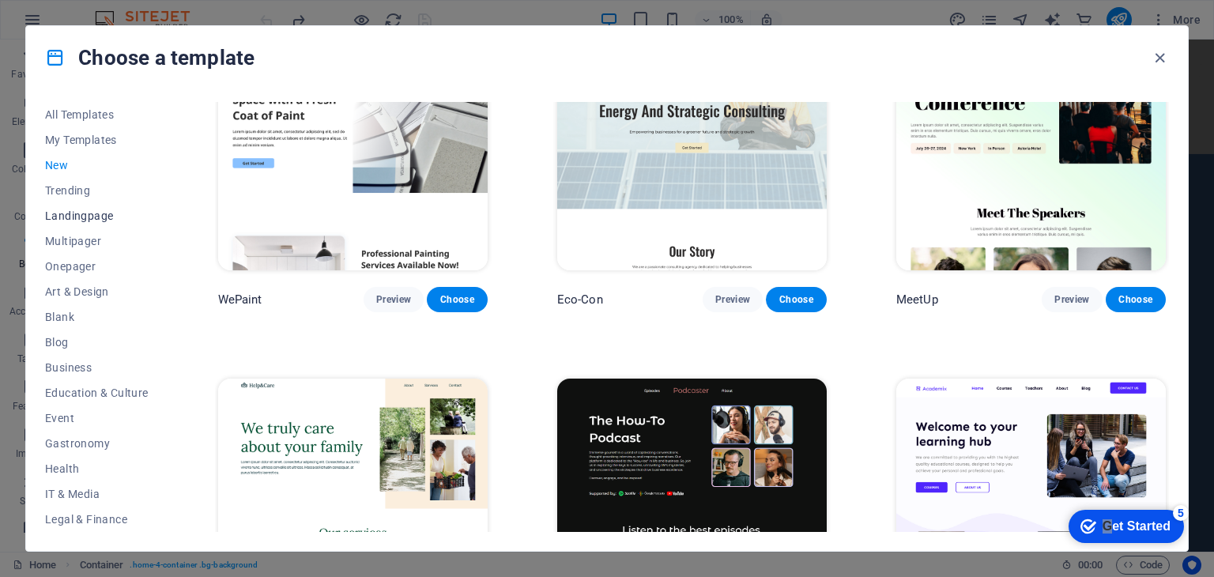
click at [77, 220] on span "Landingpage" at bounding box center [97, 215] width 104 height 13
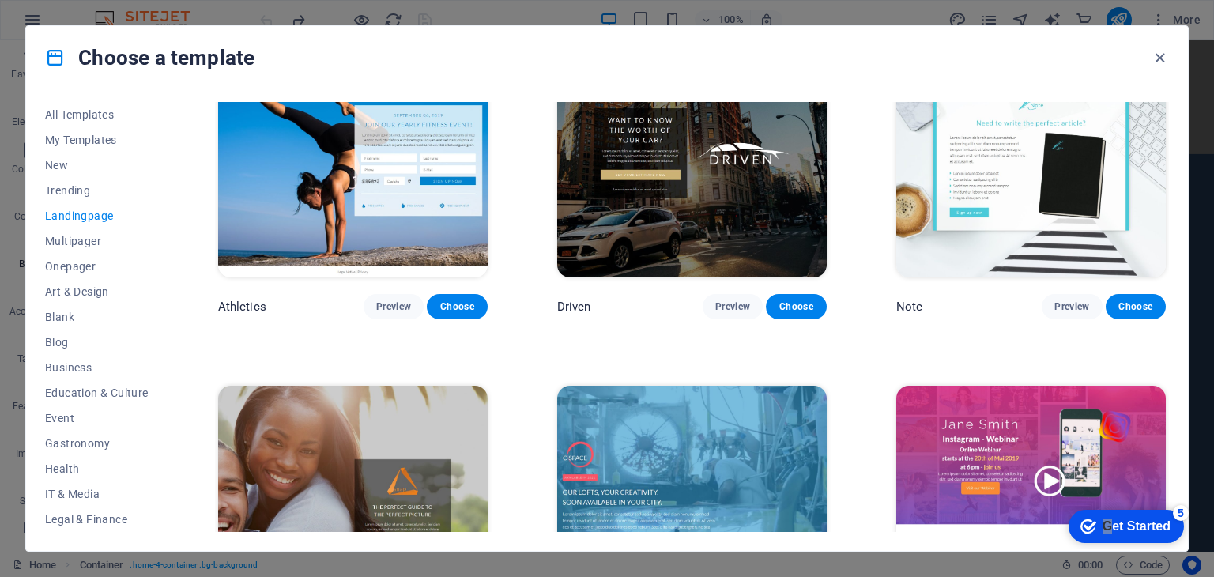
scroll to position [1123, 0]
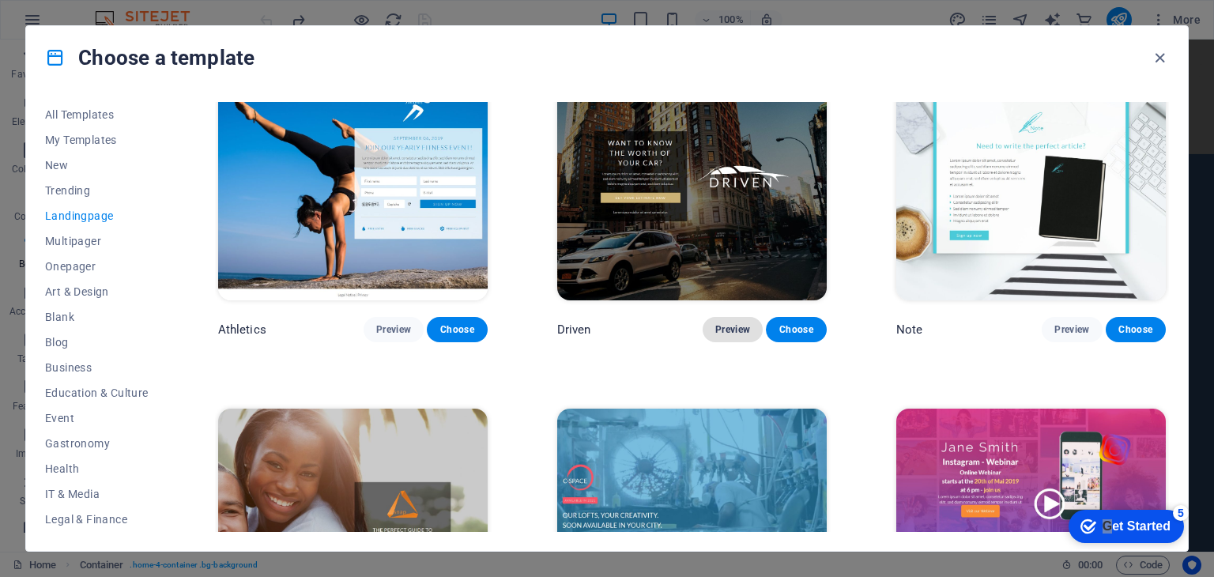
click at [714, 317] on button "Preview" at bounding box center [732, 329] width 60 height 25
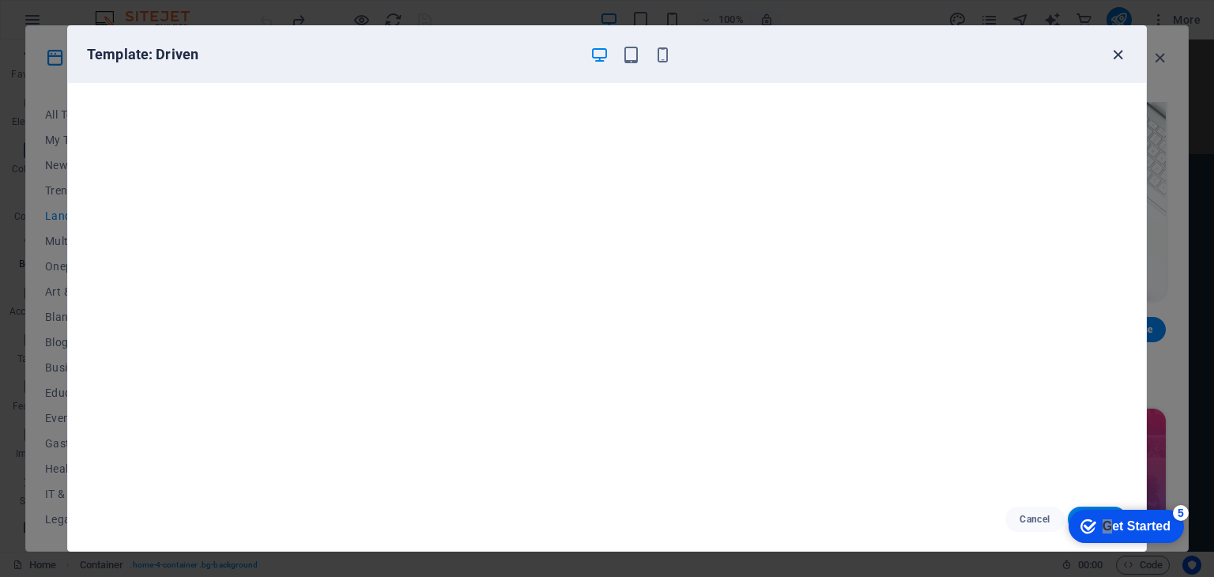
click at [1125, 52] on icon "button" at bounding box center [1118, 55] width 18 height 18
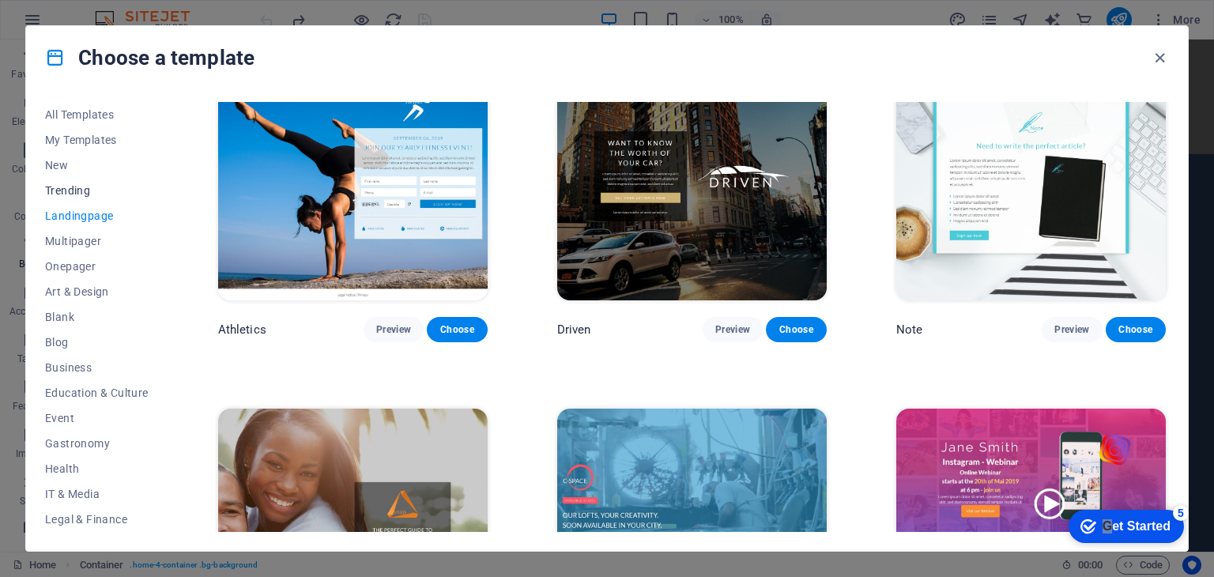
click at [66, 188] on span "Trending" at bounding box center [97, 190] width 104 height 13
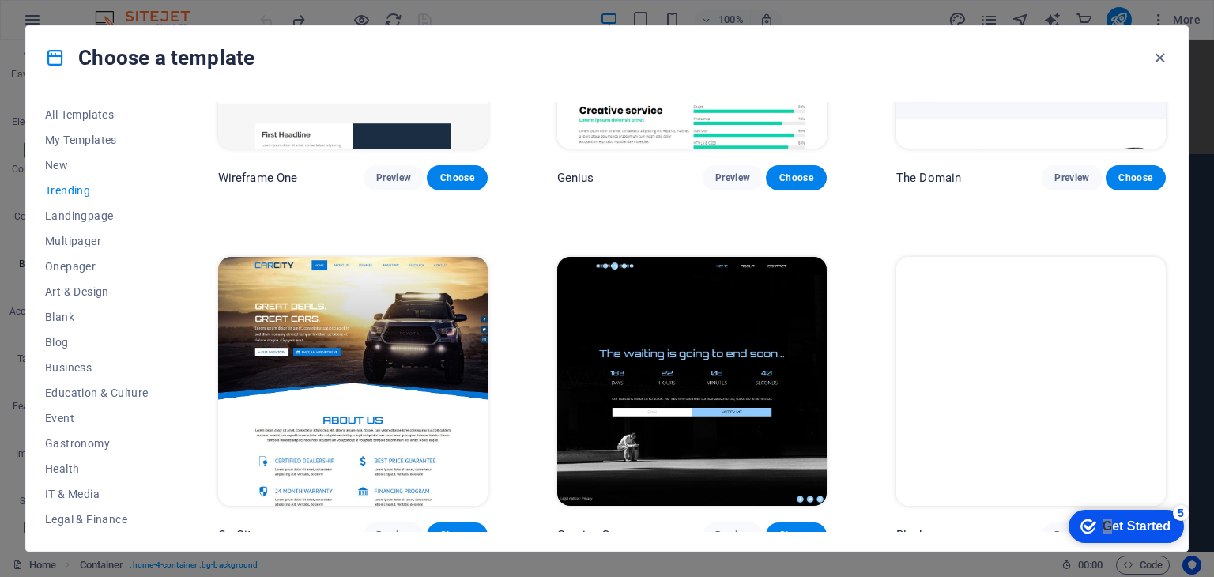
scroll to position [1634, 0]
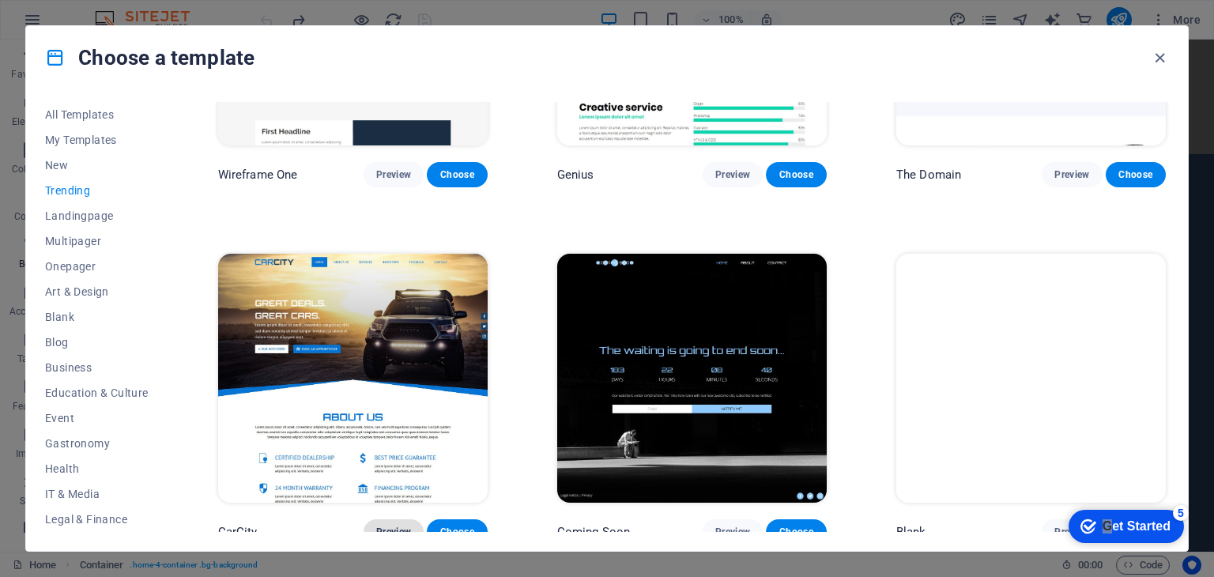
click at [392, 525] on span "Preview" at bounding box center [393, 531] width 35 height 13
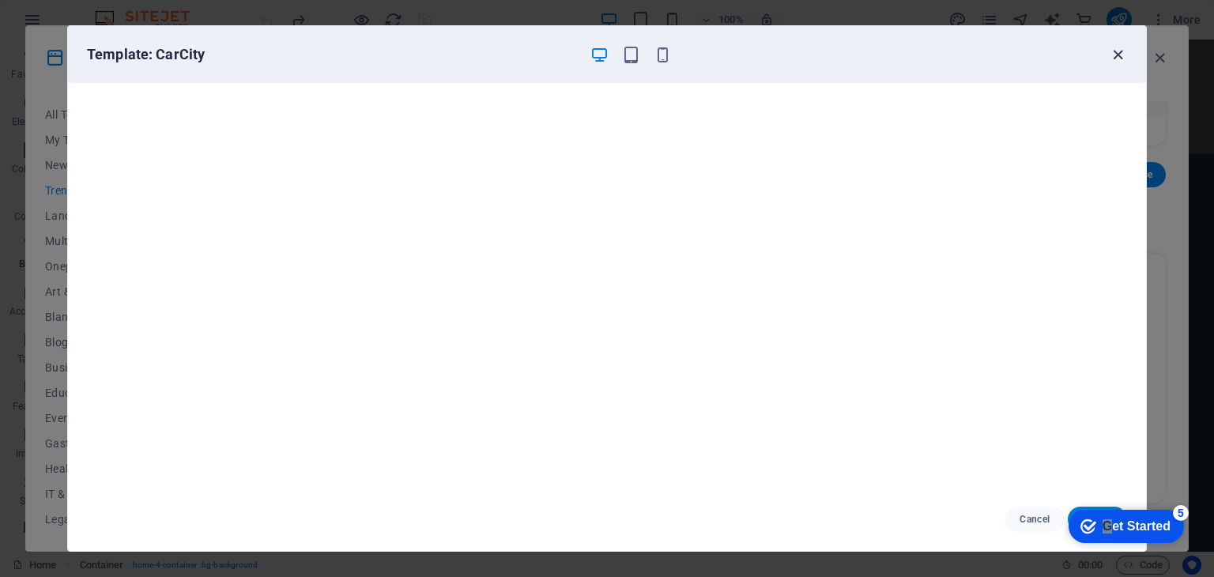
click at [1116, 51] on icon "button" at bounding box center [1118, 55] width 18 height 18
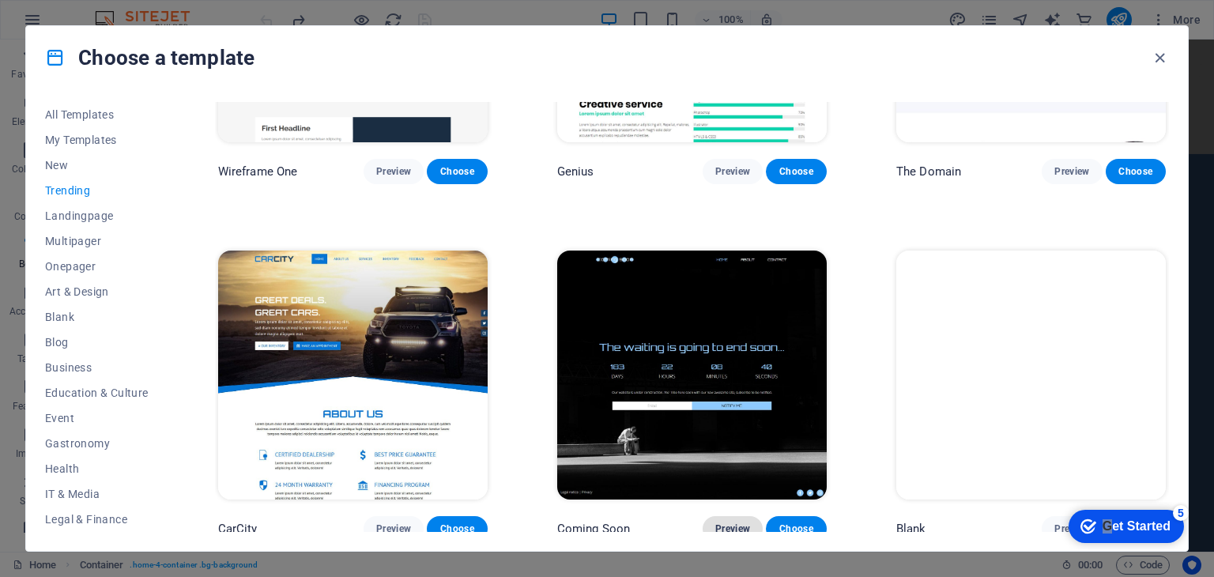
click at [733, 522] on span "Preview" at bounding box center [732, 528] width 35 height 13
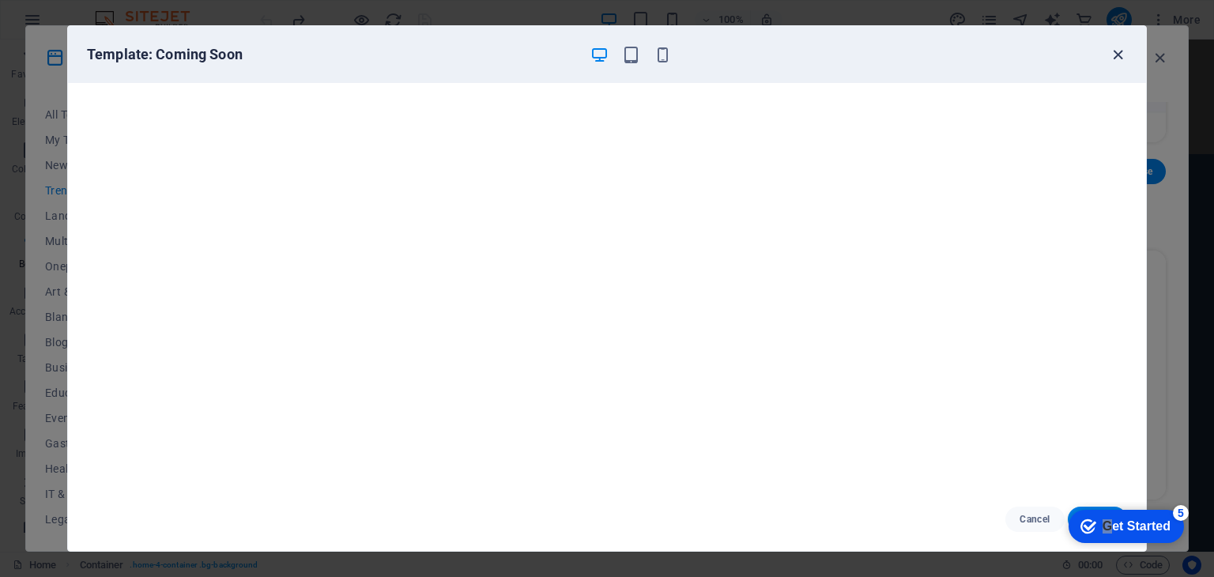
click at [1122, 55] on icon "button" at bounding box center [1118, 55] width 18 height 18
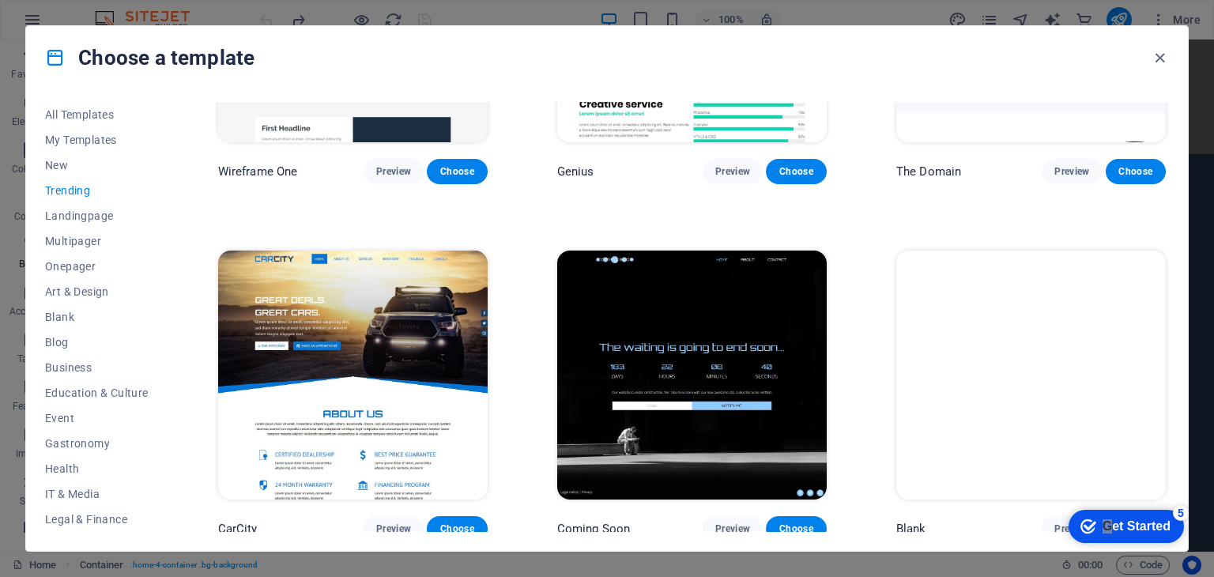
drag, startPoint x: 1169, startPoint y: 453, endPoint x: 1152, endPoint y: 350, distance: 104.0
click at [1152, 350] on div "All Templates My Templates New Trending Landingpage Multipager Onepager Art & D…" at bounding box center [606, 319] width 1161 height 461
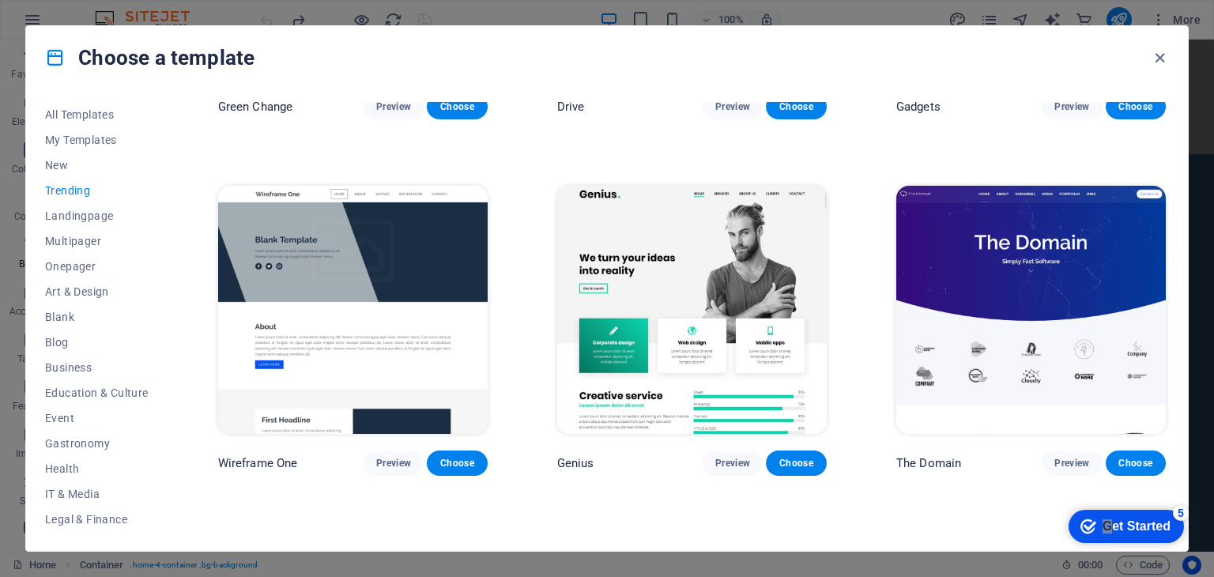
scroll to position [1342, 0]
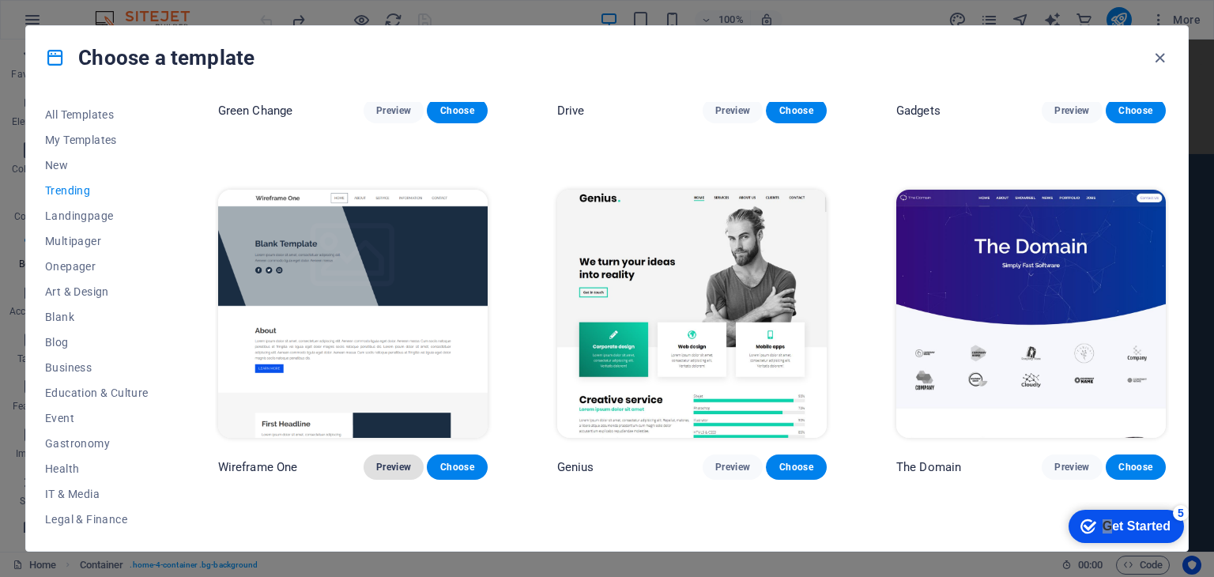
click at [390, 461] on span "Preview" at bounding box center [393, 467] width 35 height 13
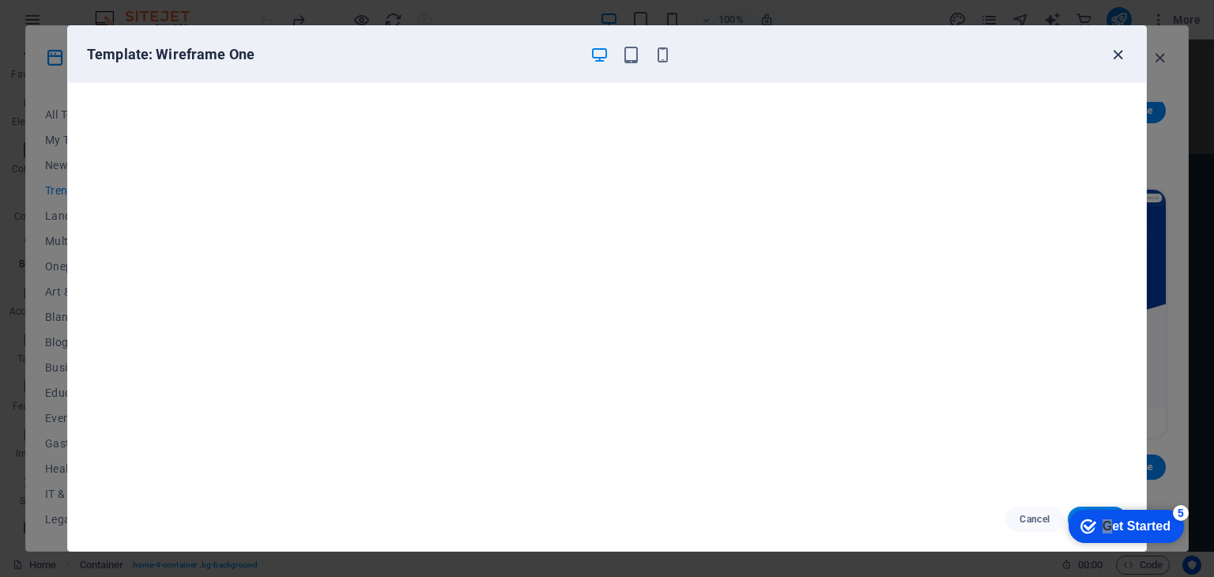
click at [1119, 51] on icon "button" at bounding box center [1118, 55] width 18 height 18
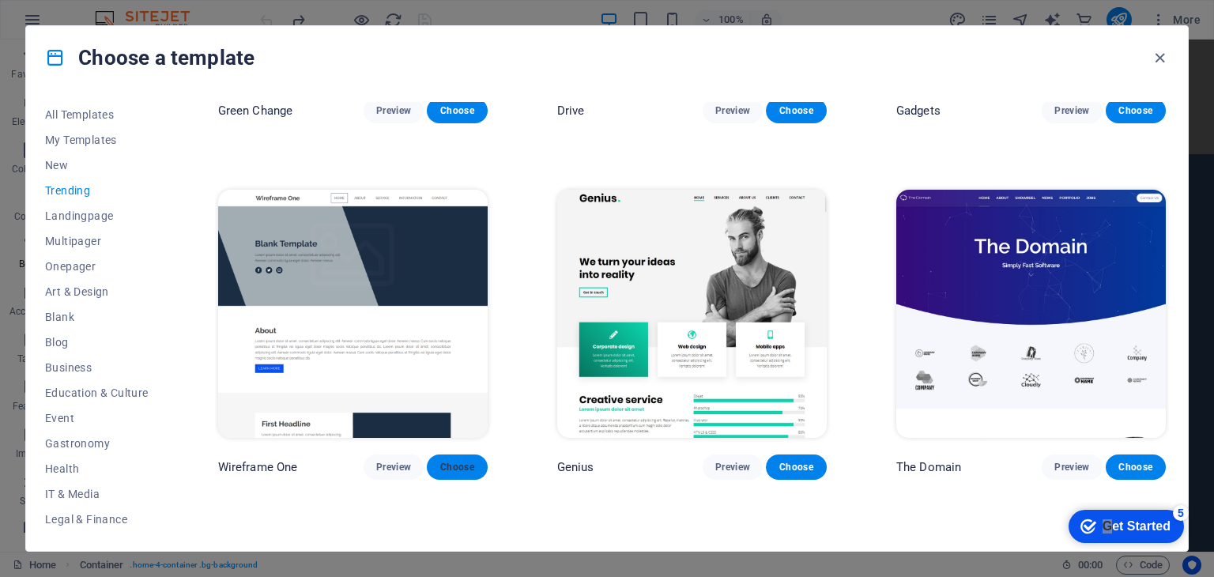
click at [459, 461] on span "Choose" at bounding box center [456, 467] width 35 height 13
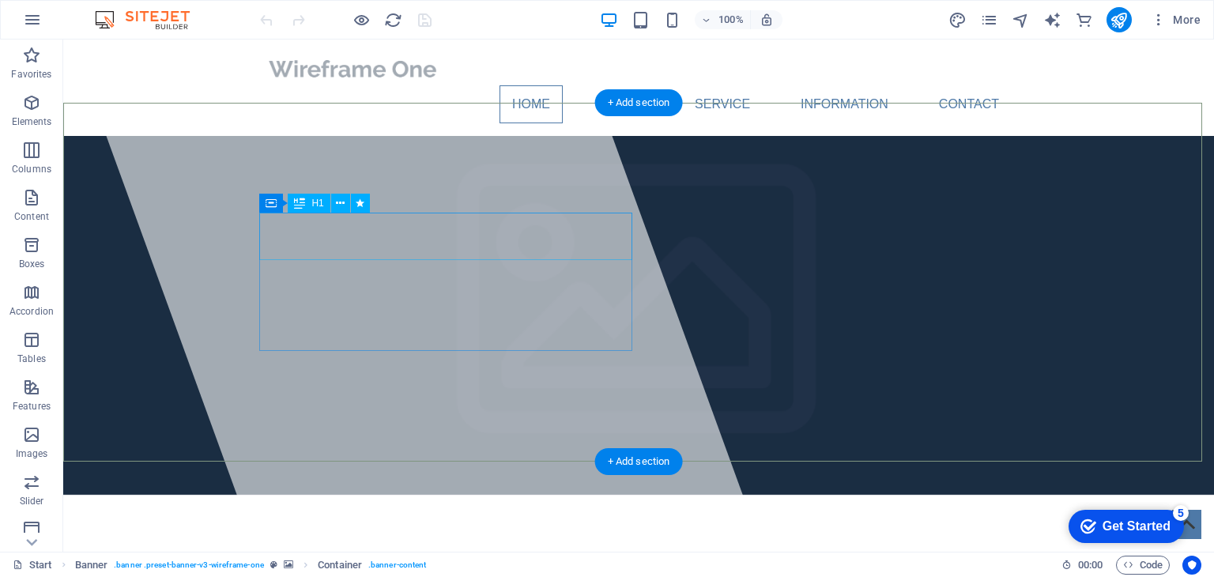
click at [361, 564] on span "Zoom Rides" at bounding box center [355, 581] width 181 height 35
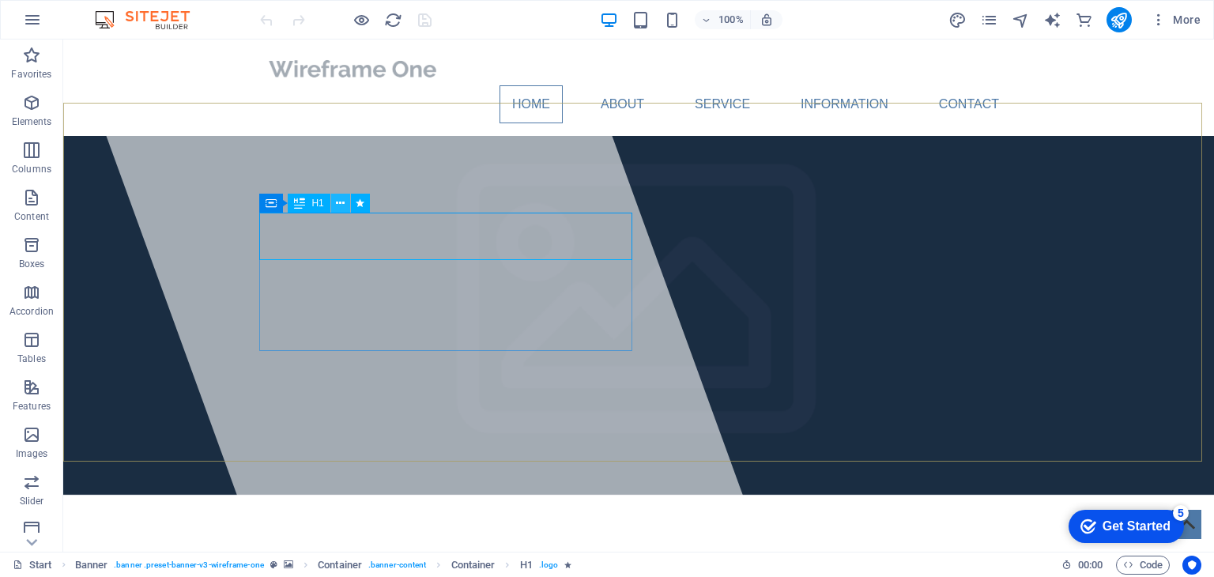
click at [0, 0] on icon at bounding box center [0, 0] width 0 height 0
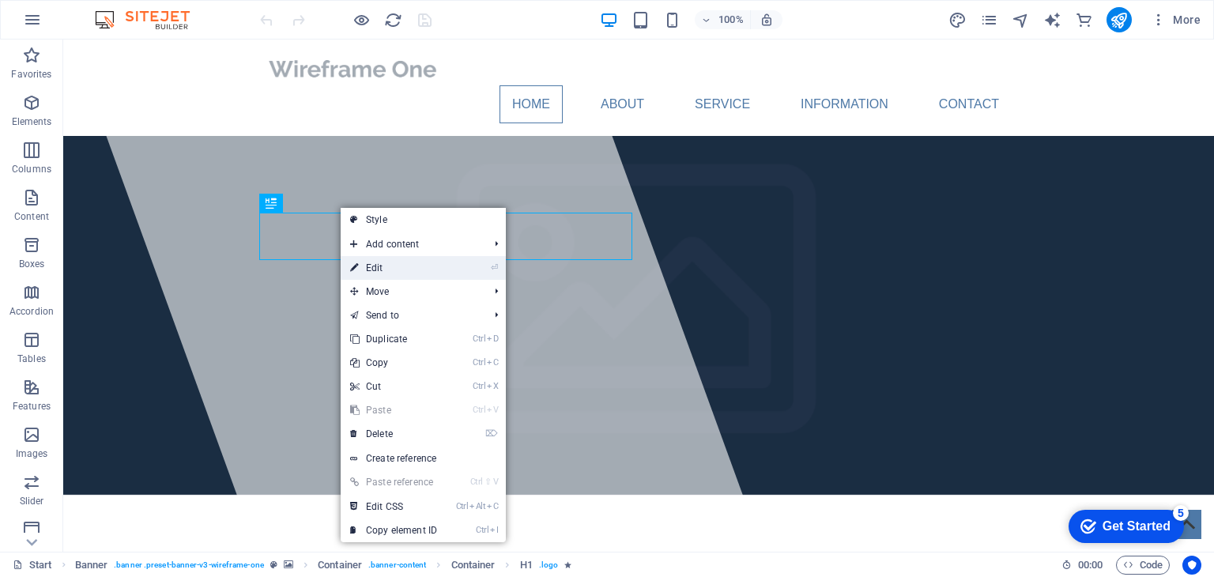
click at [378, 265] on link "⏎ Edit" at bounding box center [394, 268] width 106 height 24
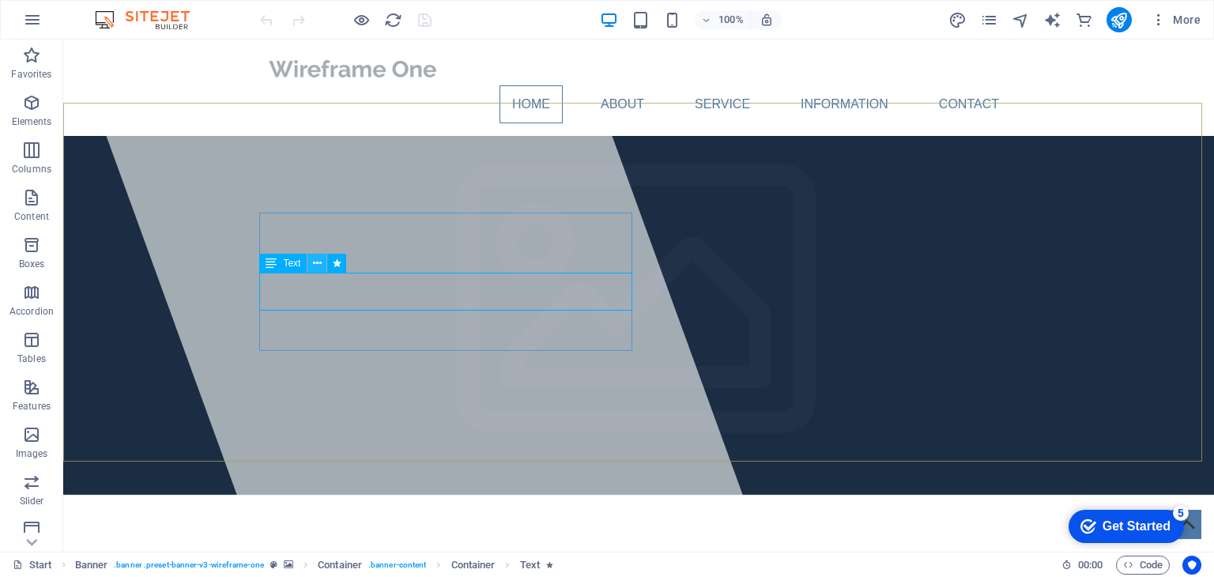
click at [314, 266] on icon at bounding box center [317, 263] width 9 height 17
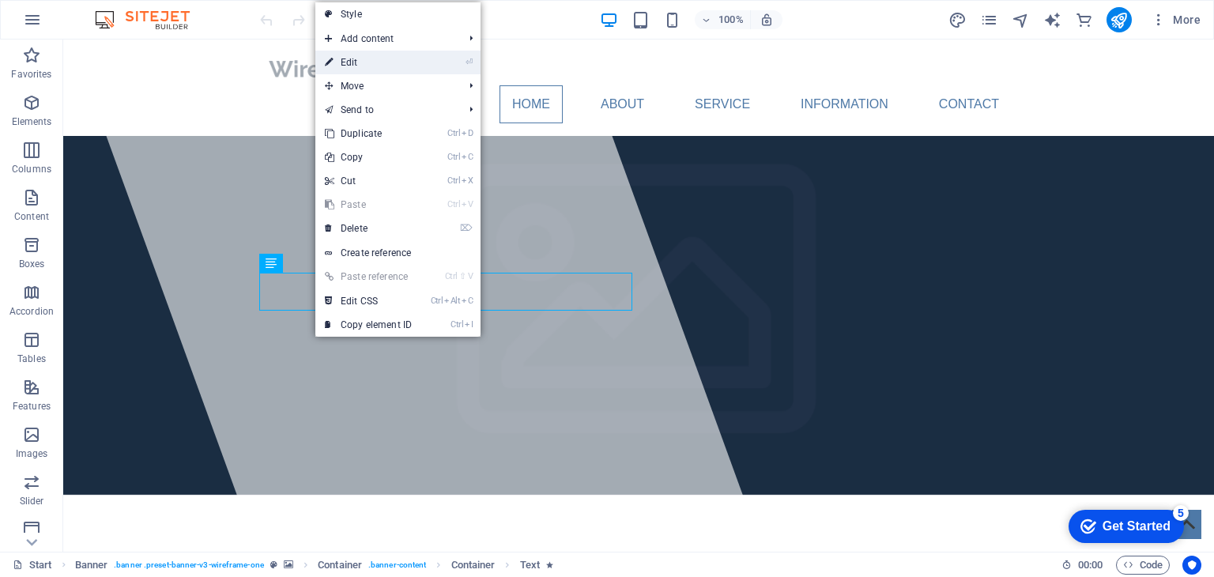
click at [360, 68] on link "⏎ Edit" at bounding box center [368, 63] width 106 height 24
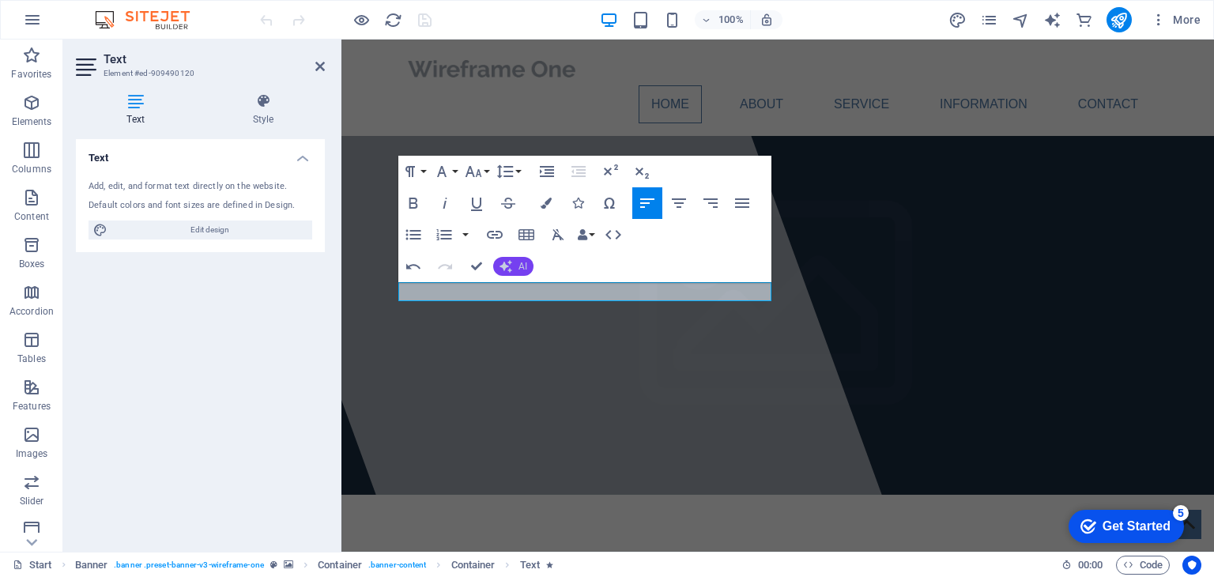
click at [514, 259] on button "AI" at bounding box center [513, 266] width 40 height 19
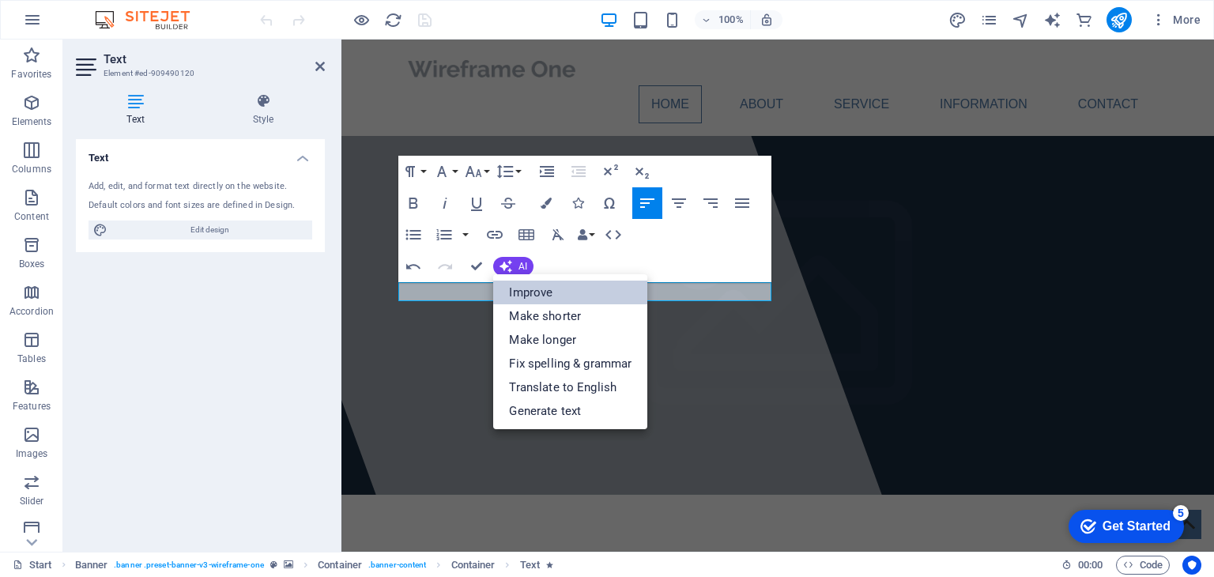
click at [529, 292] on link "Improve" at bounding box center [570, 292] width 154 height 24
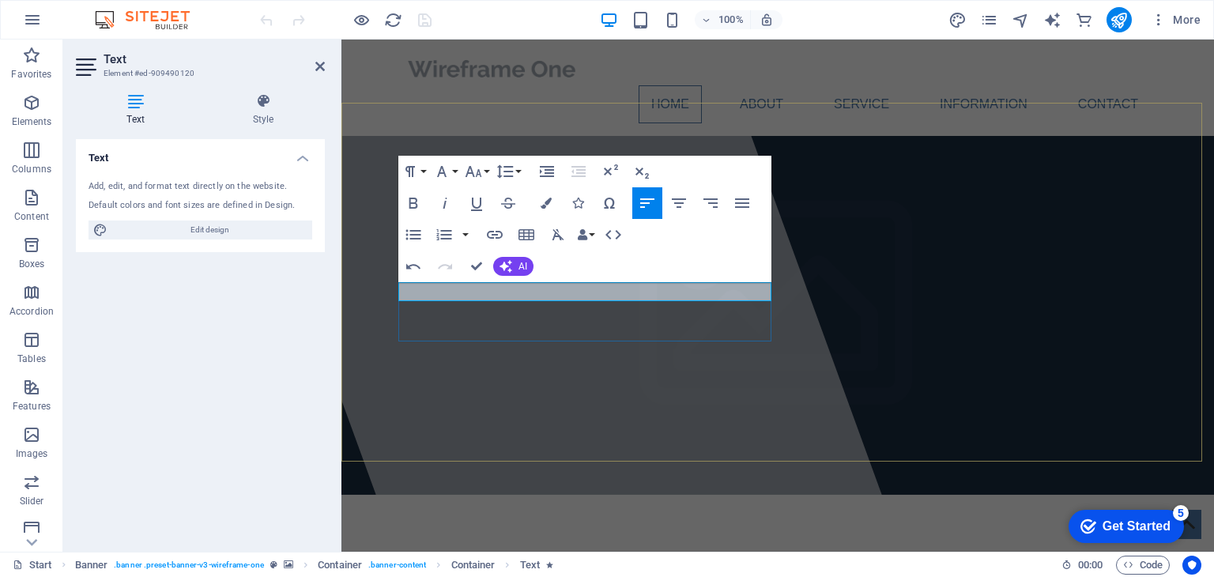
click at [512, 268] on button "AI" at bounding box center [513, 266] width 40 height 19
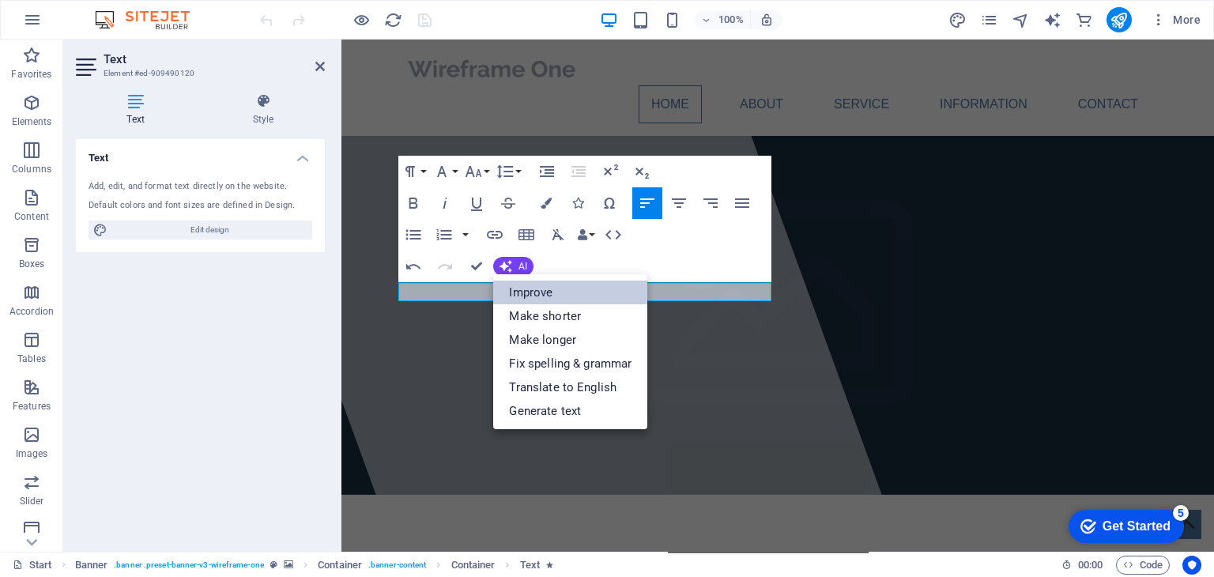
click at [528, 288] on link "Improve" at bounding box center [570, 292] width 154 height 24
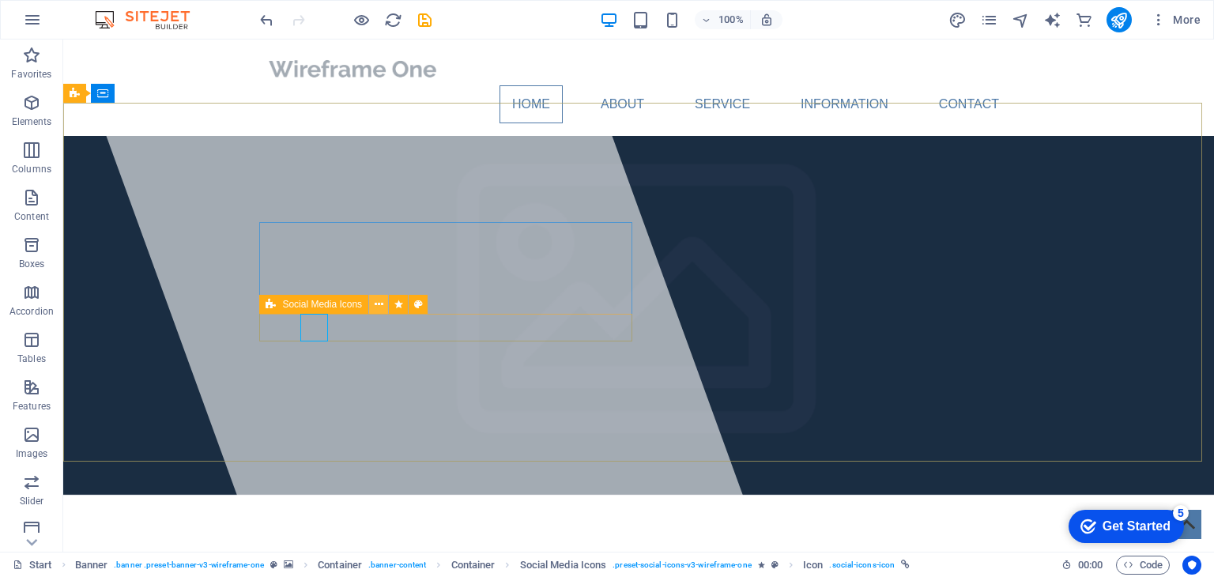
click at [379, 303] on icon at bounding box center [379, 304] width 9 height 17
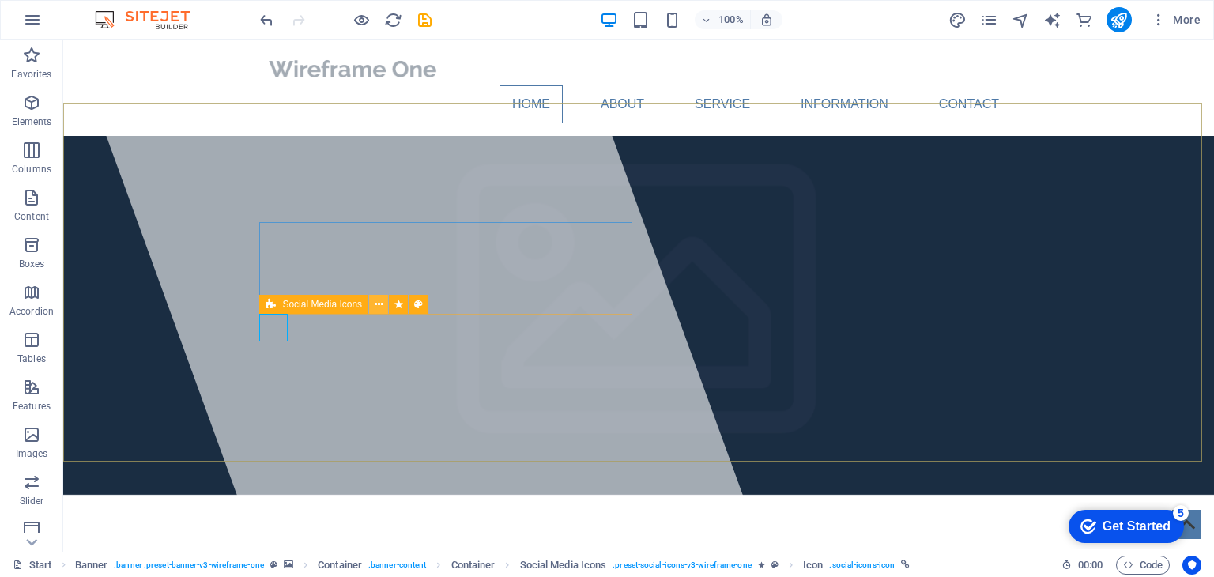
click at [378, 303] on icon at bounding box center [379, 304] width 9 height 17
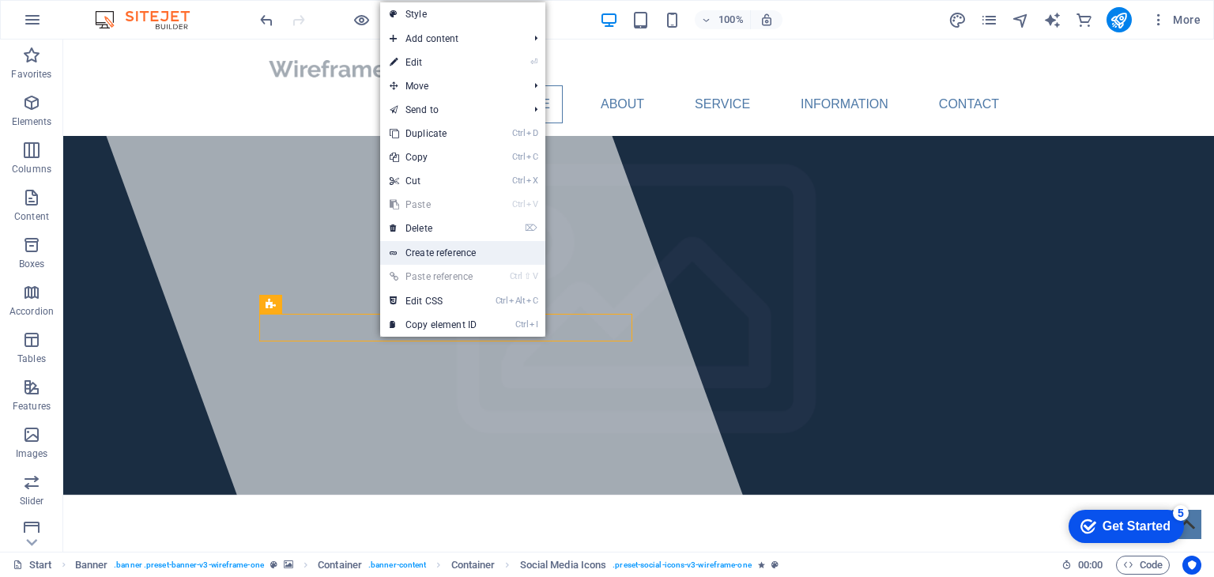
click at [439, 260] on link "Create reference" at bounding box center [462, 253] width 165 height 24
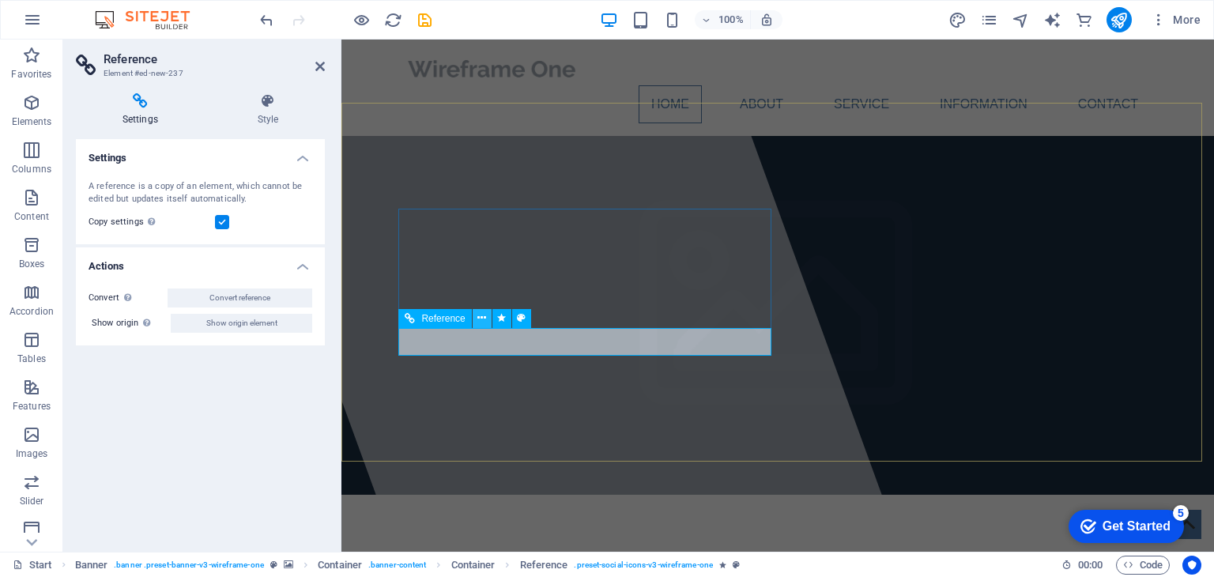
click at [484, 314] on icon at bounding box center [481, 318] width 9 height 17
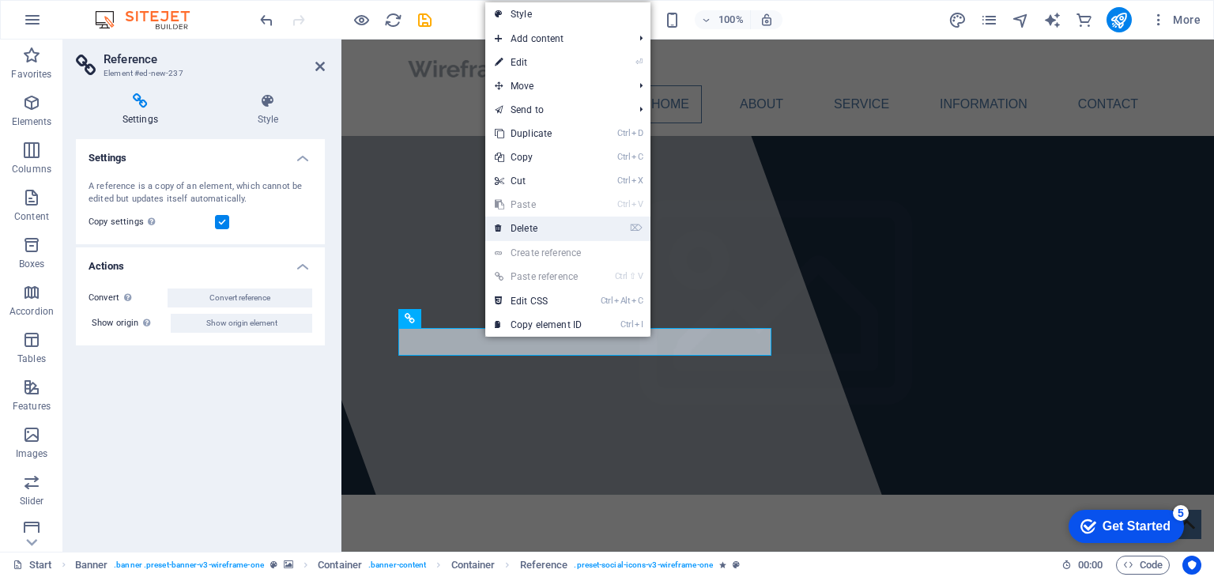
click at [525, 225] on link "⌦ Delete" at bounding box center [538, 228] width 106 height 24
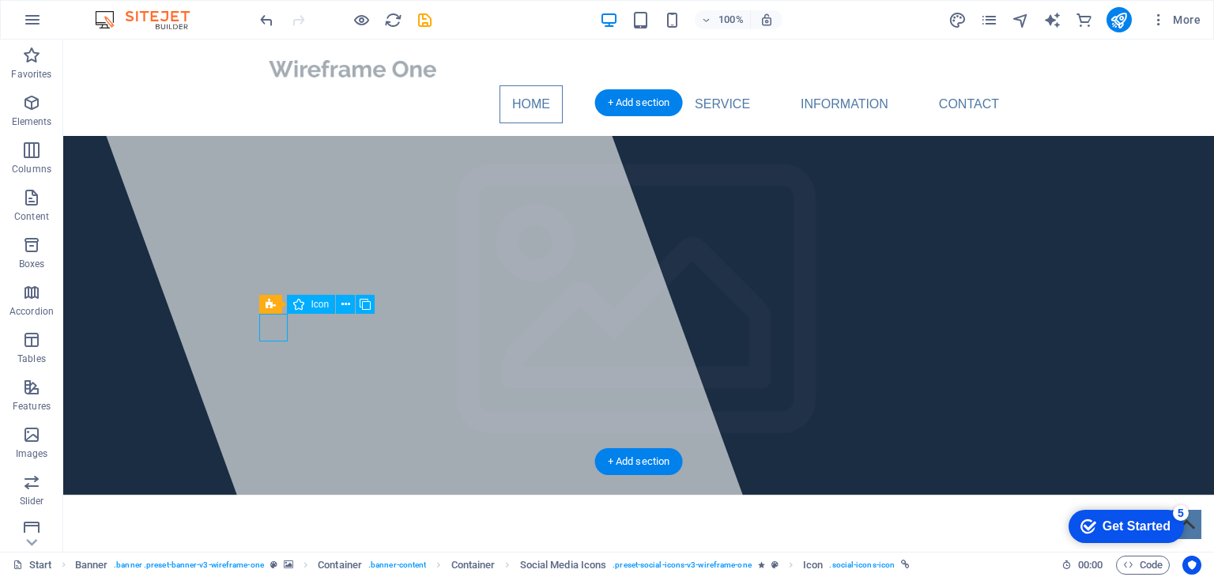
select select "xMidYMid"
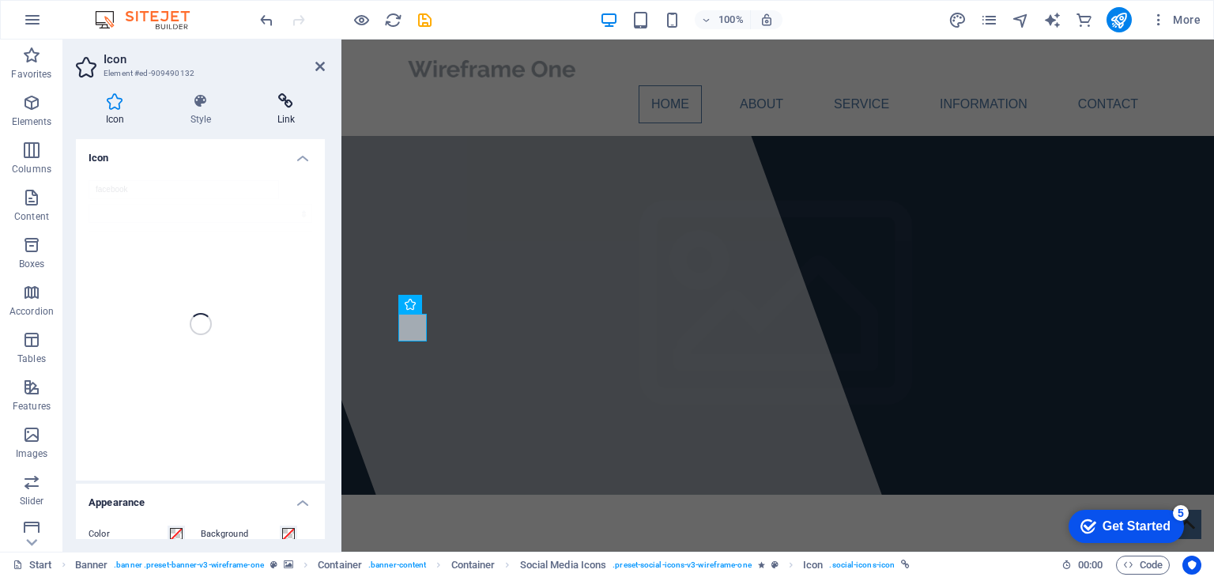
click at [287, 104] on icon at bounding box center [285, 101] width 77 height 16
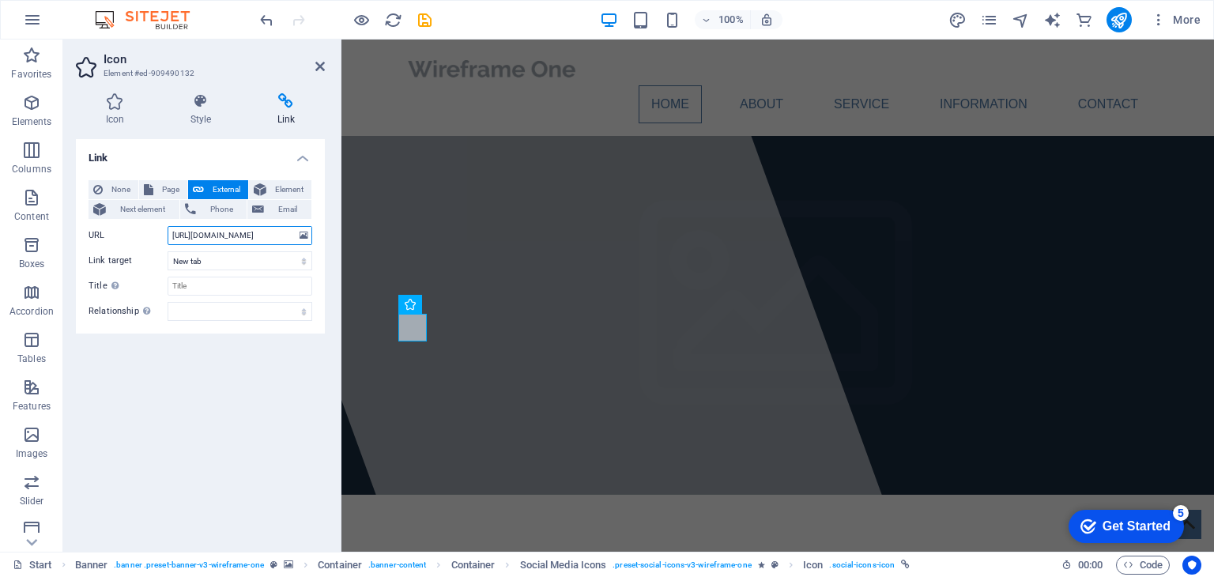
drag, startPoint x: 274, startPoint y: 235, endPoint x: 168, endPoint y: 239, distance: 106.8
click at [168, 239] on input "https://www.facebook.com/" at bounding box center [240, 235] width 145 height 19
paste input "profile.php?id=61580300572518"
type input "https://www.facebook.com/profile.php?id=61580300572518"
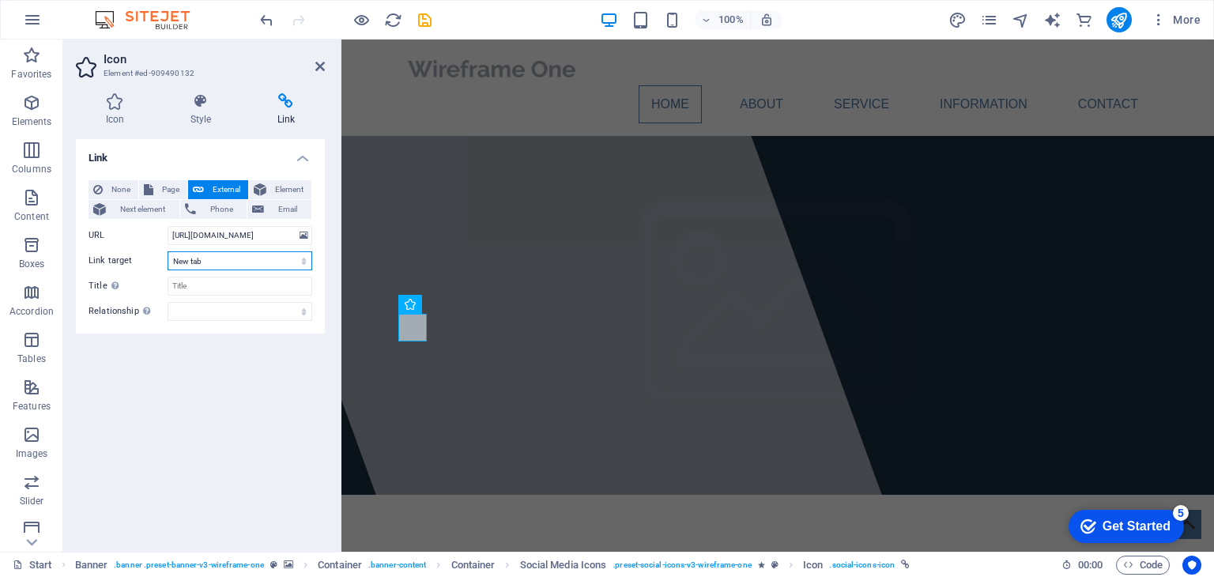
scroll to position [0, 0]
click at [198, 254] on select "New tab Same tab Overlay" at bounding box center [240, 260] width 145 height 19
click at [217, 286] on input "Title Additional link description, should not be the same as the link text. The…" at bounding box center [240, 286] width 145 height 19
type input "zoom rides"
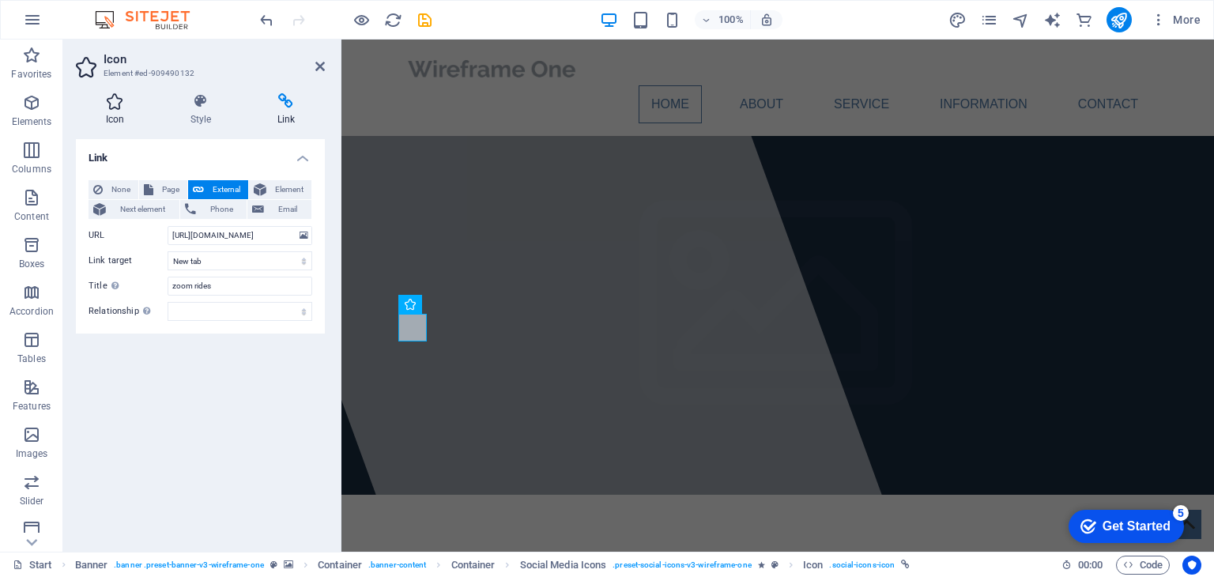
click at [119, 106] on icon at bounding box center [115, 101] width 78 height 16
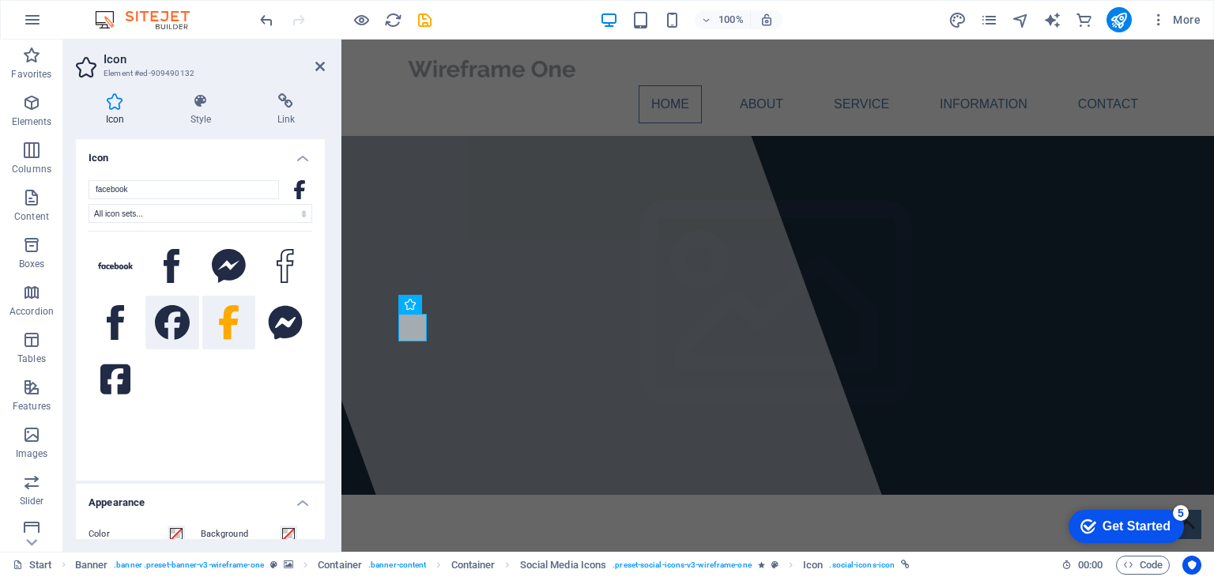
click at [169, 323] on icon at bounding box center [172, 322] width 35 height 35
click at [218, 324] on icon at bounding box center [228, 322] width 21 height 35
click at [123, 379] on icon at bounding box center [115, 379] width 30 height 30
click at [164, 269] on icon at bounding box center [172, 266] width 16 height 35
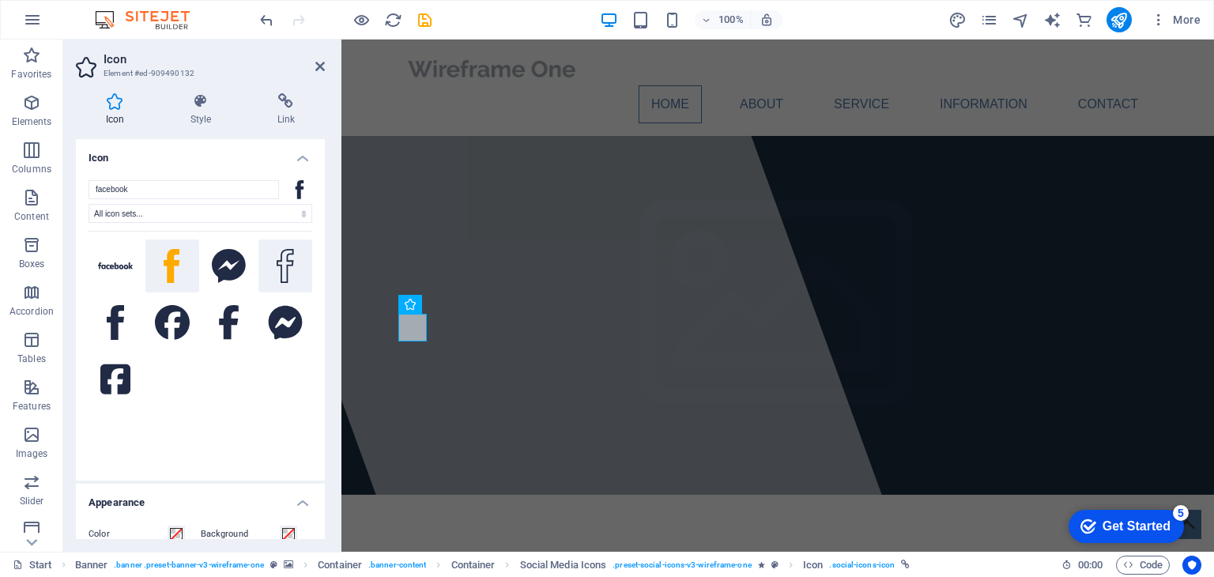
click at [271, 264] on button at bounding box center [285, 266] width 54 height 54
click at [228, 329] on icon at bounding box center [229, 322] width 20 height 35
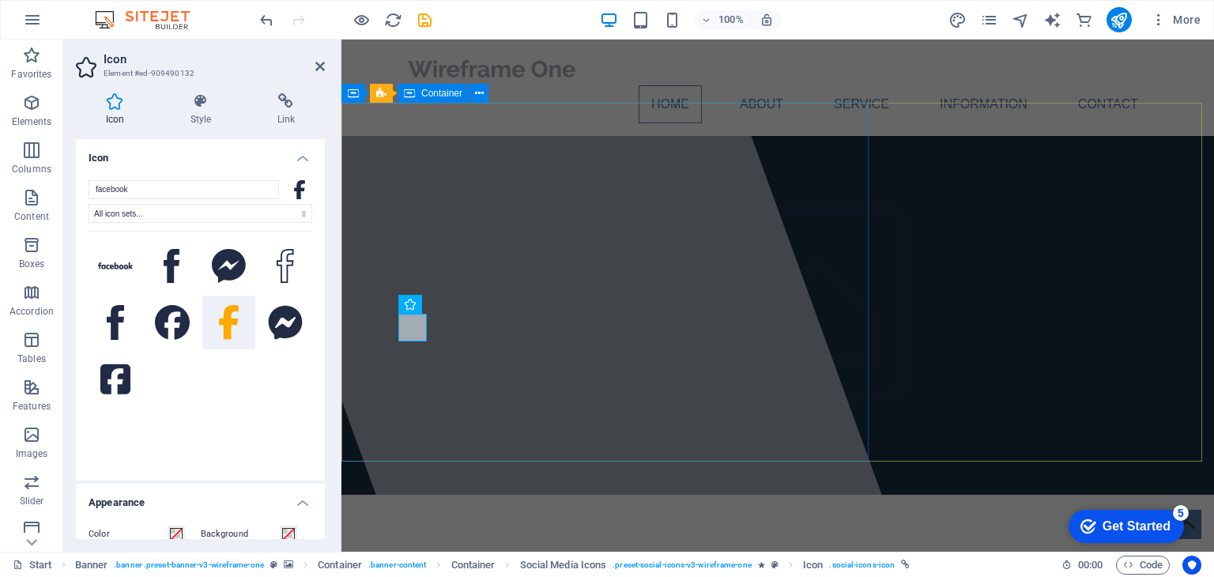
click at [392, 140] on div at bounding box center [556, 296] width 692 height 512
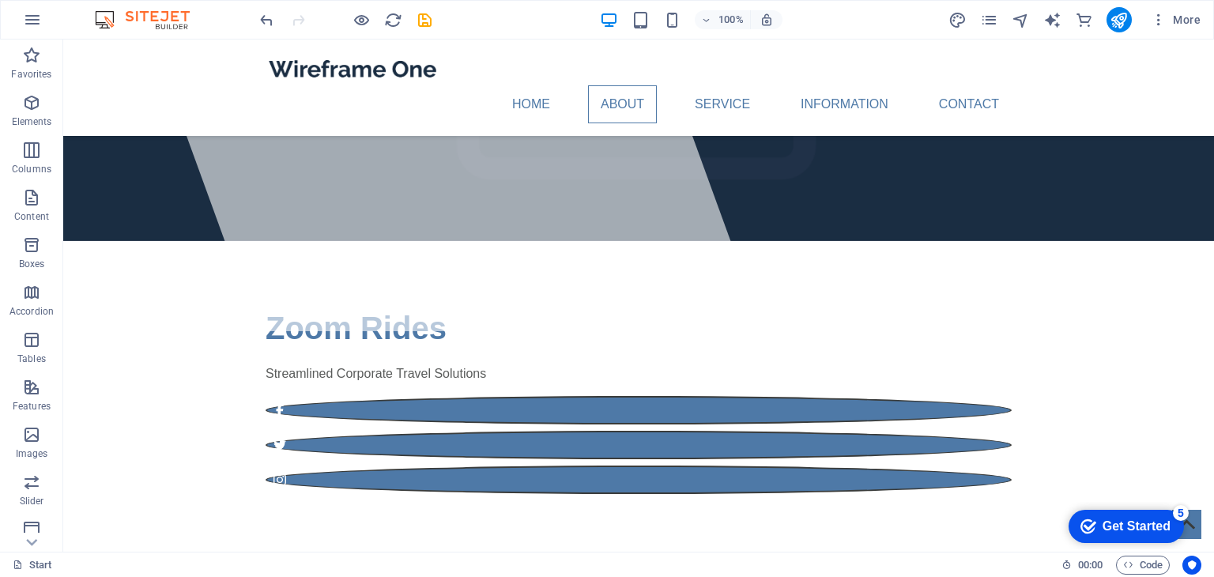
scroll to position [265, 0]
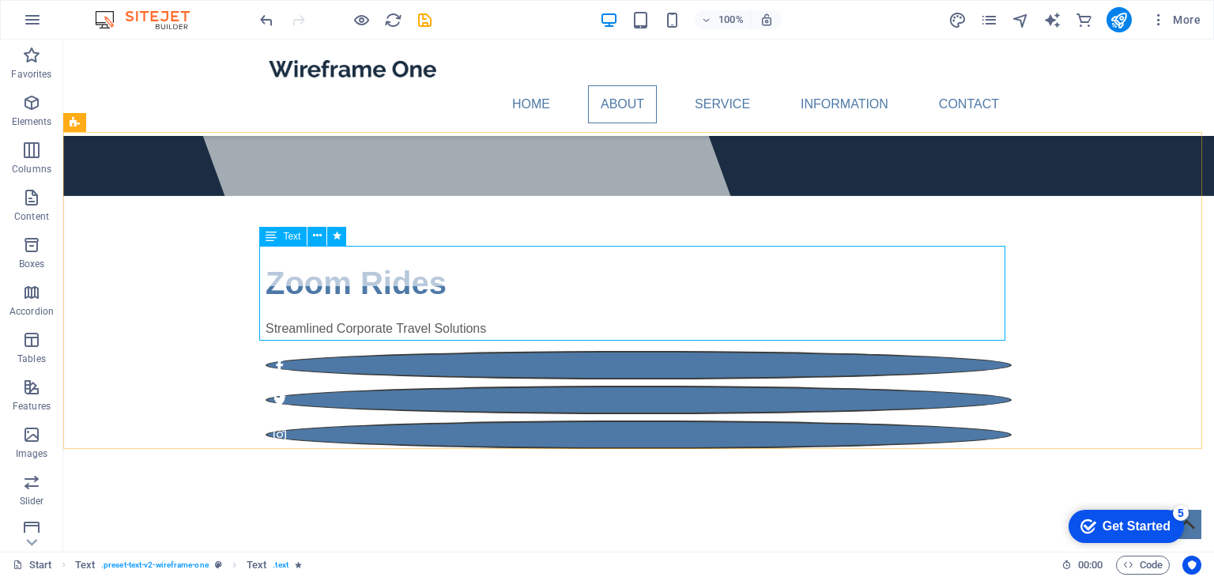
click at [285, 236] on span "Text" at bounding box center [291, 236] width 17 height 9
click at [319, 233] on icon at bounding box center [317, 236] width 9 height 17
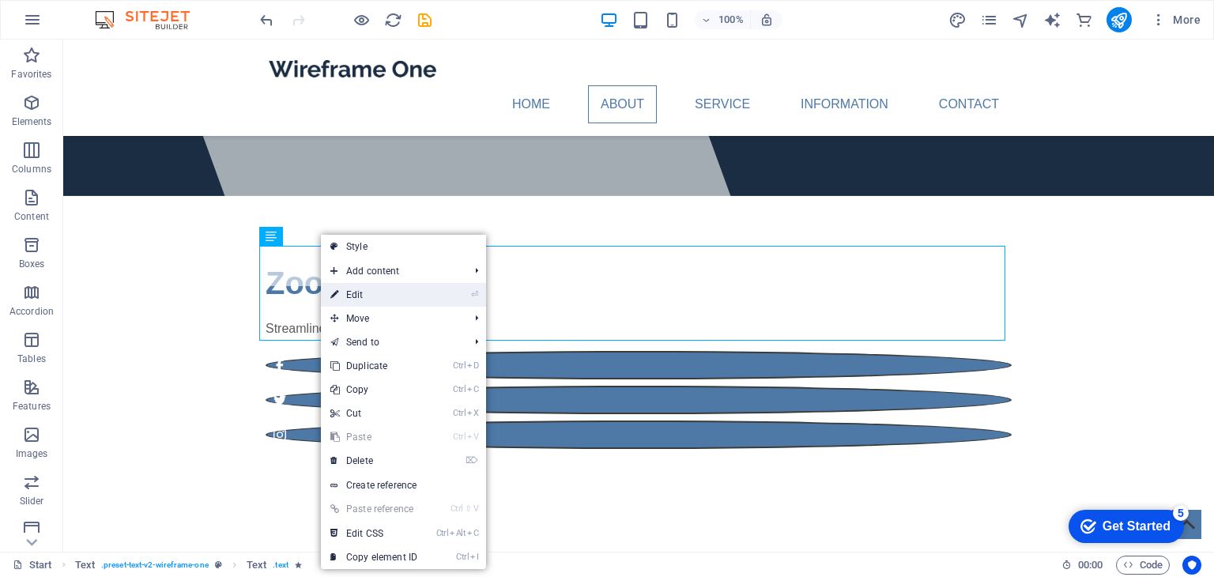
click at [359, 288] on link "⏎ Edit" at bounding box center [374, 295] width 106 height 24
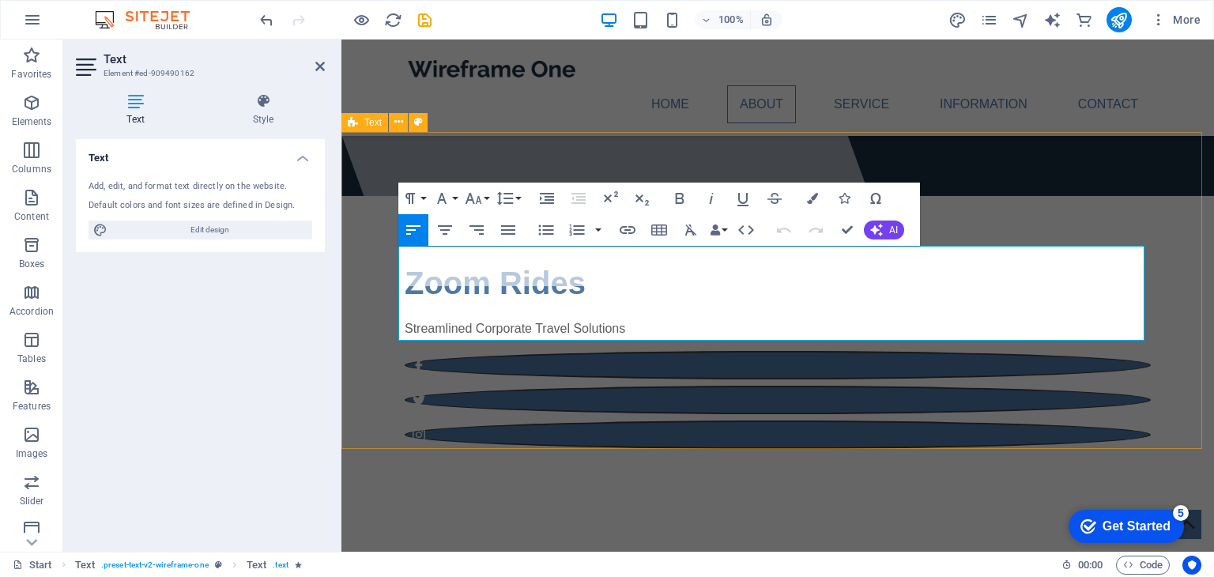
drag, startPoint x: 890, startPoint y: 329, endPoint x: 382, endPoint y: 250, distance: 514.9
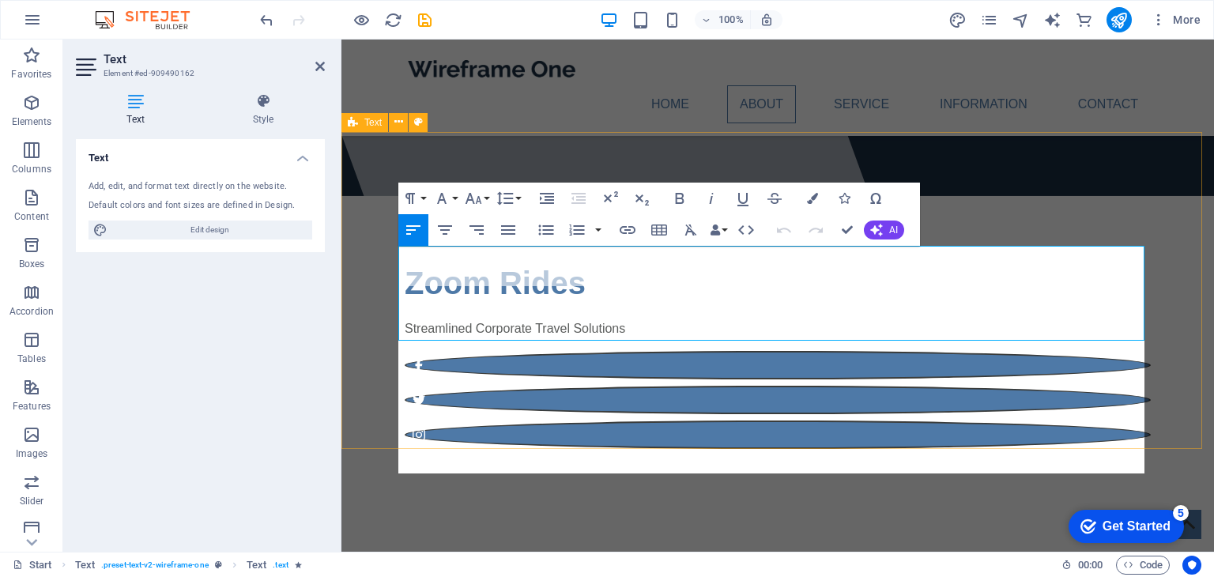
scroll to position [4866, 2]
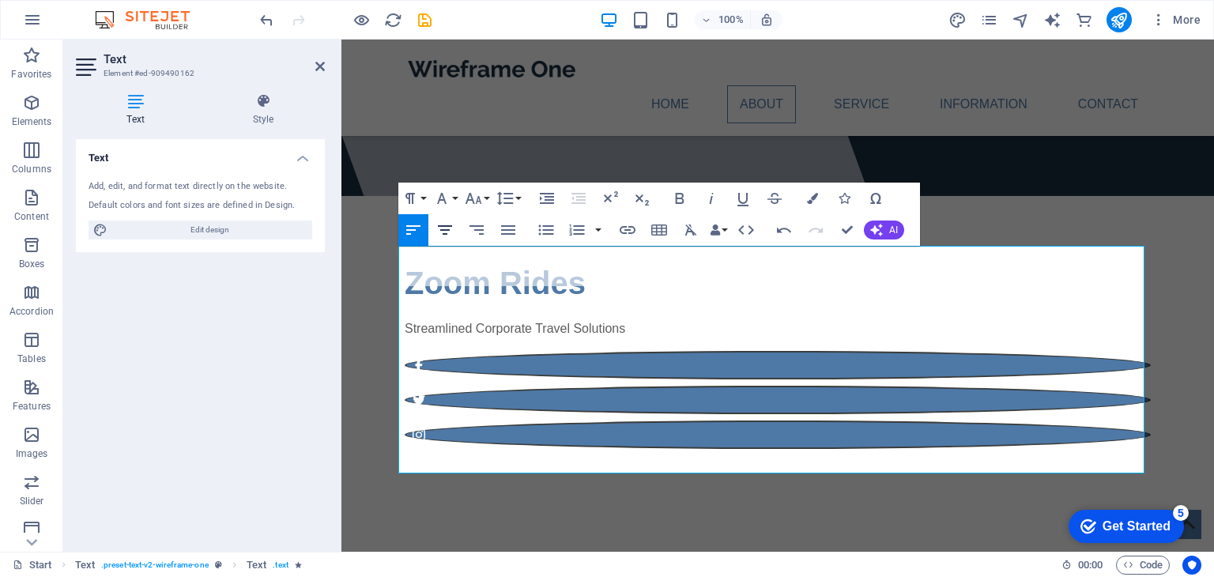
click at [438, 228] on icon "button" at bounding box center [444, 229] width 19 height 19
click at [470, 225] on icon "button" at bounding box center [476, 229] width 14 height 9
click at [500, 221] on icon "button" at bounding box center [508, 229] width 19 height 19
click at [533, 225] on button "Unordered List" at bounding box center [546, 230] width 30 height 32
click at [575, 194] on icon "button" at bounding box center [578, 198] width 14 height 11
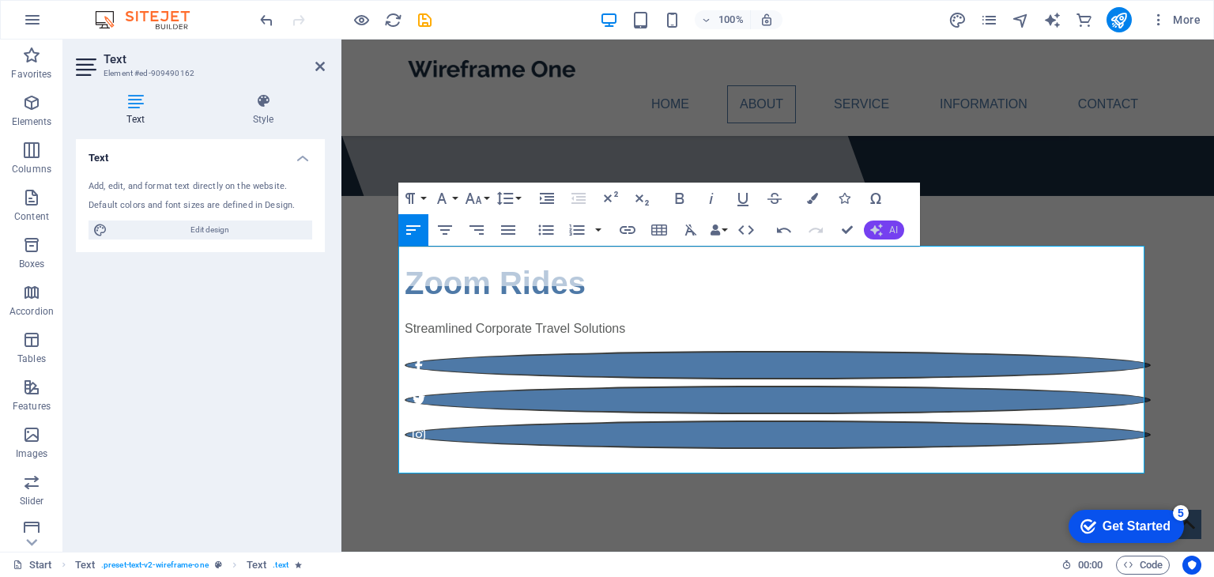
click at [879, 227] on icon "button" at bounding box center [876, 230] width 13 height 13
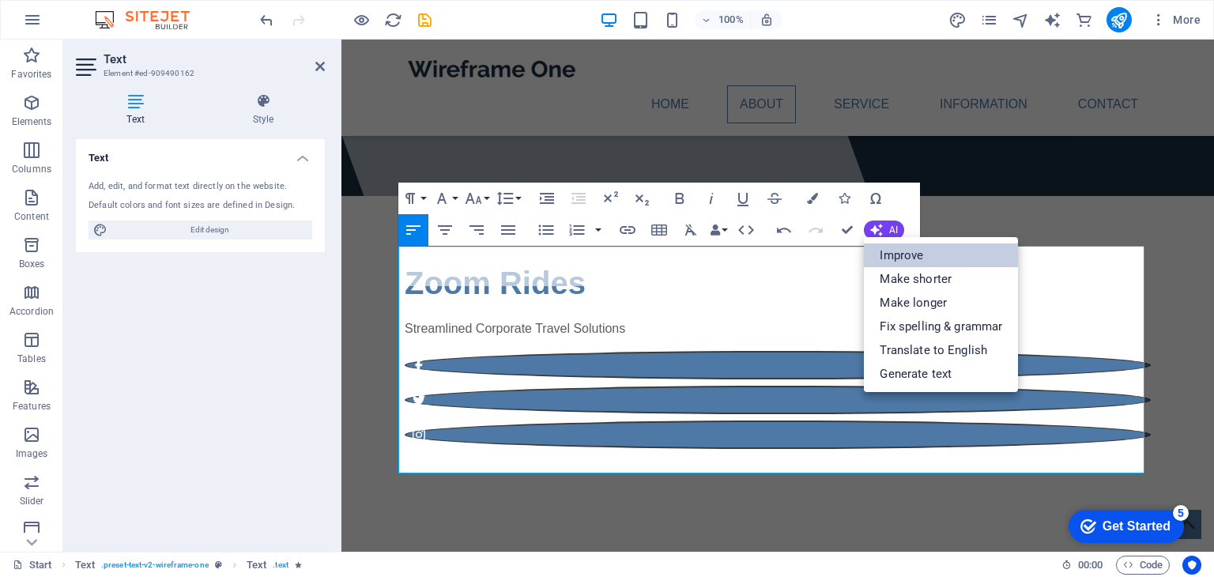
click at [907, 254] on link "Improve" at bounding box center [941, 255] width 154 height 24
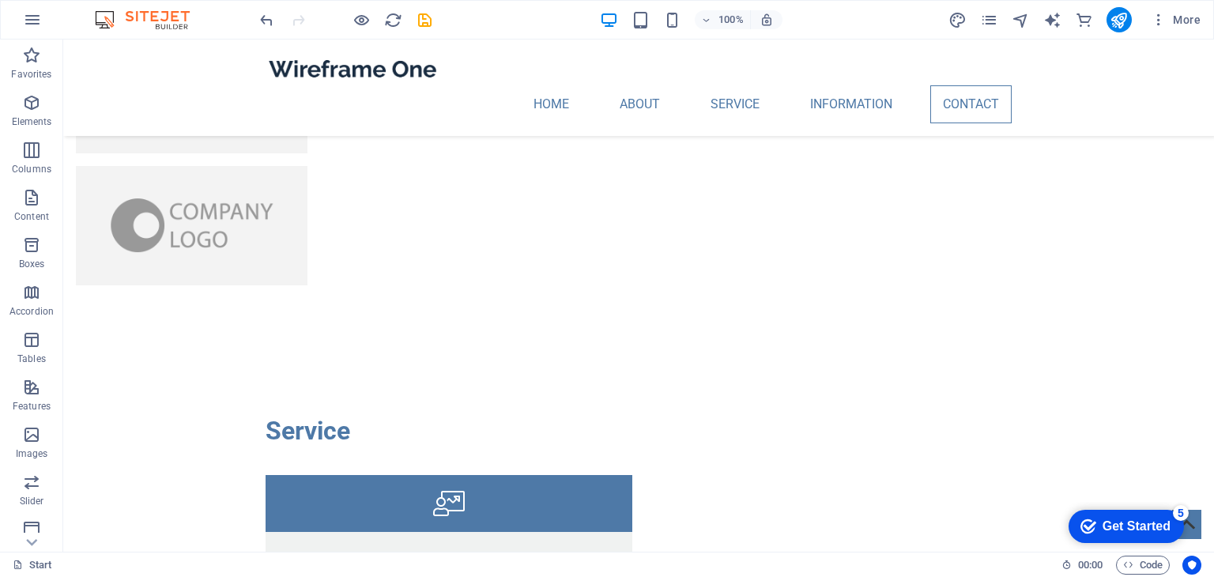
scroll to position [3776, 0]
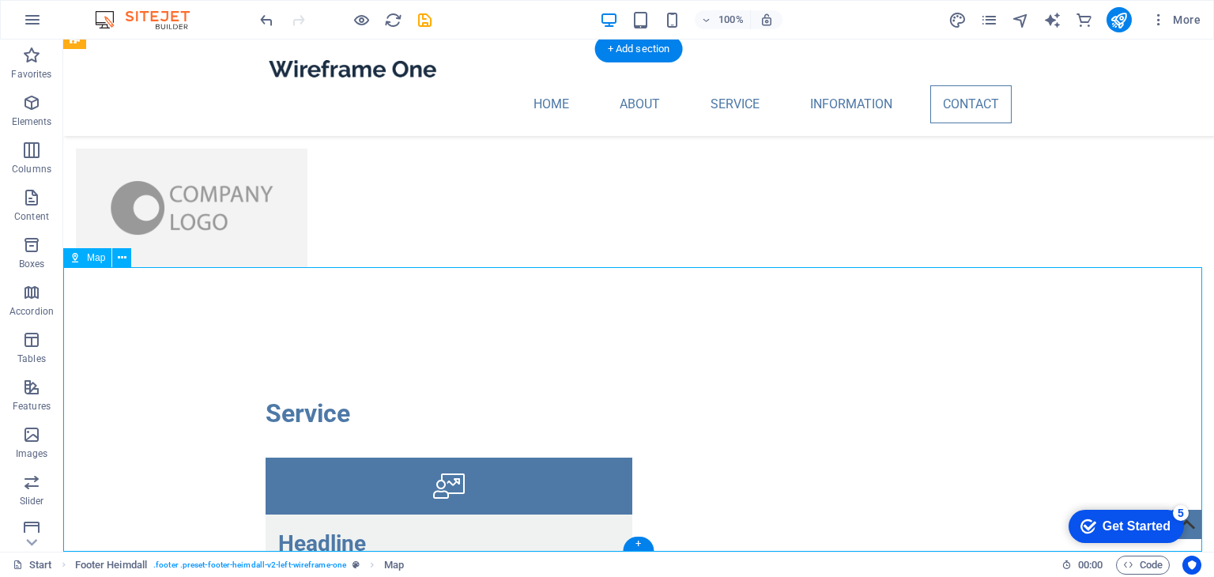
click at [118, 257] on icon at bounding box center [122, 258] width 9 height 17
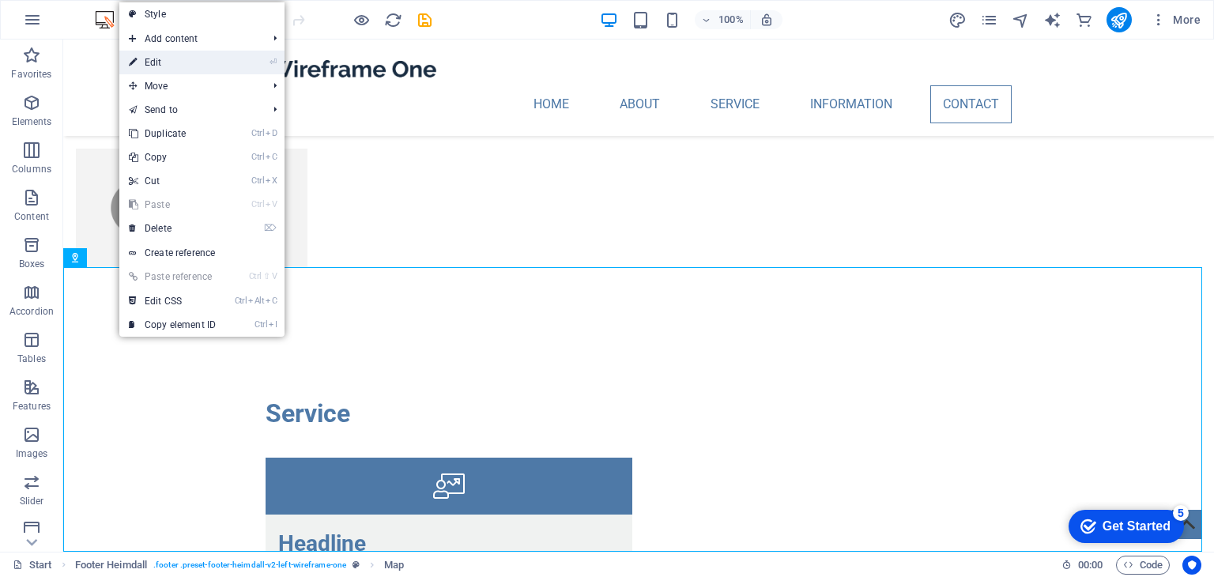
click at [158, 62] on link "⏎ Edit" at bounding box center [172, 63] width 106 height 24
select select "1"
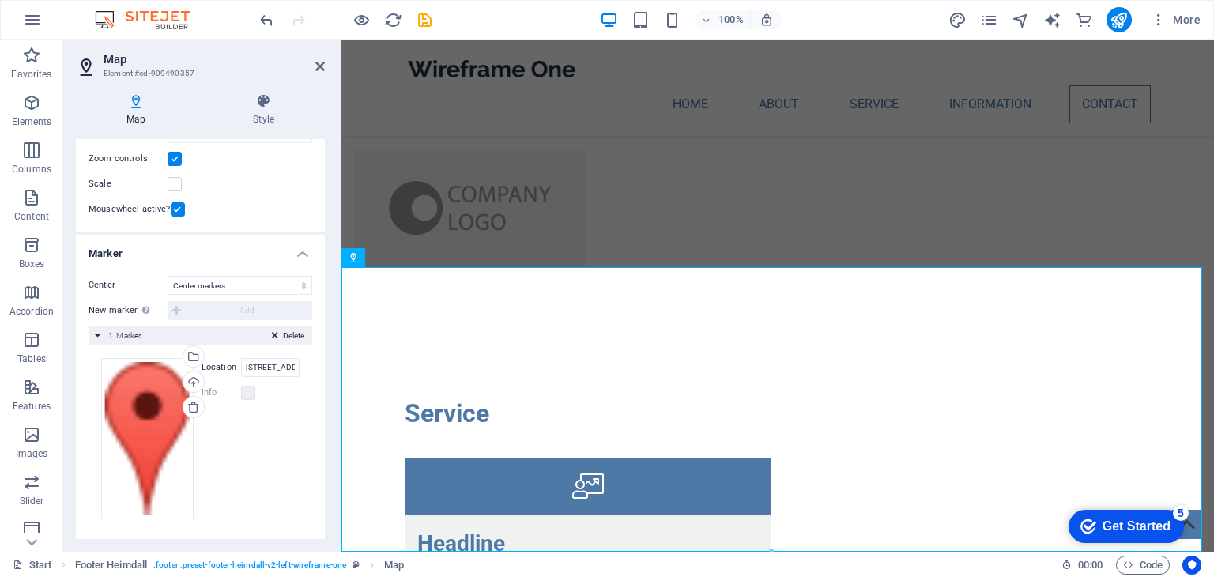
scroll to position [189, 0]
click at [141, 403] on div "Drag files here, click to choose files or select files from Files or our free s…" at bounding box center [147, 436] width 92 height 161
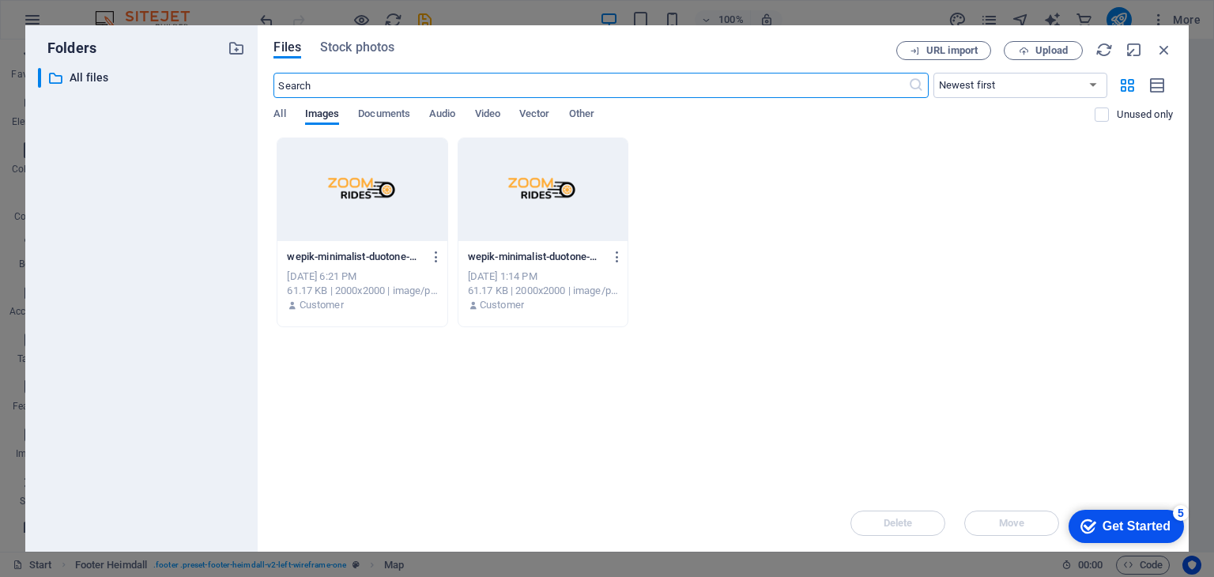
scroll to position [3674, 0]
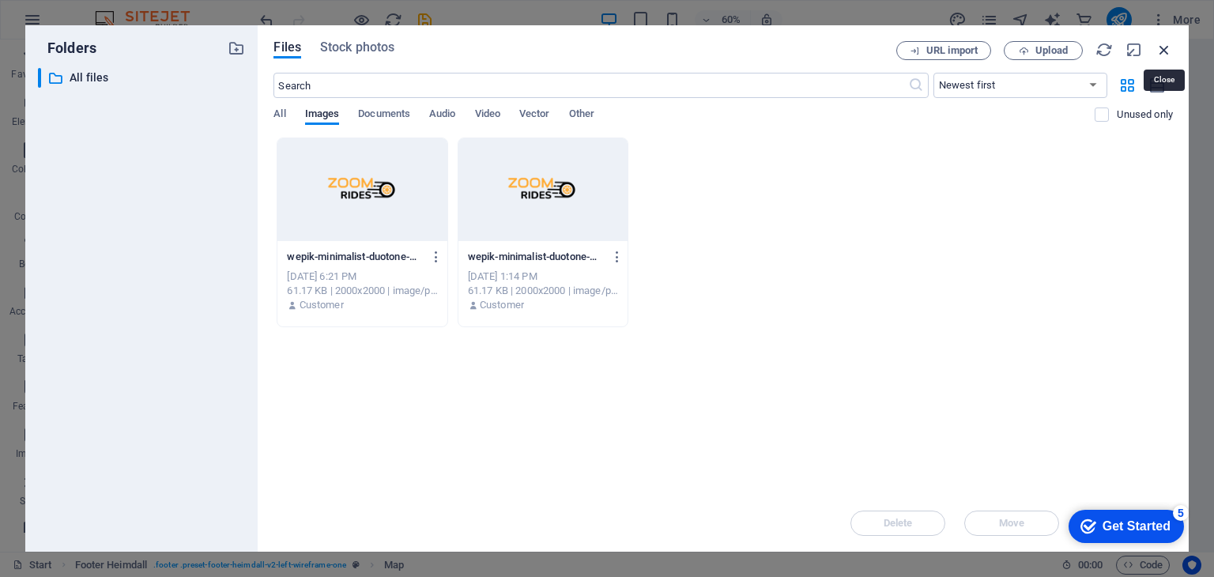
click at [1161, 49] on icon "button" at bounding box center [1163, 49] width 17 height 17
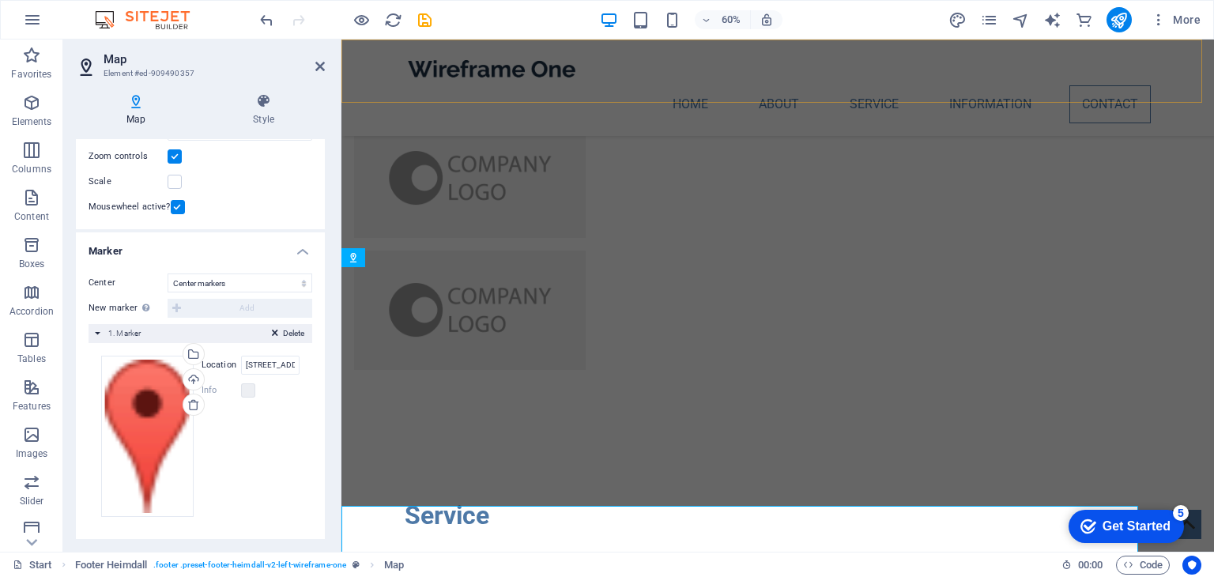
scroll to position [3776, 0]
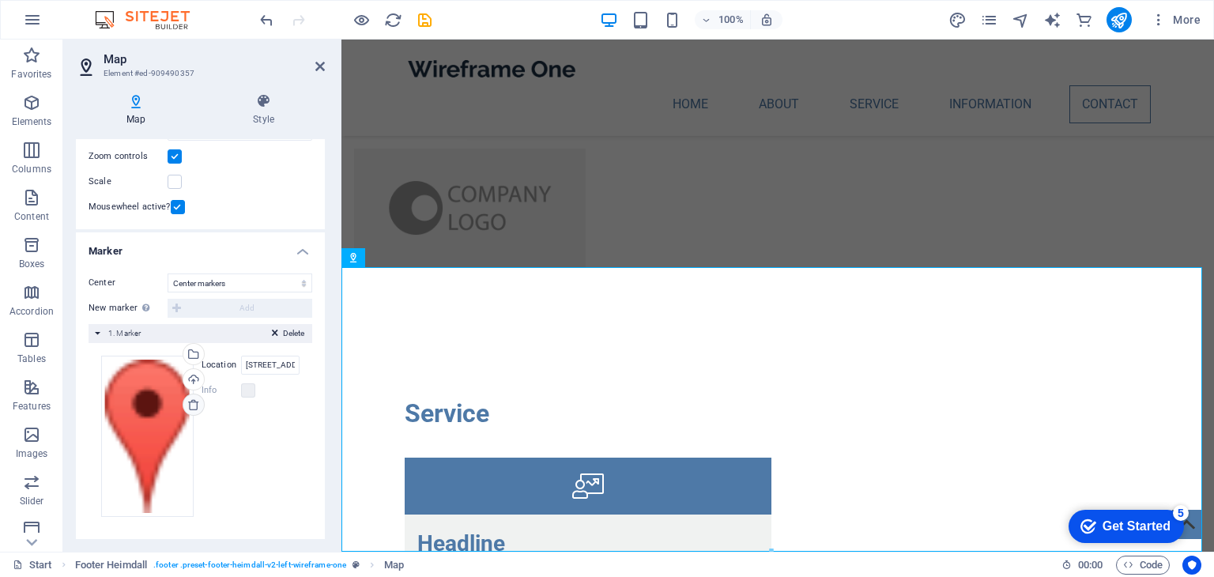
click at [194, 402] on icon at bounding box center [193, 404] width 13 height 13
click at [179, 329] on div "Delete 1. Marker" at bounding box center [200, 333] width 224 height 19
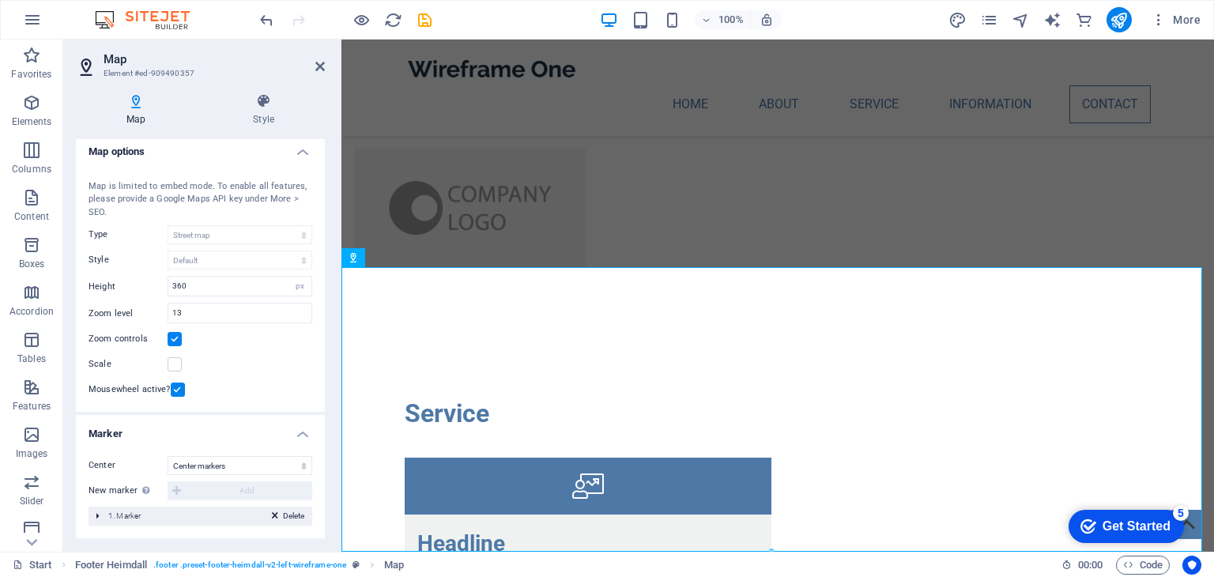
scroll to position [5, 0]
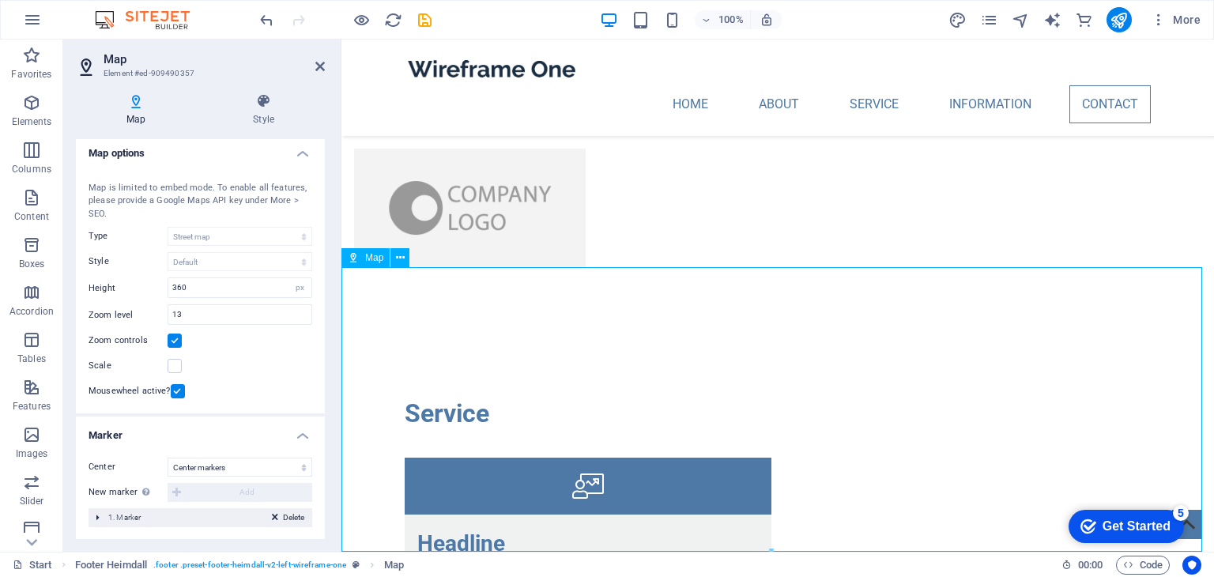
drag, startPoint x: 1021, startPoint y: 424, endPoint x: 796, endPoint y: 431, distance: 224.5
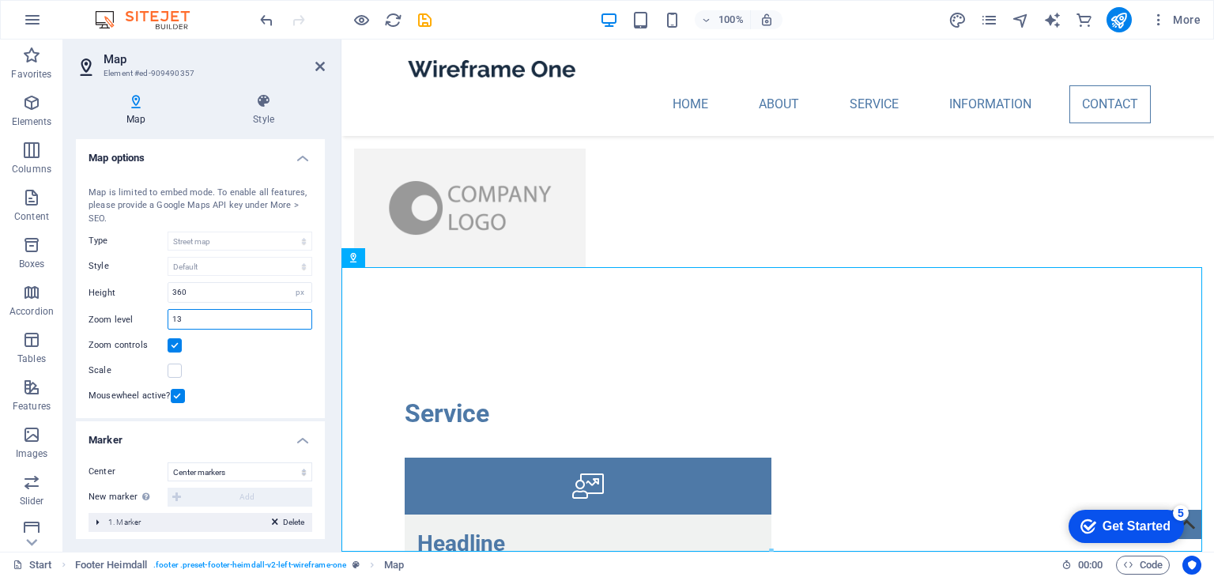
click at [199, 319] on input "13" at bounding box center [239, 319] width 143 height 19
click at [202, 288] on input "360" at bounding box center [239, 292] width 143 height 19
click at [196, 315] on input "13" at bounding box center [239, 319] width 143 height 19
click at [198, 292] on input "360" at bounding box center [239, 292] width 143 height 19
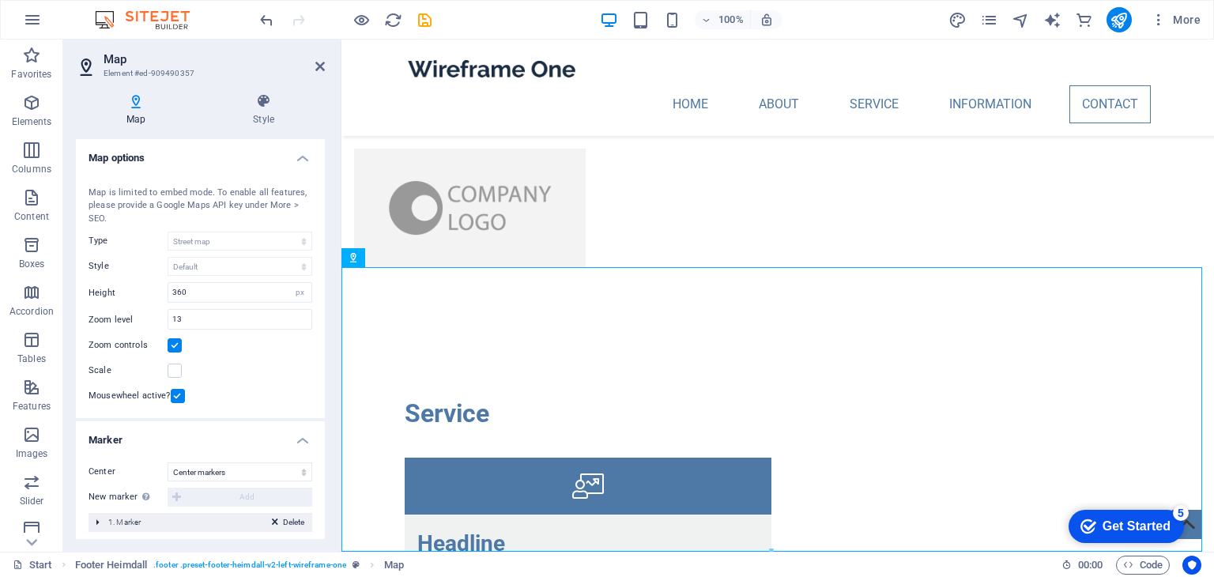
click at [284, 204] on div "Map is limited to embed mode. To enable all features, please provide a Google M…" at bounding box center [200, 206] width 224 height 40
click at [303, 436] on h4 "Marker" at bounding box center [200, 430] width 249 height 28
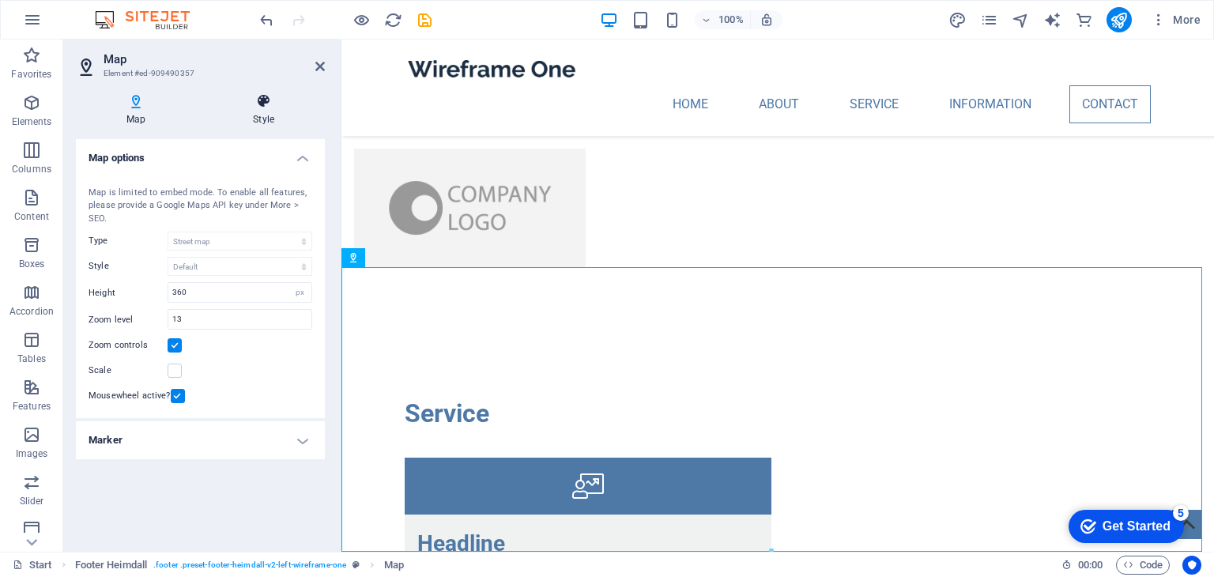
click at [265, 108] on icon at bounding box center [263, 101] width 122 height 16
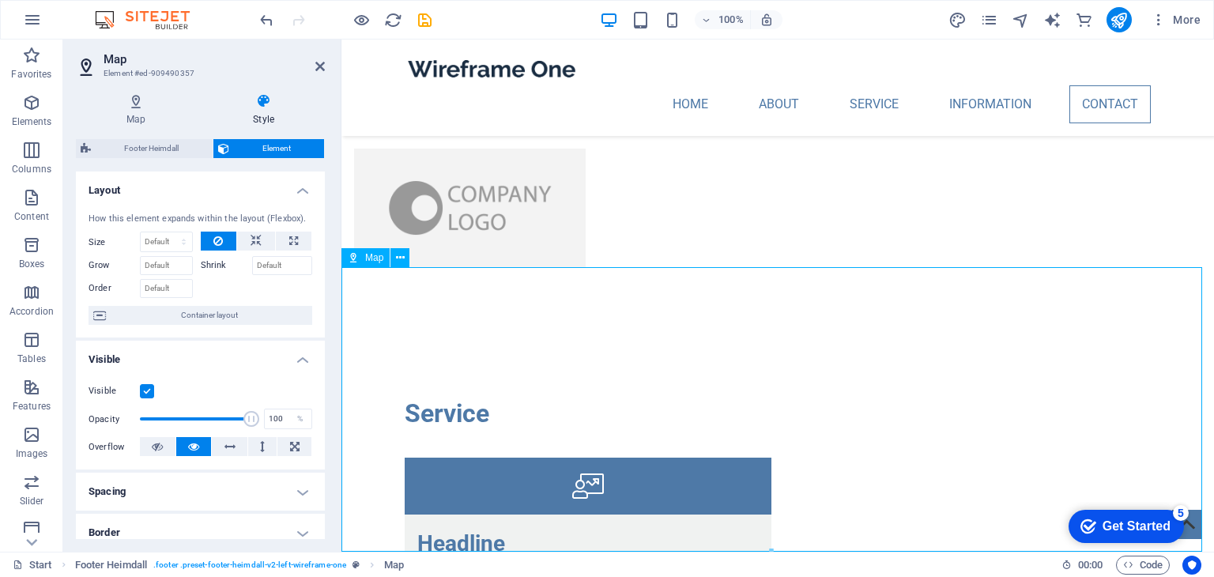
drag, startPoint x: 620, startPoint y: 411, endPoint x: 630, endPoint y: 397, distance: 17.1
click at [398, 260] on icon at bounding box center [400, 258] width 9 height 17
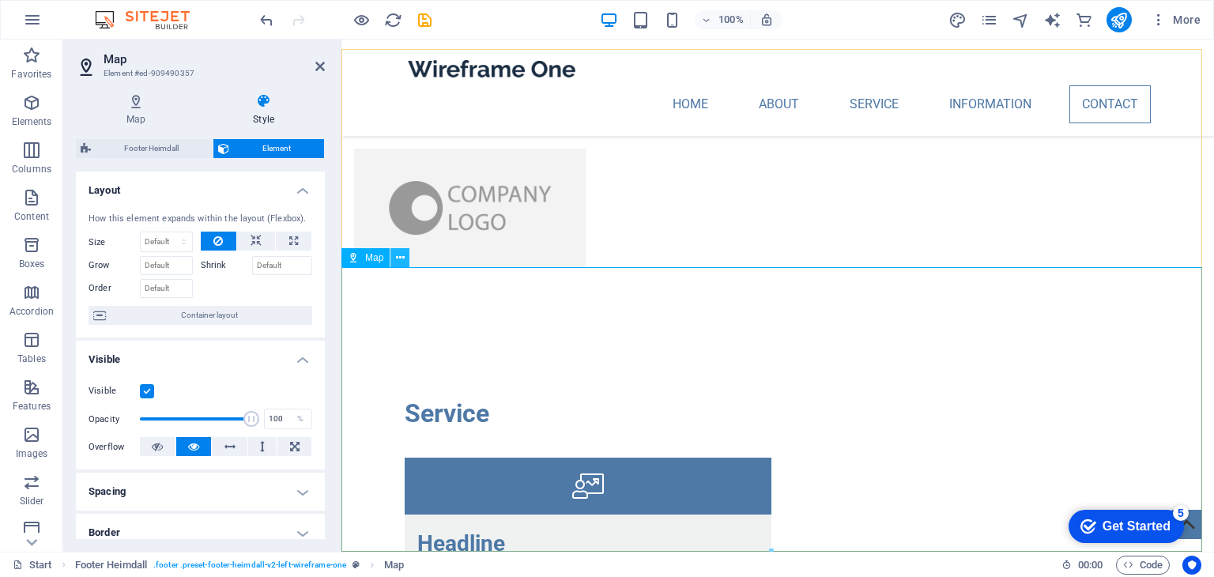
click at [405, 256] on button at bounding box center [399, 257] width 19 height 19
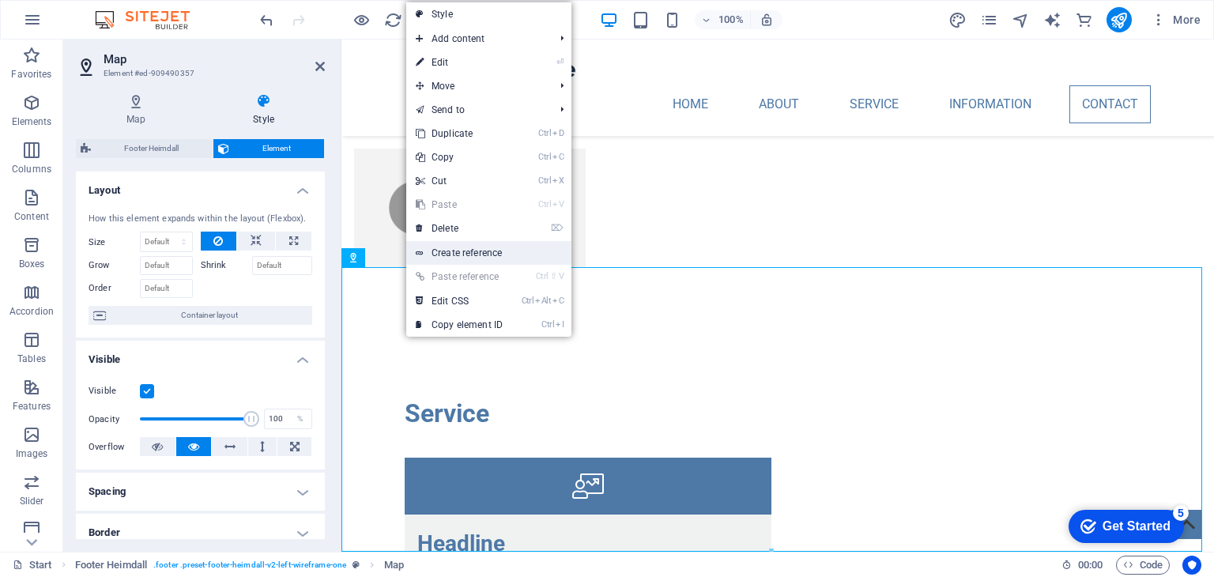
click at [471, 253] on link "Create reference" at bounding box center [488, 253] width 165 height 24
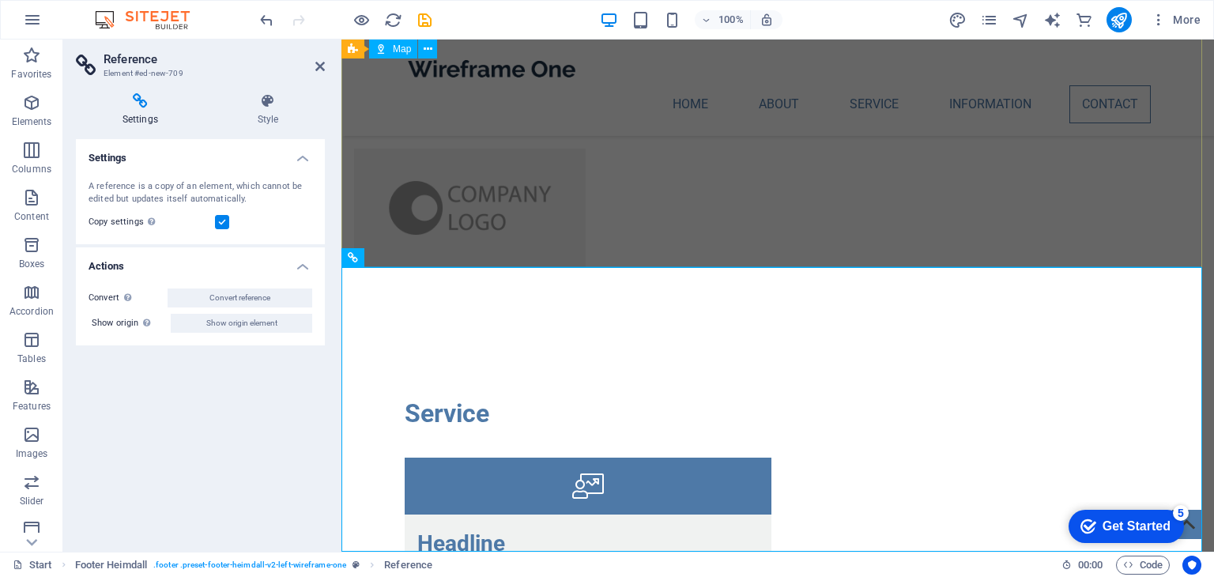
scroll to position [4060, 0]
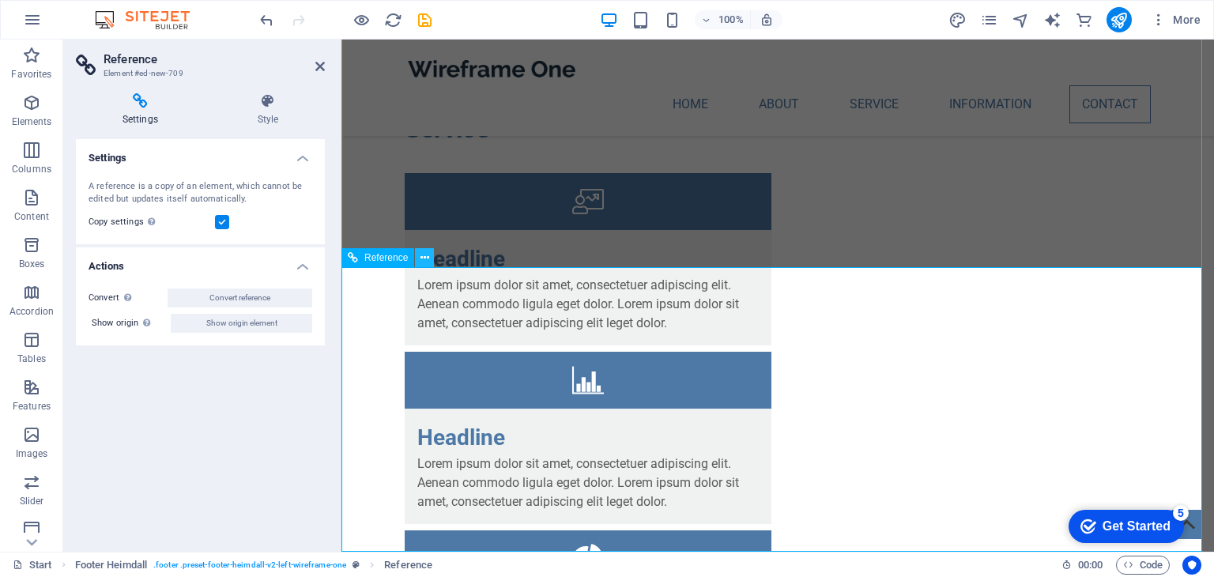
click at [424, 258] on icon at bounding box center [424, 258] width 9 height 17
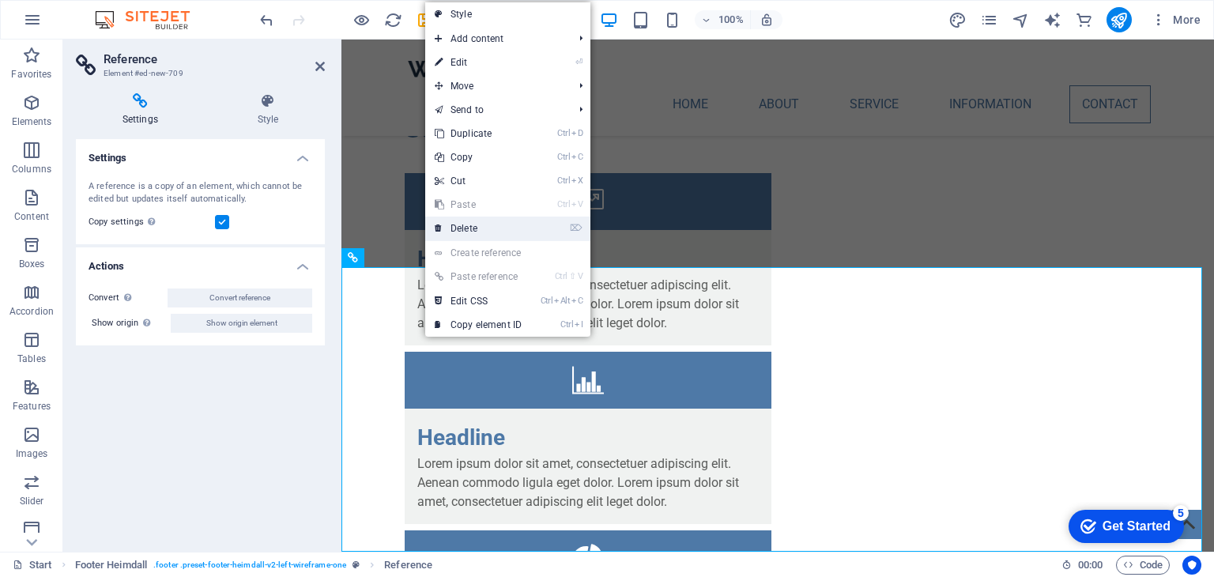
click at [468, 225] on link "⌦ Delete" at bounding box center [478, 228] width 106 height 24
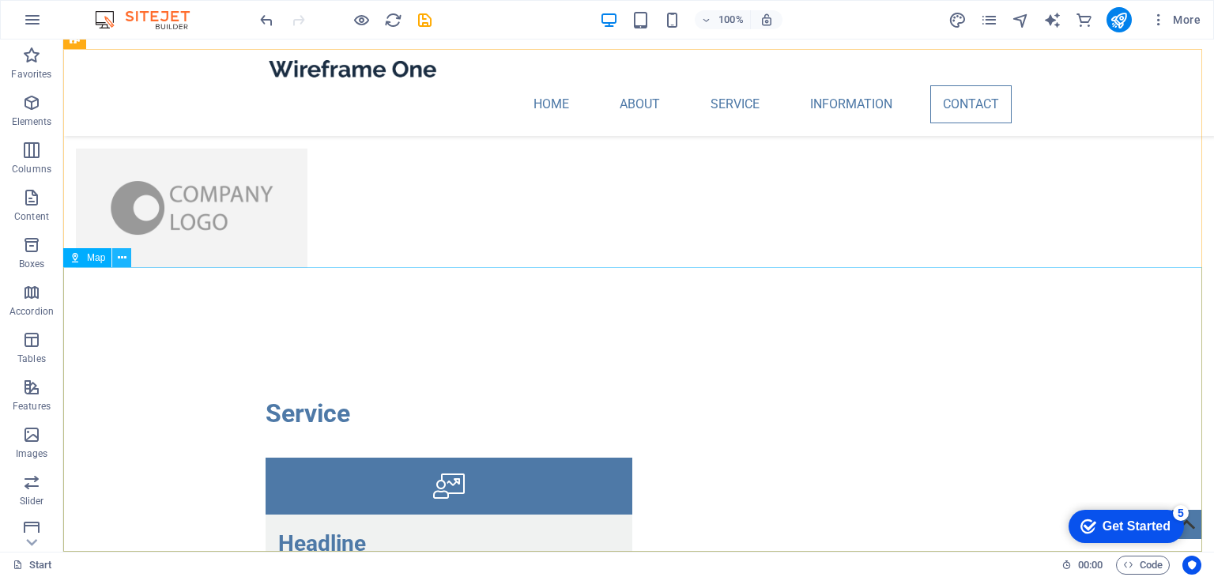
click at [117, 253] on button at bounding box center [121, 257] width 19 height 19
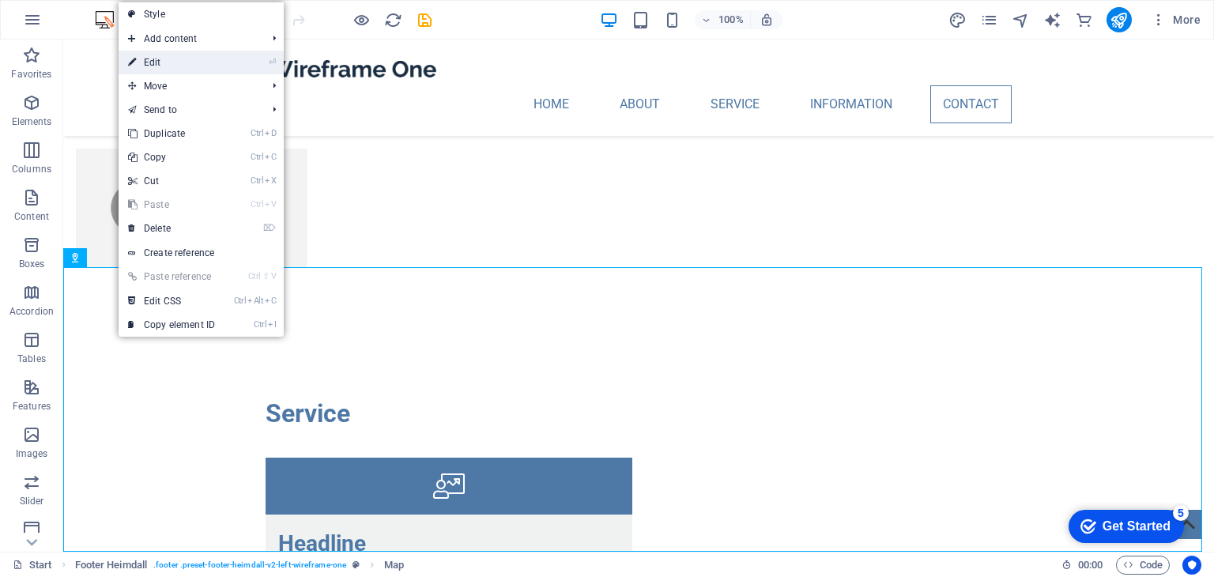
click at [159, 64] on link "⏎ Edit" at bounding box center [172, 63] width 106 height 24
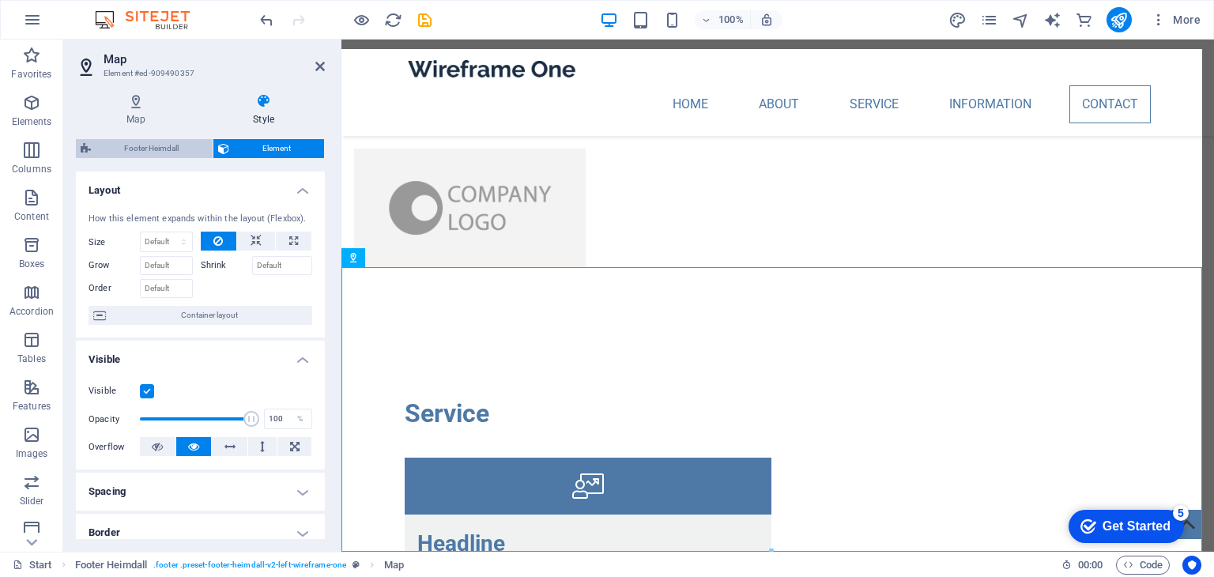
click at [168, 150] on span "Footer Heimdall" at bounding box center [152, 148] width 112 height 19
select select "rem"
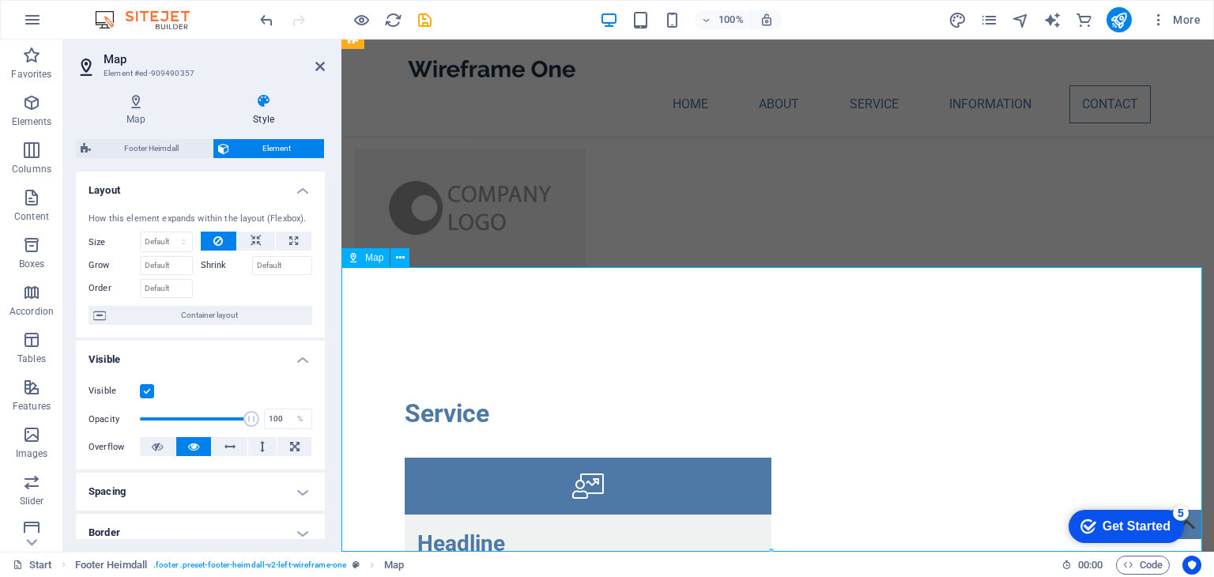
click at [141, 104] on icon at bounding box center [136, 101] width 120 height 16
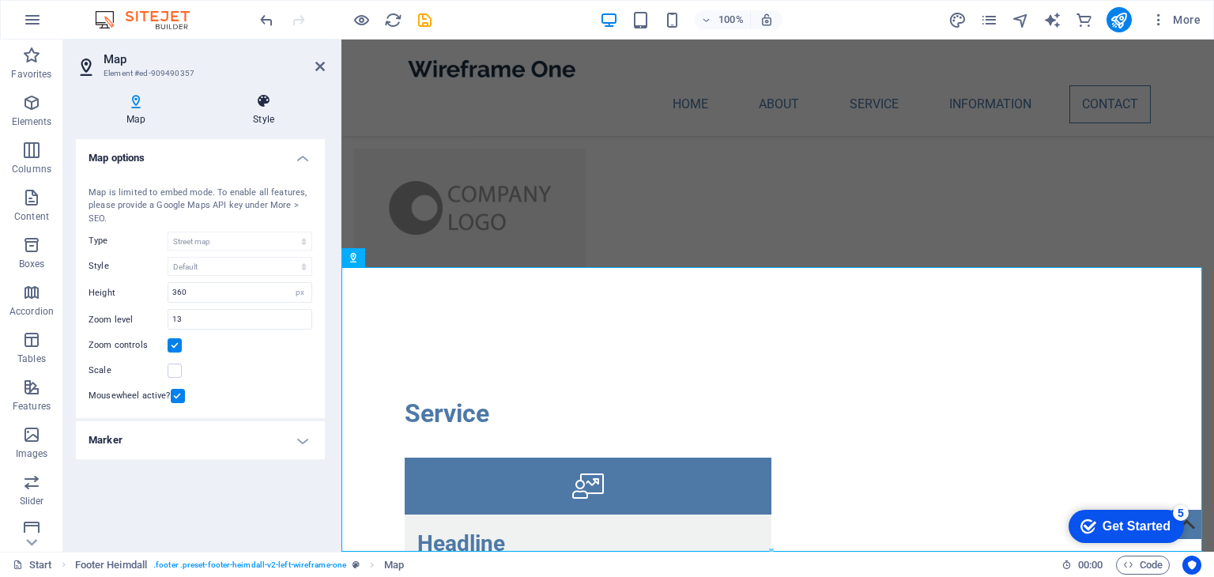
click at [260, 121] on h4 "Style" at bounding box center [263, 109] width 122 height 33
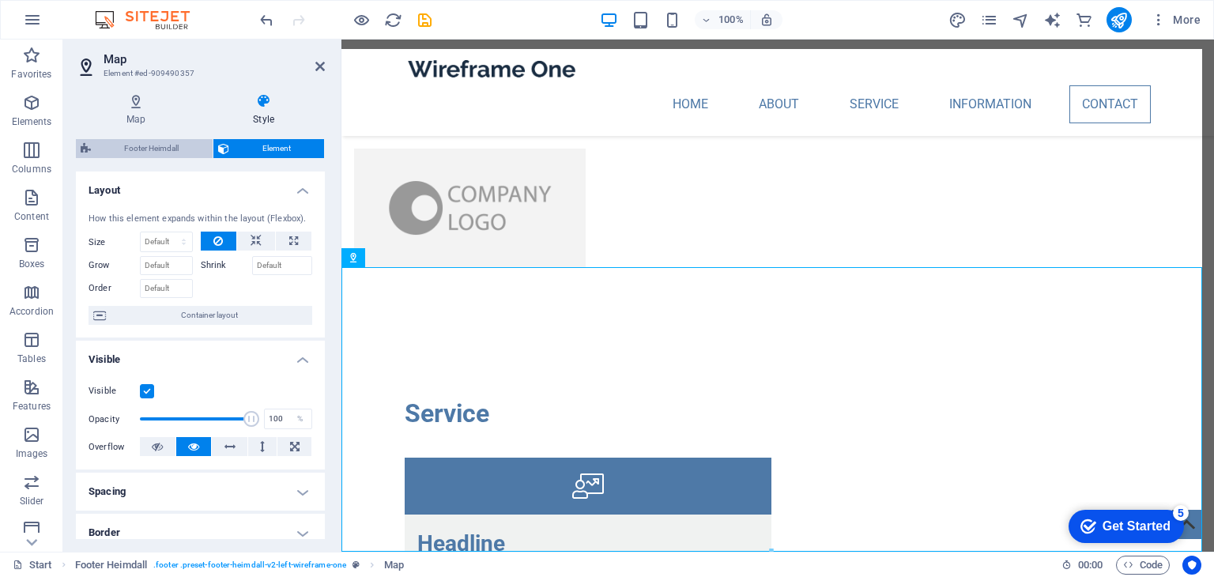
click at [171, 149] on span "Footer Heimdall" at bounding box center [152, 148] width 112 height 19
select select "rem"
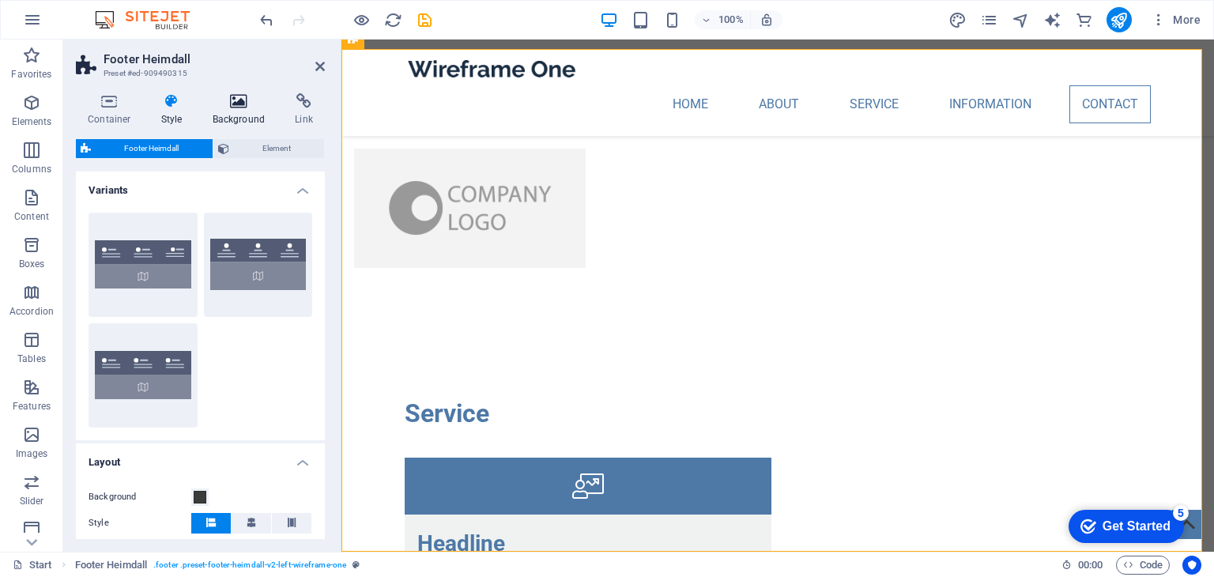
click at [220, 108] on icon at bounding box center [239, 101] width 77 height 16
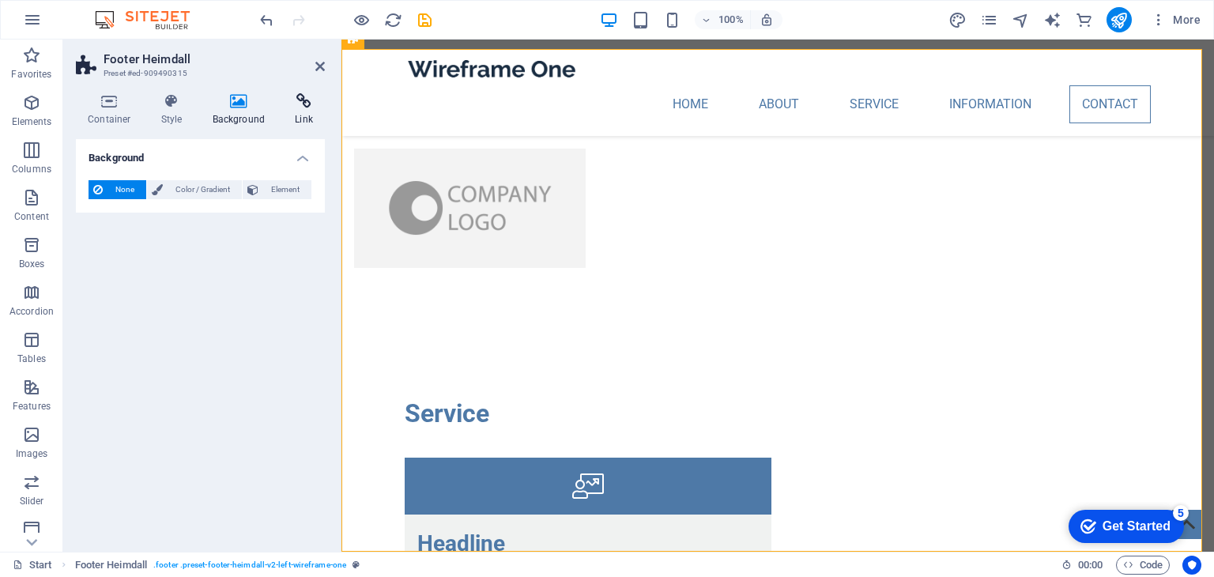
click at [301, 111] on h4 "Link" at bounding box center [304, 109] width 42 height 33
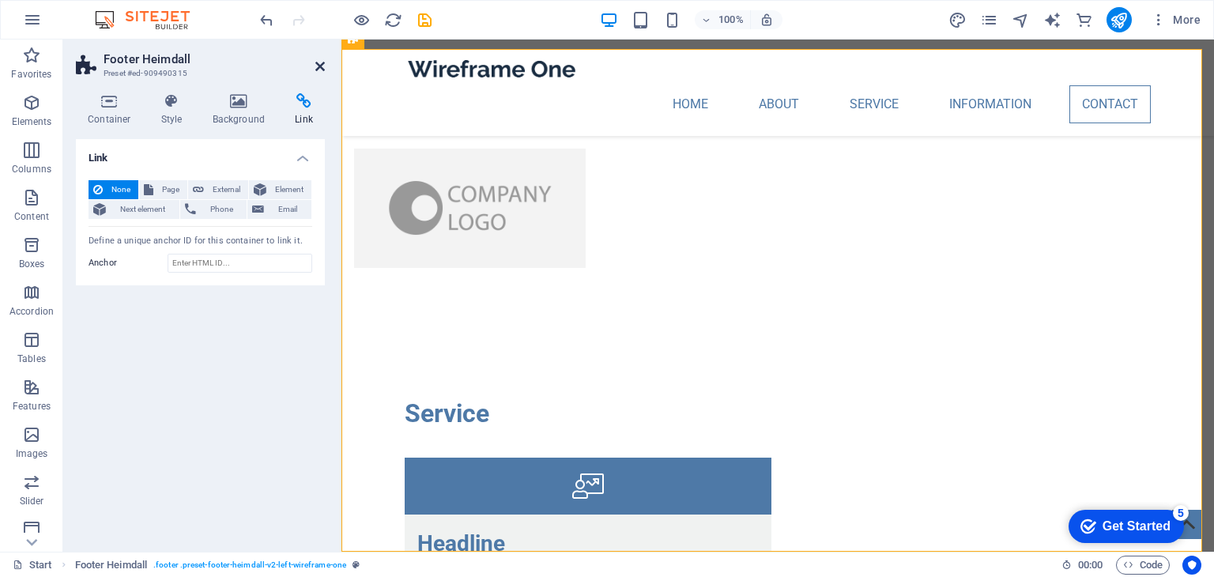
click at [316, 67] on icon at bounding box center [319, 66] width 9 height 13
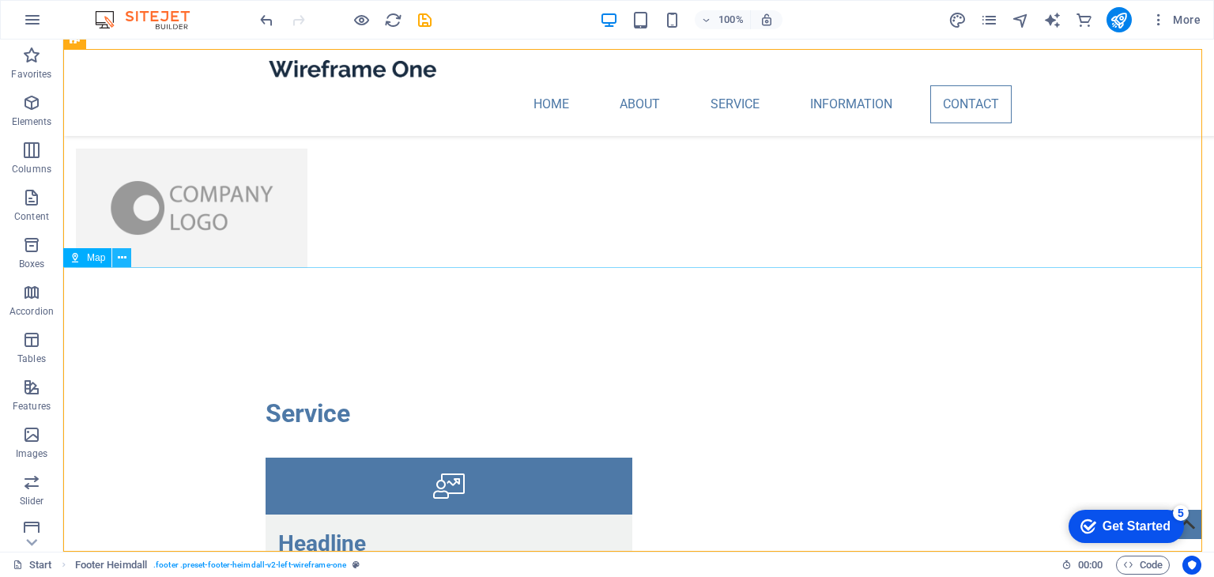
click at [122, 255] on icon at bounding box center [122, 258] width 9 height 17
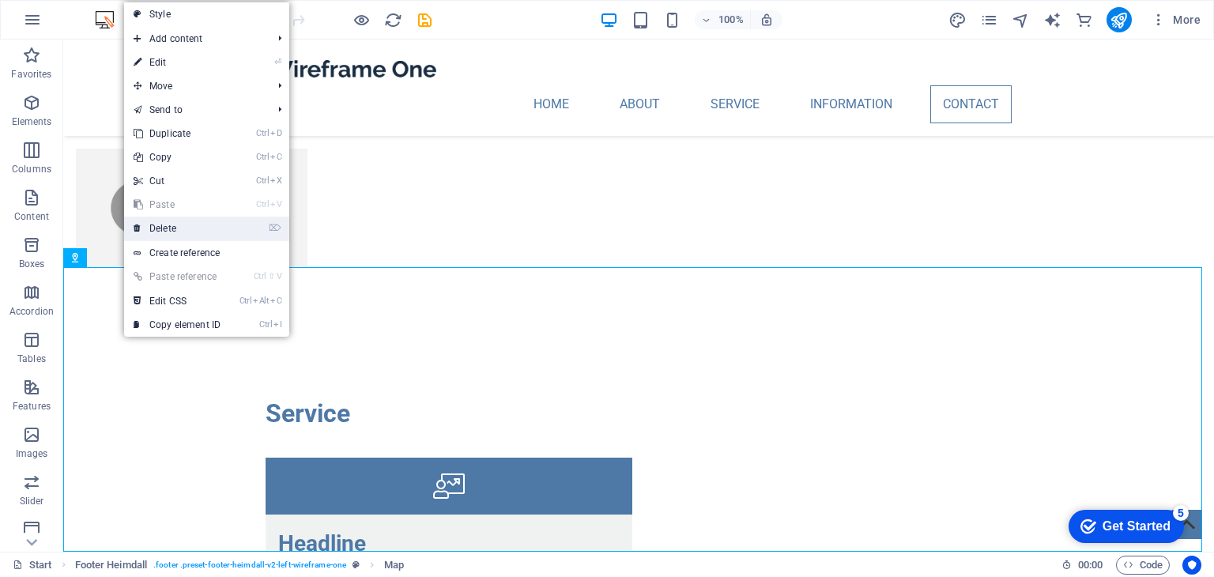
click at [161, 228] on link "⌦ Delete" at bounding box center [177, 228] width 106 height 24
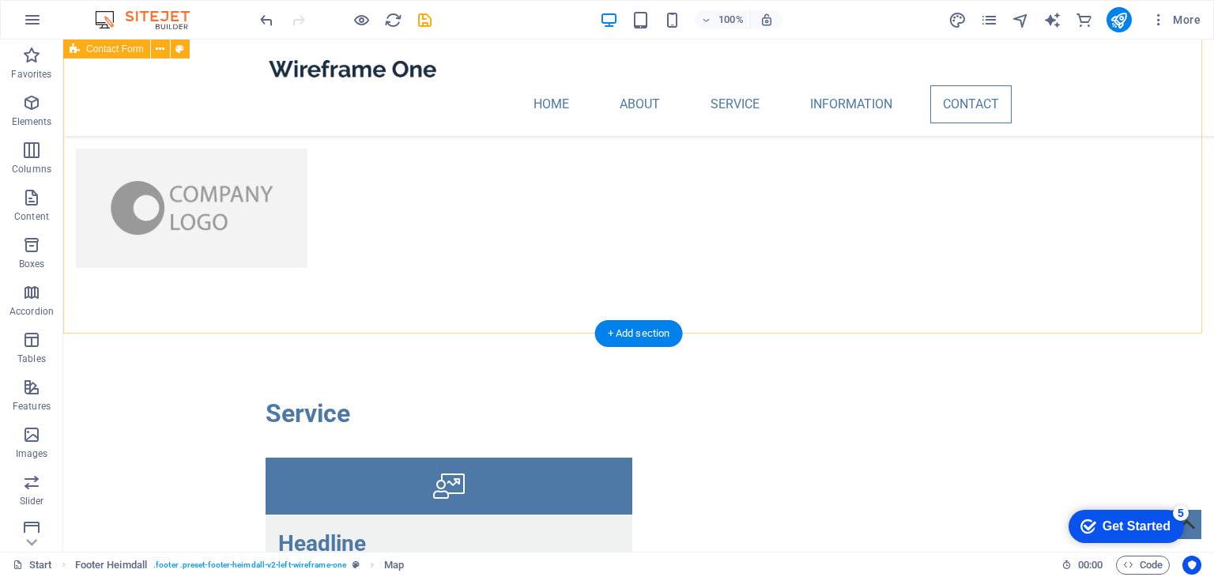
scroll to position [3492, 0]
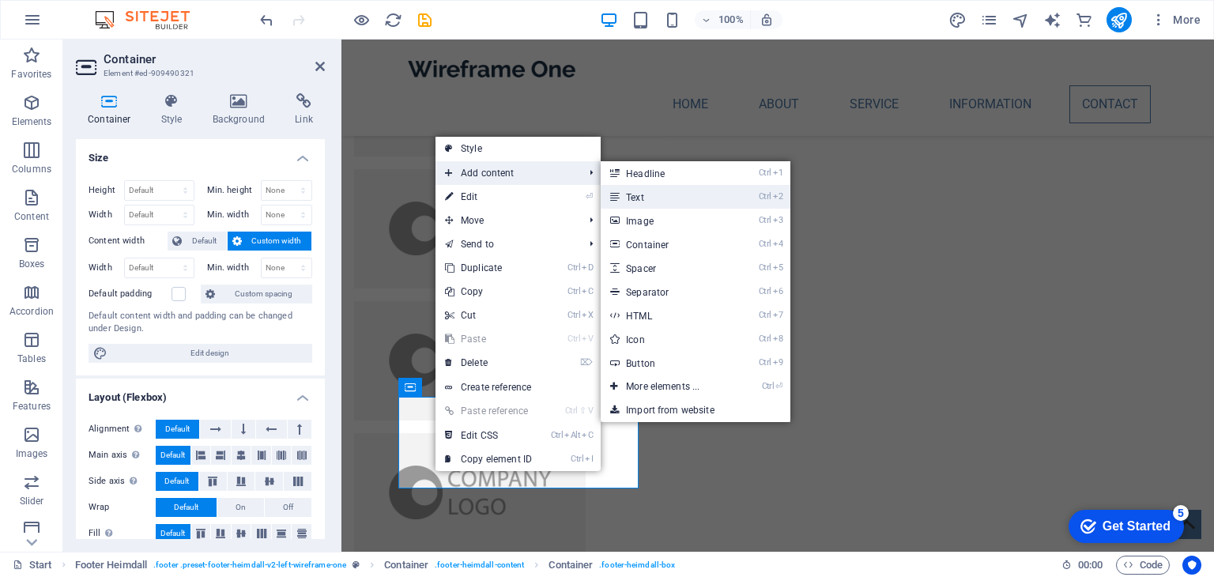
click at [649, 204] on link "Ctrl 2 Text" at bounding box center [665, 197] width 130 height 24
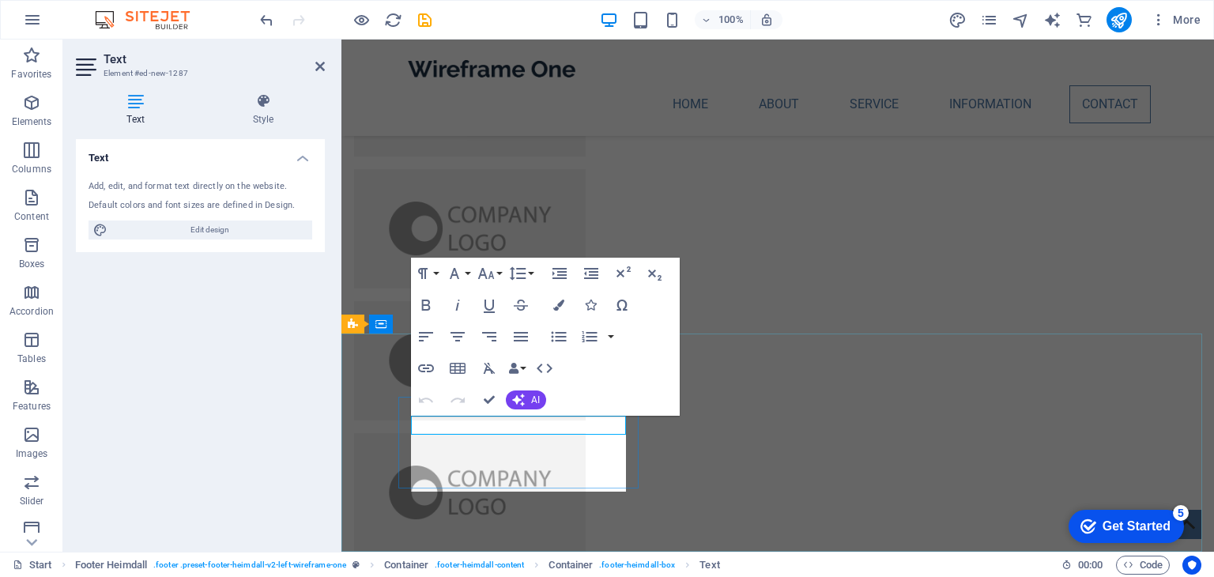
scroll to position [761, 6]
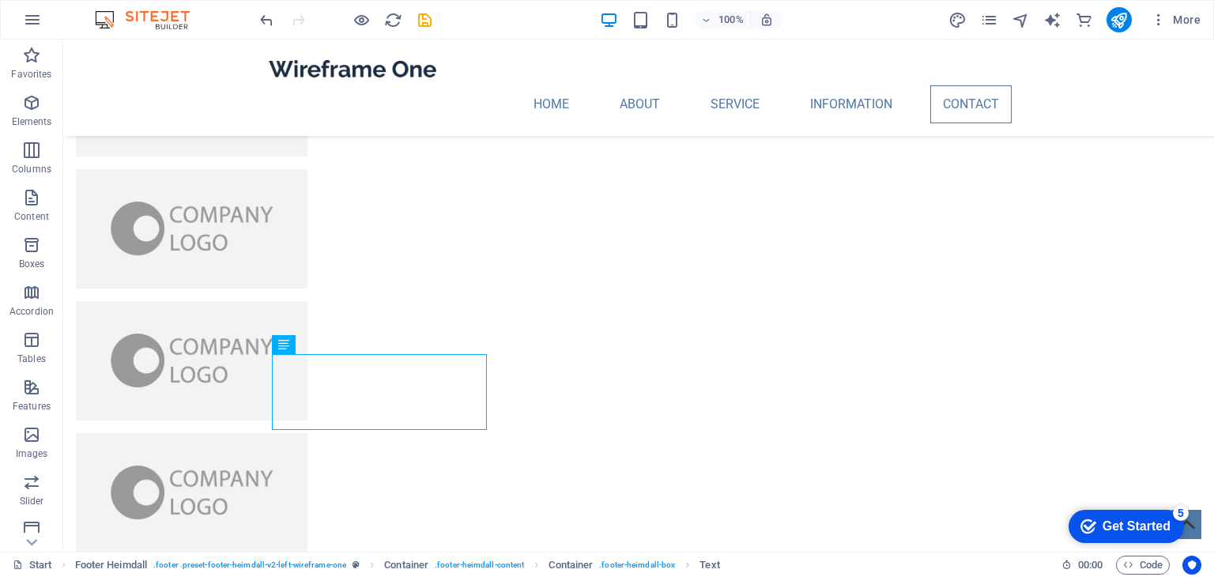
scroll to position [3618, 0]
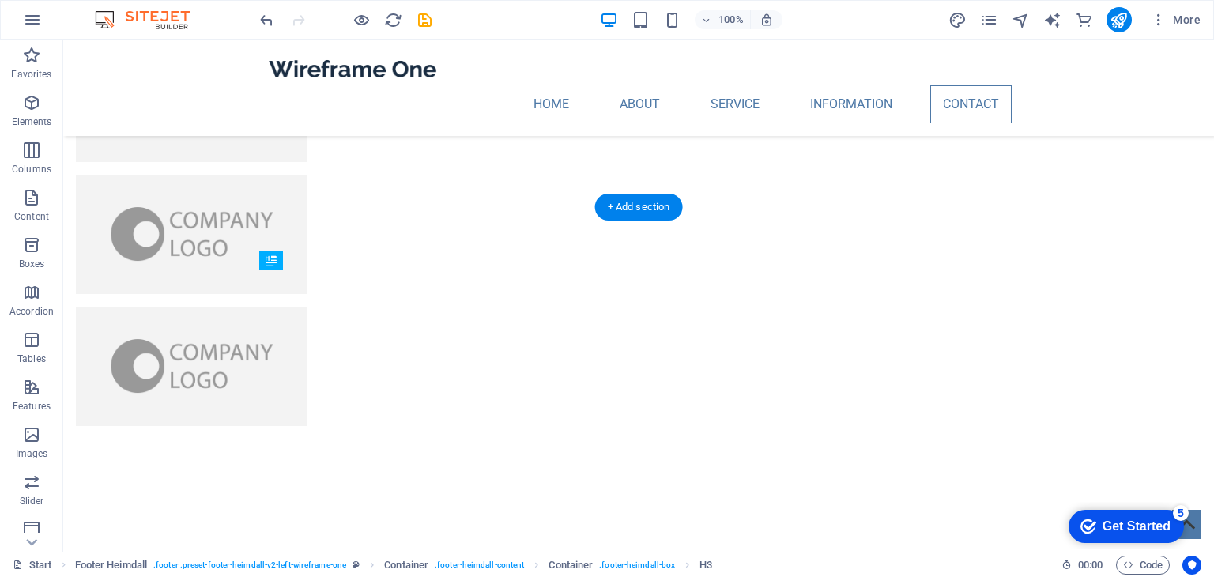
drag, startPoint x: 325, startPoint y: 456, endPoint x: 328, endPoint y: 320, distance: 135.9
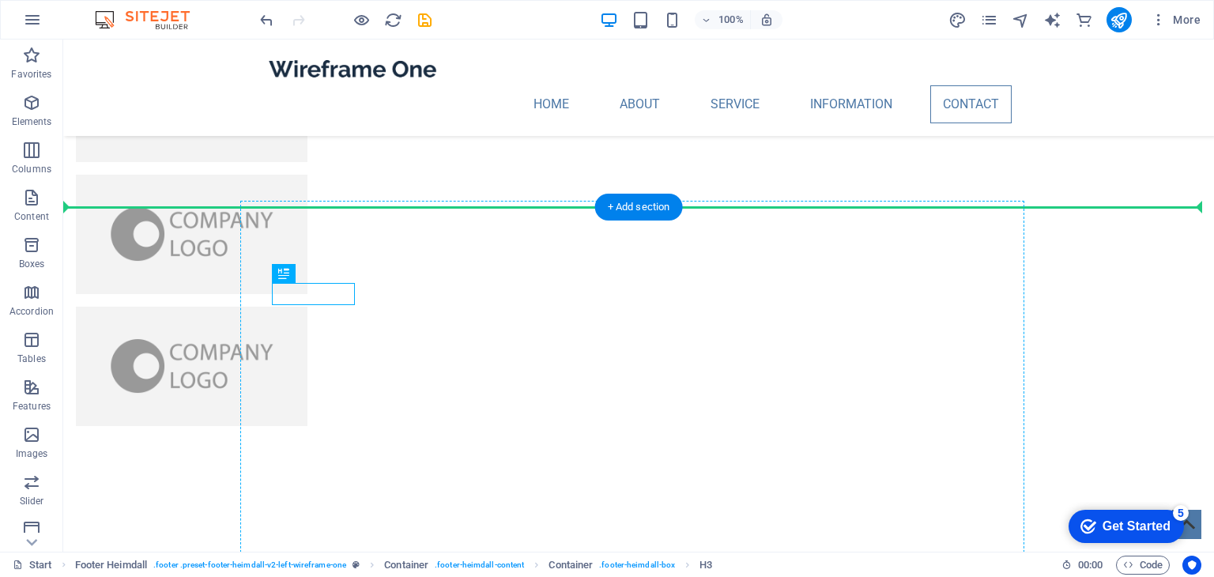
drag, startPoint x: 316, startPoint y: 291, endPoint x: 465, endPoint y: 301, distance: 148.9
drag, startPoint x: 284, startPoint y: 479, endPoint x: 269, endPoint y: 301, distance: 178.4
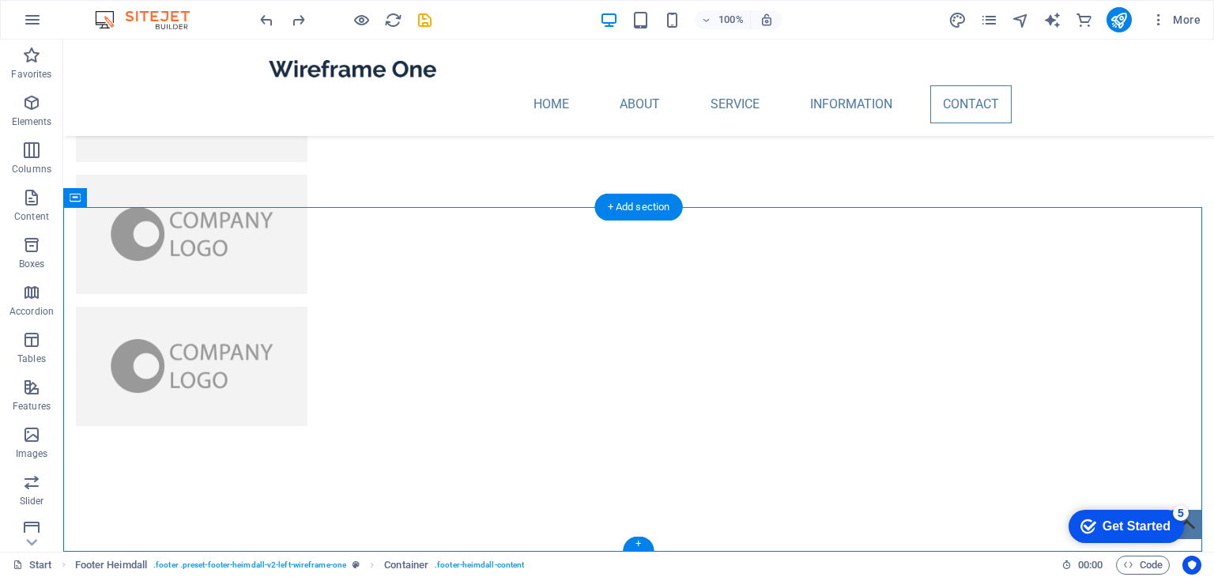
drag, startPoint x: 227, startPoint y: 448, endPoint x: 350, endPoint y: 469, distance: 125.0
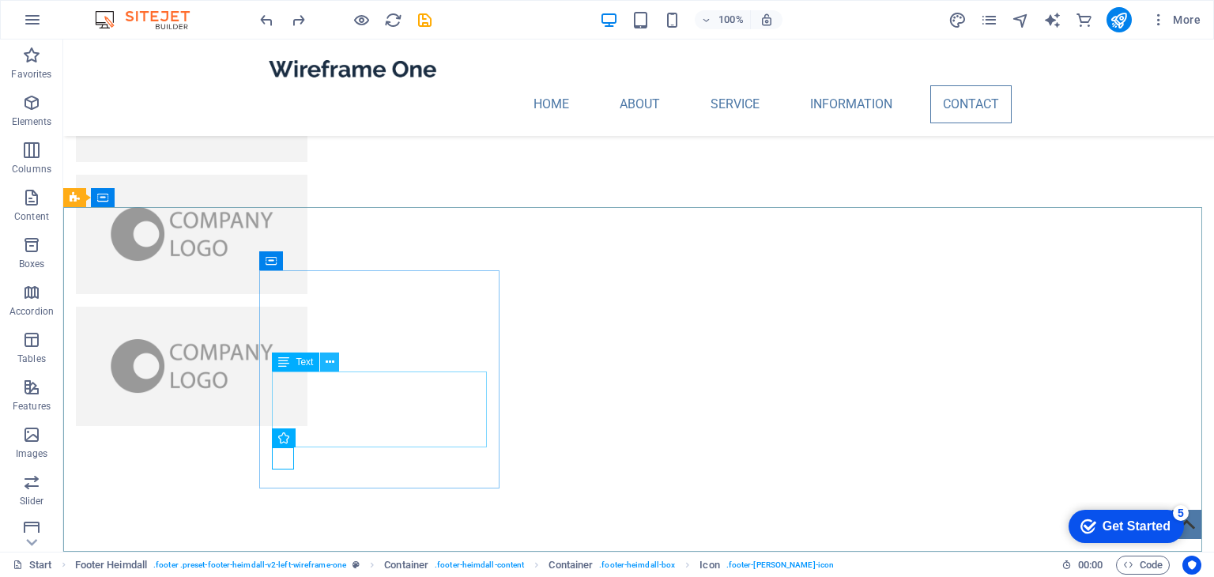
click at [331, 359] on icon at bounding box center [330, 362] width 9 height 17
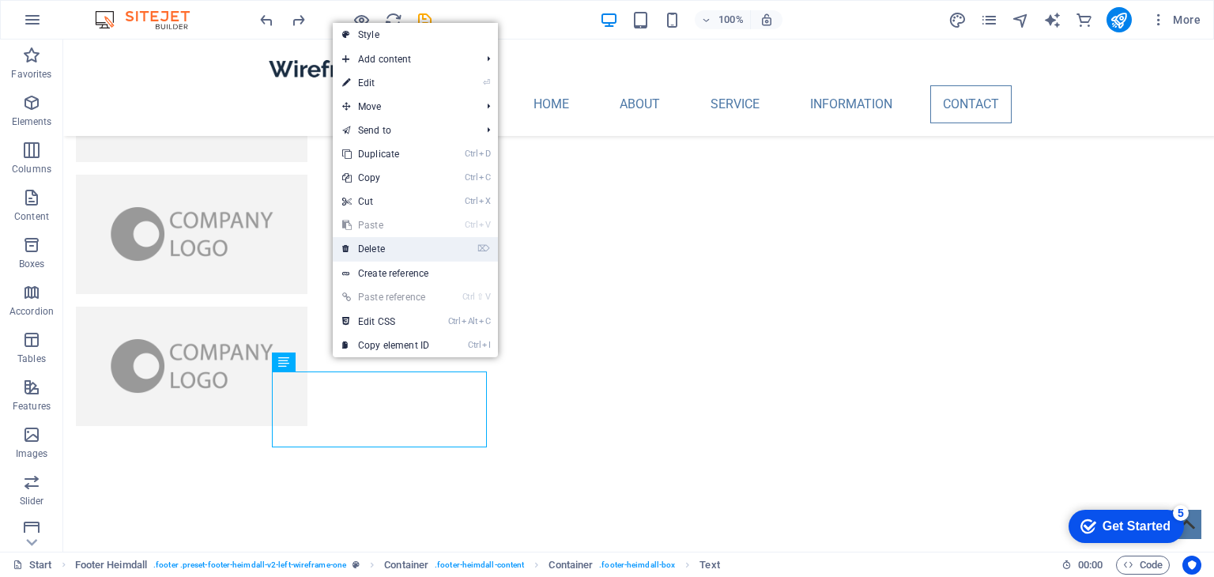
click at [375, 256] on link "⌦ Delete" at bounding box center [386, 249] width 106 height 24
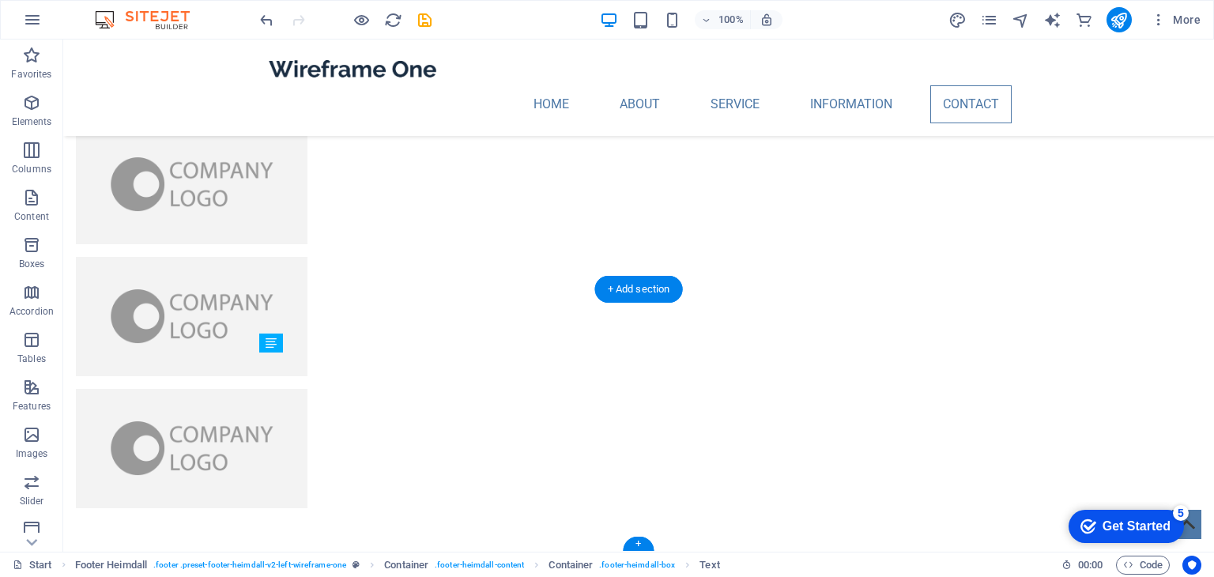
drag, startPoint x: 333, startPoint y: 383, endPoint x: 337, endPoint y: 469, distance: 85.5
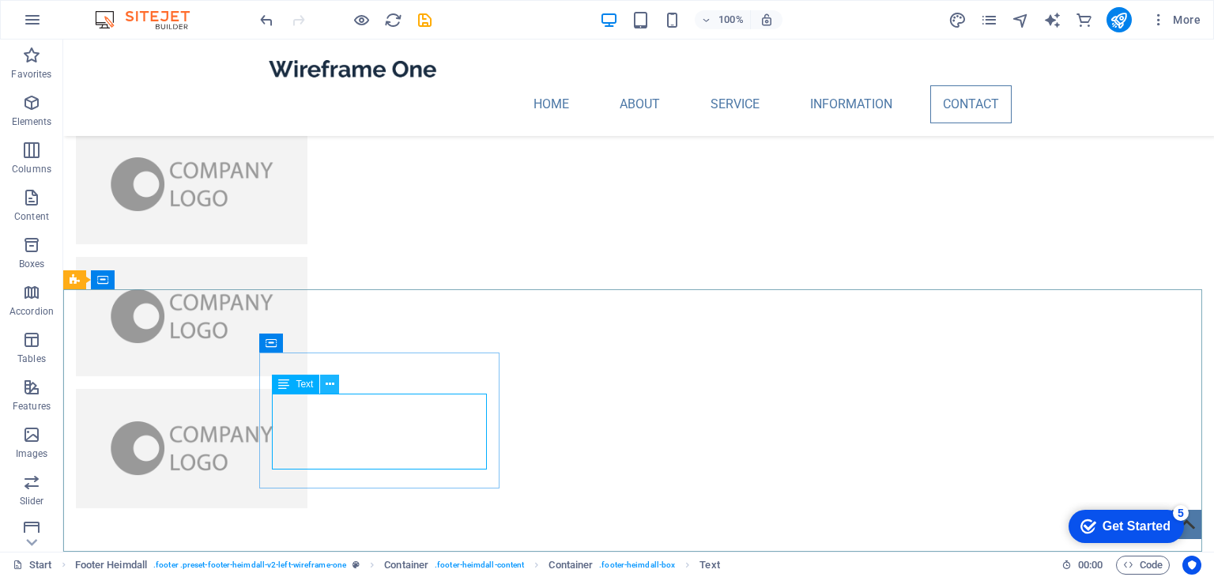
click at [329, 380] on icon at bounding box center [330, 384] width 9 height 17
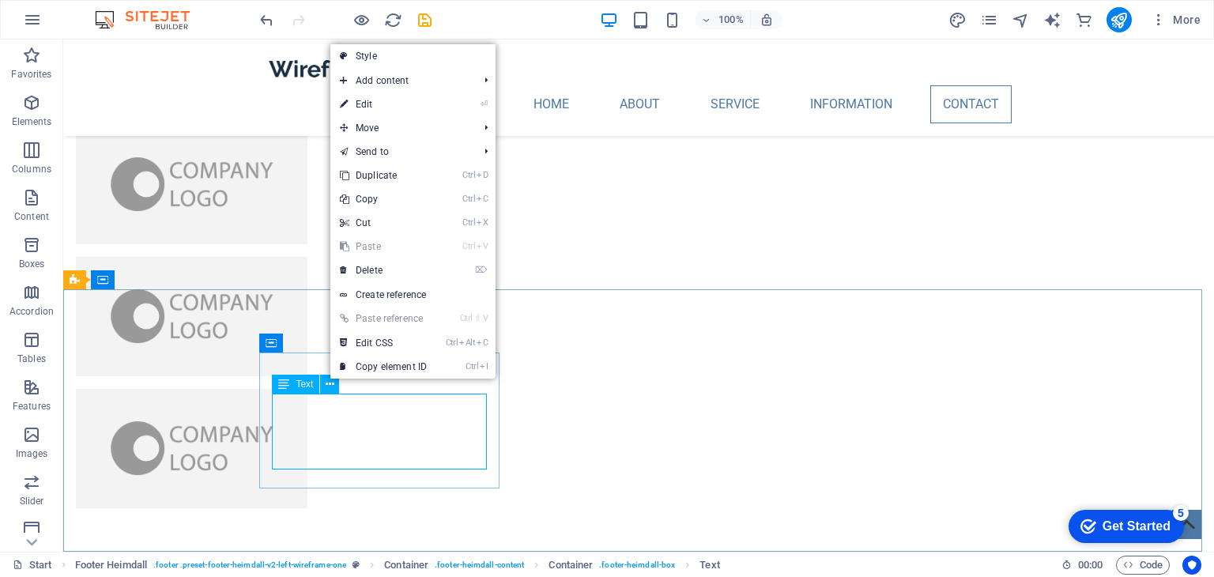
click at [305, 382] on span "Text" at bounding box center [304, 383] width 17 height 9
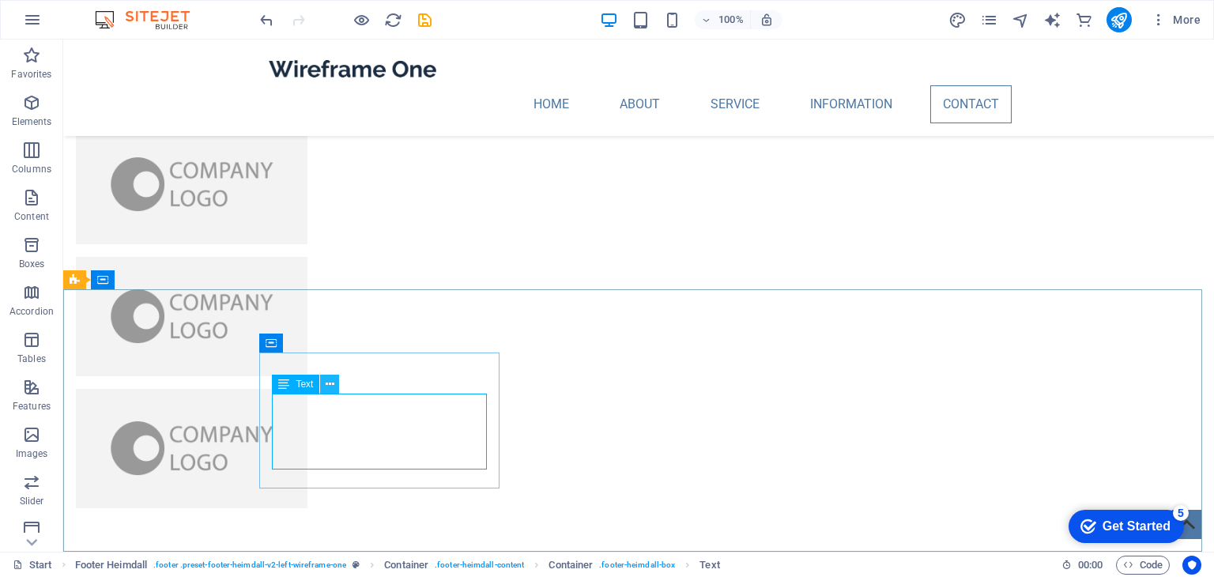
click at [329, 386] on icon at bounding box center [330, 384] width 9 height 17
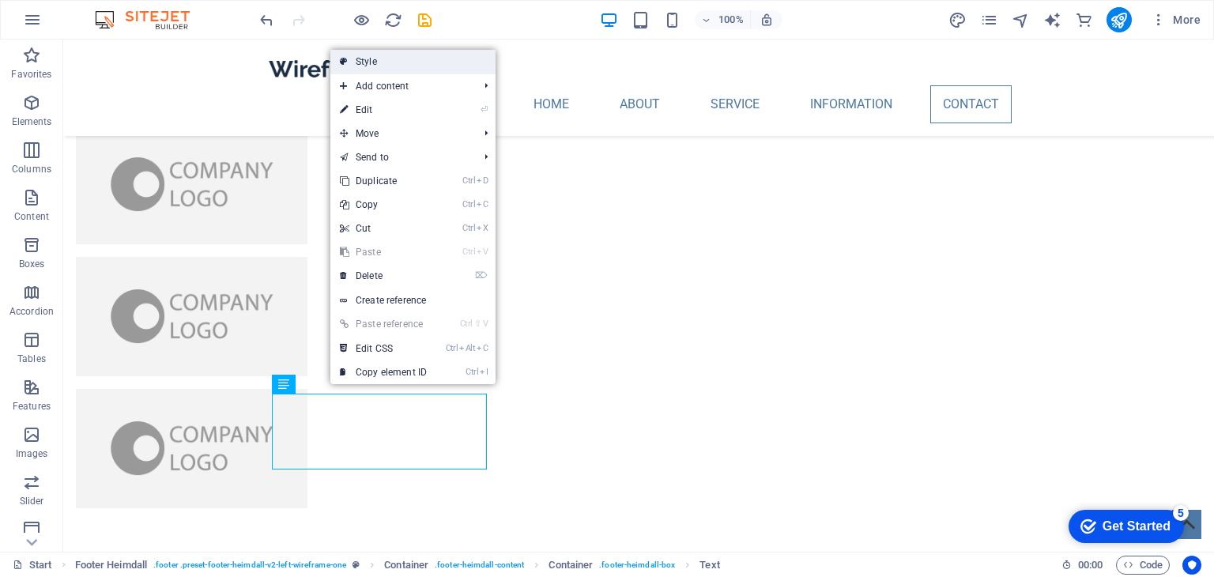
click at [390, 62] on link "Style" at bounding box center [412, 62] width 165 height 24
select select "rem"
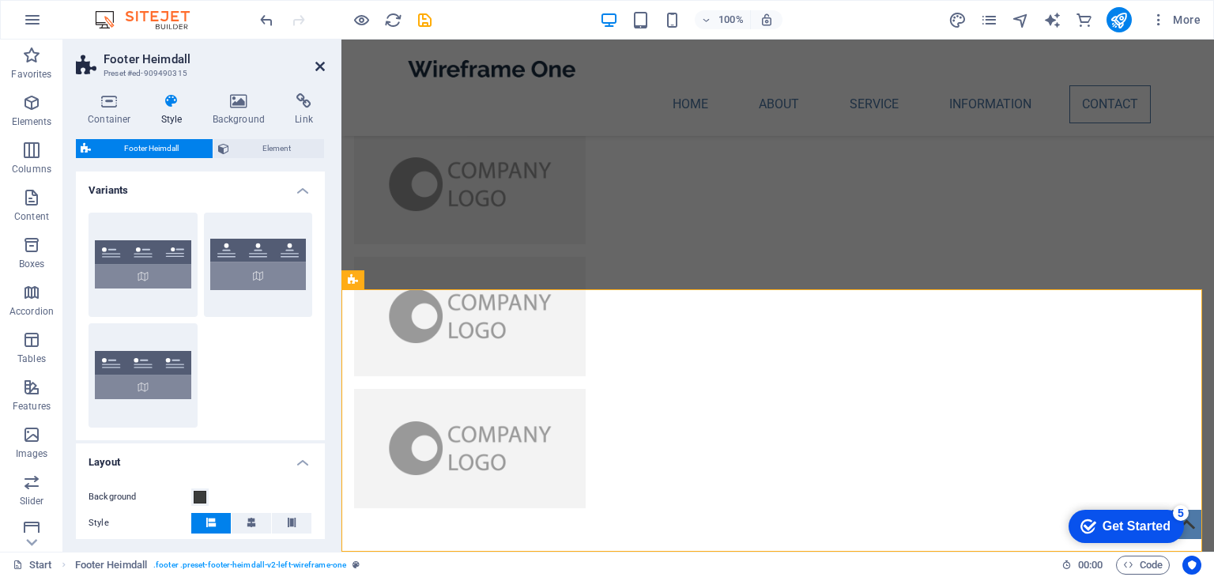
click at [317, 68] on icon at bounding box center [319, 66] width 9 height 13
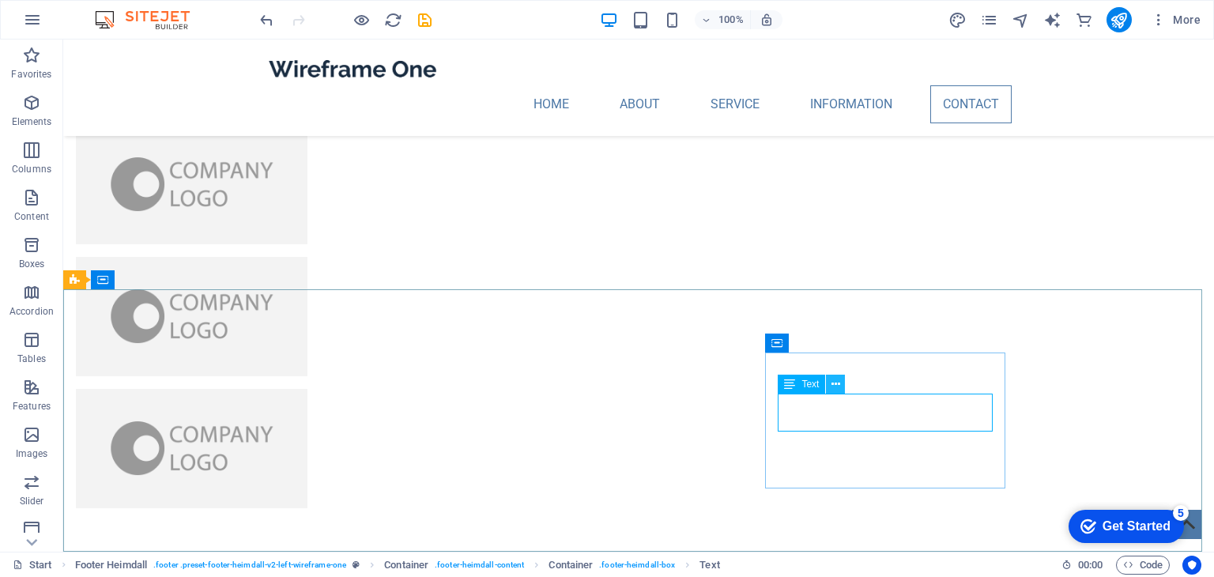
click at [834, 384] on icon at bounding box center [835, 384] width 9 height 17
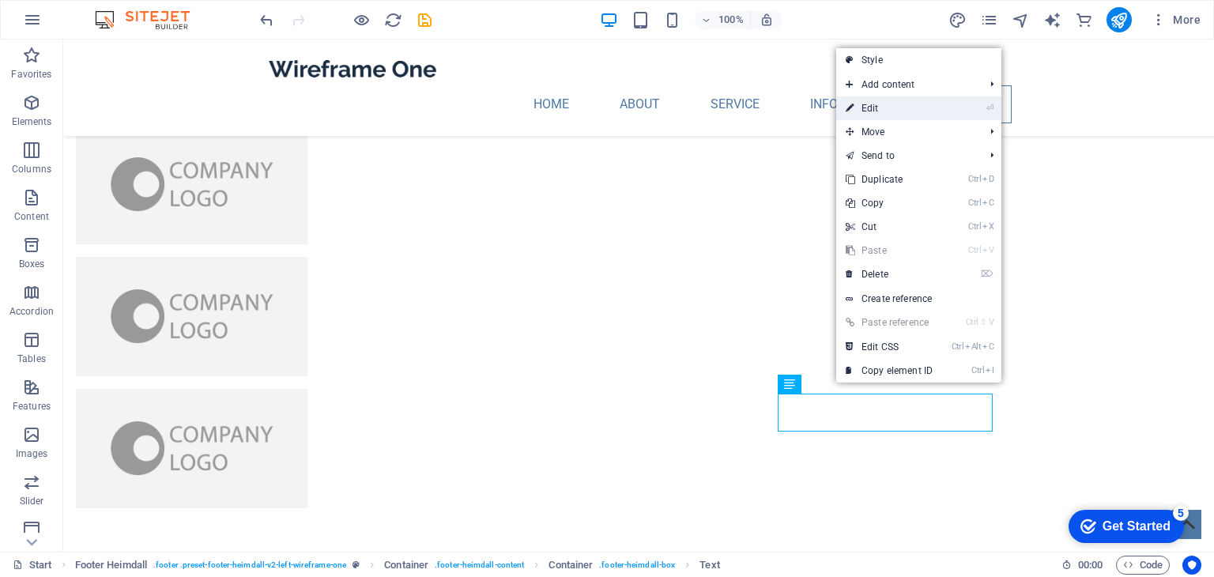
click at [888, 111] on link "⏎ Edit" at bounding box center [889, 108] width 106 height 24
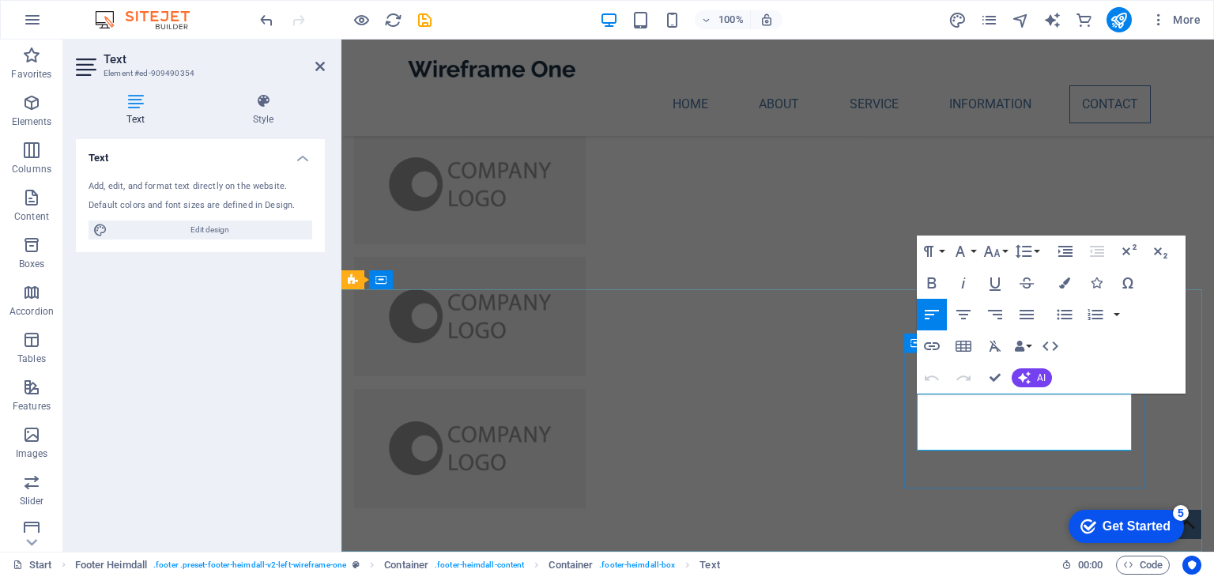
drag, startPoint x: 1087, startPoint y: 442, endPoint x: 905, endPoint y: 397, distance: 188.2
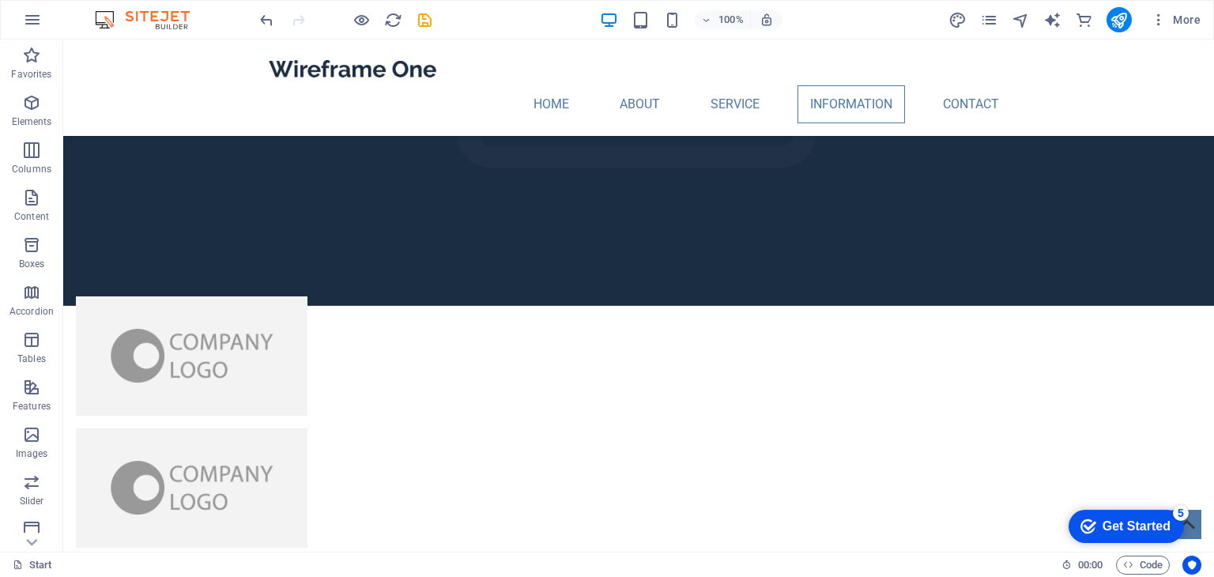
scroll to position [2963, 0]
